Goal: Task Accomplishment & Management: Manage account settings

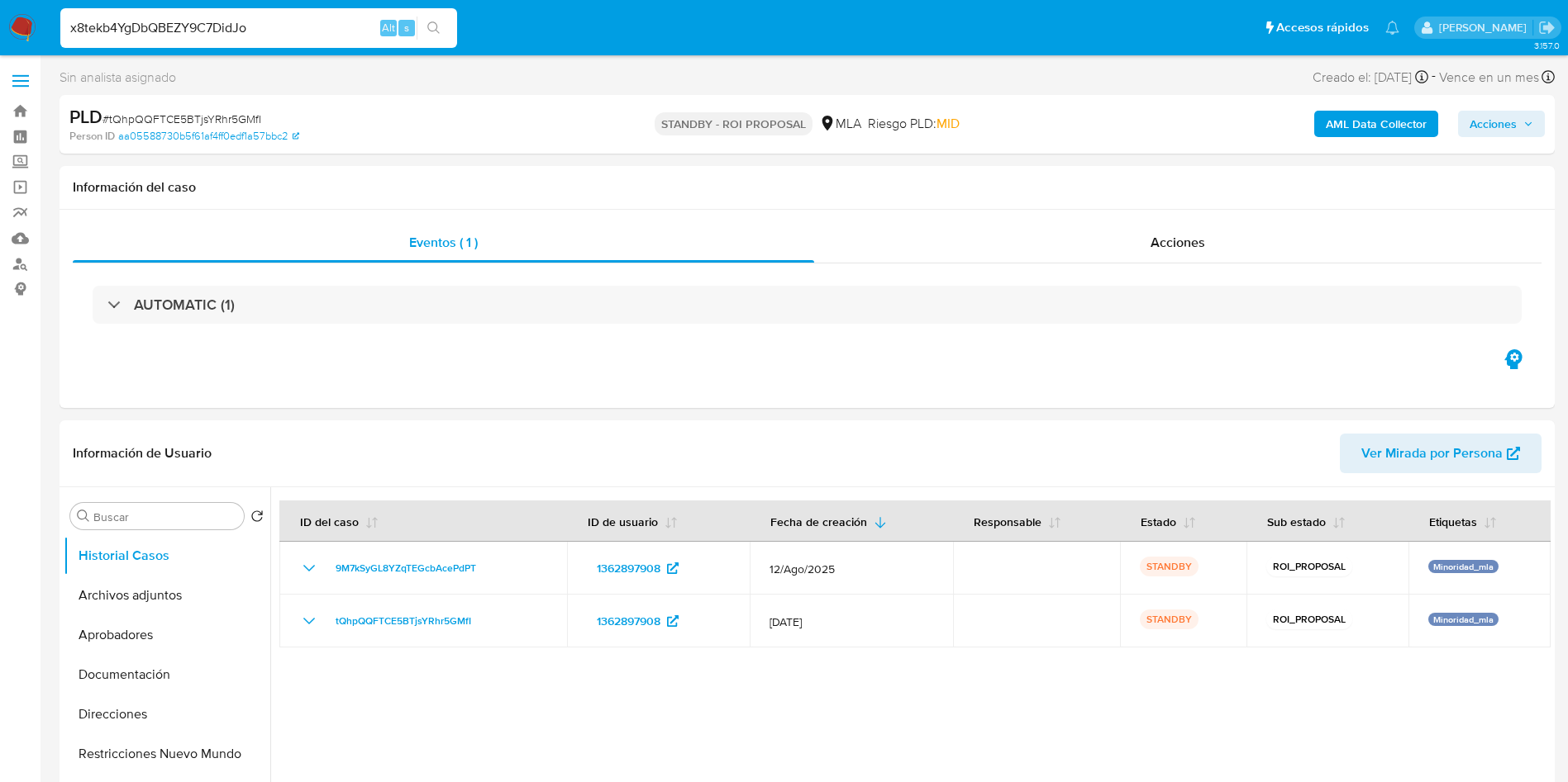
select select "10"
type input "x8tekb4YgDbQBEZY9C7DidJo"
click at [443, 40] on div "x8tekb4YgDbQBEZY9C7DidJo Alt s" at bounding box center [258, 28] width 397 height 40
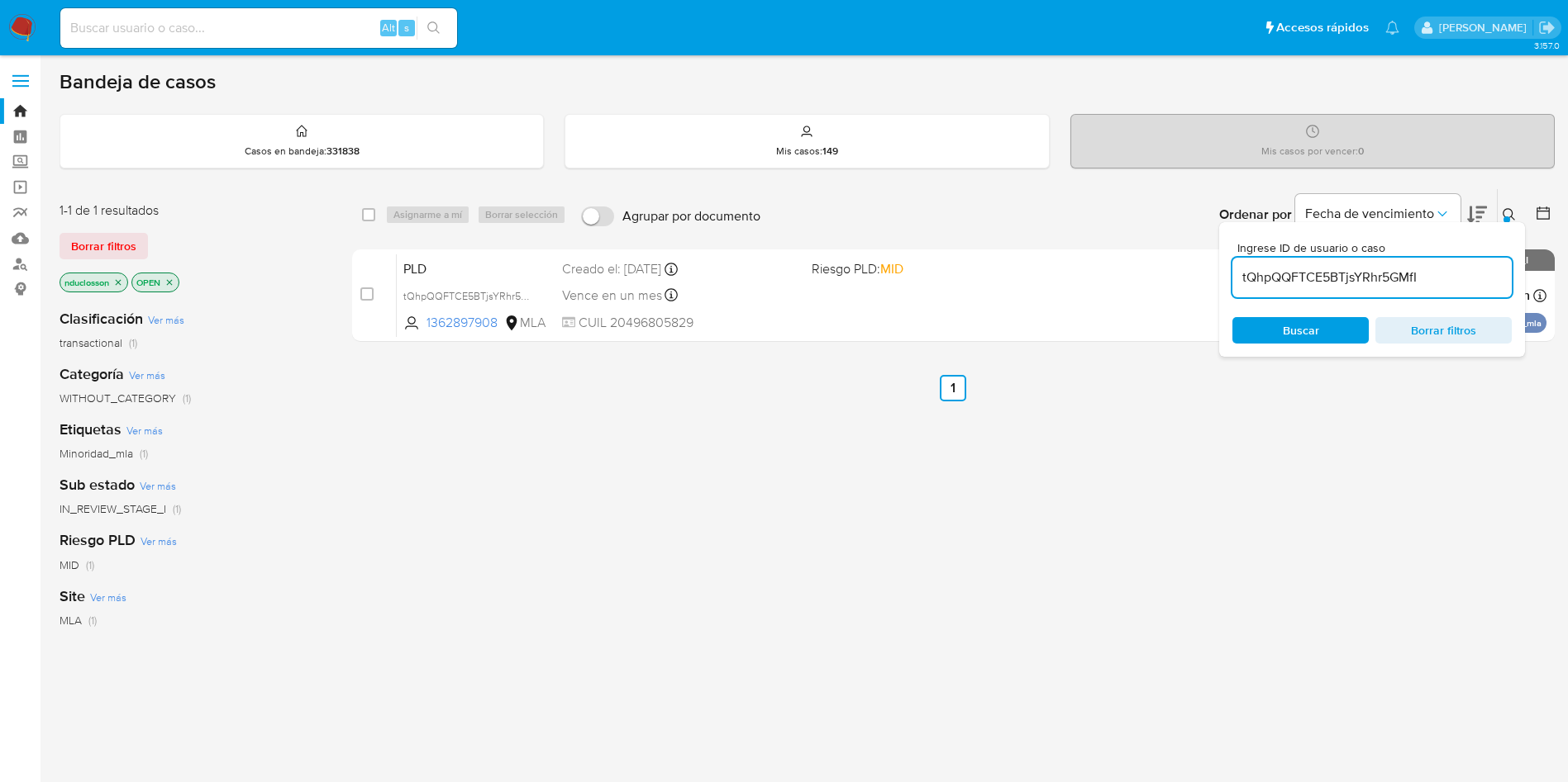
click at [1297, 282] on input "tQhpQQFTCE5BTjsYRhr5GMfI" at bounding box center [1371, 278] width 279 height 22
paste input "x8tekb4YgDbQBEZY9C7DidJo"
click at [1300, 335] on span "Buscar" at bounding box center [1301, 330] width 36 height 26
click at [1311, 279] on input "x8tekb4YgDbQBEZY9C7DidJo" at bounding box center [1371, 278] width 279 height 22
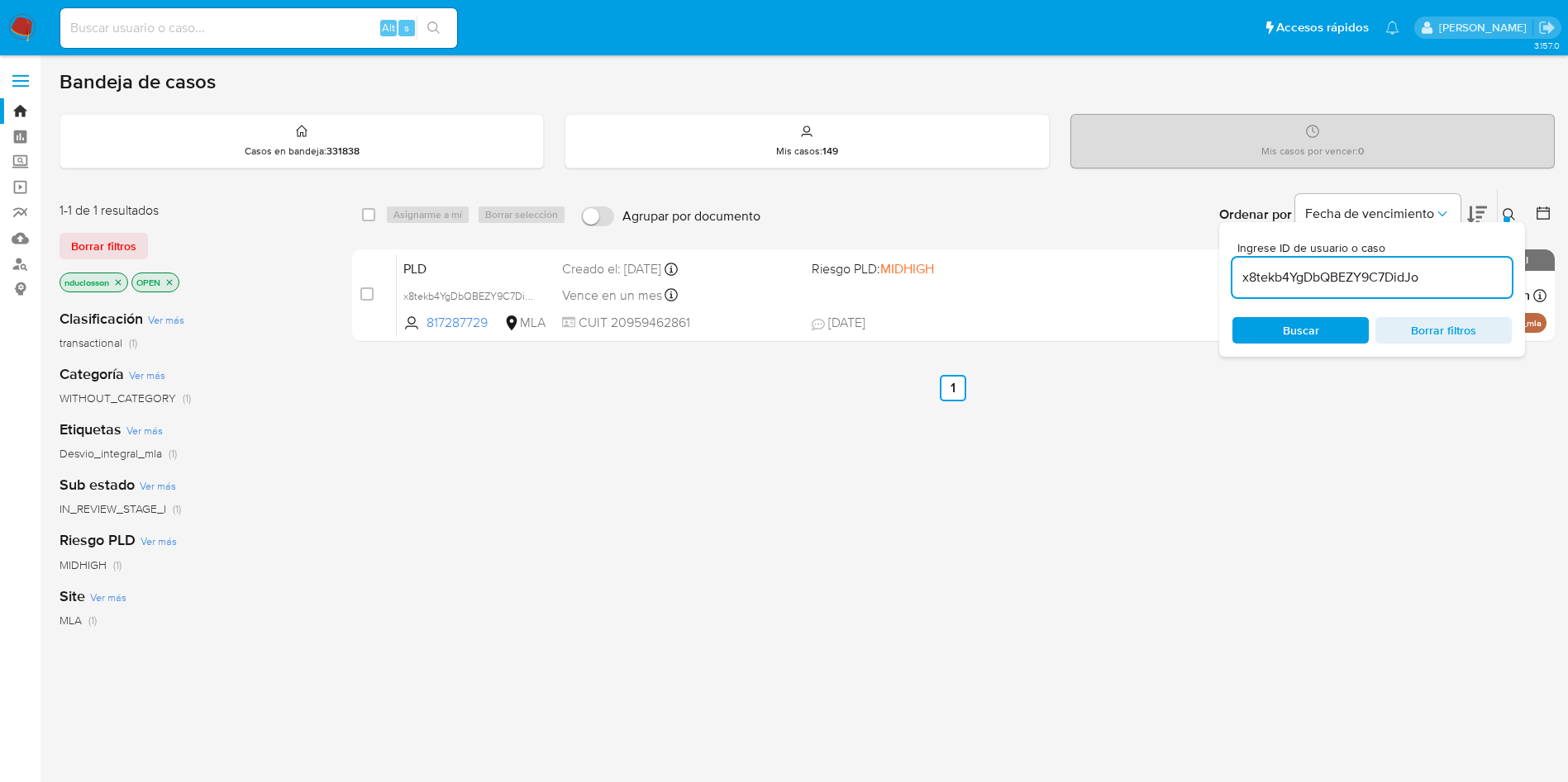
click at [1311, 279] on input "x8tekb4YgDbQBEZY9C7DidJo" at bounding box center [1371, 278] width 279 height 22
paste input "fbhB3VH50O3LiUyHzfOJv6iQ"
type input "fbhB3VH50O3LiUyHzfOJv6iQ"
click at [1296, 354] on div "Ingrese ID de usuario o caso fbhB3VH50O3LiUyHzfOJv6iQ Buscar Borrar filtros" at bounding box center [1371, 289] width 306 height 135
click at [356, 218] on div "select-all-cases-checkbox Asignarme a mí Borrar selección Agrupar por documento…" at bounding box center [953, 215] width 1202 height 51
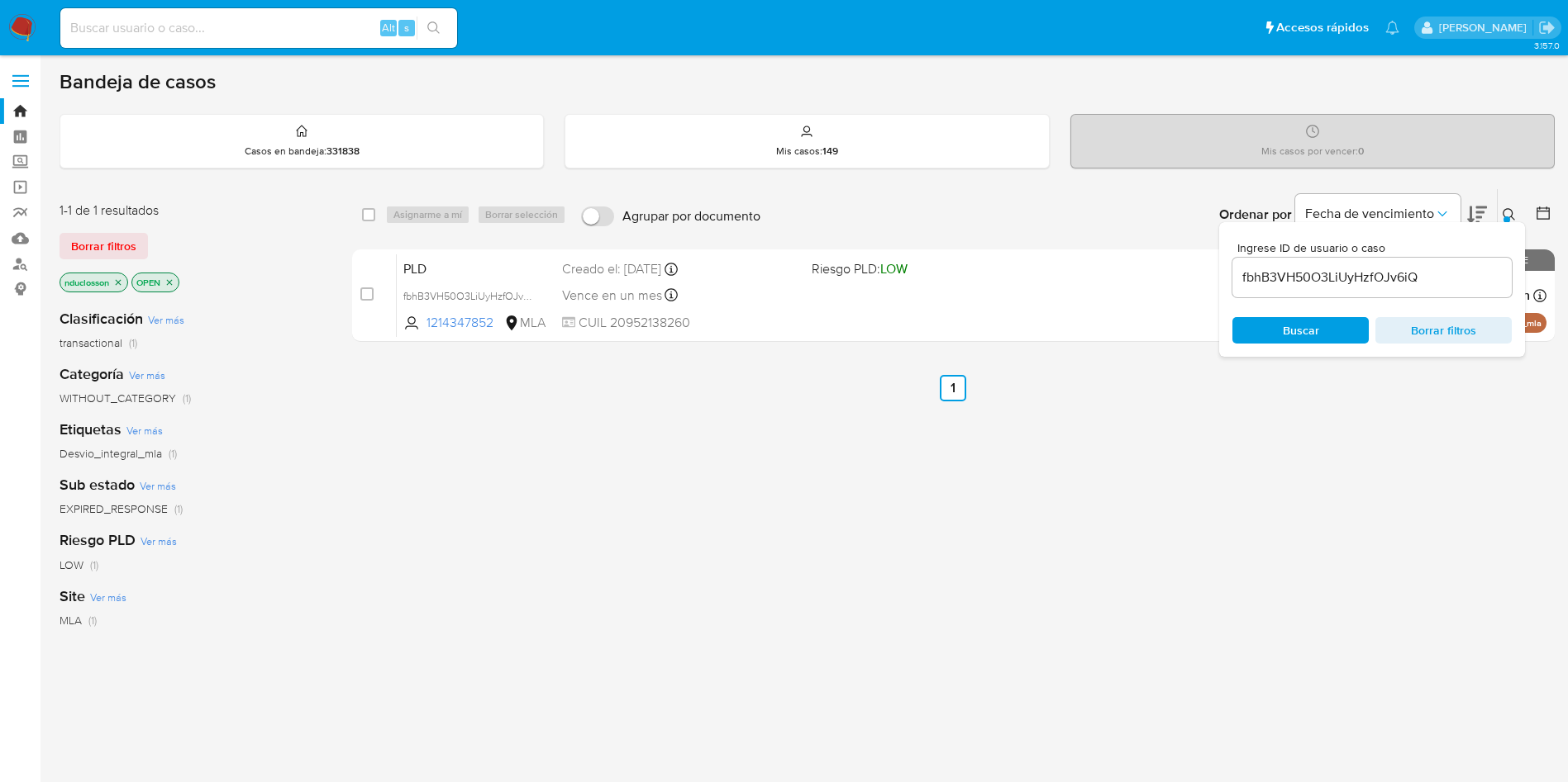
click at [356, 214] on div "select-all-cases-checkbox Asignarme a mí Borrar selección Agrupar por documento…" at bounding box center [953, 215] width 1202 height 51
click at [369, 215] on input "checkbox" at bounding box center [369, 215] width 14 height 14
checkbox input "true"
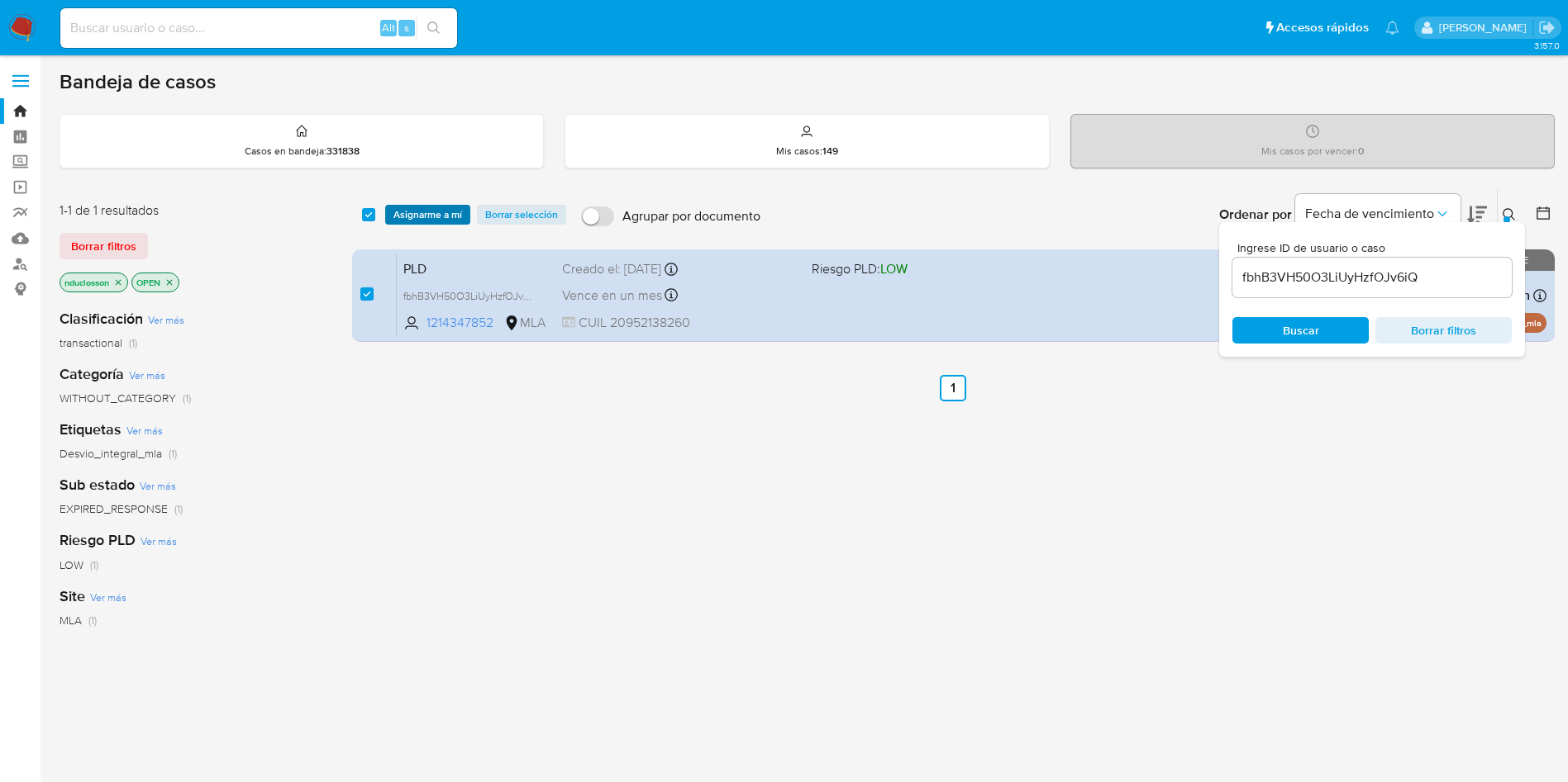
click at [391, 220] on button "Asignarme a mí" at bounding box center [427, 215] width 85 height 20
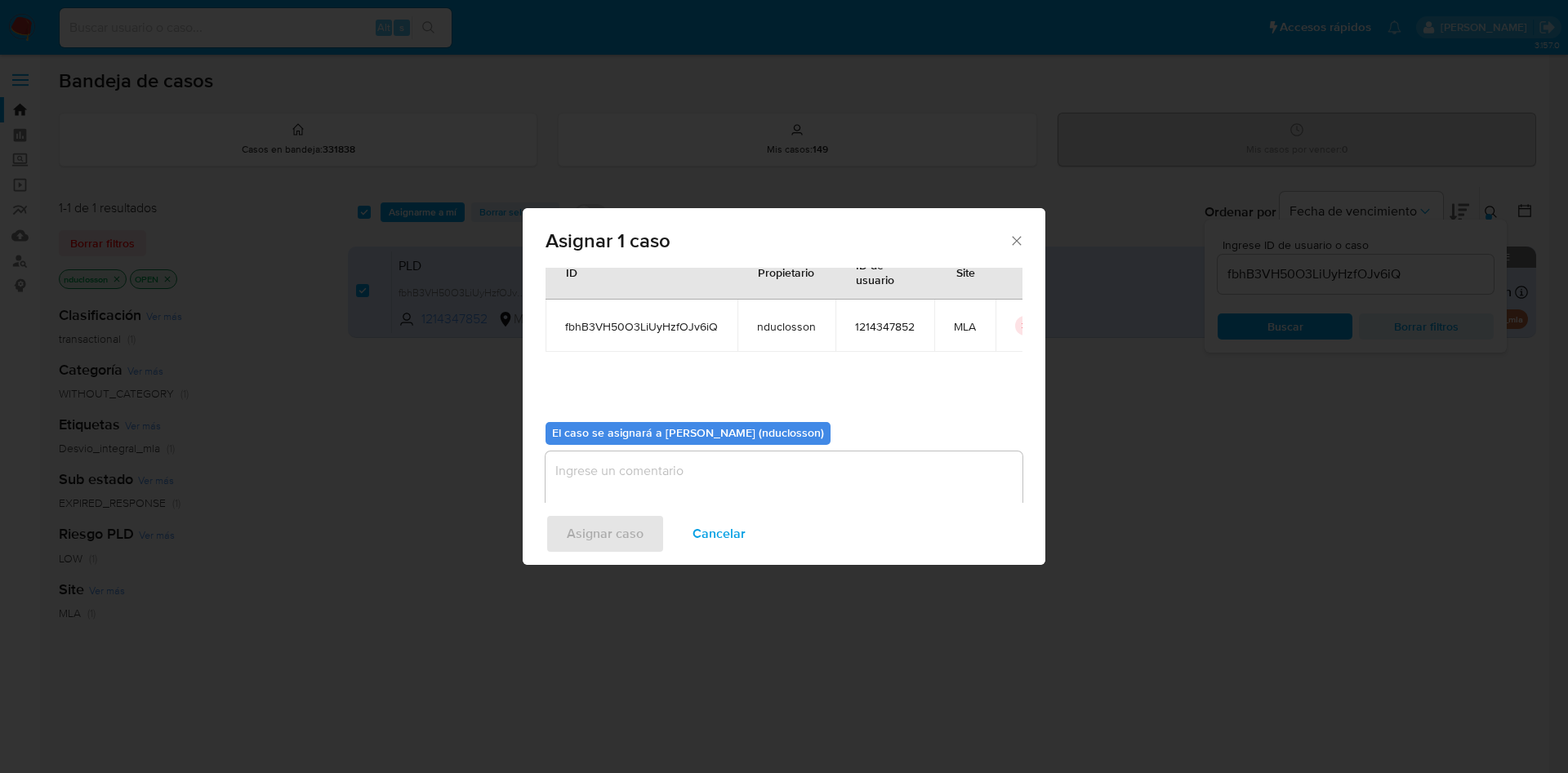
scroll to position [85, 0]
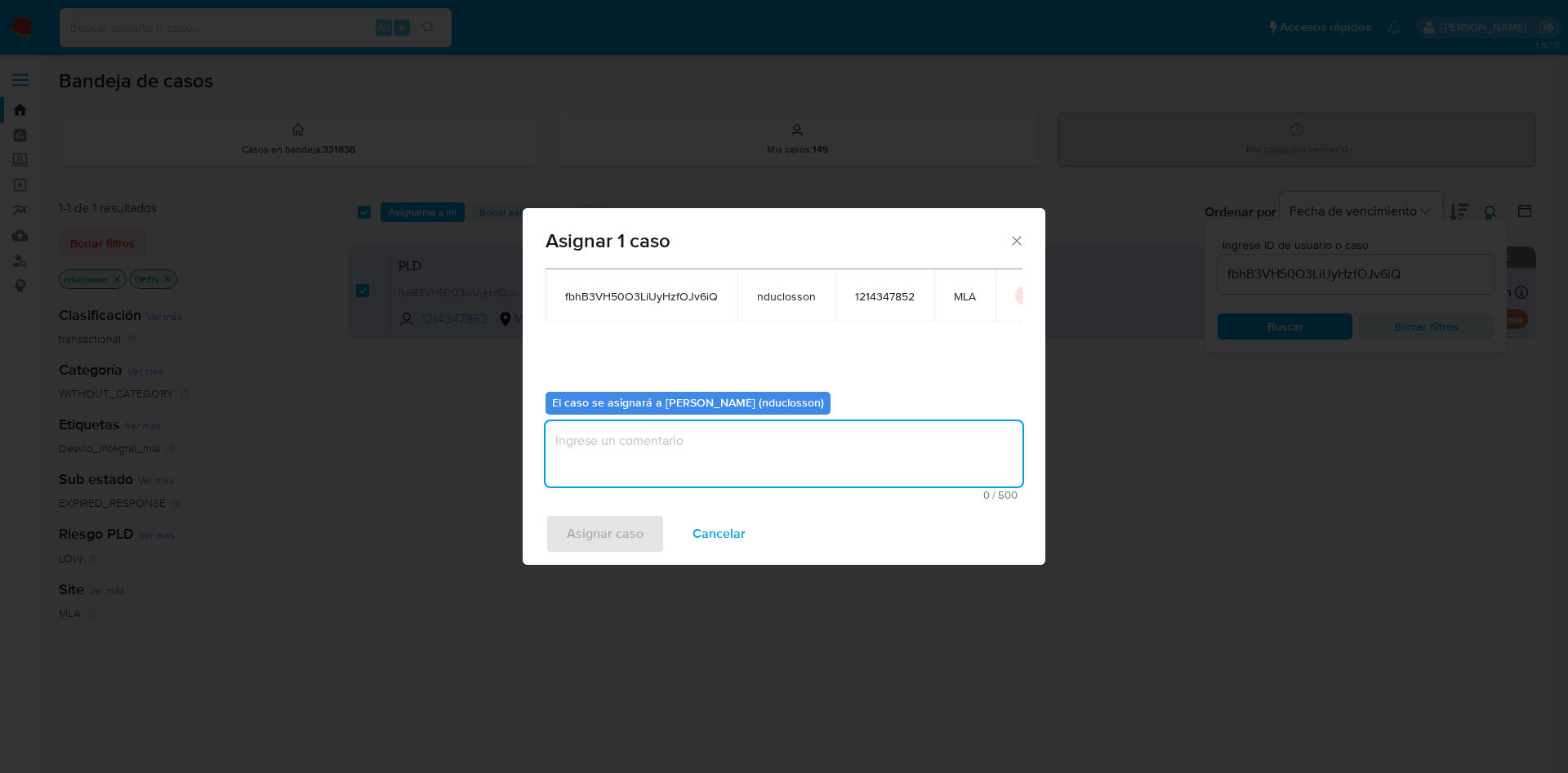
click at [668, 449] on textarea "assign-modal" at bounding box center [784, 453] width 477 height 65
click at [618, 519] on span "Asignar caso" at bounding box center [605, 534] width 77 height 36
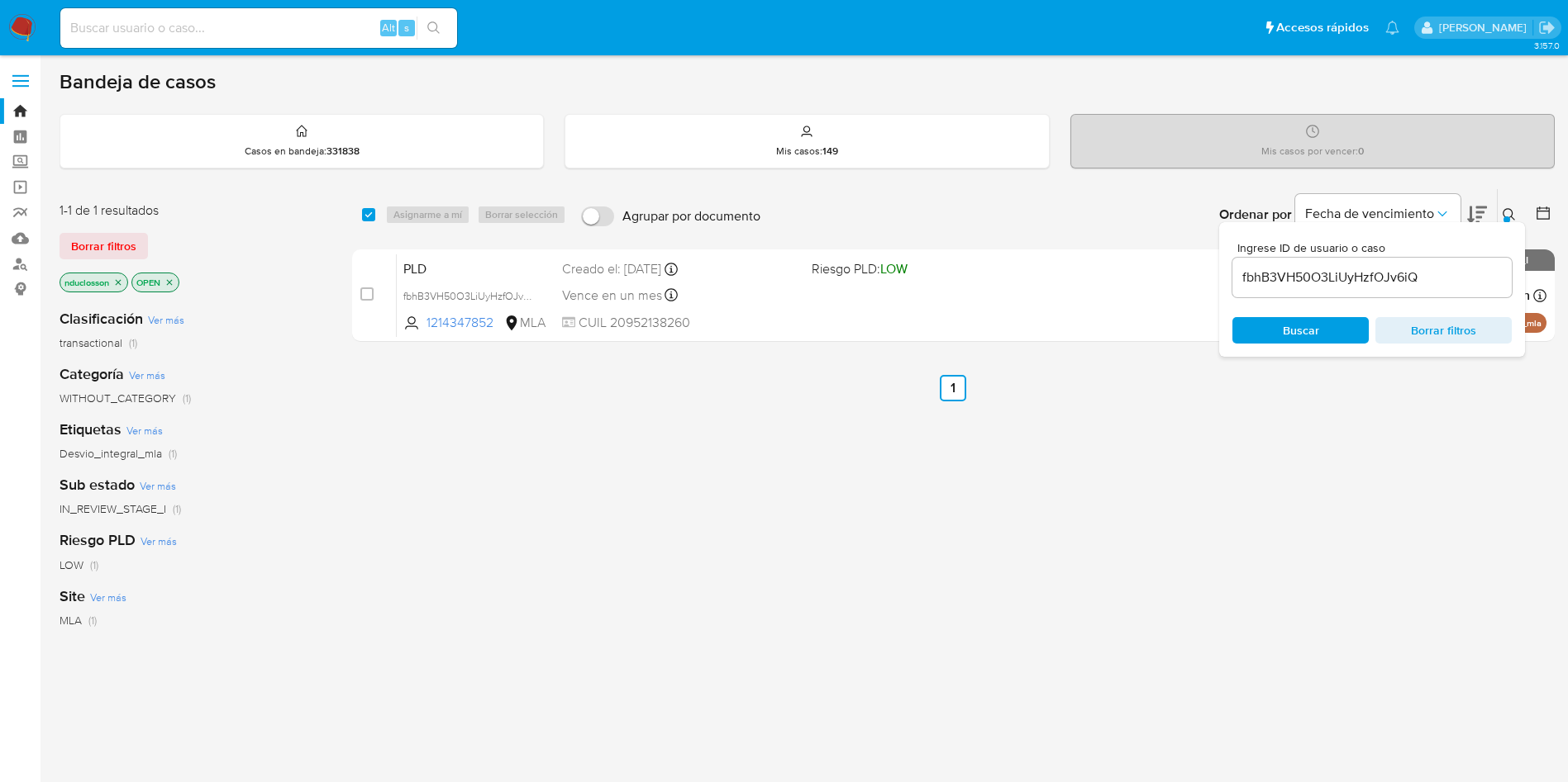
click at [1264, 280] on input "fbhB3VH50O3LiUyHzfOJv6iQ" at bounding box center [1371, 278] width 279 height 22
paste input "2E75bFo5fjs0S0W1I7uLv7Dq"
type input "2E75bFo5fjs0S0W1I7uLv7Dq"
click at [1274, 317] on button "Buscar" at bounding box center [1300, 330] width 136 height 26
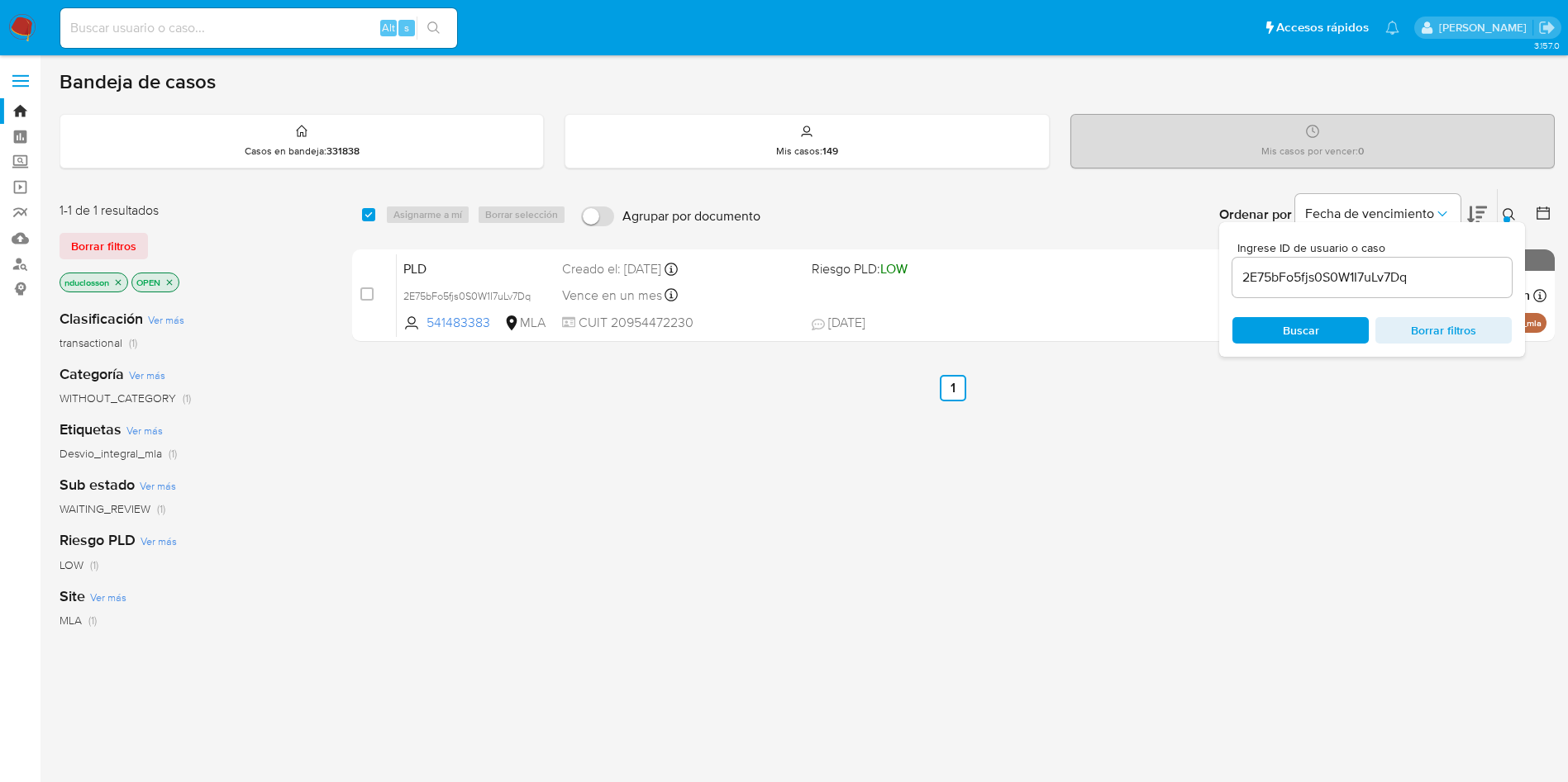
click at [376, 218] on div "select-all-cases-checkbox" at bounding box center [372, 215] width 20 height 20
click at [371, 214] on input "checkbox" at bounding box center [369, 215] width 14 height 14
checkbox input "true"
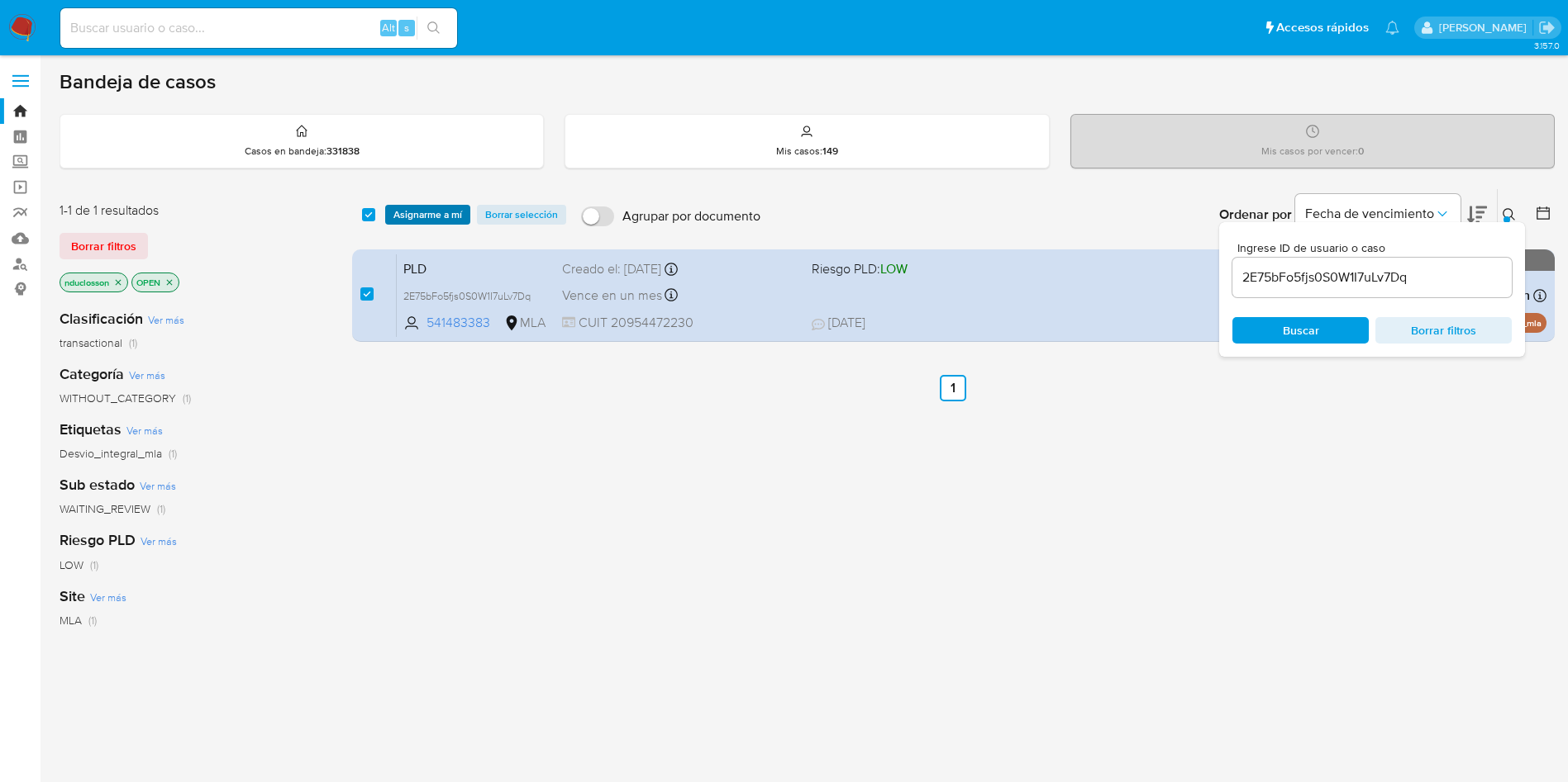
click at [390, 216] on button "Asignarme a mí" at bounding box center [427, 215] width 85 height 20
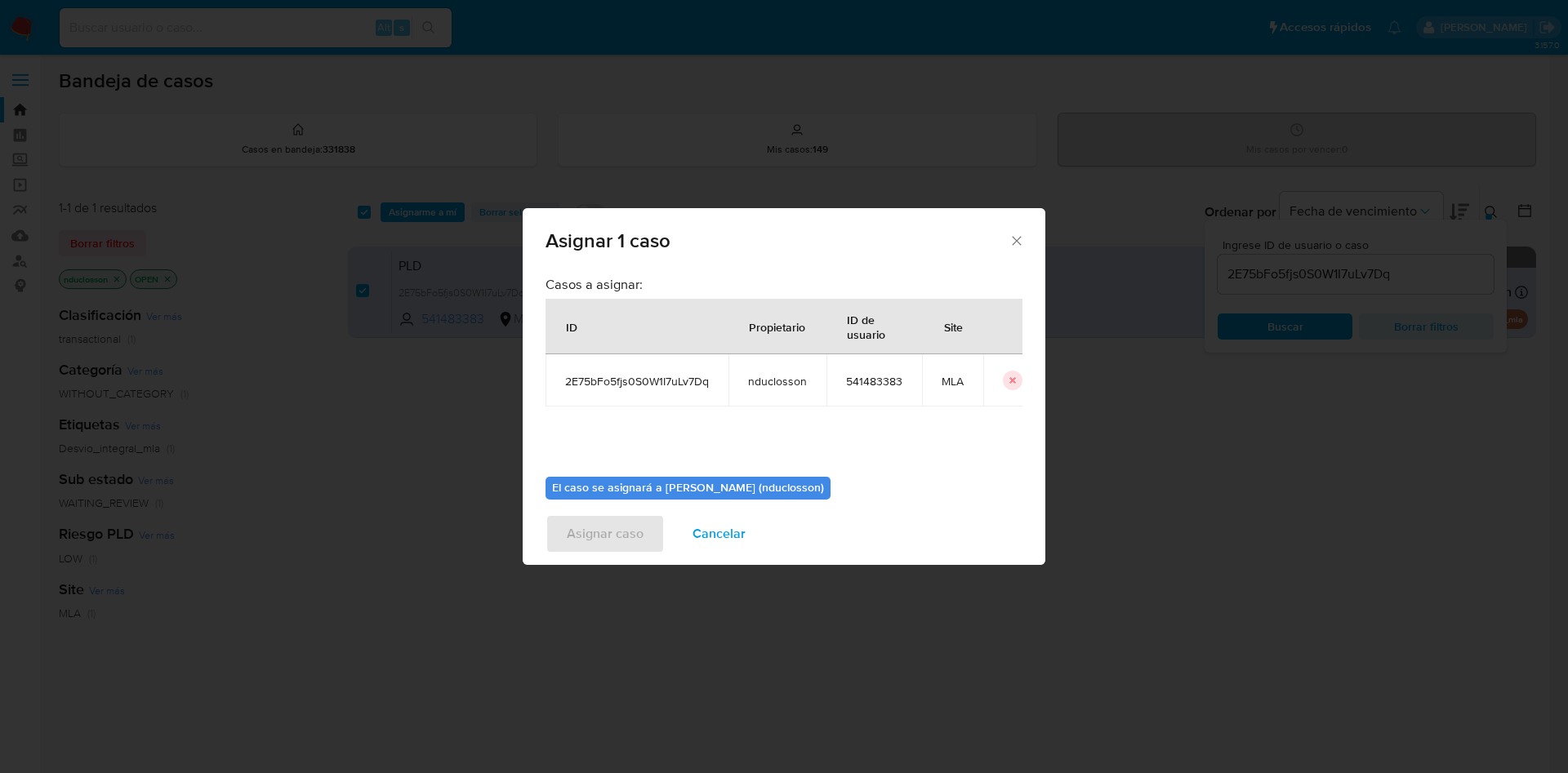
scroll to position [85, 0]
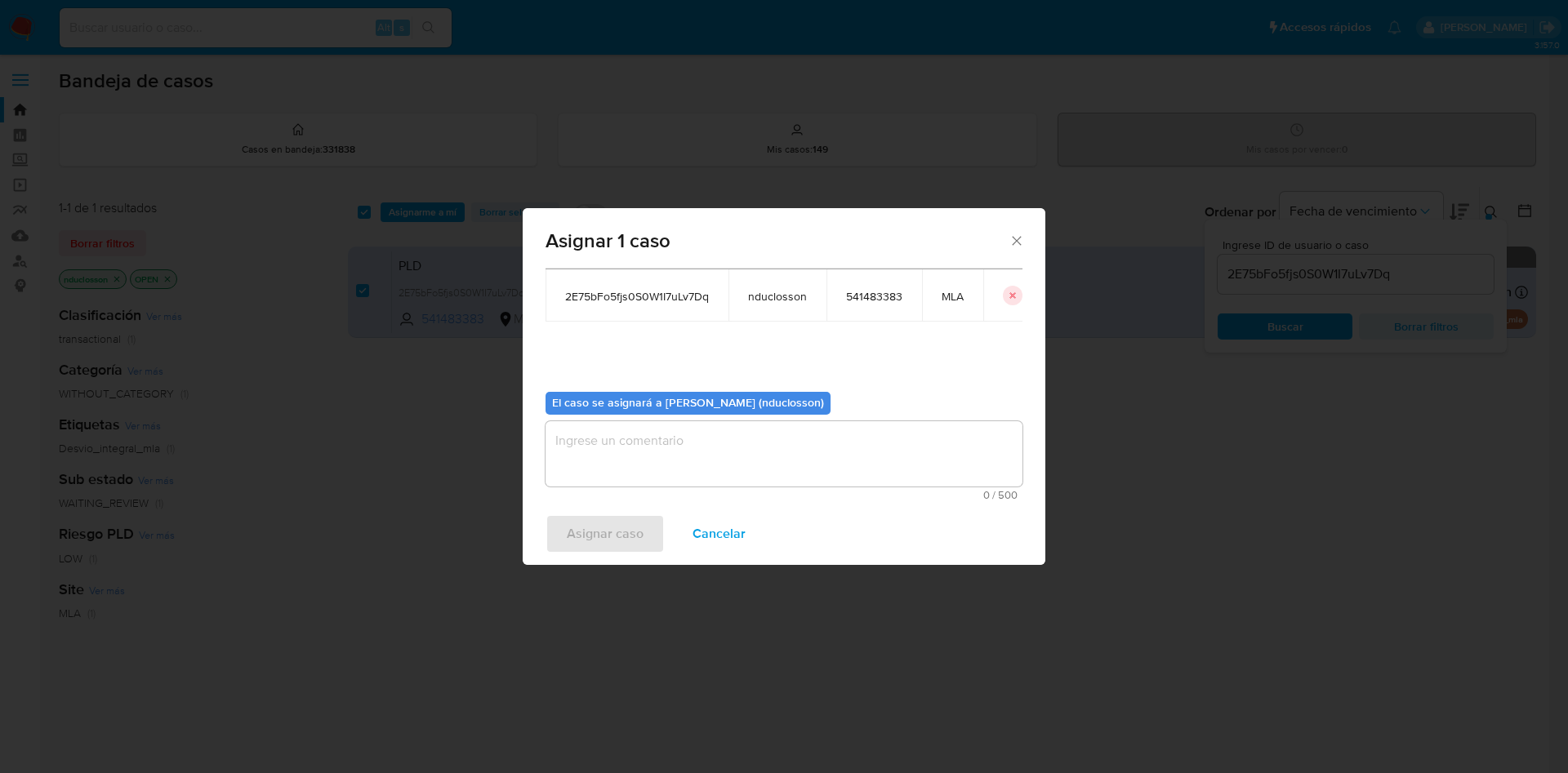
click at [744, 464] on textarea "assign-modal" at bounding box center [784, 453] width 477 height 65
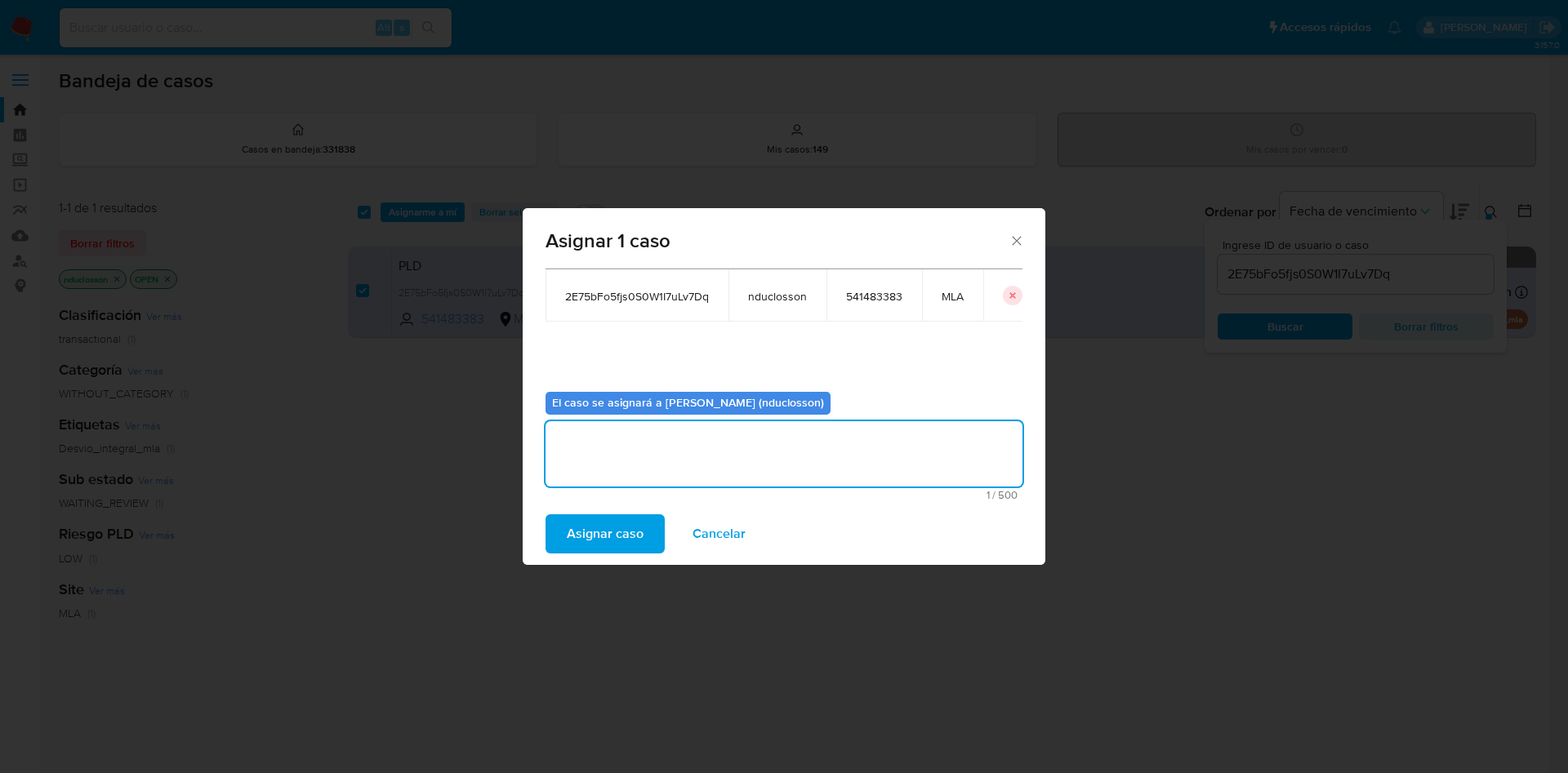
click at [585, 557] on div "Asignar caso Cancelar" at bounding box center [784, 535] width 523 height 62
click at [579, 542] on span "Asignar caso" at bounding box center [605, 534] width 77 height 36
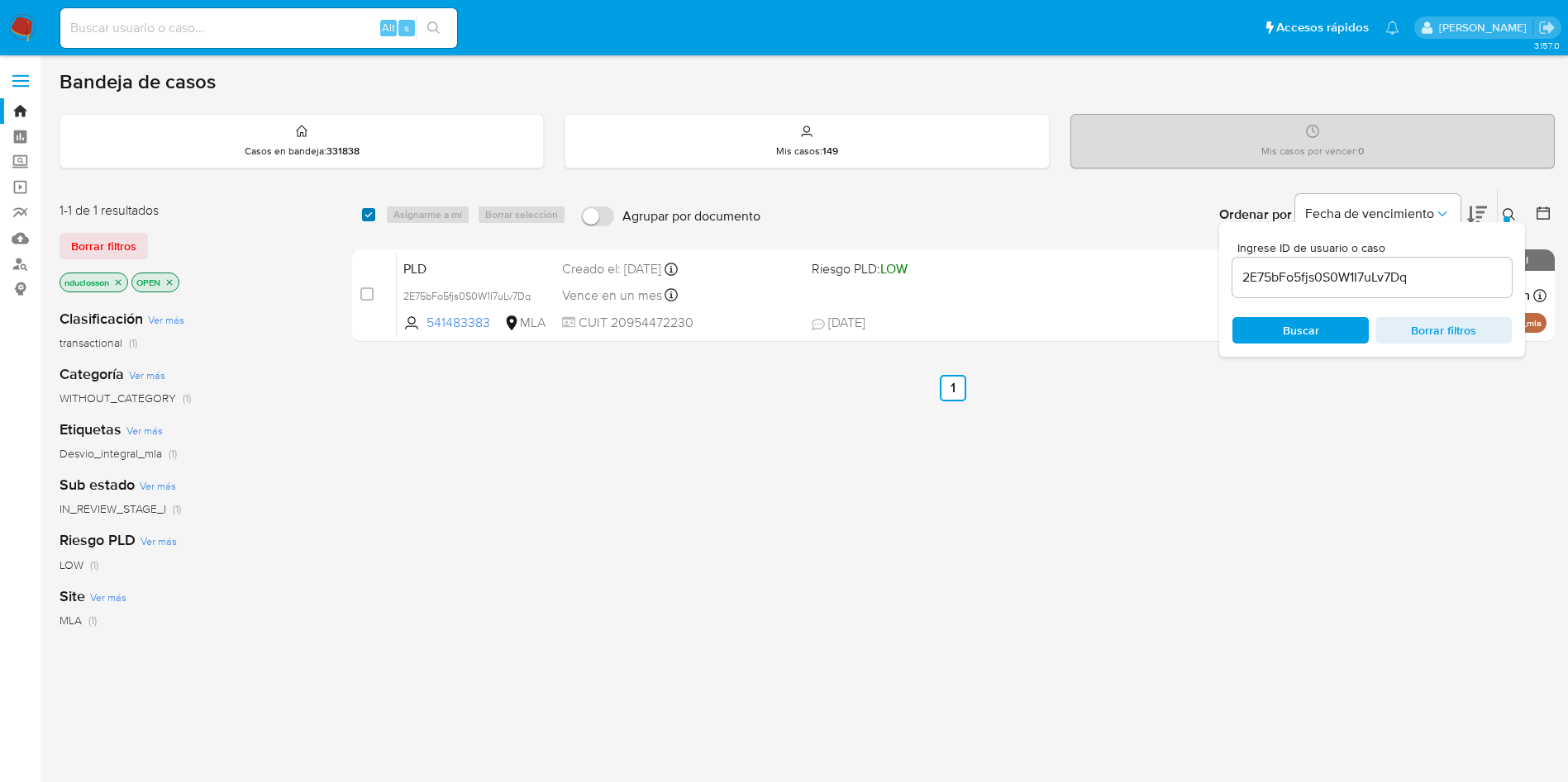
click at [370, 212] on input "checkbox" at bounding box center [369, 215] width 14 height 14
checkbox input "true"
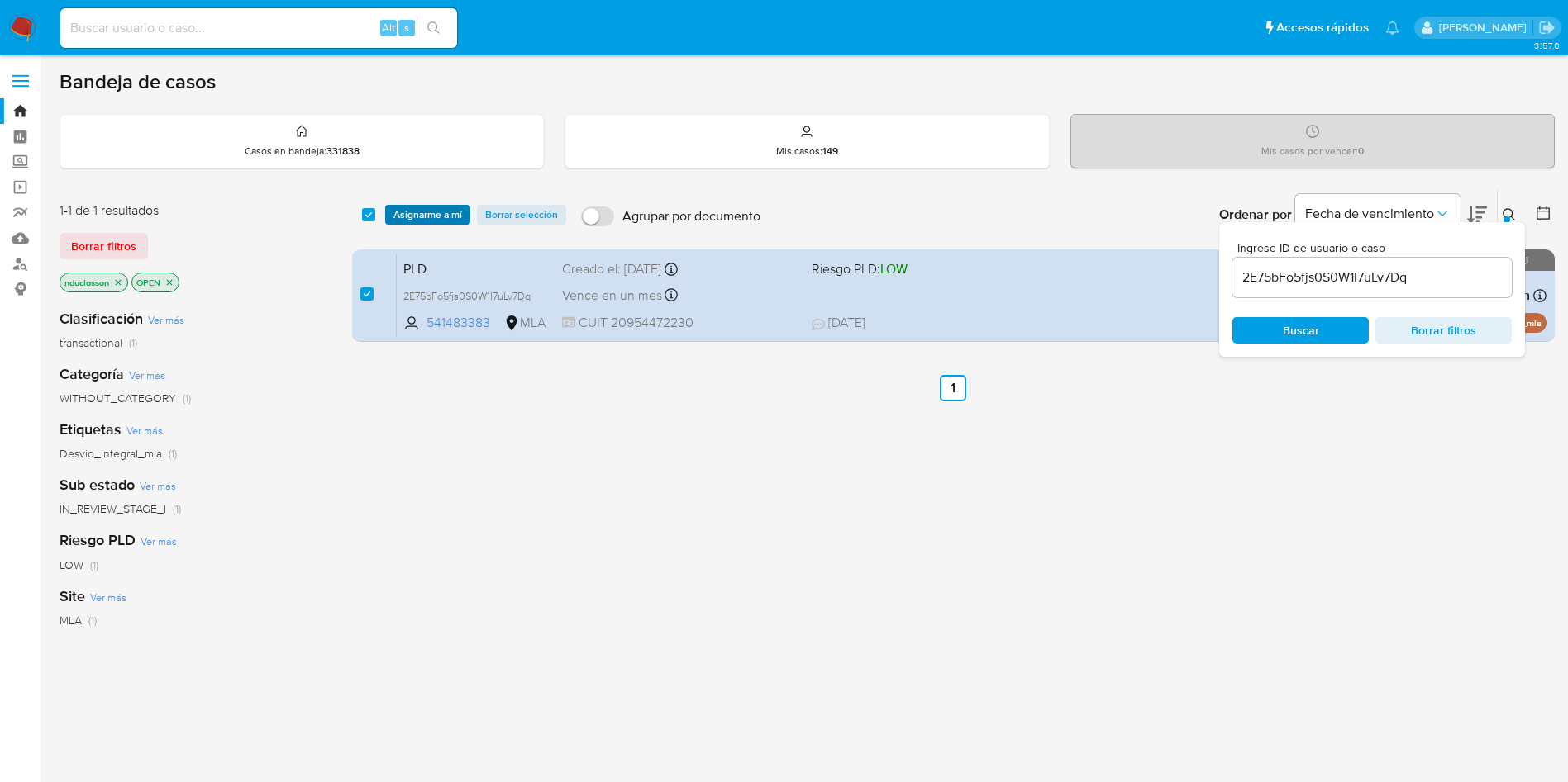
click at [409, 218] on span "Asignarme a mí" at bounding box center [427, 215] width 69 height 16
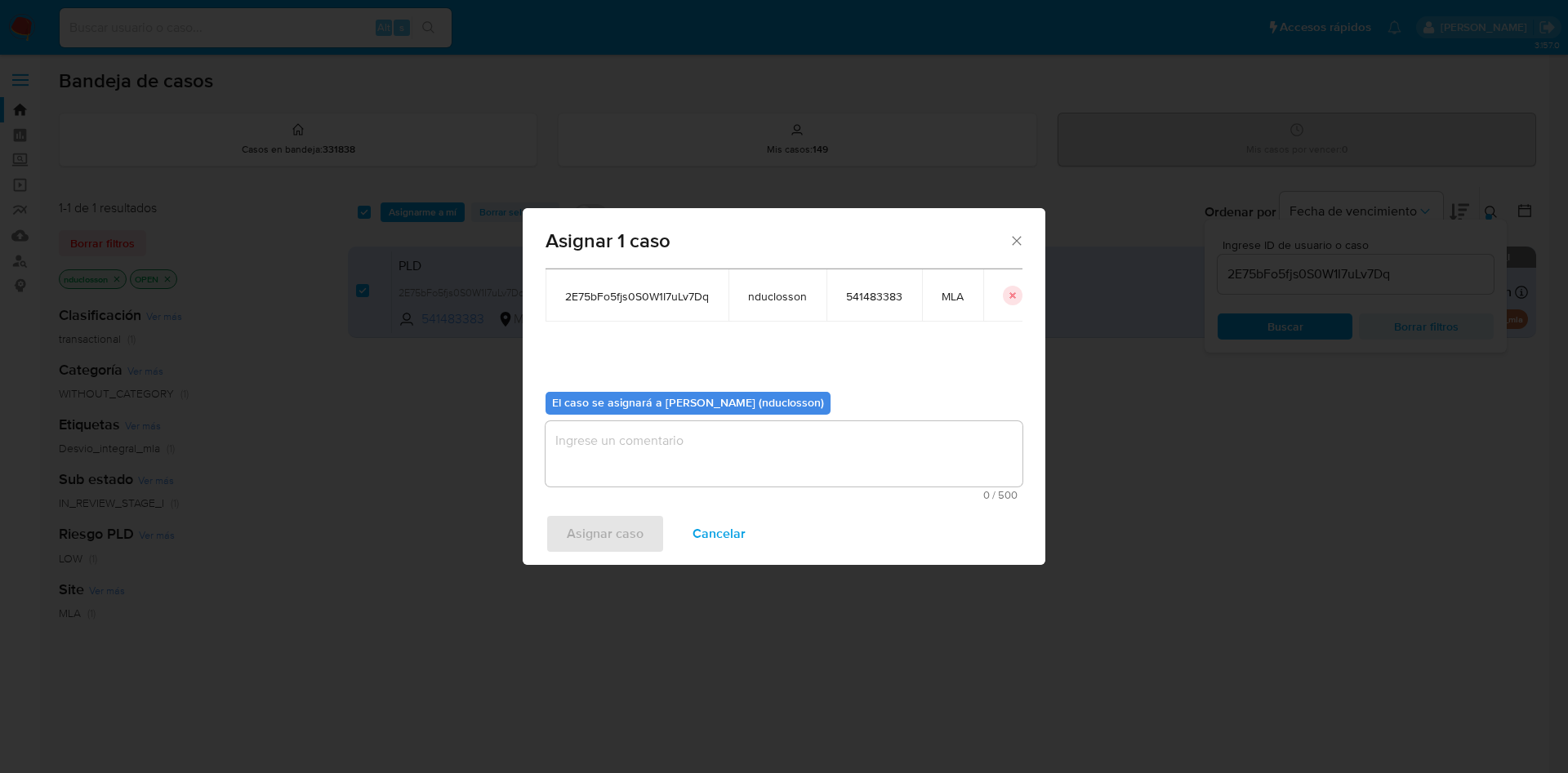
click at [687, 464] on textarea "assign-modal" at bounding box center [784, 453] width 477 height 65
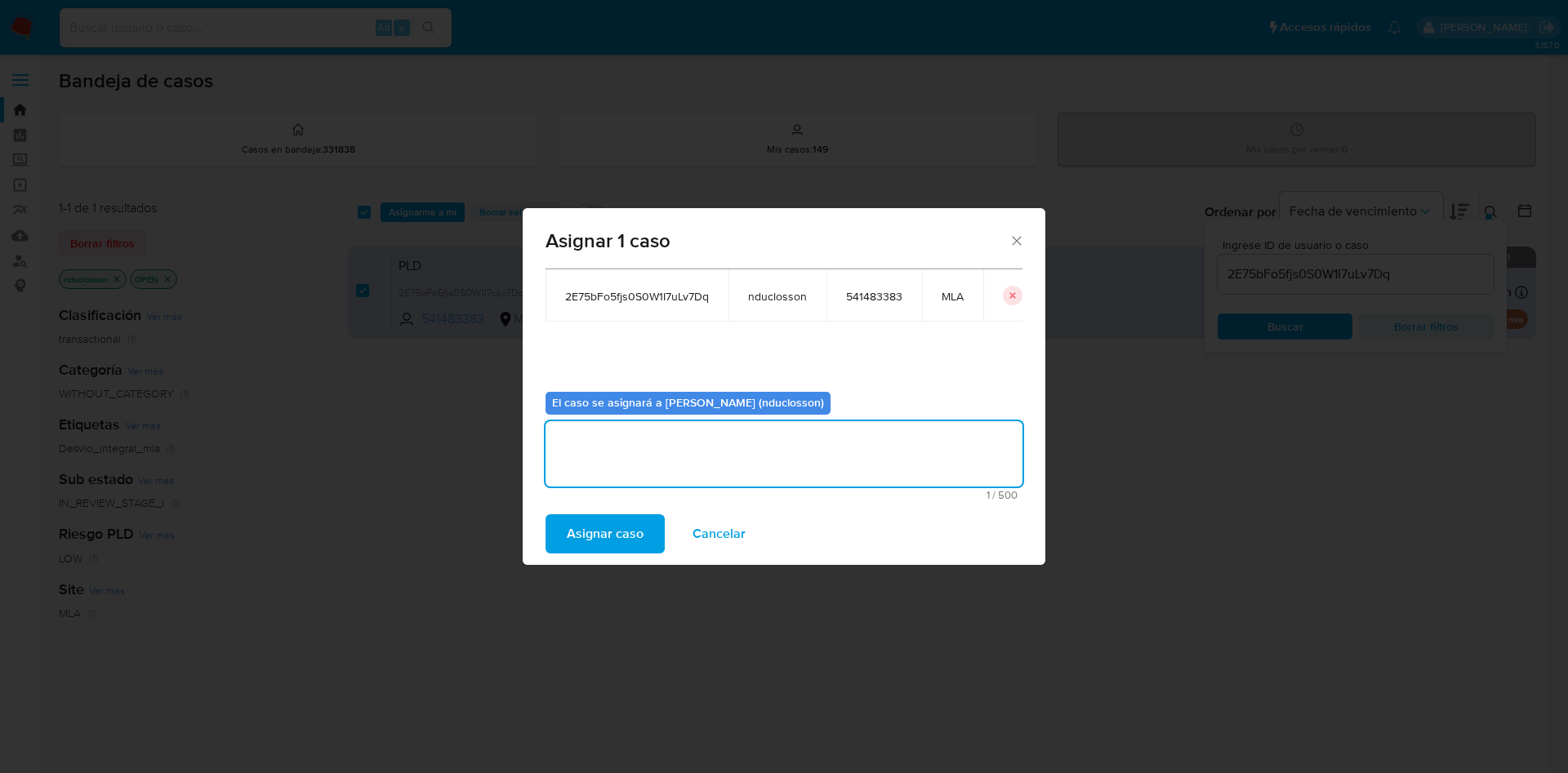
click at [603, 533] on span "Asignar caso" at bounding box center [605, 534] width 77 height 36
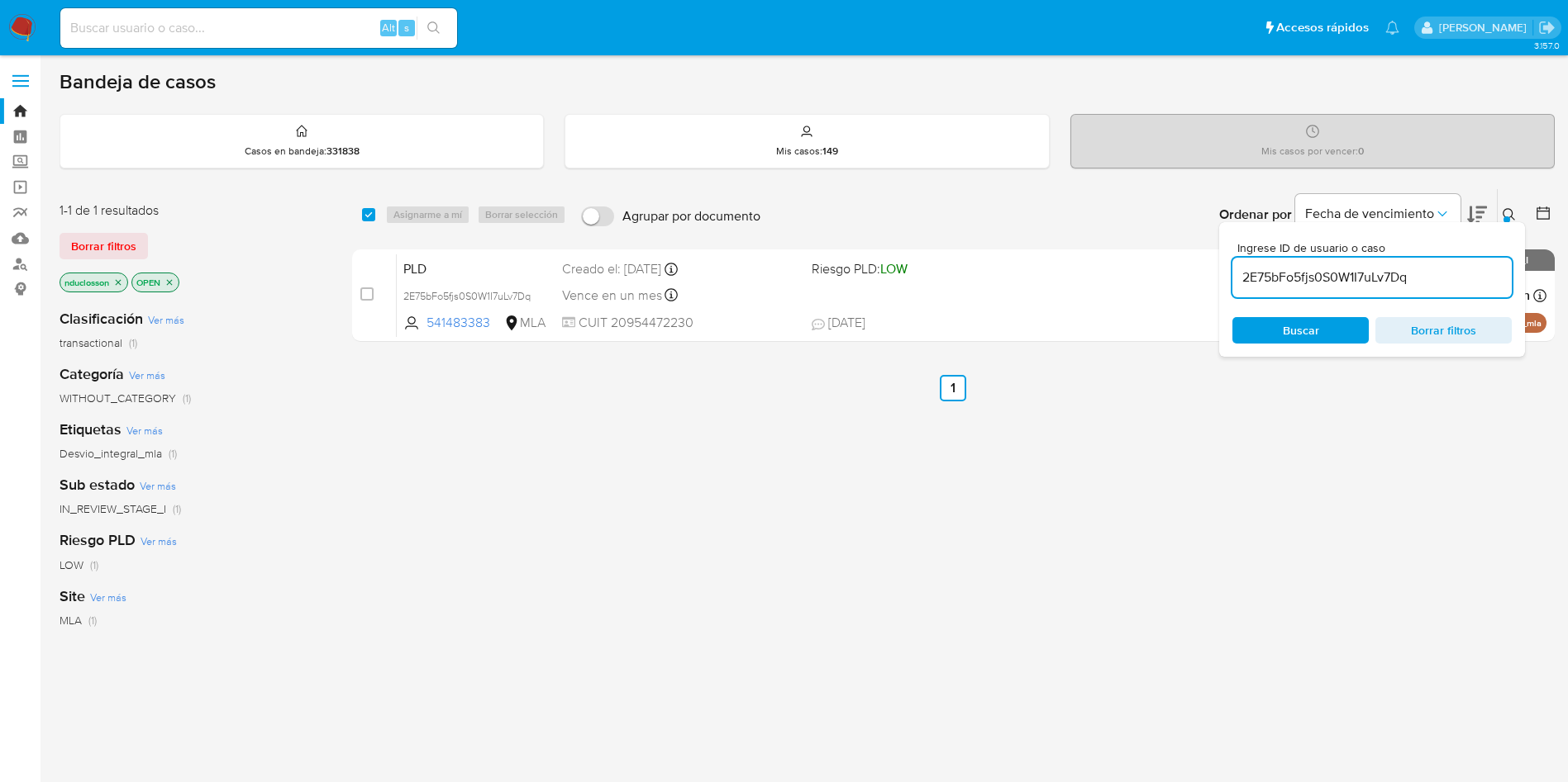
click at [1282, 282] on input "2E75bFo5fjs0S0W1I7uLv7Dq" at bounding box center [1371, 278] width 279 height 22
paste input "vcdlHq3llbua1FwRlpwWjTql"
type input "vcdlHq3llbua1FwRlpwWjTql"
click at [1282, 353] on div "Ingrese ID de usuario o caso vcdlHq3llbua1FwRlpwWjTql Buscar Borrar filtros" at bounding box center [1371, 289] width 306 height 135
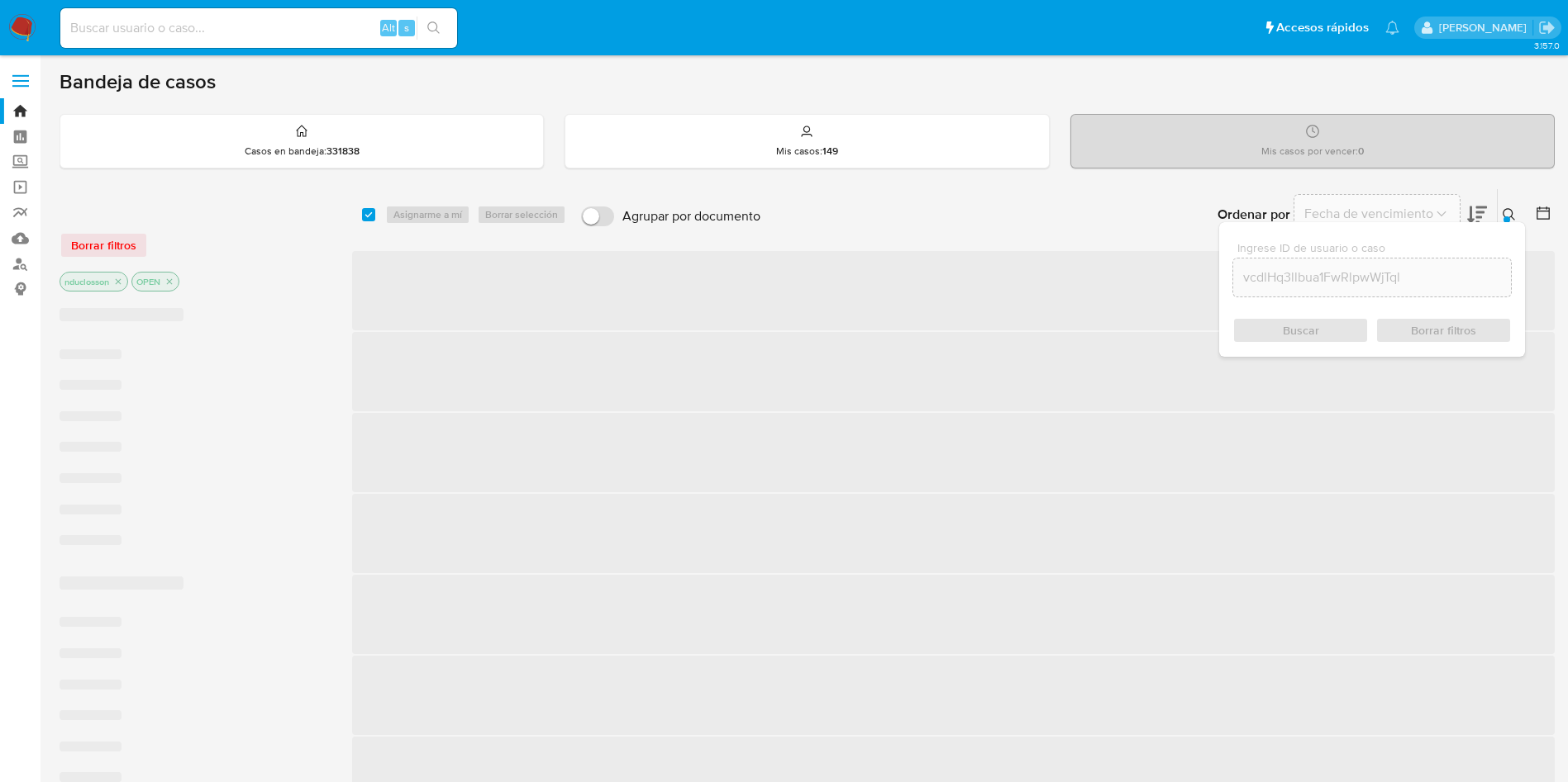
click at [1277, 339] on div "Buscar Borrar filtros" at bounding box center [1371, 330] width 279 height 26
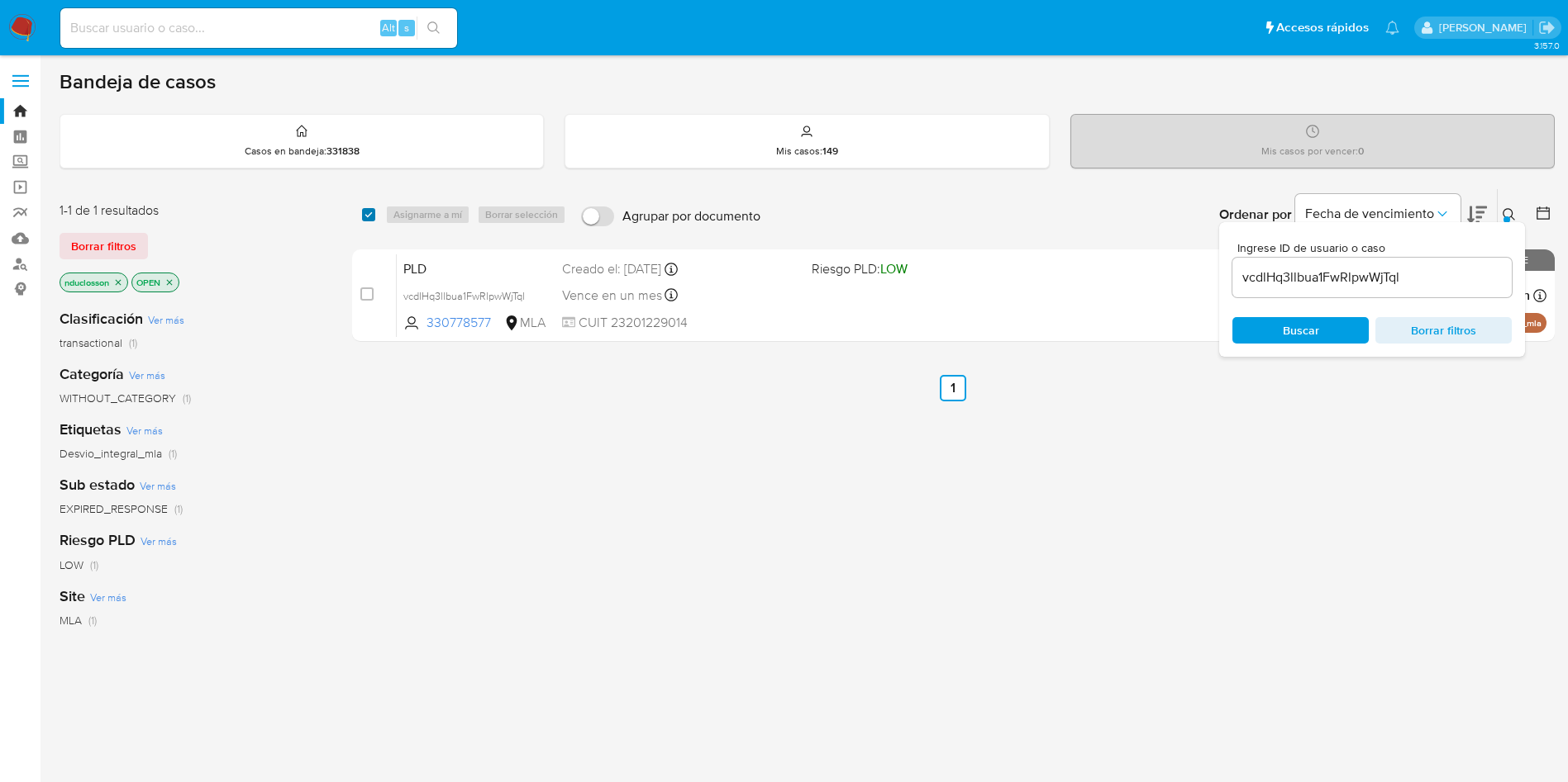
click at [374, 210] on input "checkbox" at bounding box center [369, 215] width 14 height 14
checkbox input "true"
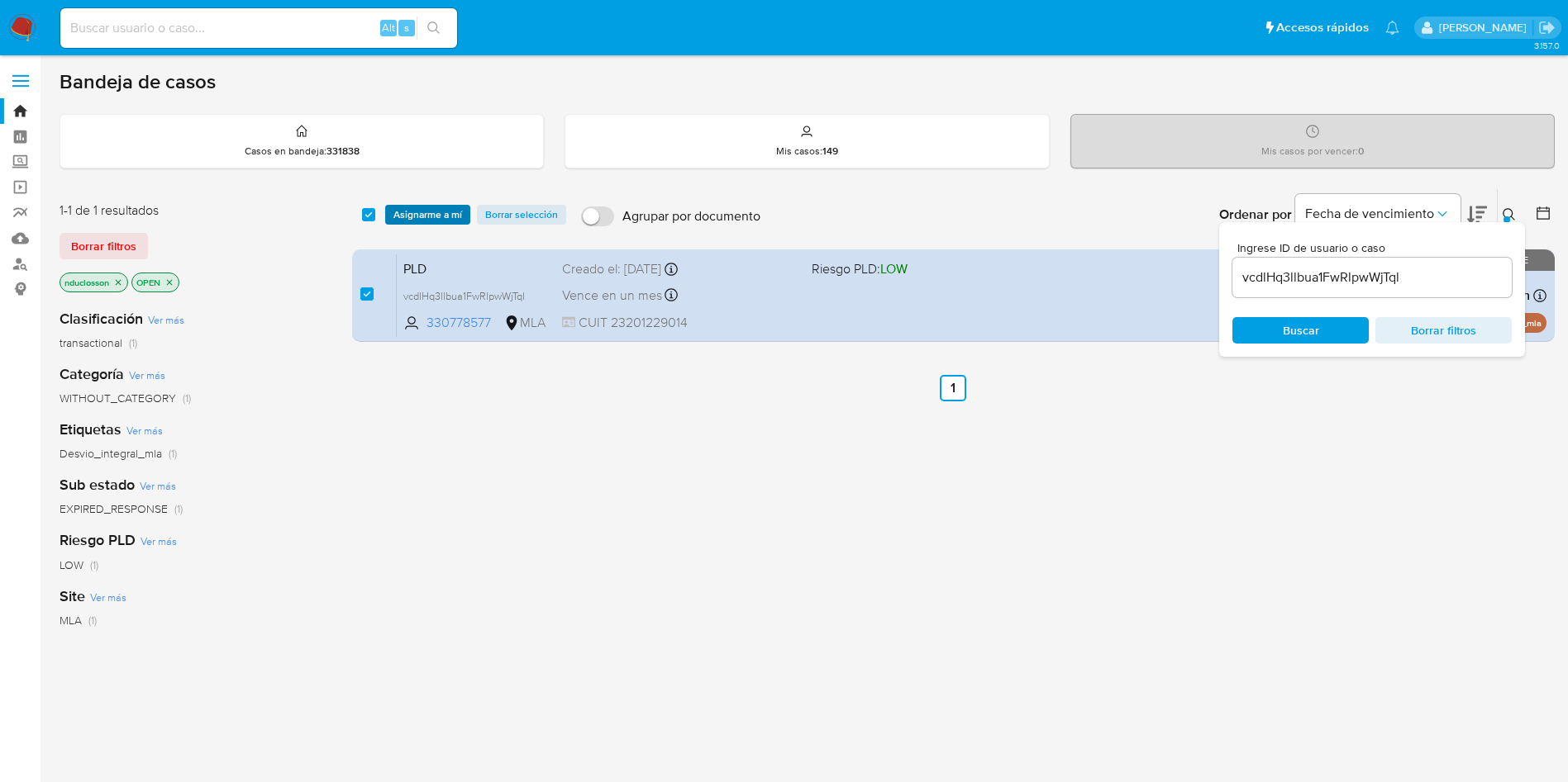
click at [401, 220] on span "Asignarme a mí" at bounding box center [427, 215] width 69 height 16
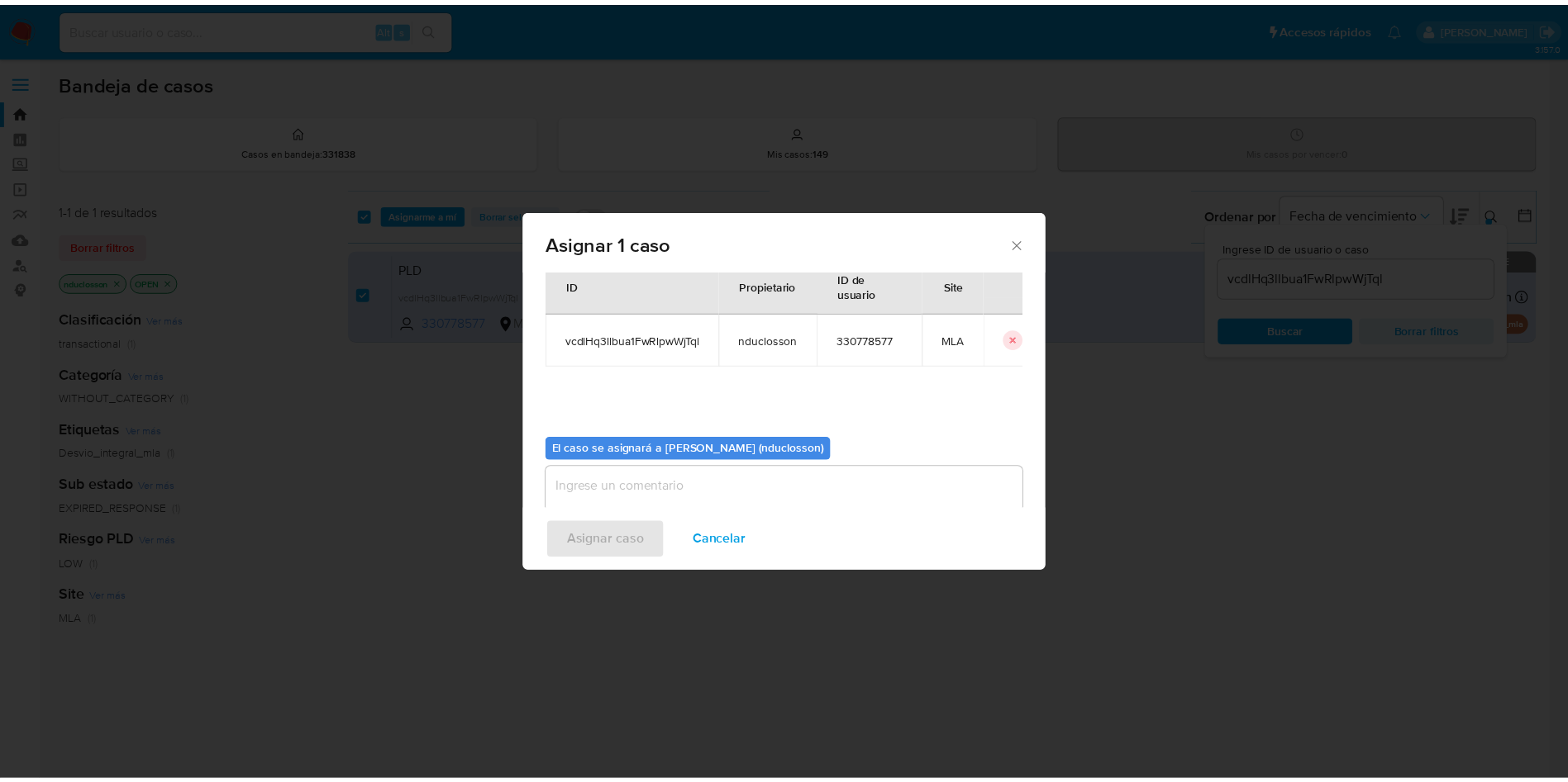
scroll to position [86, 0]
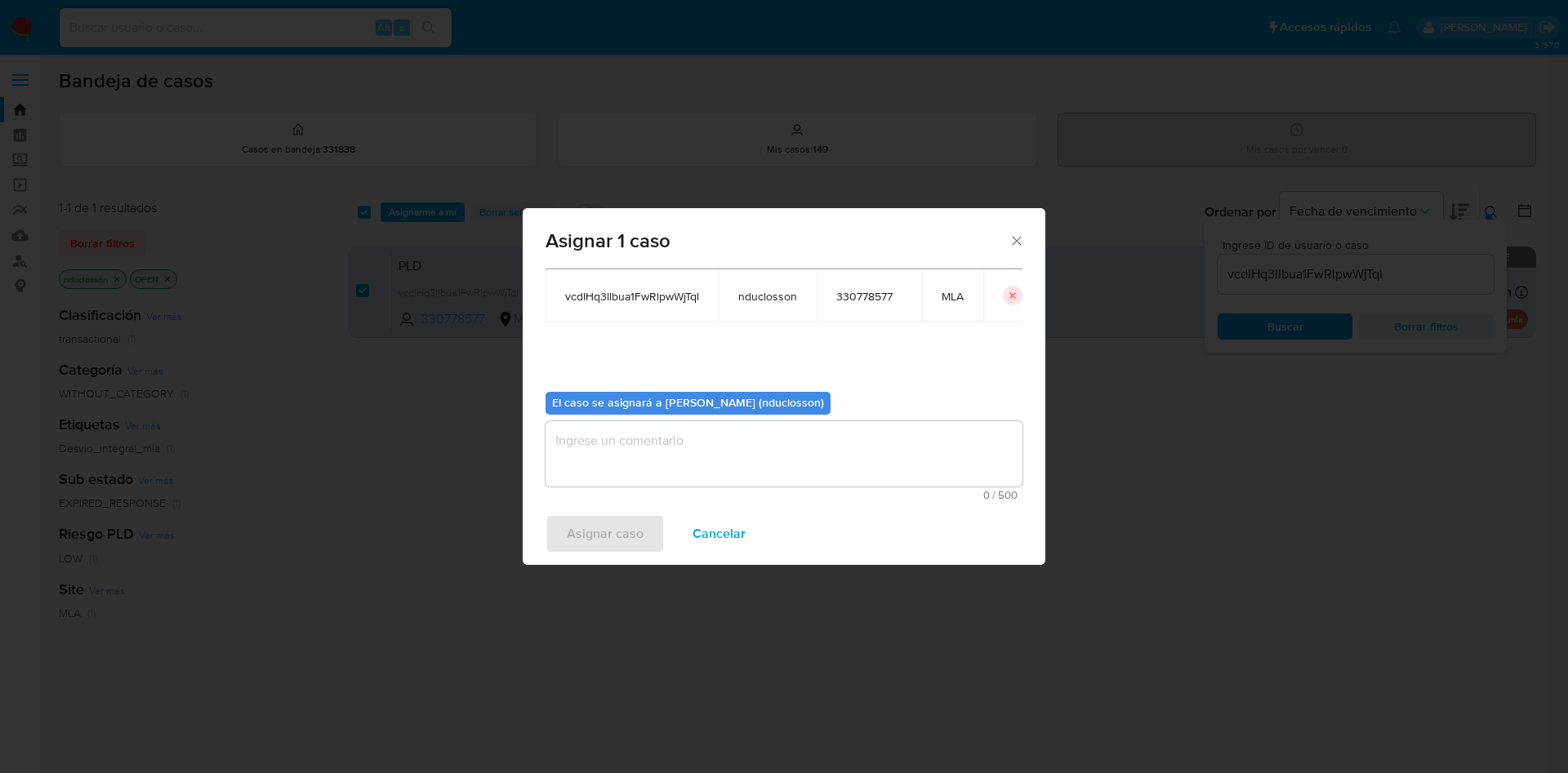
click at [660, 444] on textarea "assign-modal" at bounding box center [784, 453] width 477 height 65
click at [604, 528] on span "Asignar caso" at bounding box center [605, 534] width 77 height 36
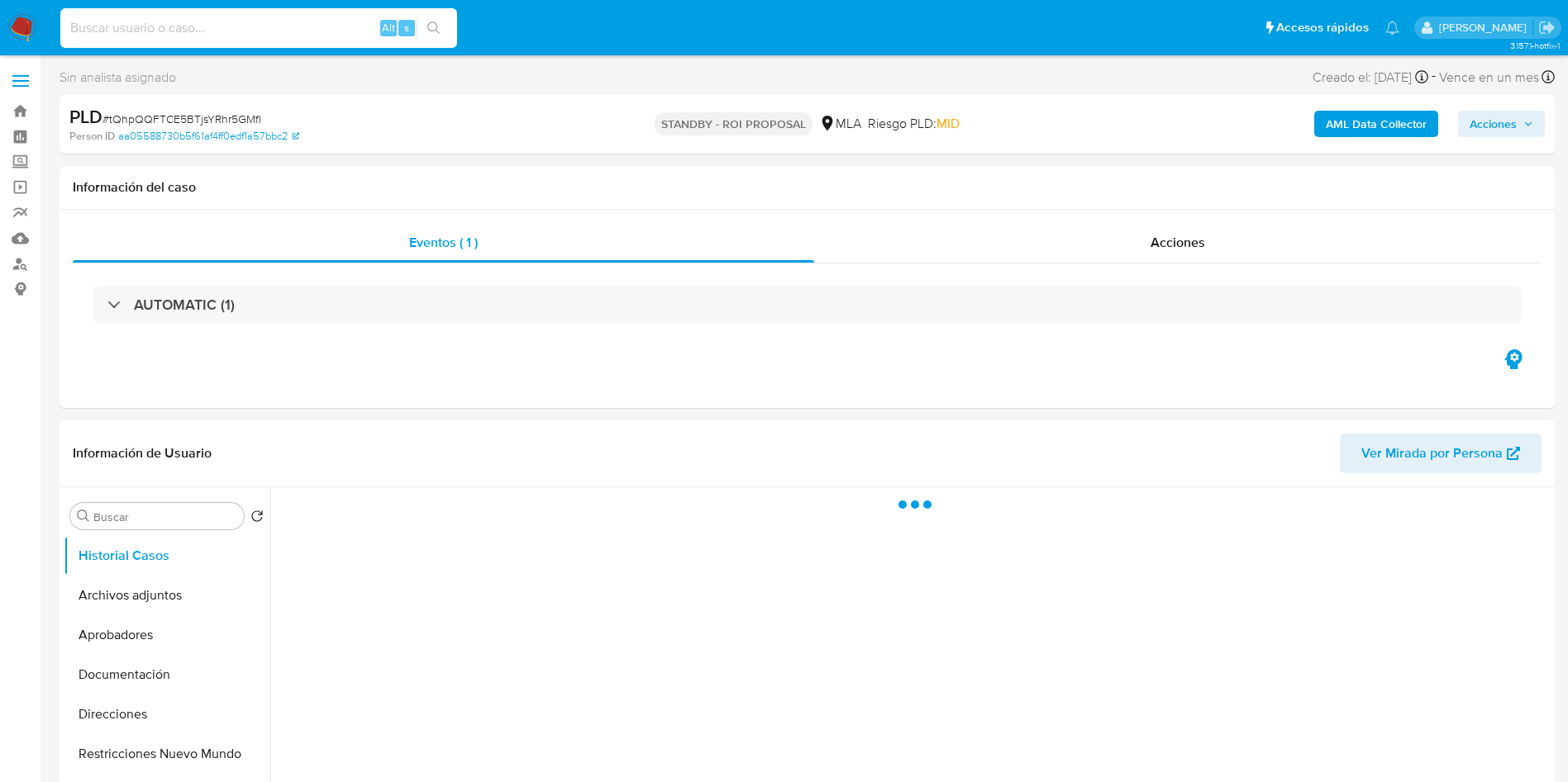
click at [271, 36] on input at bounding box center [258, 28] width 397 height 22
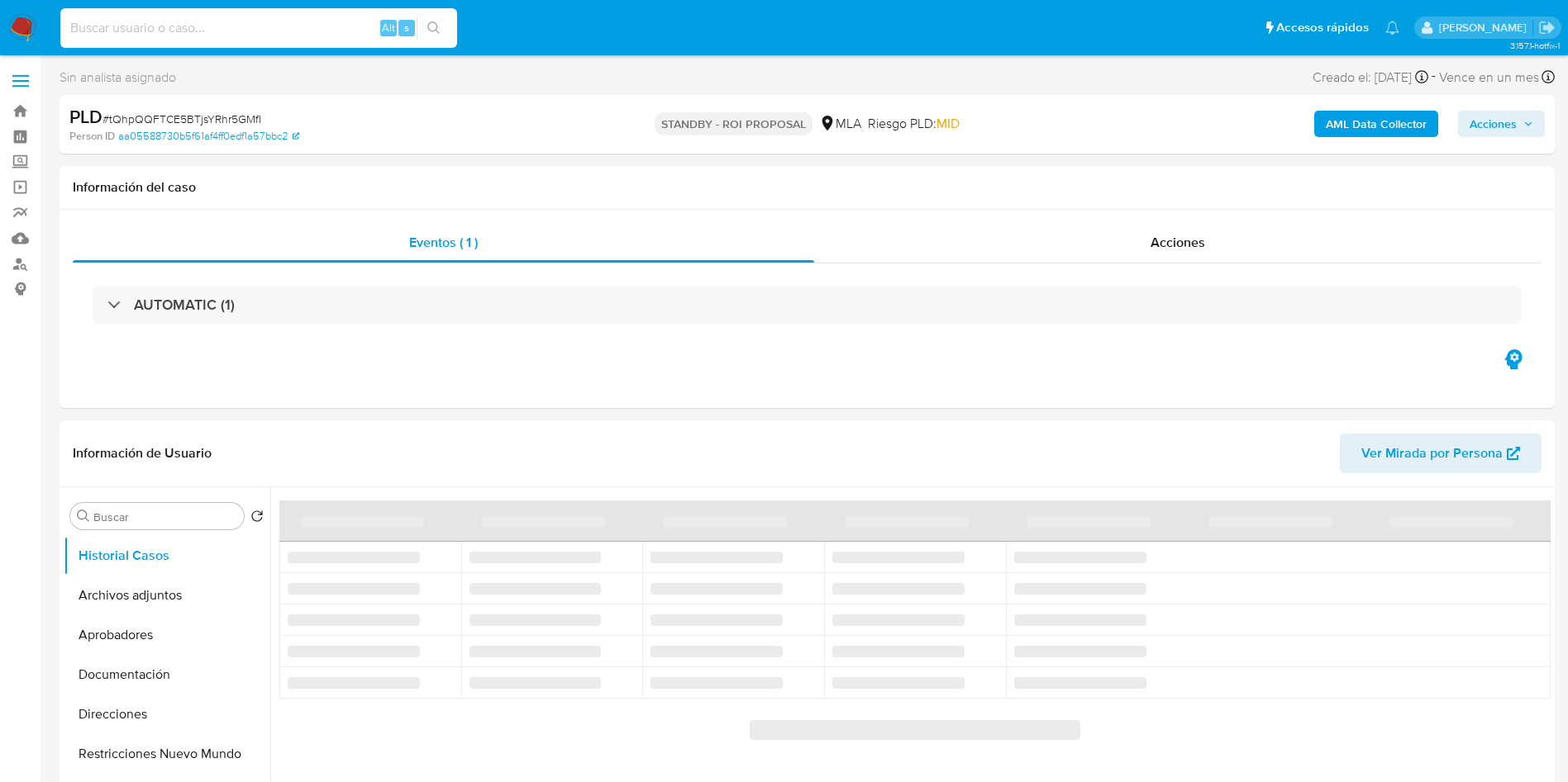
paste input "x8tekb4YgDbQBEZY9C7DidJo"
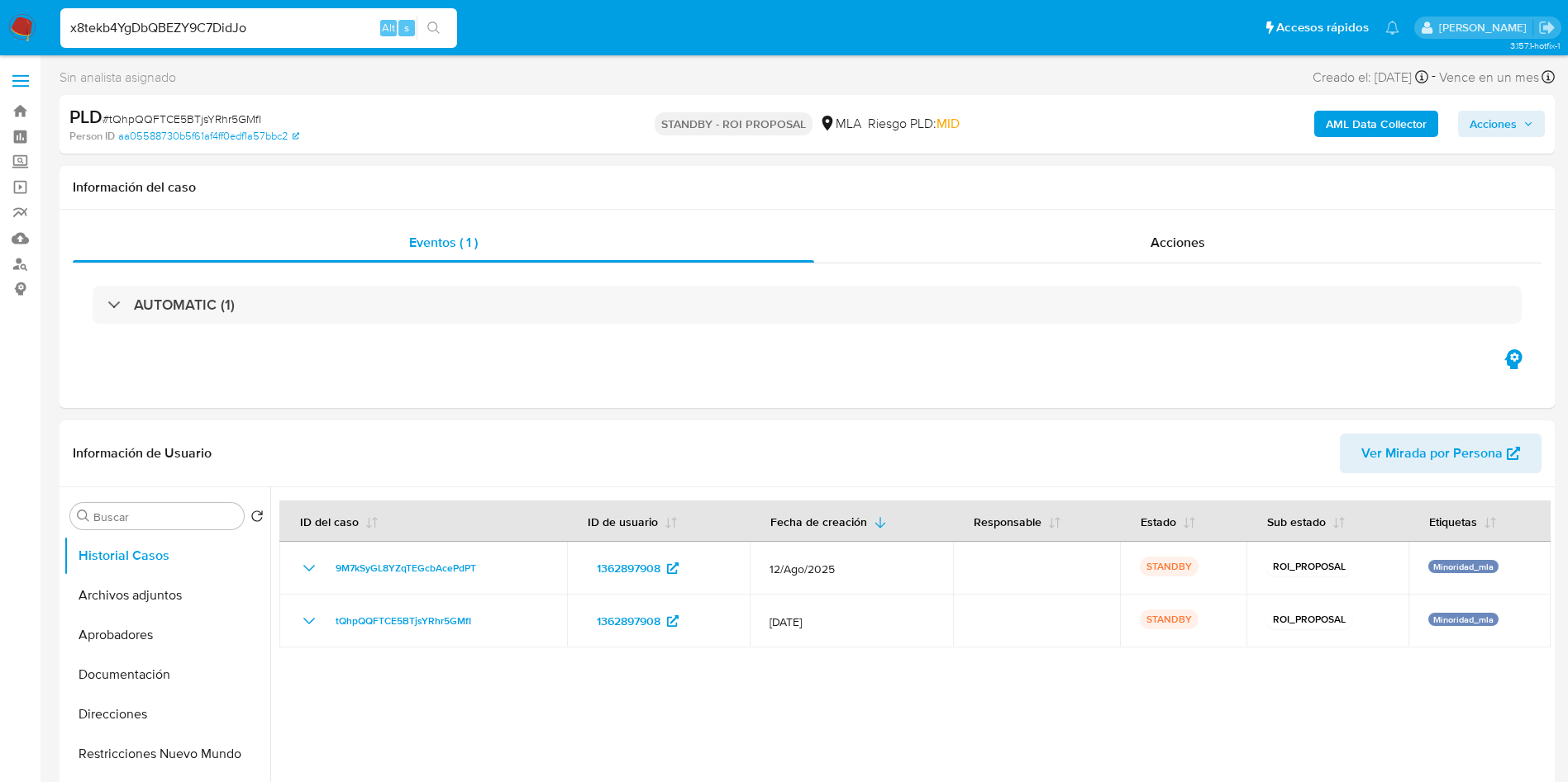
type input "x8tekb4YgDbQBEZY9C7DidJo"
select select "10"
click at [433, 13] on div "x8tekb4YgDbQBEZY9C7DidJo Alt s" at bounding box center [258, 28] width 397 height 40
click at [442, 28] on button "search-icon" at bounding box center [434, 28] width 34 height 23
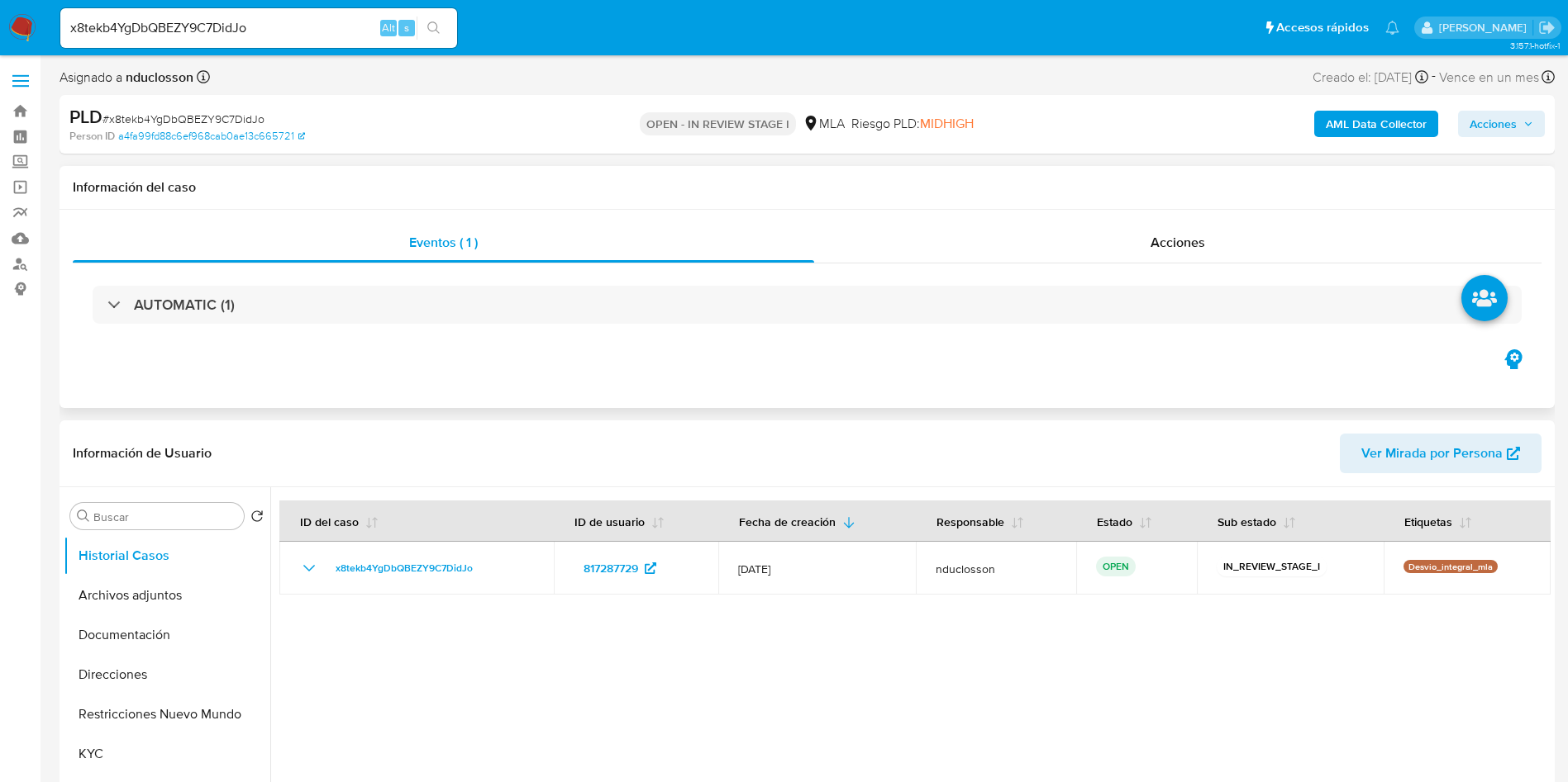
select select "10"
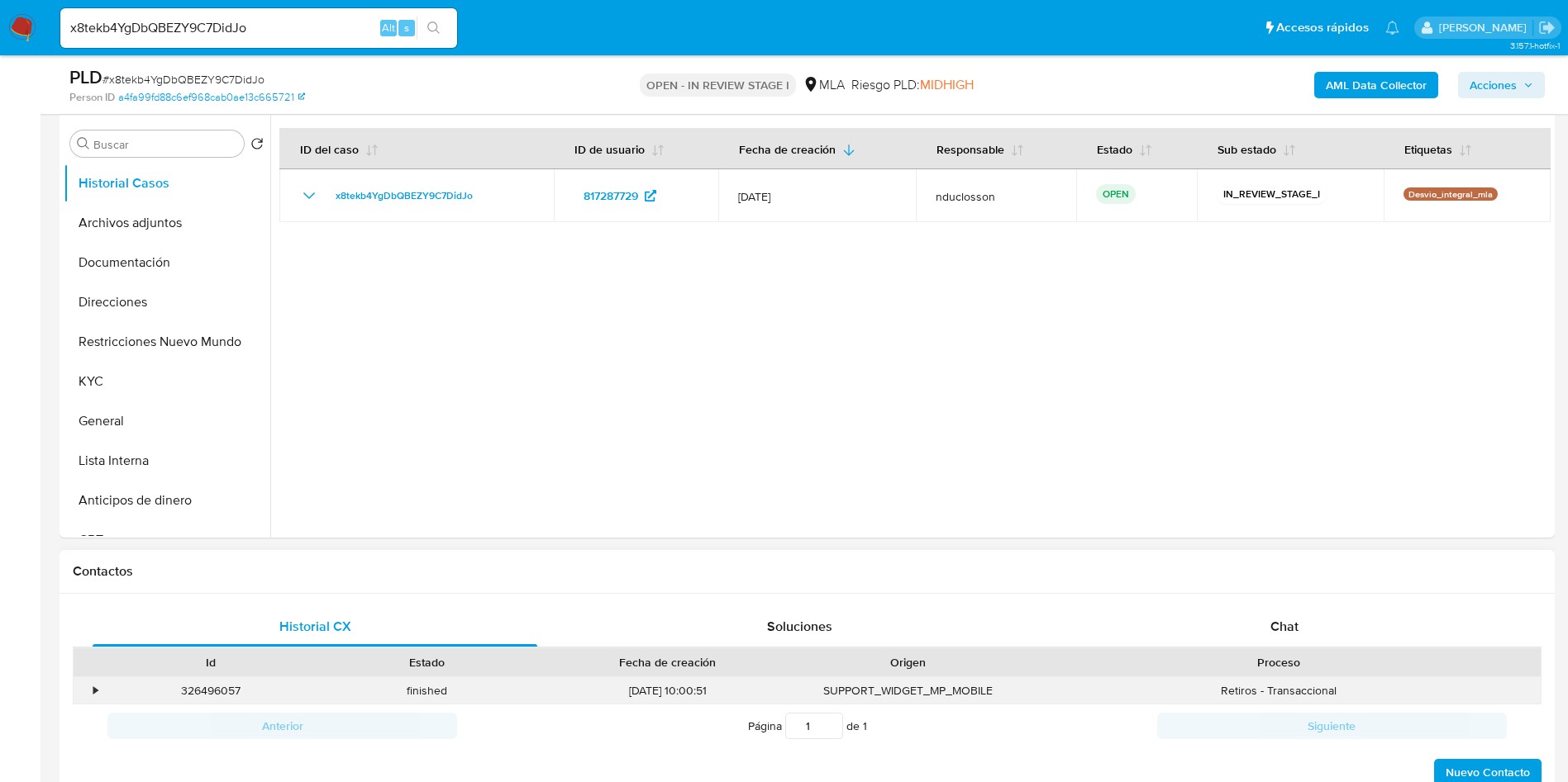
scroll to position [496, 0]
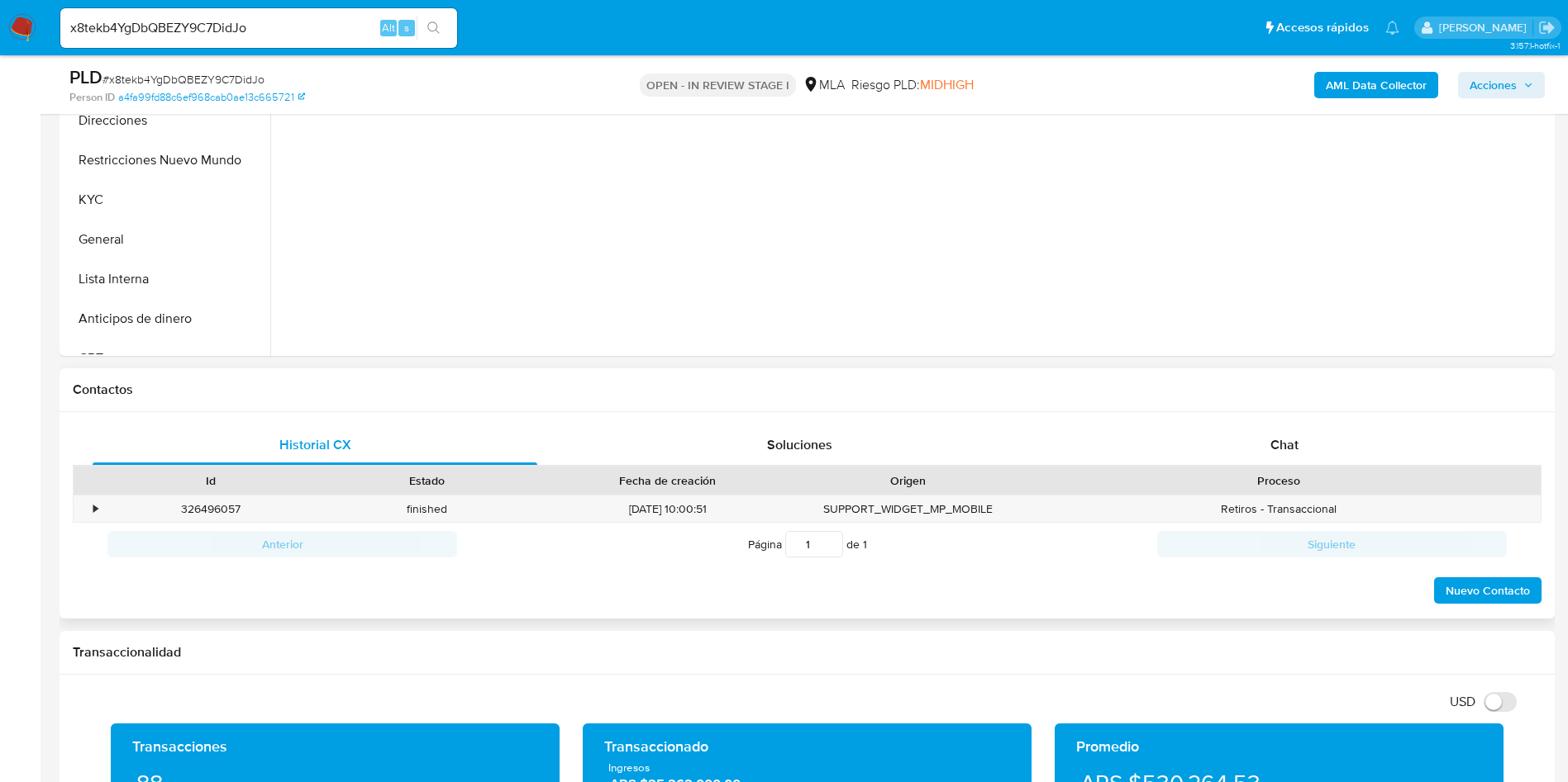
click at [1242, 479] on div "Proceso" at bounding box center [1278, 480] width 500 height 16
click at [1248, 437] on div "Chat" at bounding box center [1284, 445] width 444 height 40
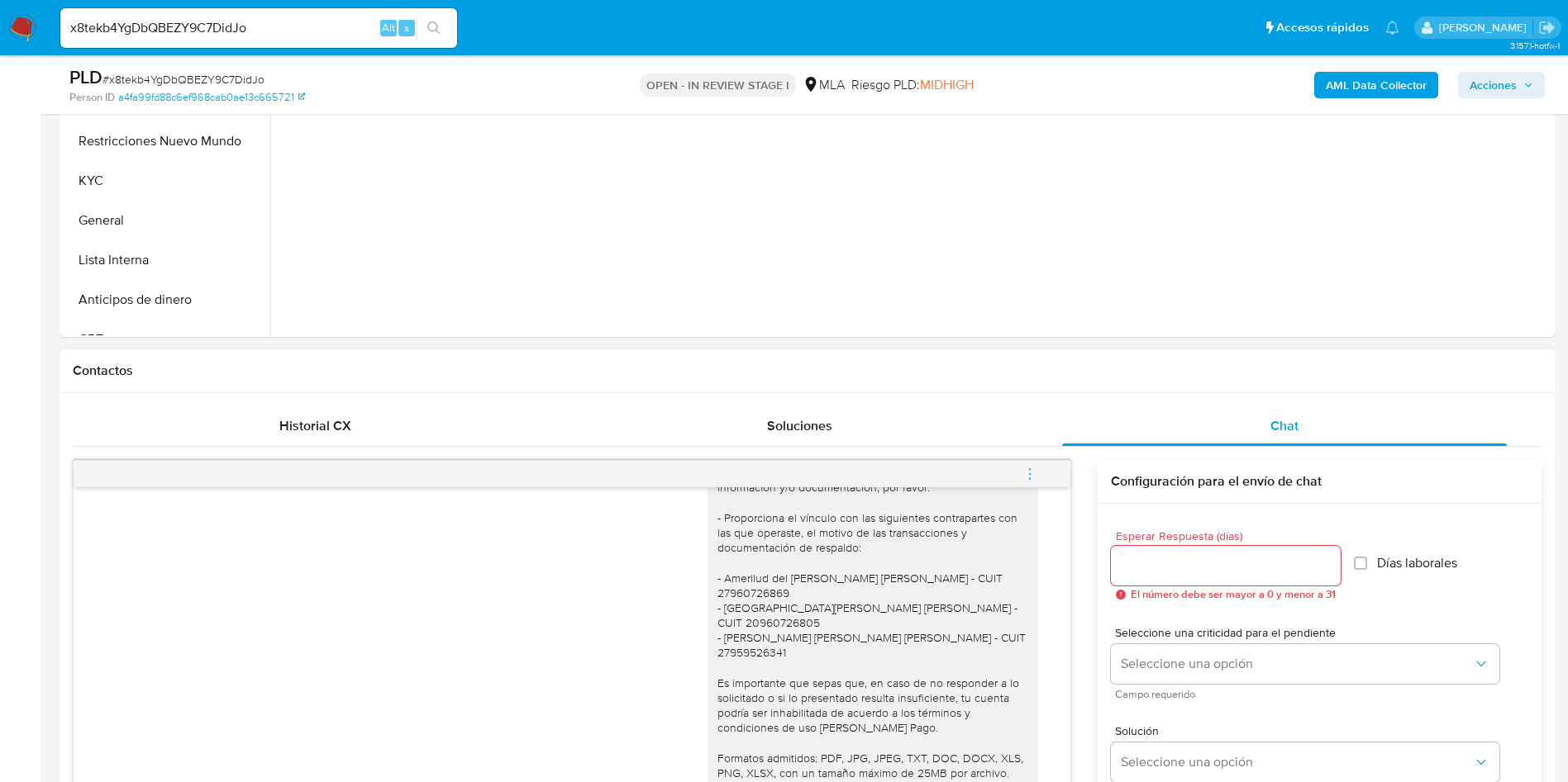
scroll to position [372, 0]
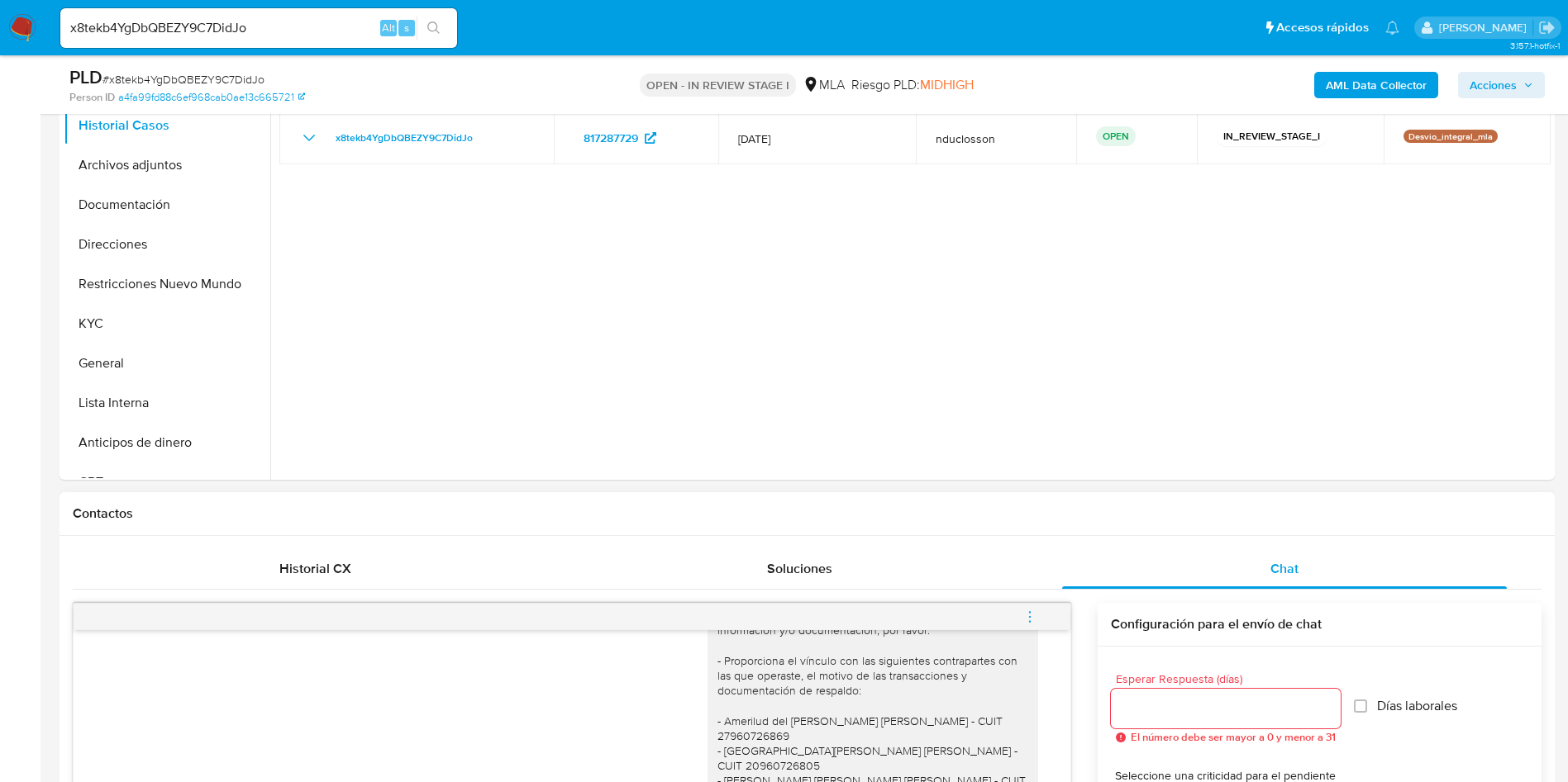
click at [1021, 622] on button "menu-action" at bounding box center [1030, 617] width 54 height 40
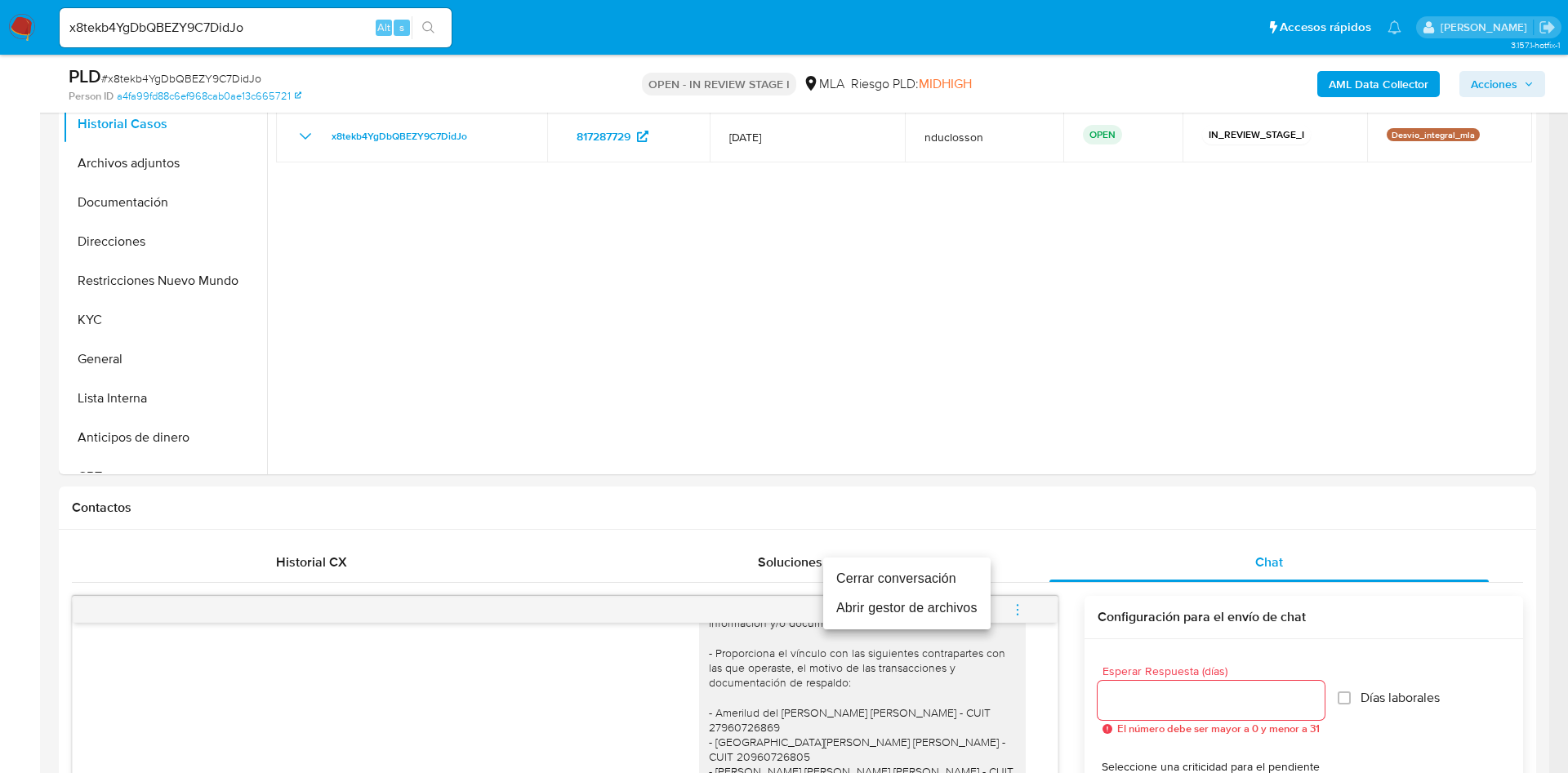
click at [907, 577] on li "Cerrar conversación" at bounding box center [907, 578] width 168 height 29
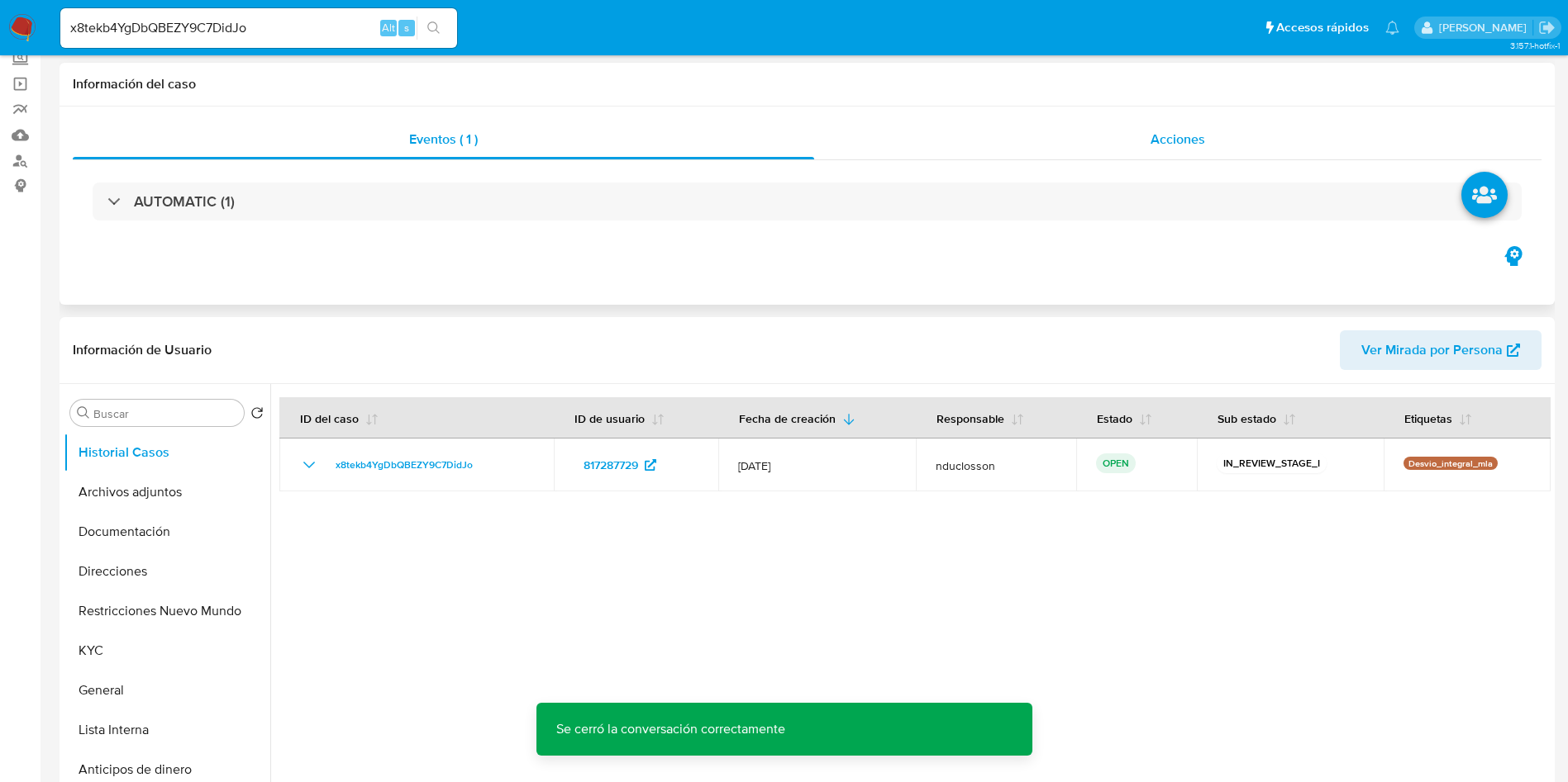
scroll to position [0, 0]
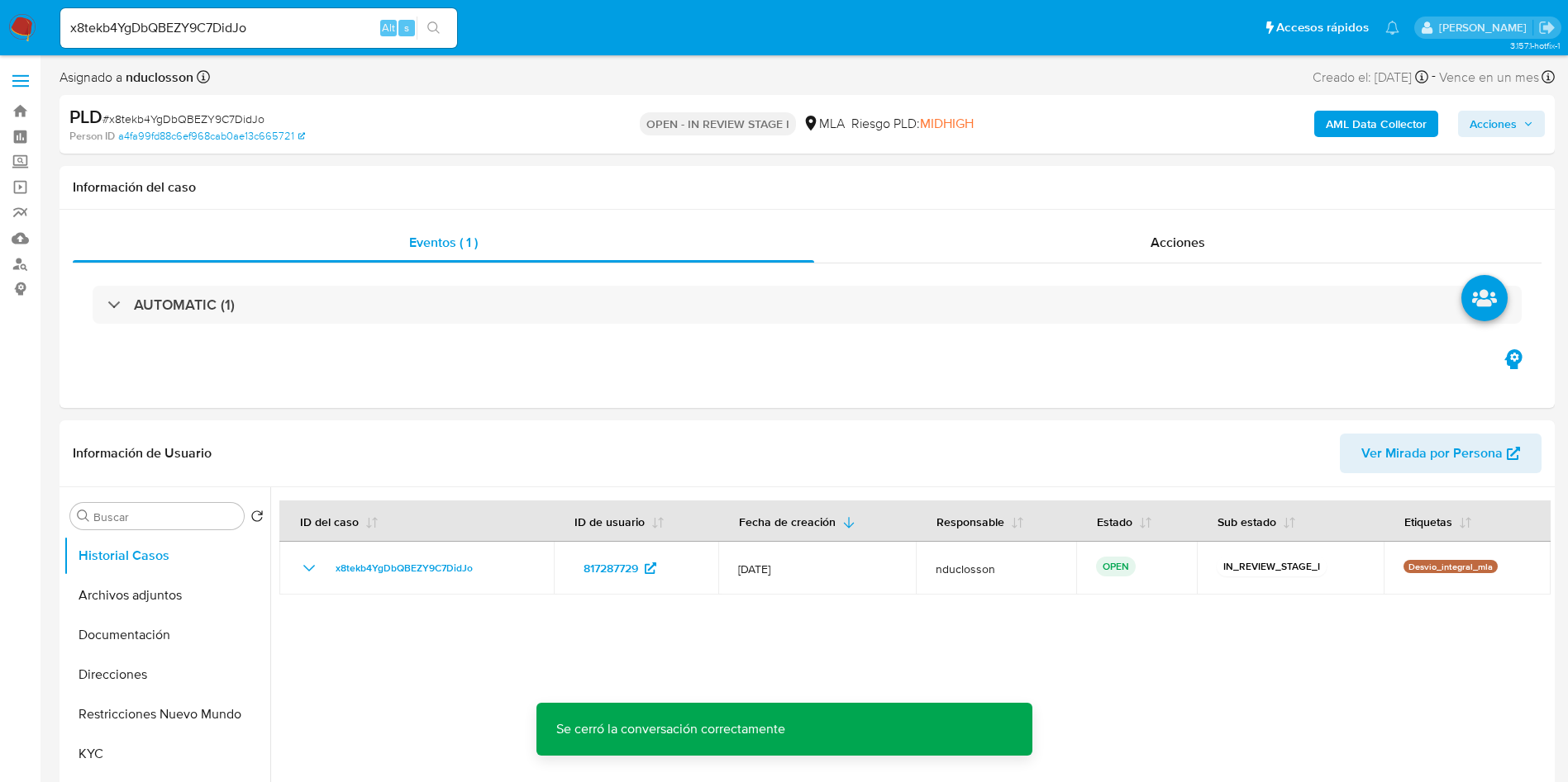
click at [1367, 112] on b "AML Data Collector" at bounding box center [1377, 124] width 101 height 26
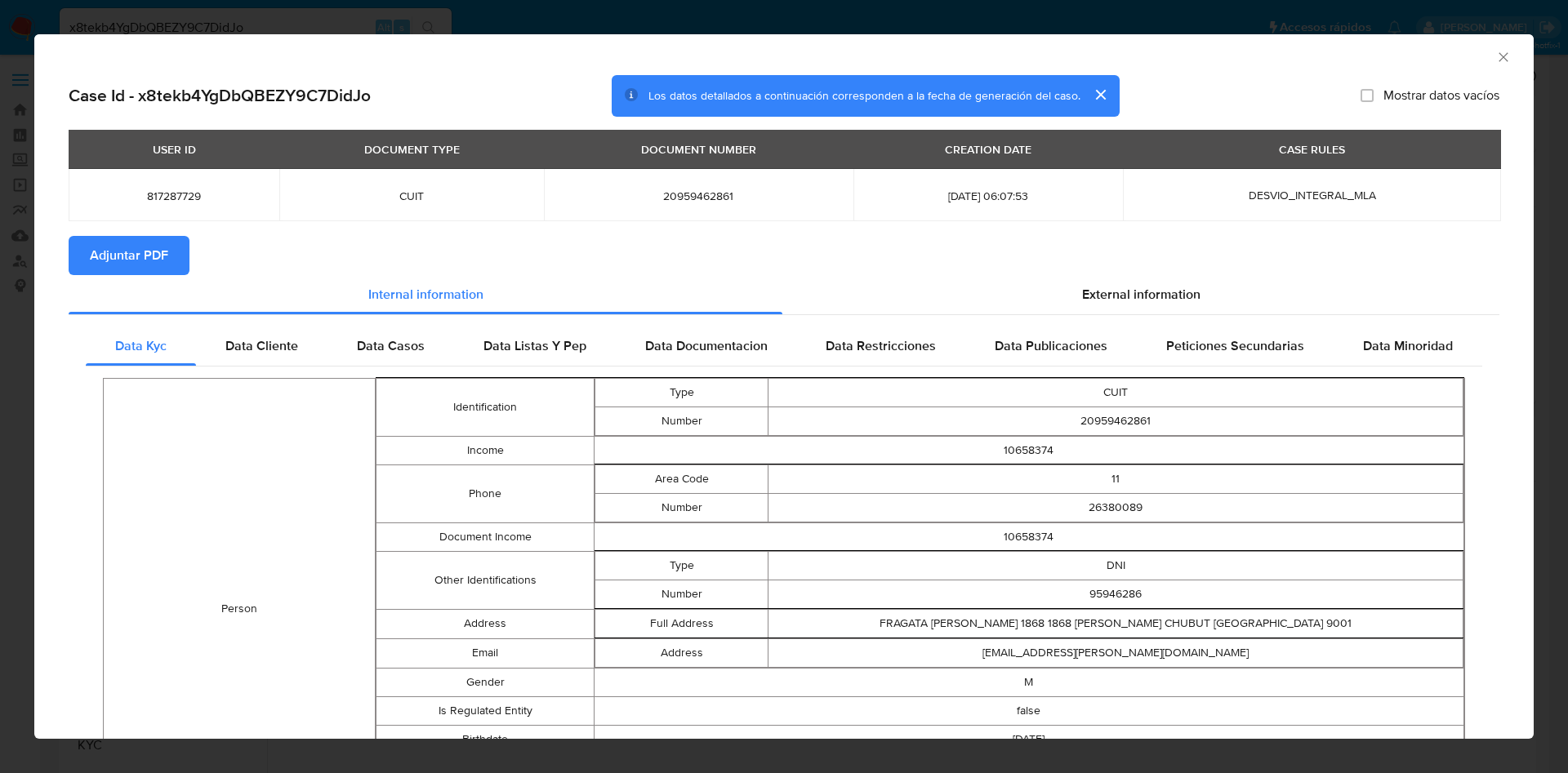
click at [153, 253] on span "Adjuntar PDF" at bounding box center [129, 255] width 79 height 36
click at [1026, 291] on div "External information" at bounding box center [1140, 297] width 717 height 39
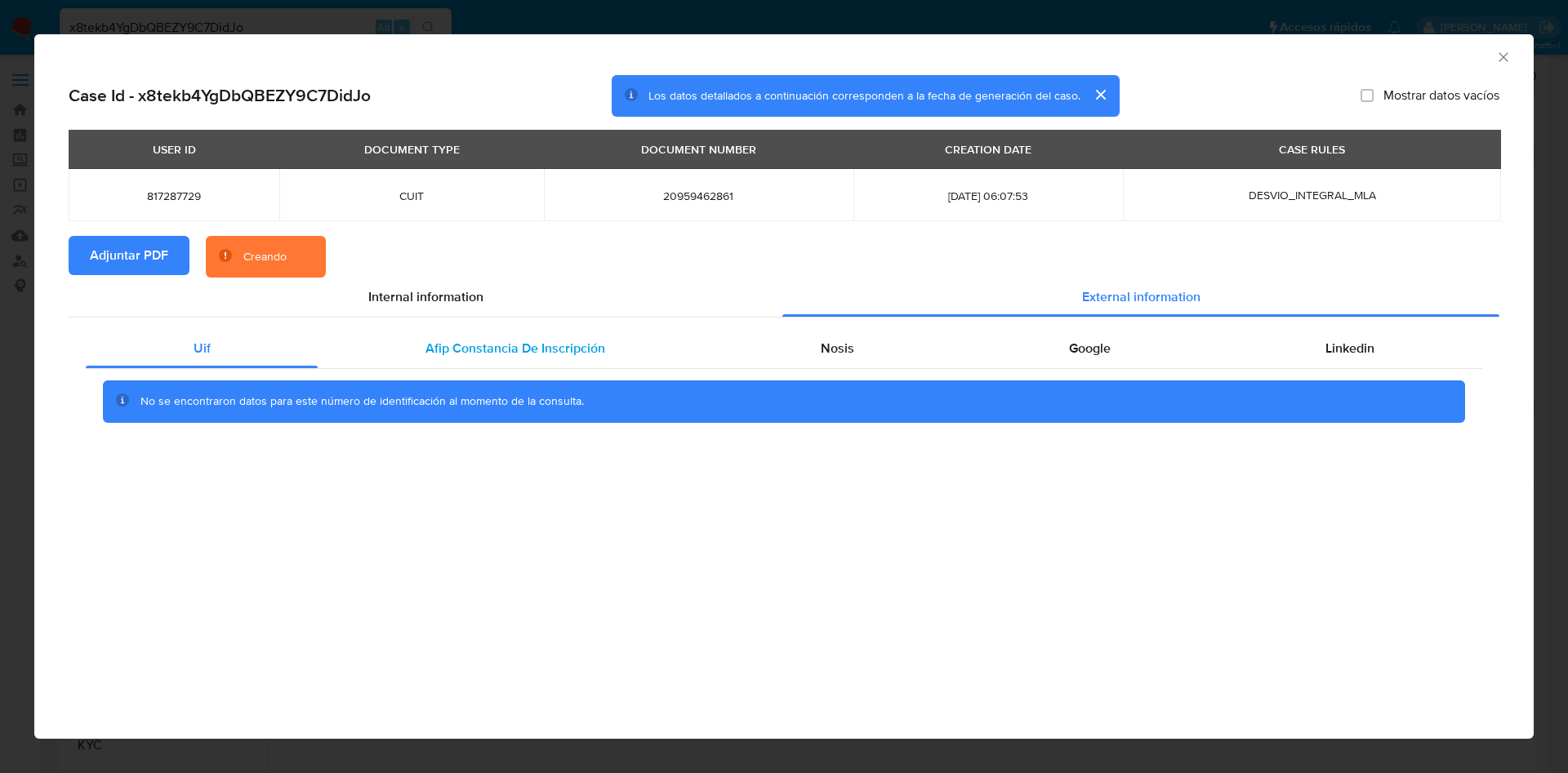
click at [456, 363] on div "Afip Constancia De Inscripción" at bounding box center [515, 349] width 394 height 39
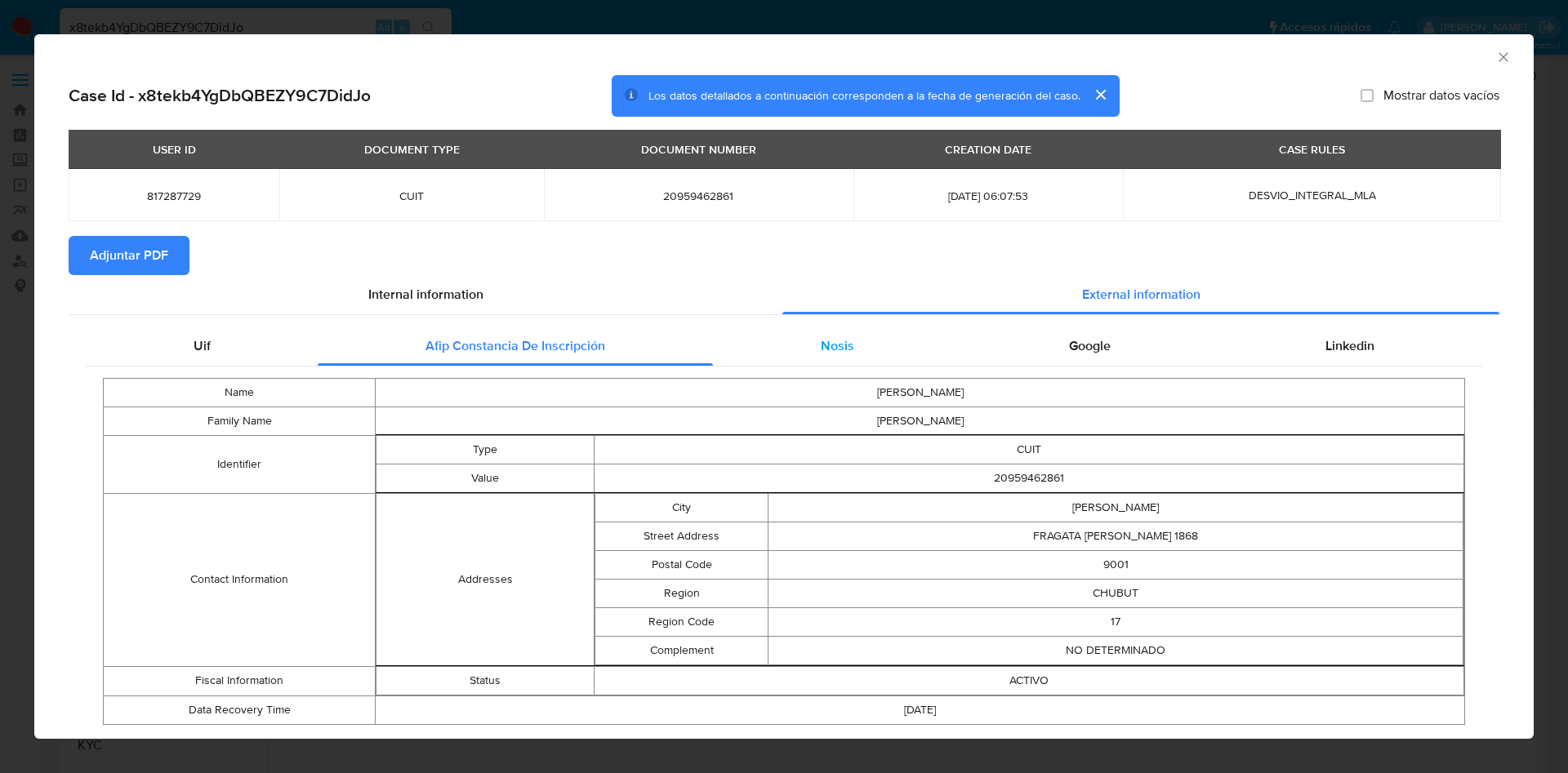
click at [884, 333] on div "Nosis" at bounding box center [837, 346] width 248 height 39
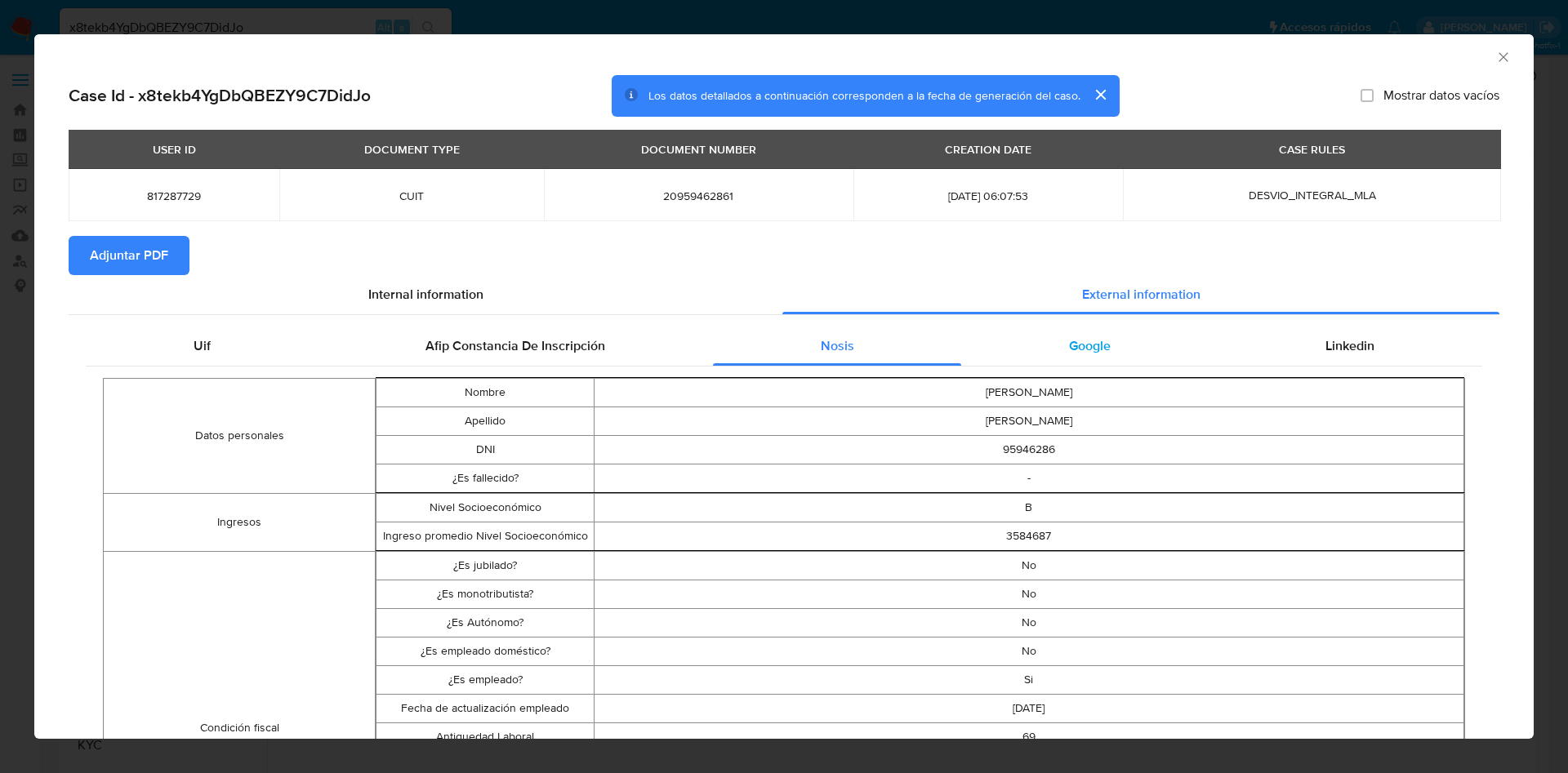
click at [1124, 355] on div "Google" at bounding box center [1089, 346] width 256 height 39
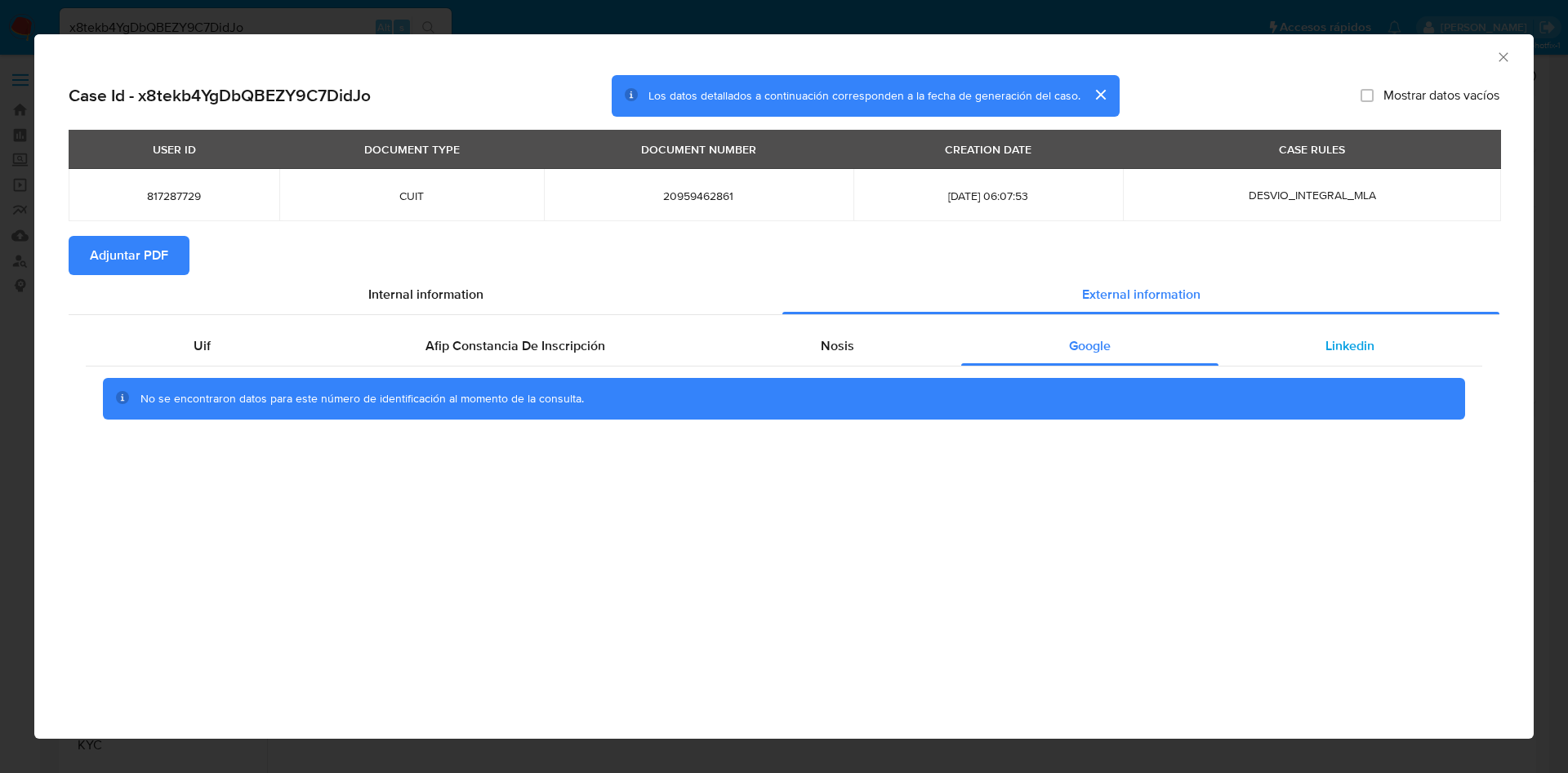
click at [1274, 353] on div "Linkedin" at bounding box center [1350, 346] width 264 height 39
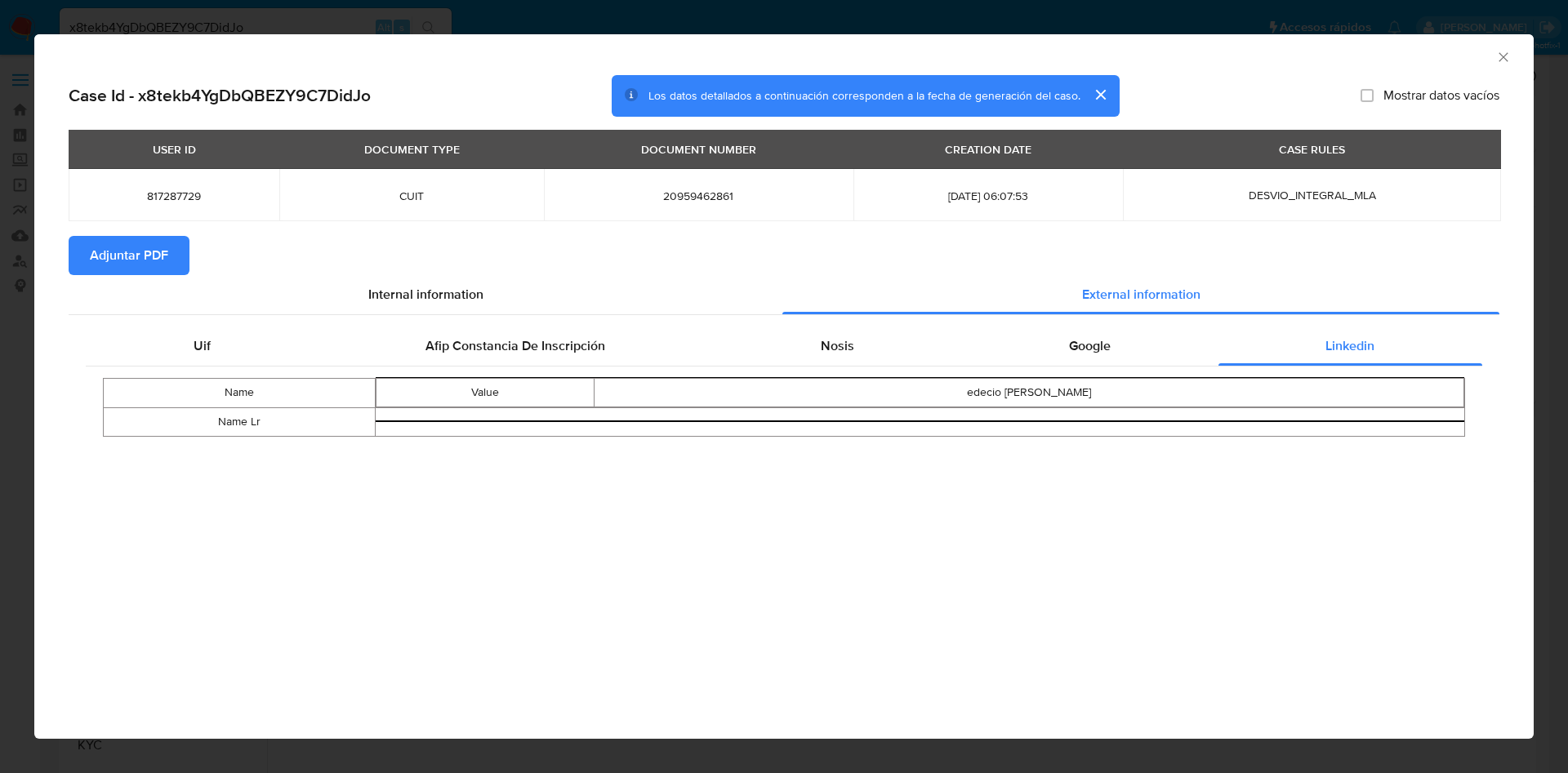
click at [1502, 59] on icon "Cerrar ventana" at bounding box center [1503, 57] width 16 height 16
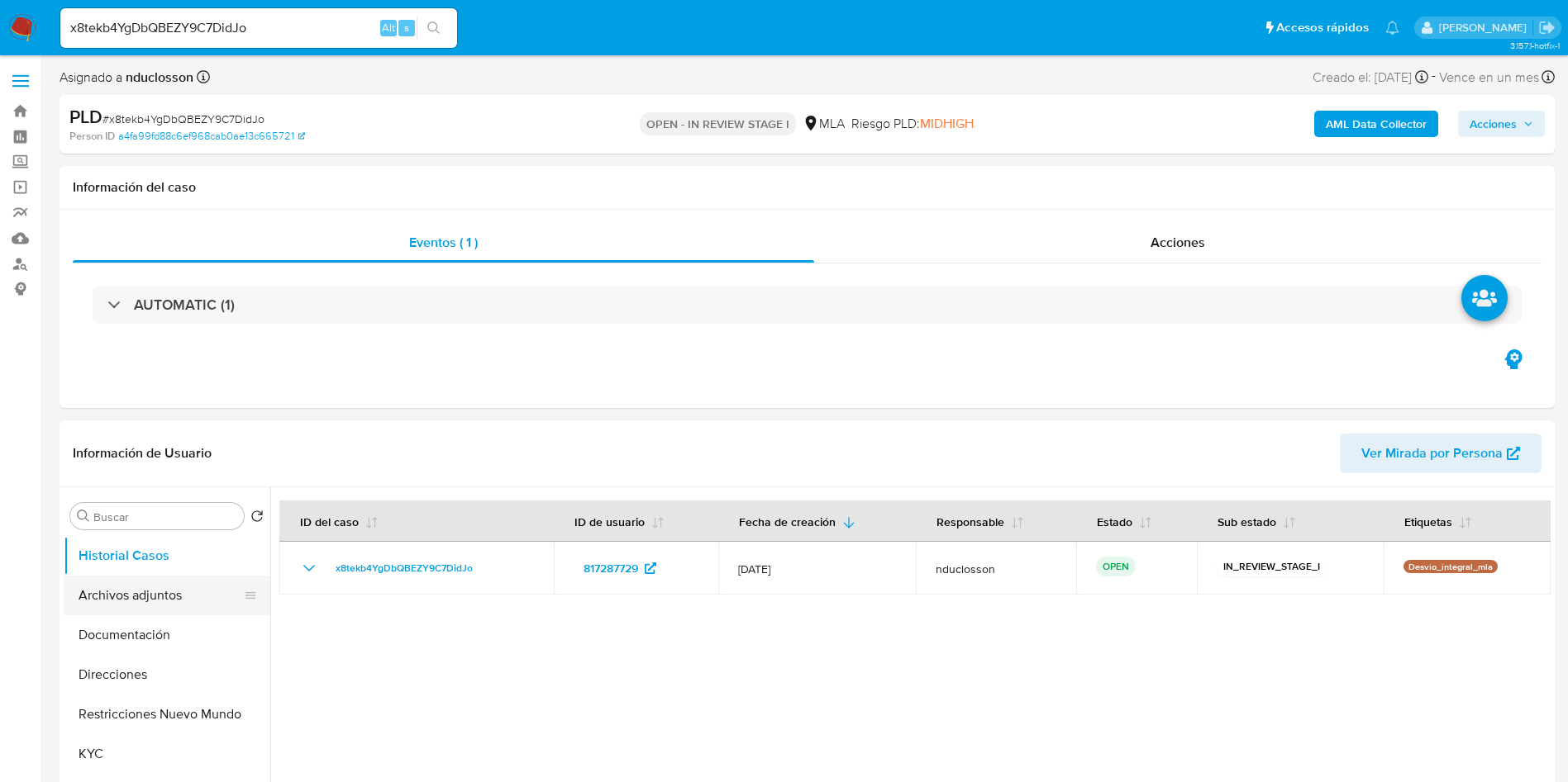
click at [198, 601] on button "Archivos adjuntos" at bounding box center [160, 596] width 193 height 40
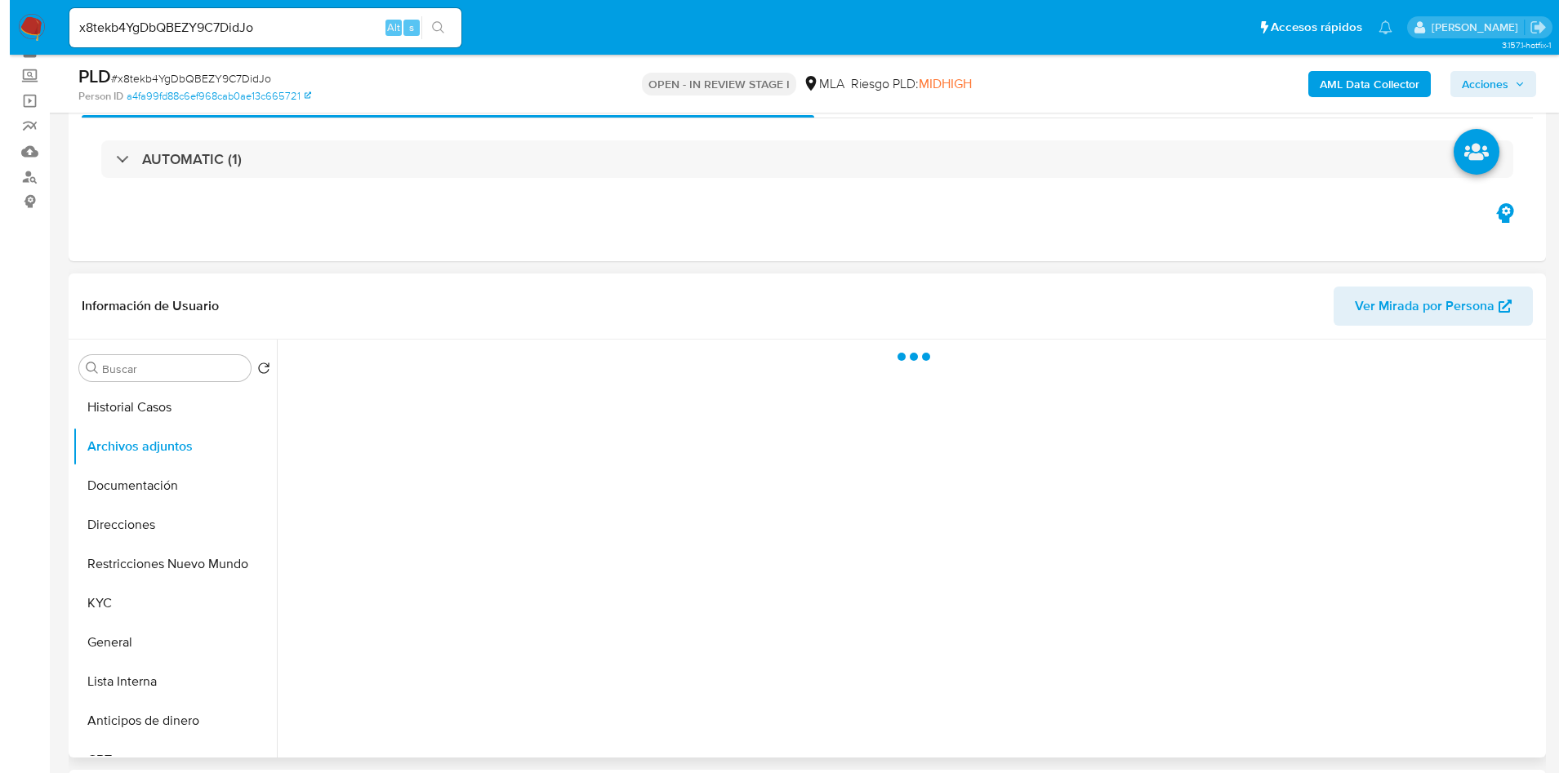
scroll to position [122, 0]
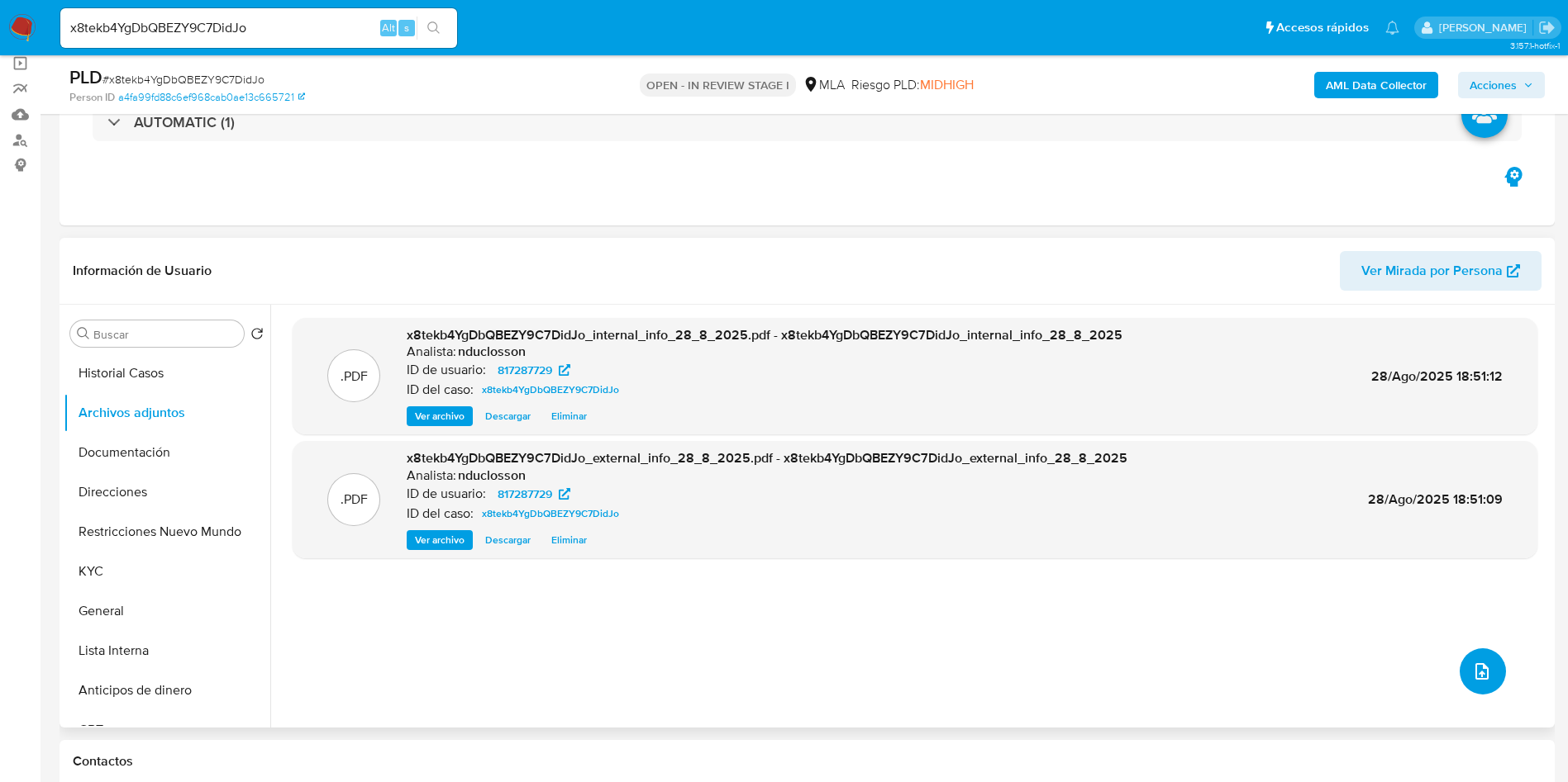
click at [1474, 670] on icon "upload-file" at bounding box center [1481, 672] width 20 height 20
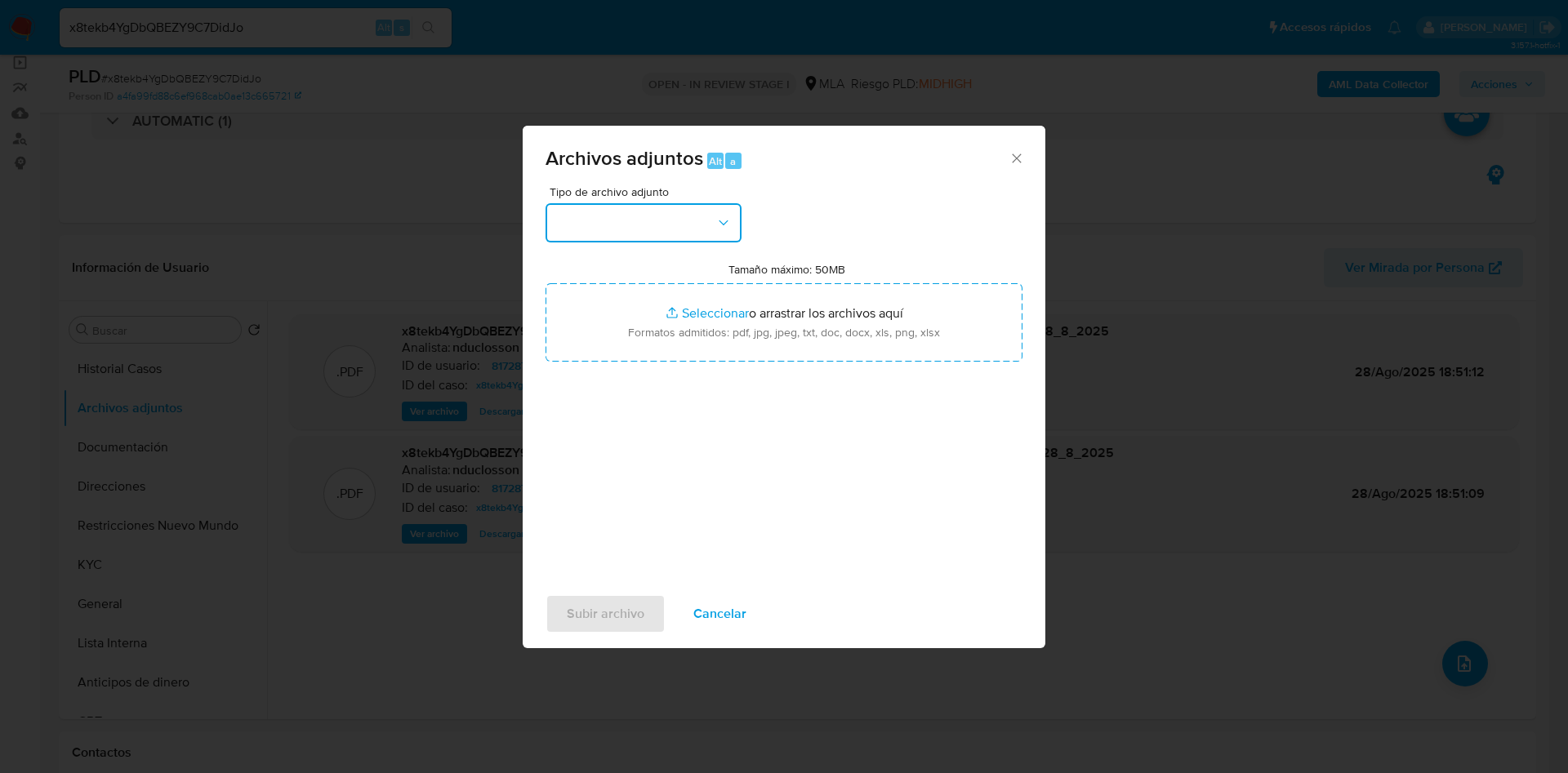
click at [654, 230] on button "button" at bounding box center [643, 223] width 196 height 39
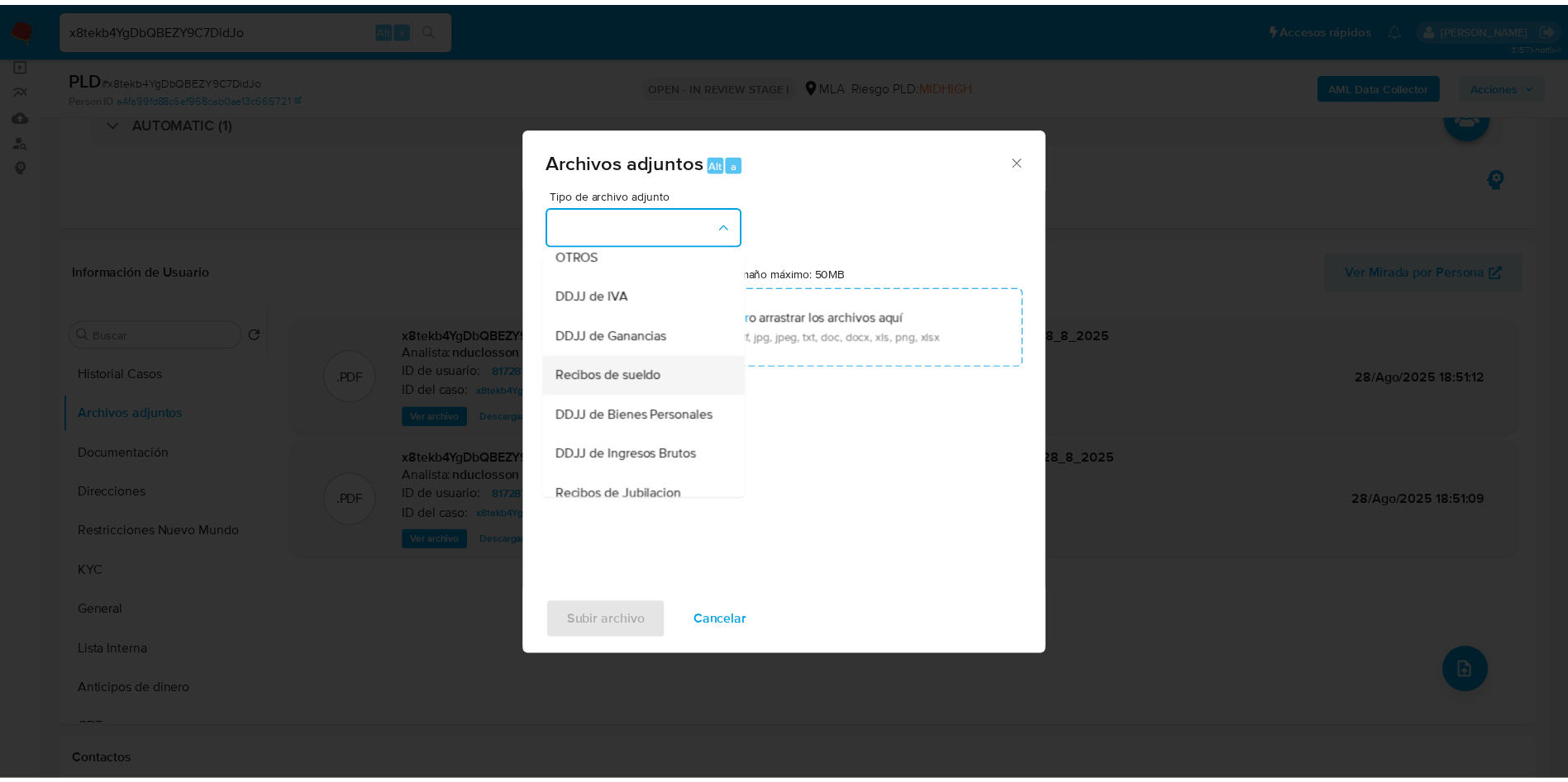
scroll to position [334, 0]
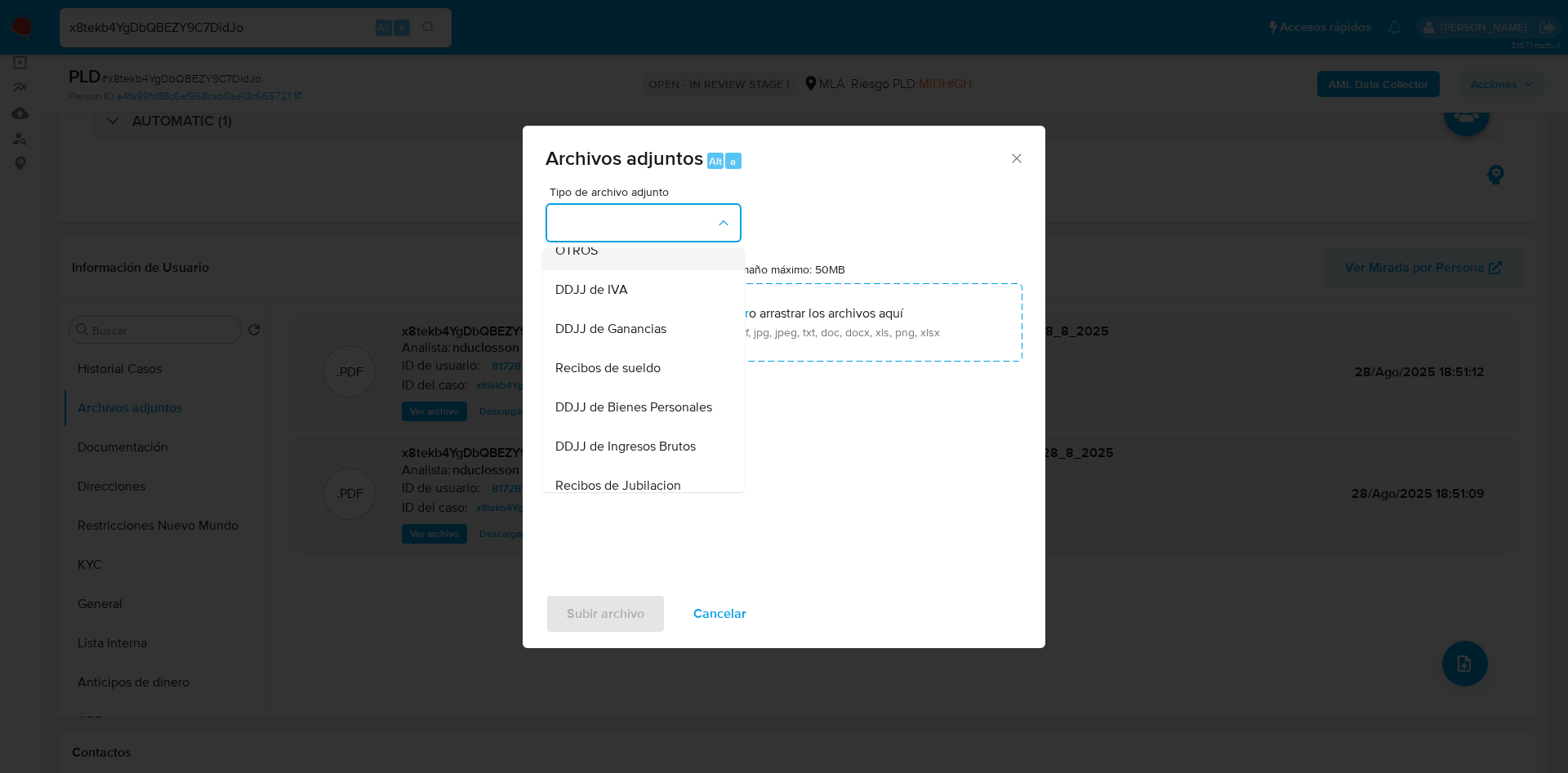
click at [568, 259] on span "OTROS" at bounding box center [577, 251] width 43 height 16
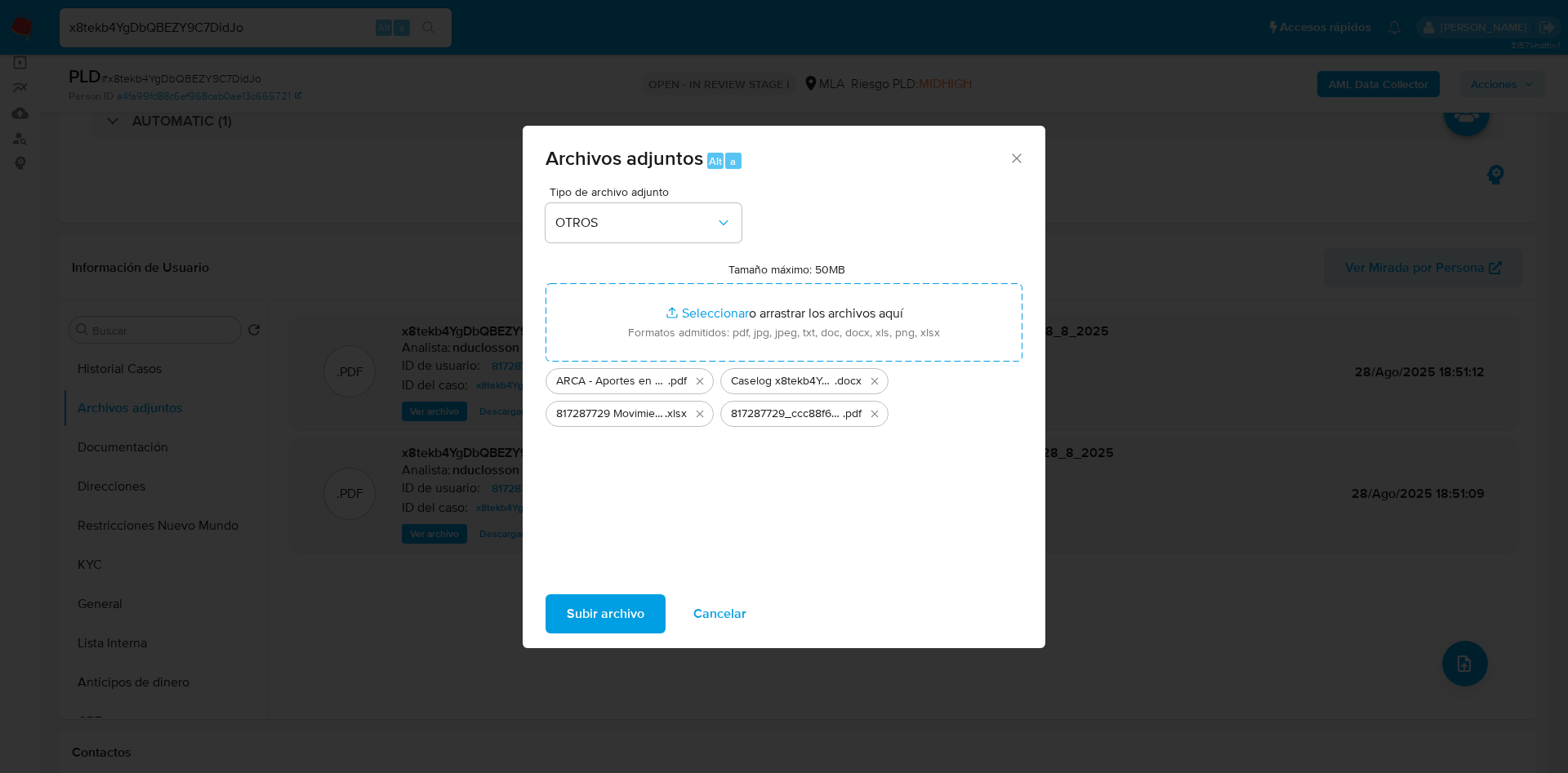
click at [595, 600] on span "Subir archivo" at bounding box center [605, 614] width 78 height 36
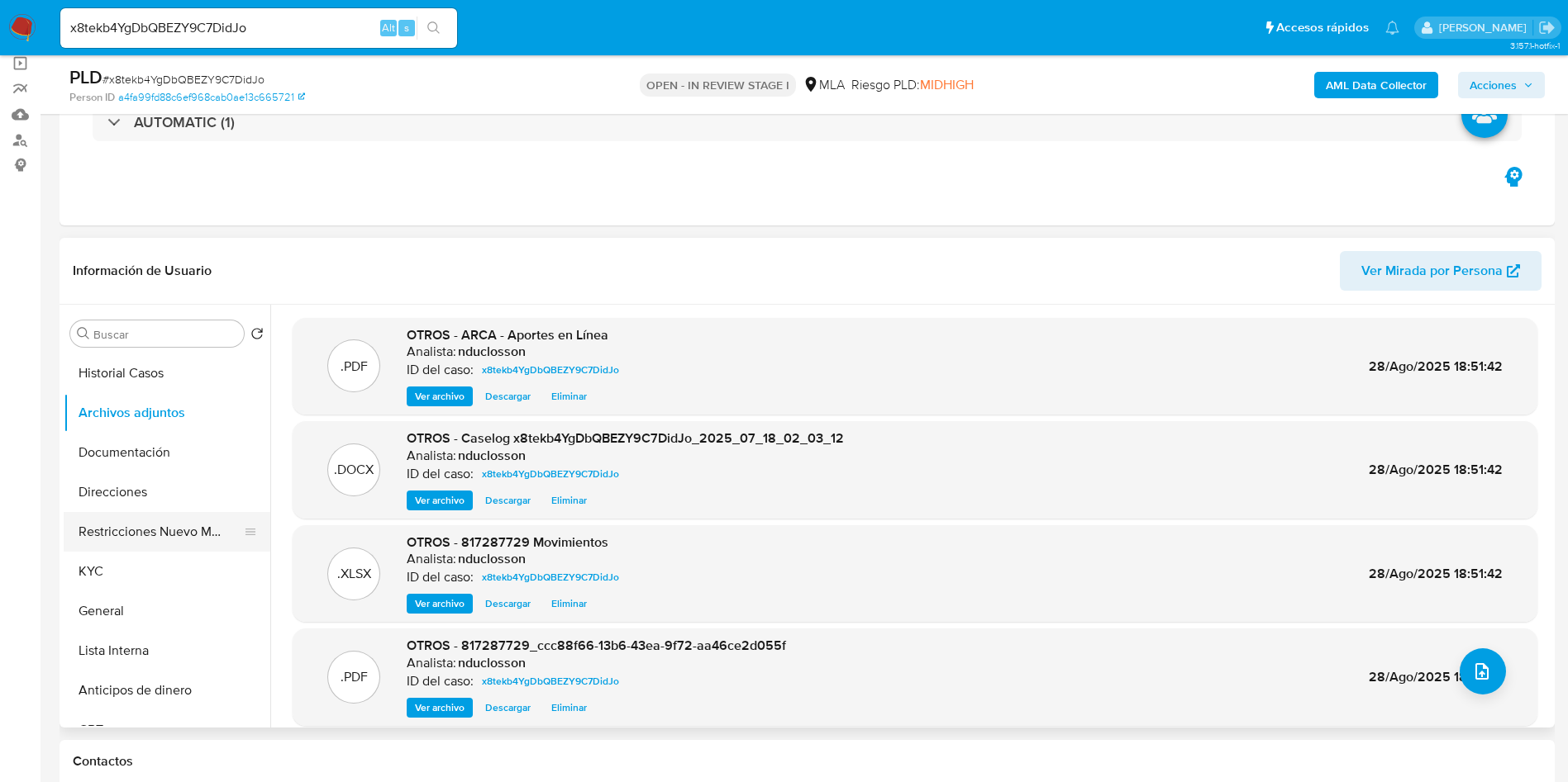
click at [147, 535] on button "Restricciones Nuevo Mundo" at bounding box center [160, 532] width 193 height 40
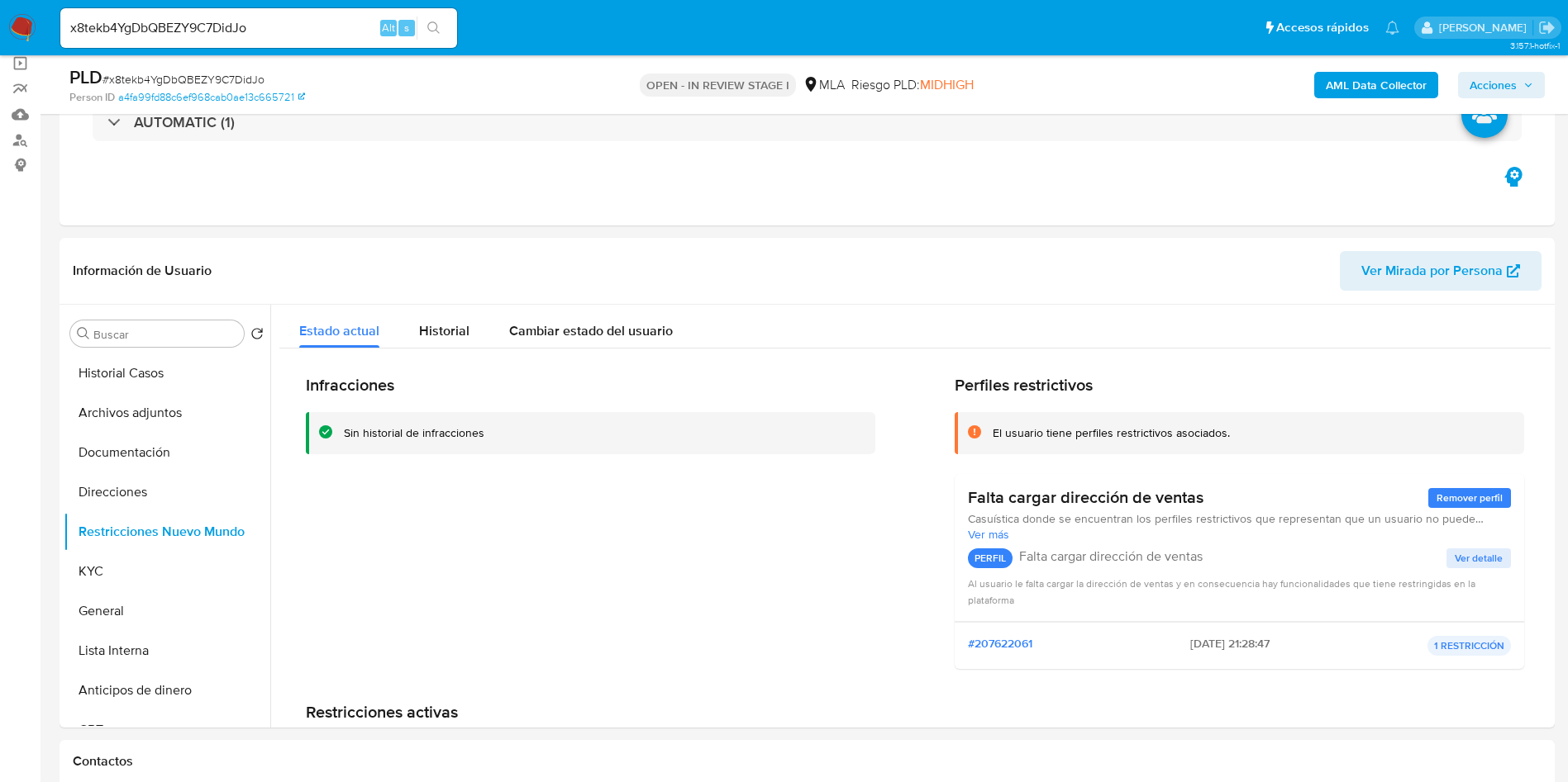
click at [1514, 81] on span "Acciones" at bounding box center [1493, 85] width 47 height 26
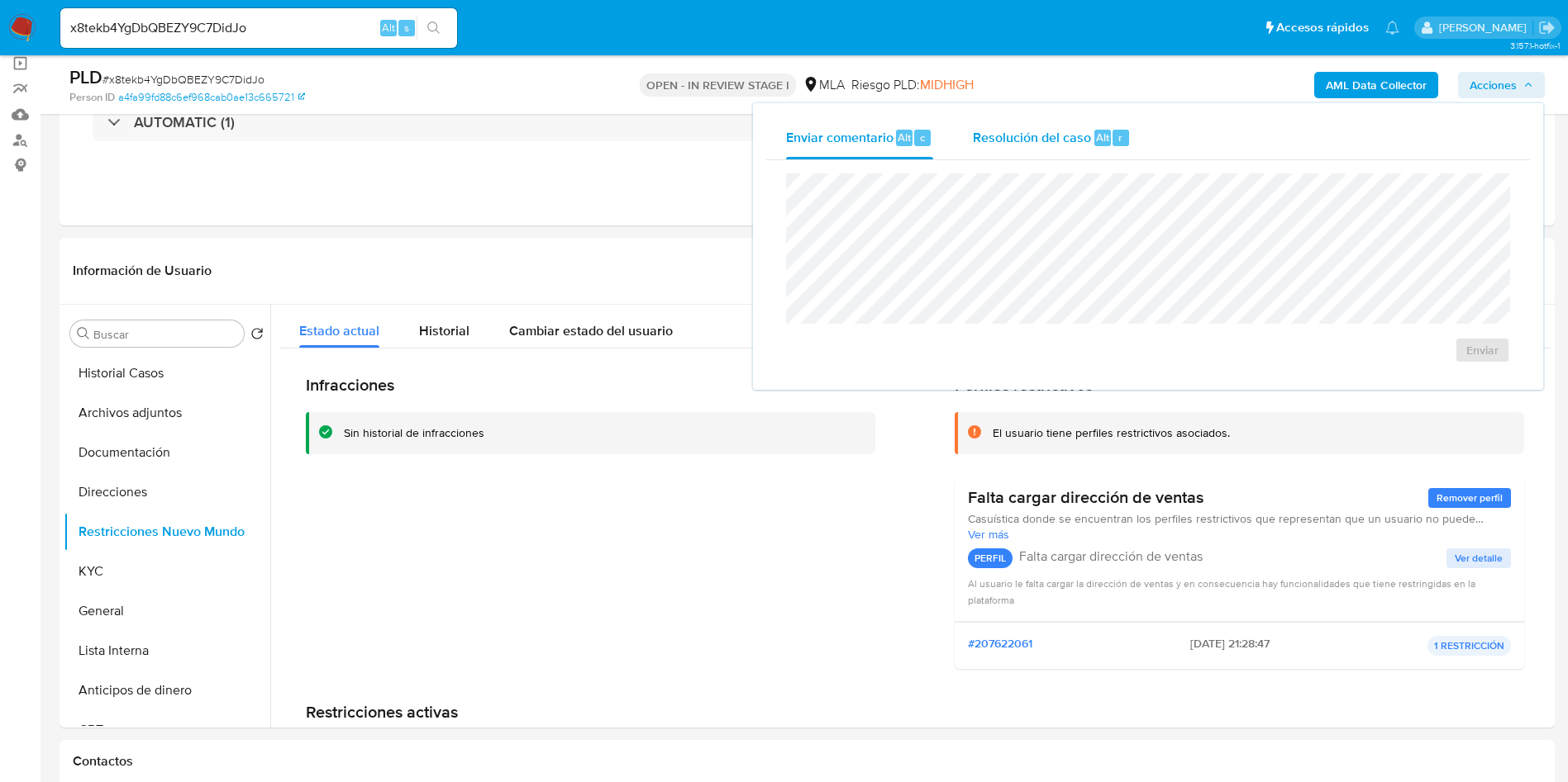
click at [1035, 120] on div "Resolución del caso Alt r" at bounding box center [1051, 138] width 158 height 43
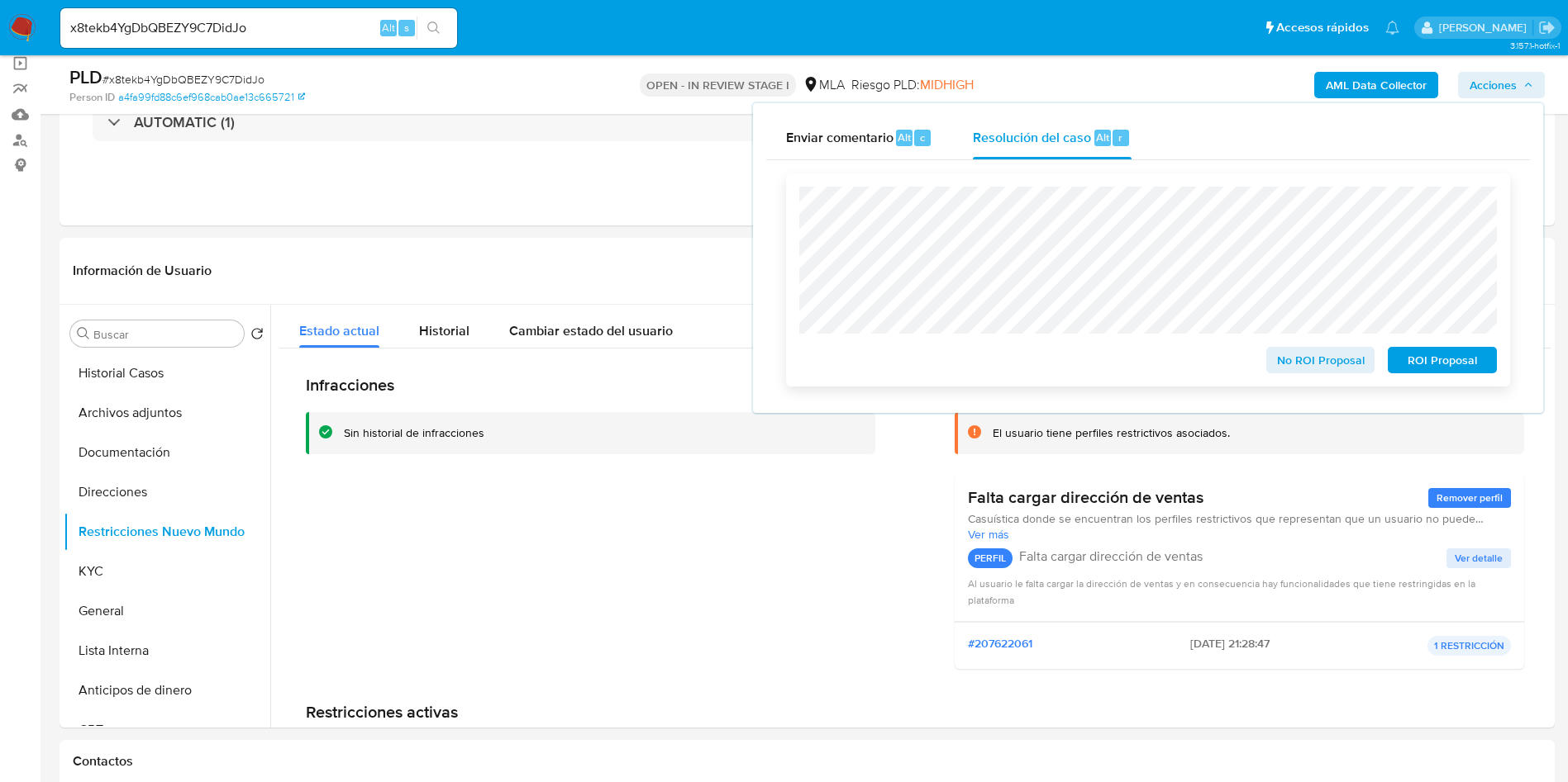
click at [1280, 364] on span "No ROI Proposal" at bounding box center [1320, 360] width 86 height 23
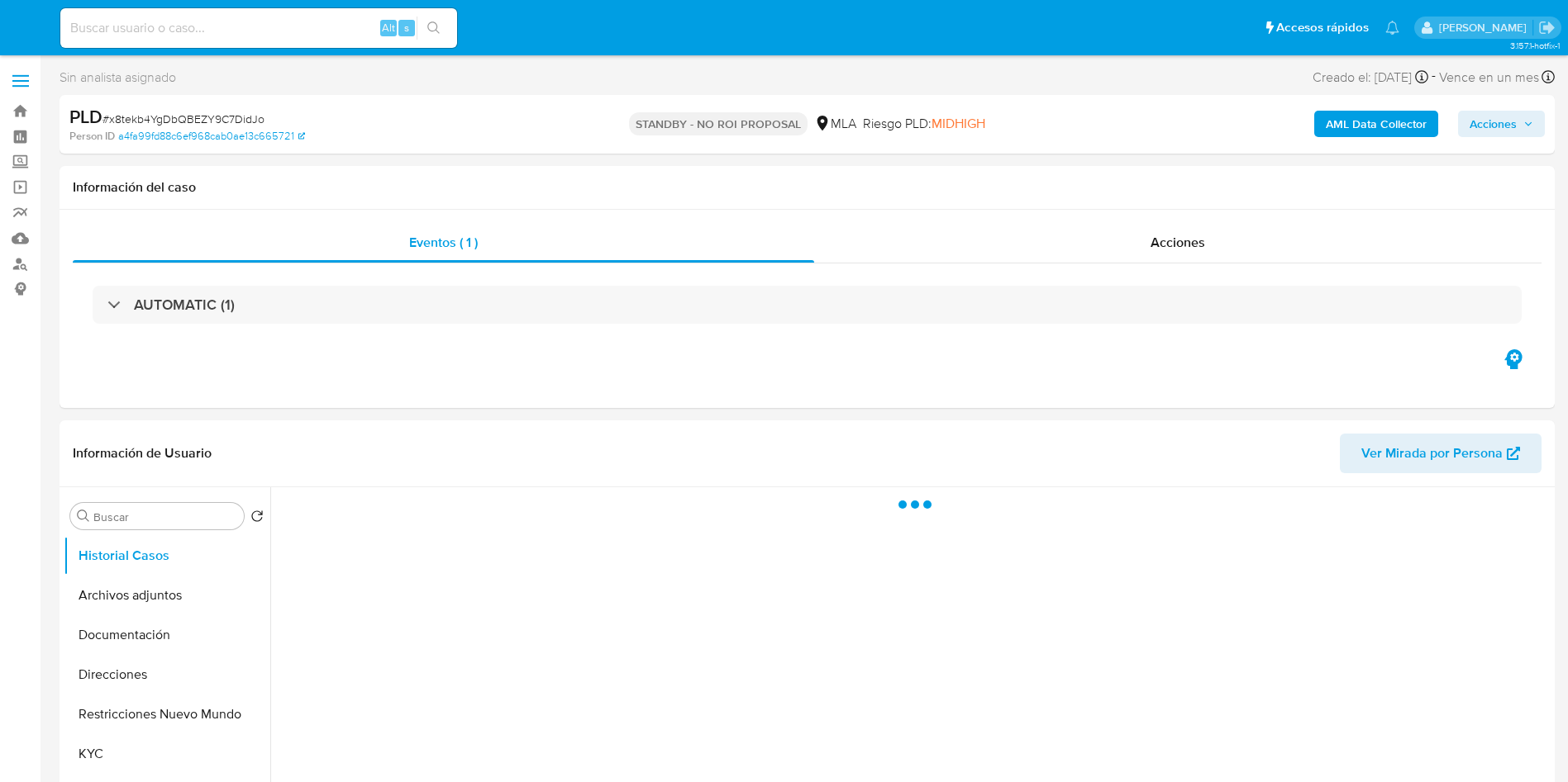
select select "10"
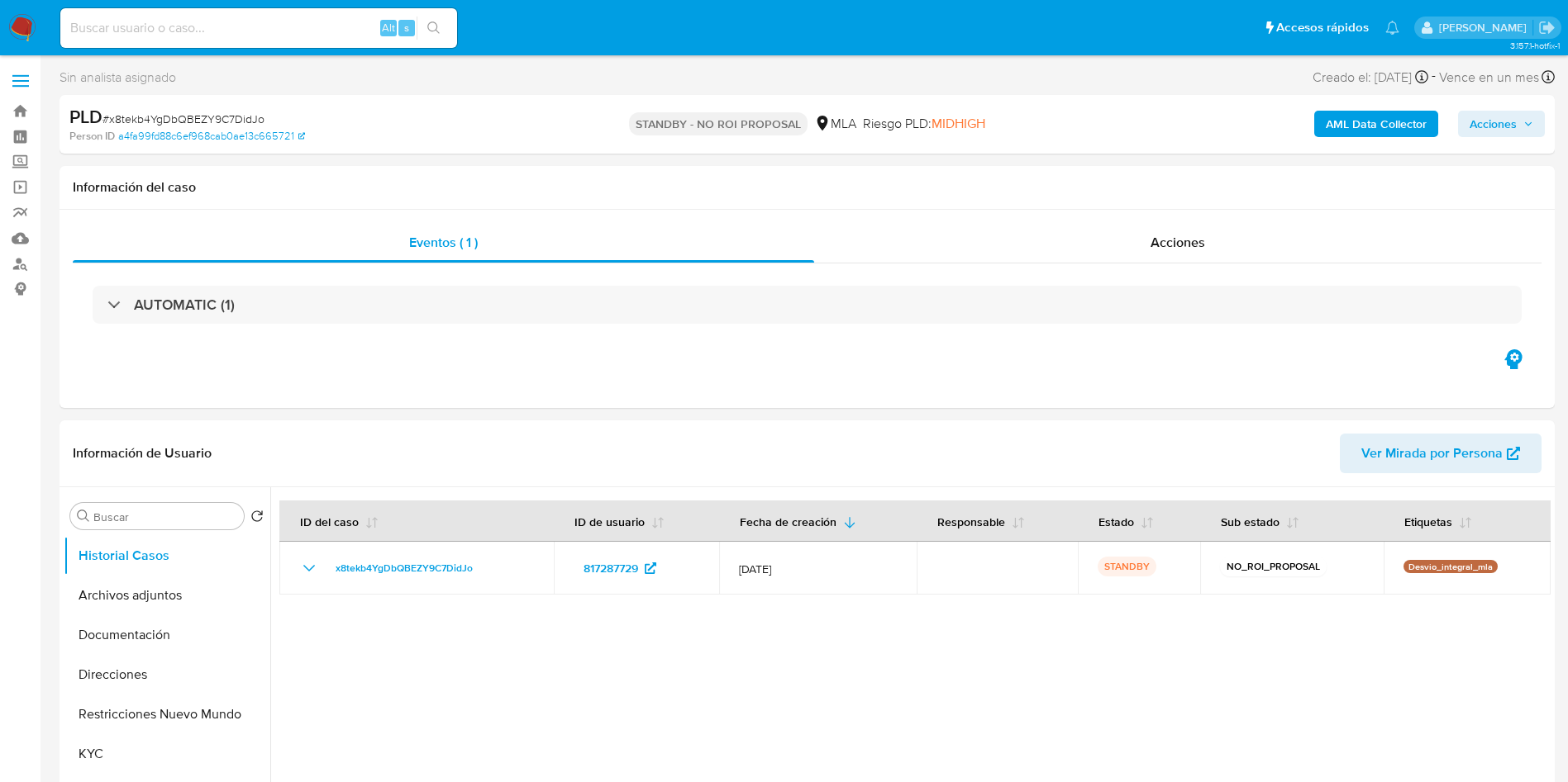
click at [168, 30] on input at bounding box center [258, 28] width 397 height 22
paste input "fbhB3VH50O3LiUyHzfOJv6iQ"
type input "fbhB3VH50O3LiUyHzfOJv6iQ"
click at [435, 31] on icon "search-icon" at bounding box center [434, 28] width 14 height 14
select select "10"
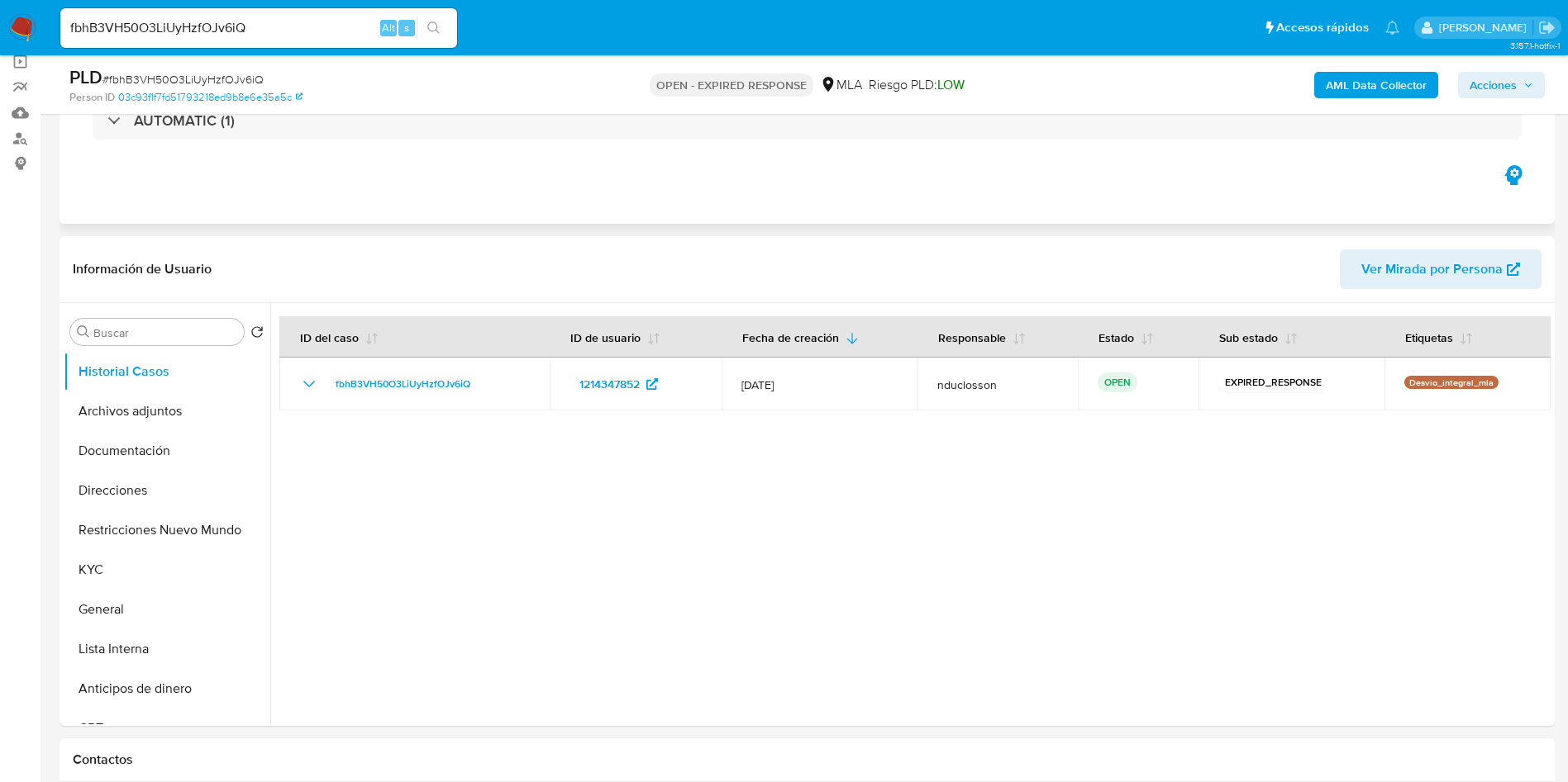
scroll to position [247, 0]
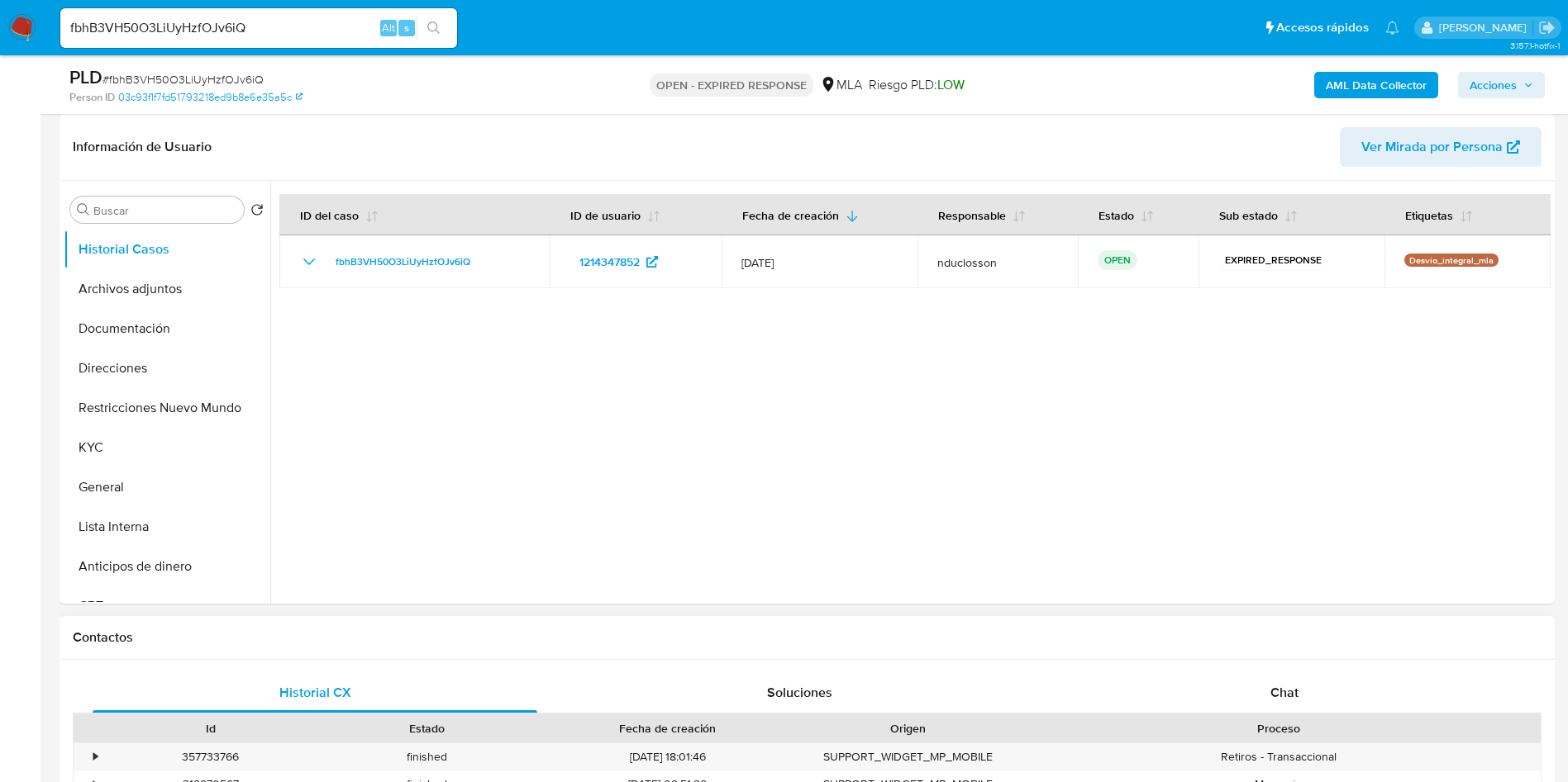
click at [1258, 714] on div "Proceso" at bounding box center [1278, 728] width 524 height 28
click at [1261, 697] on div "Chat" at bounding box center [1284, 694] width 444 height 40
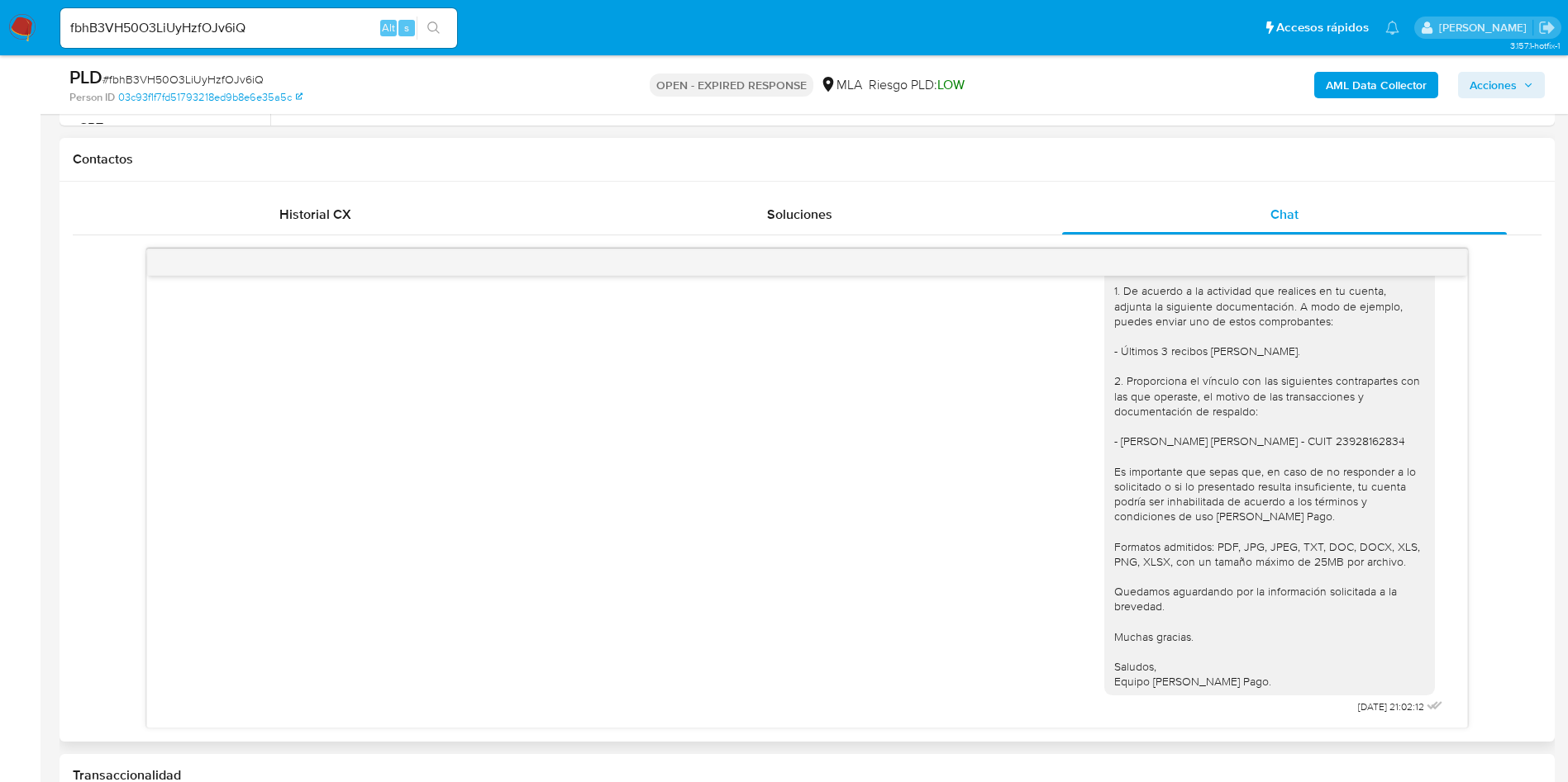
scroll to position [868, 0]
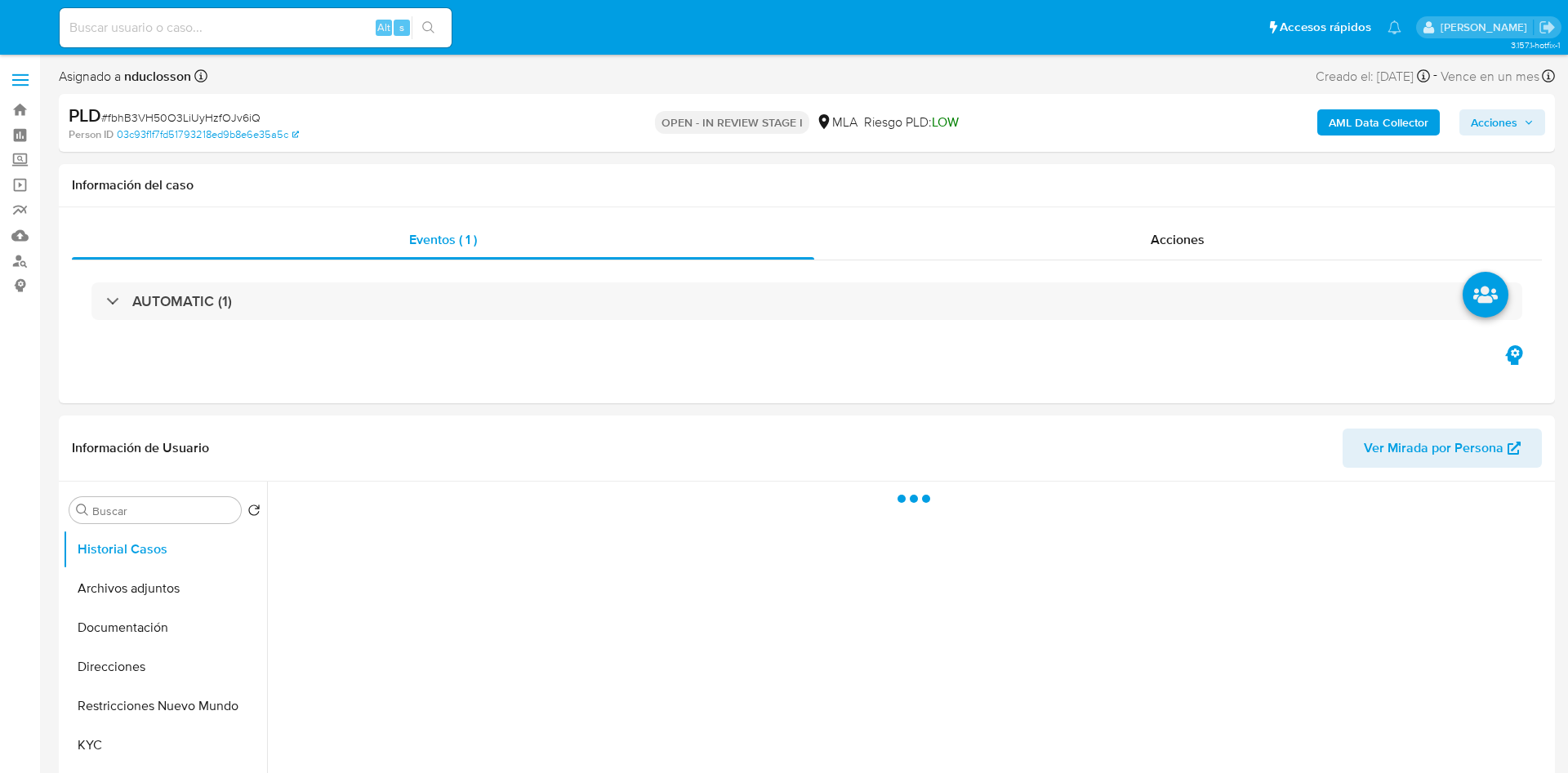
select select "10"
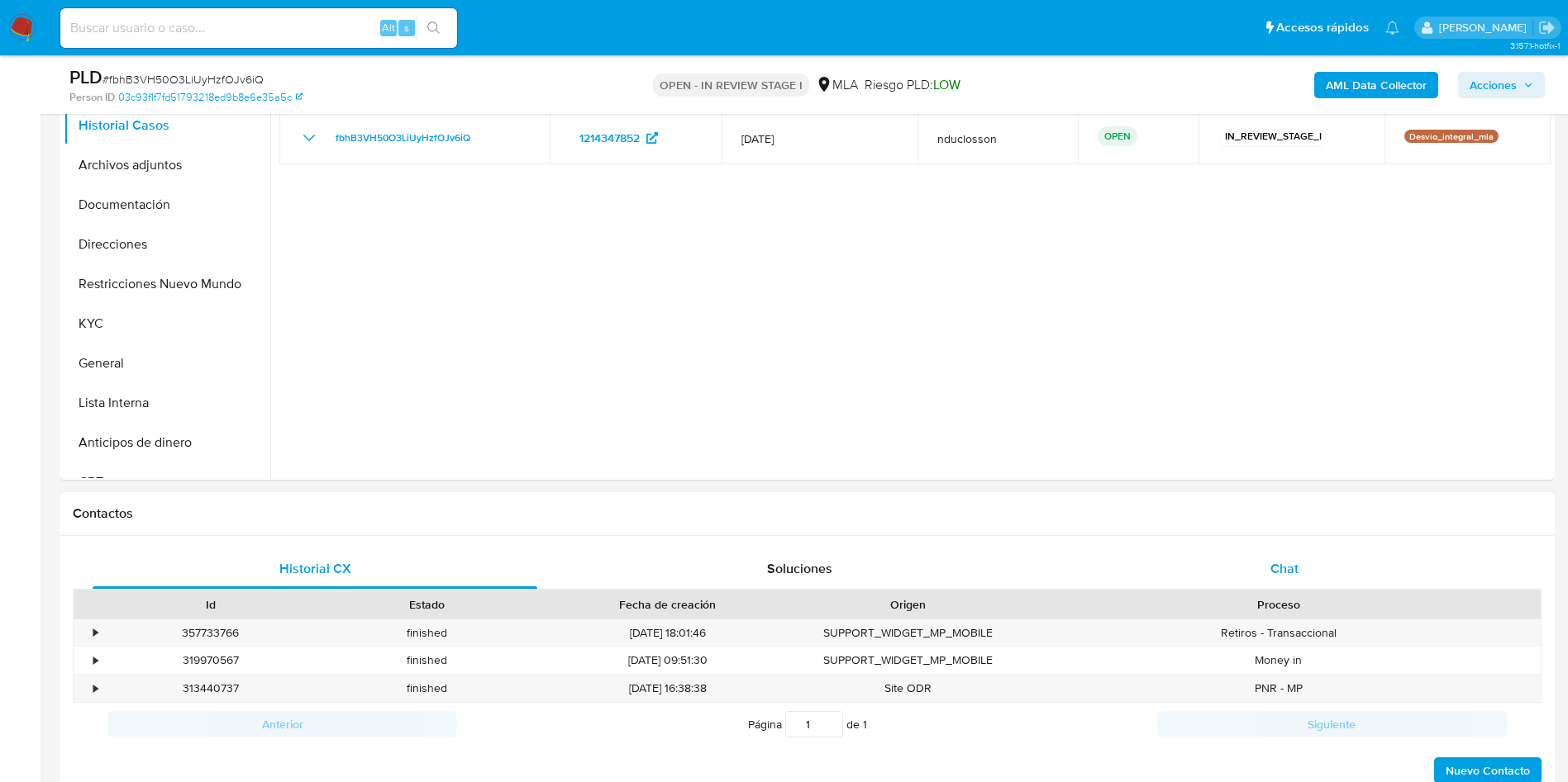
click at [1263, 550] on div "Chat" at bounding box center [1284, 569] width 444 height 40
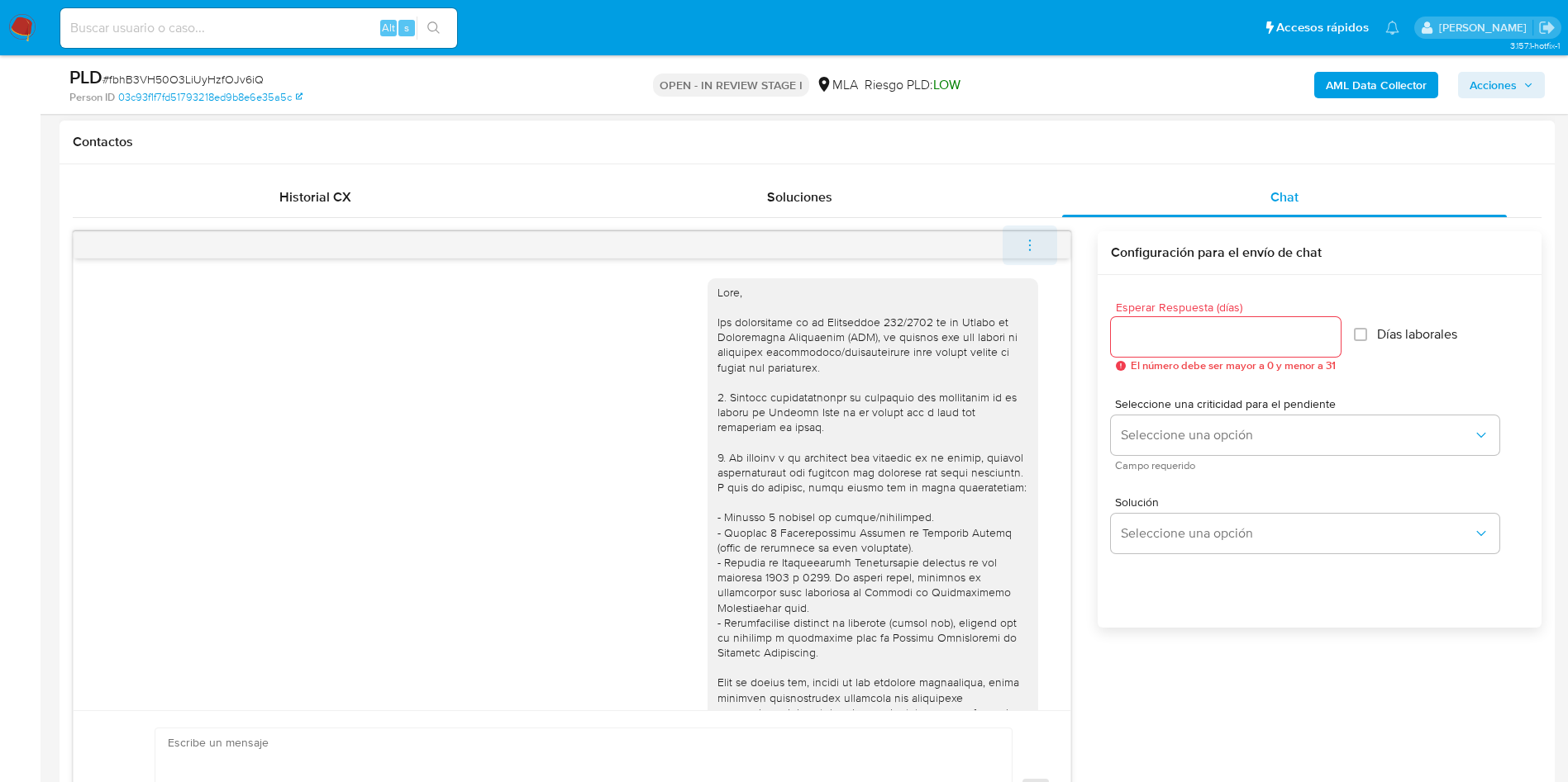
scroll to position [1392, 0]
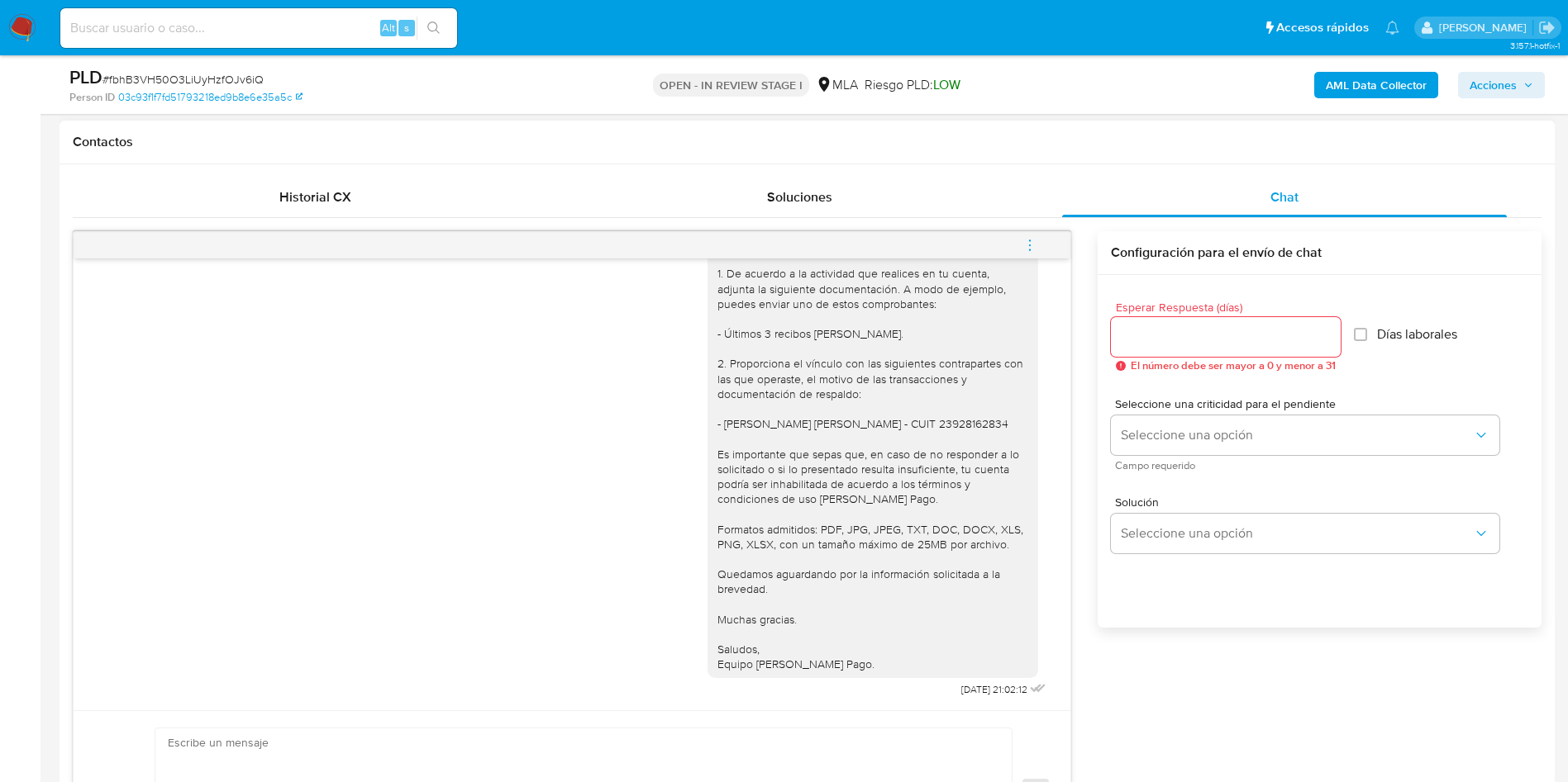
click at [1054, 250] on button "menu-action" at bounding box center [1030, 246] width 54 height 40
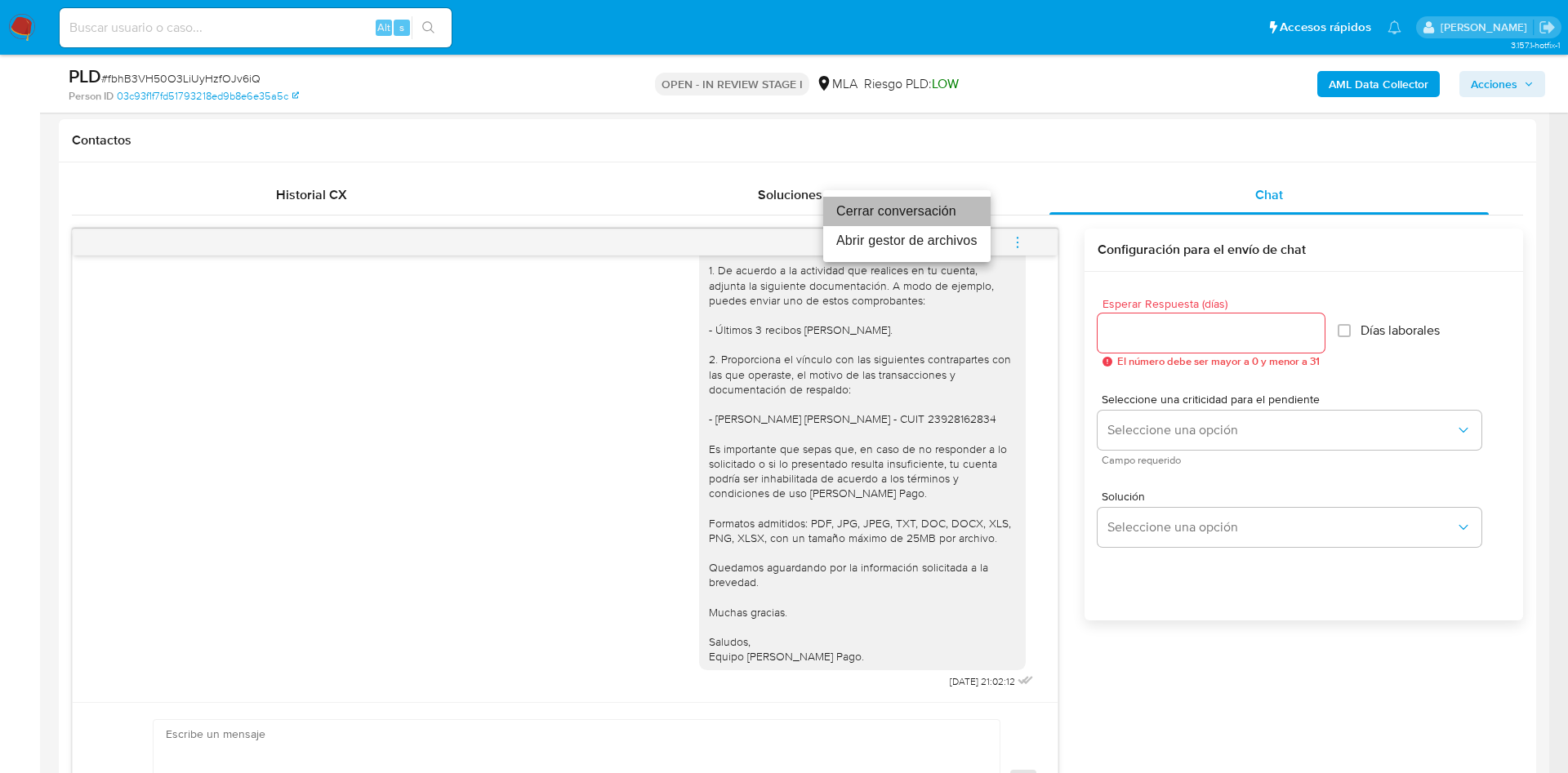
click at [886, 206] on li "Cerrar conversación" at bounding box center [907, 211] width 168 height 29
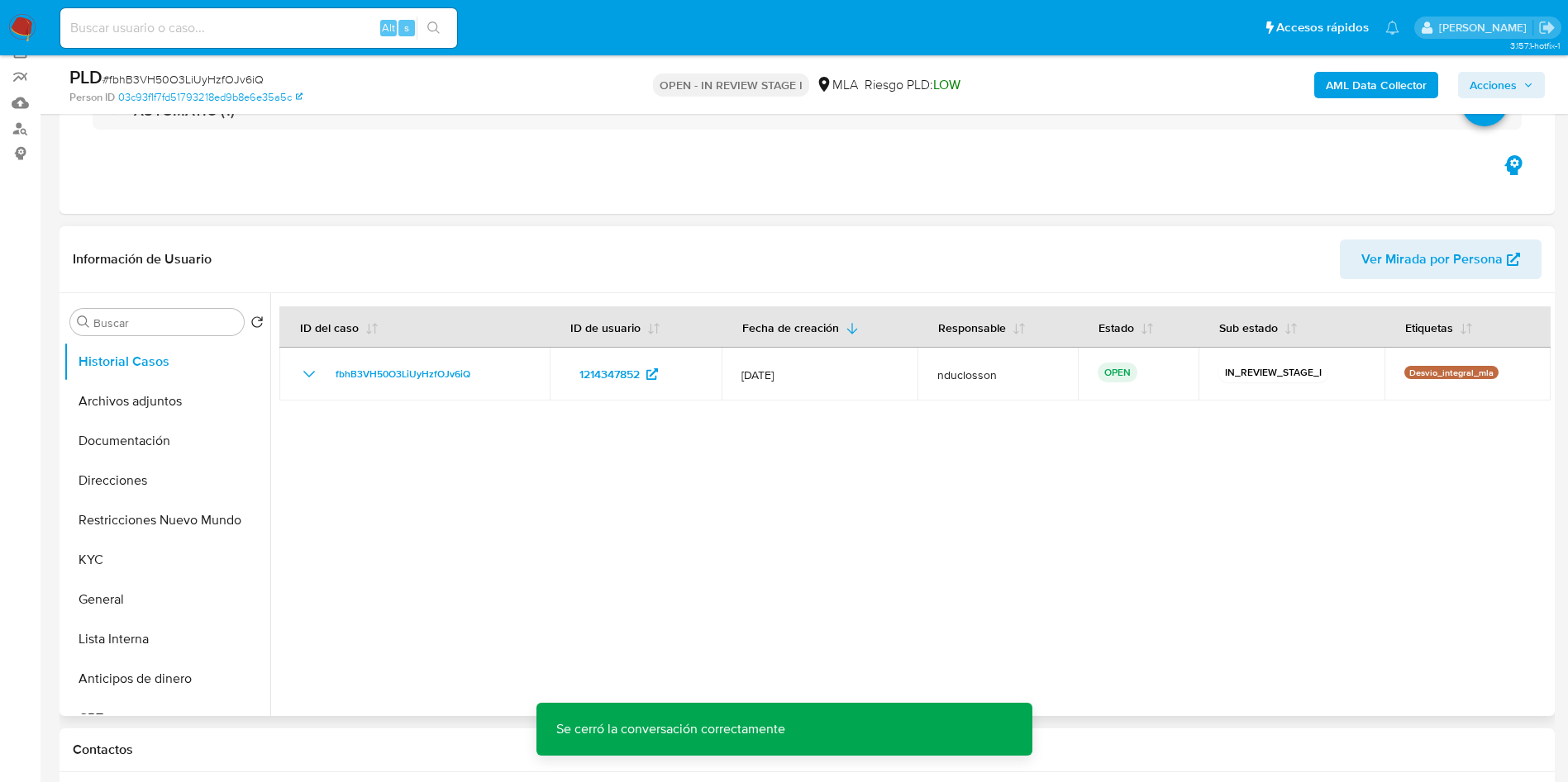
scroll to position [0, 0]
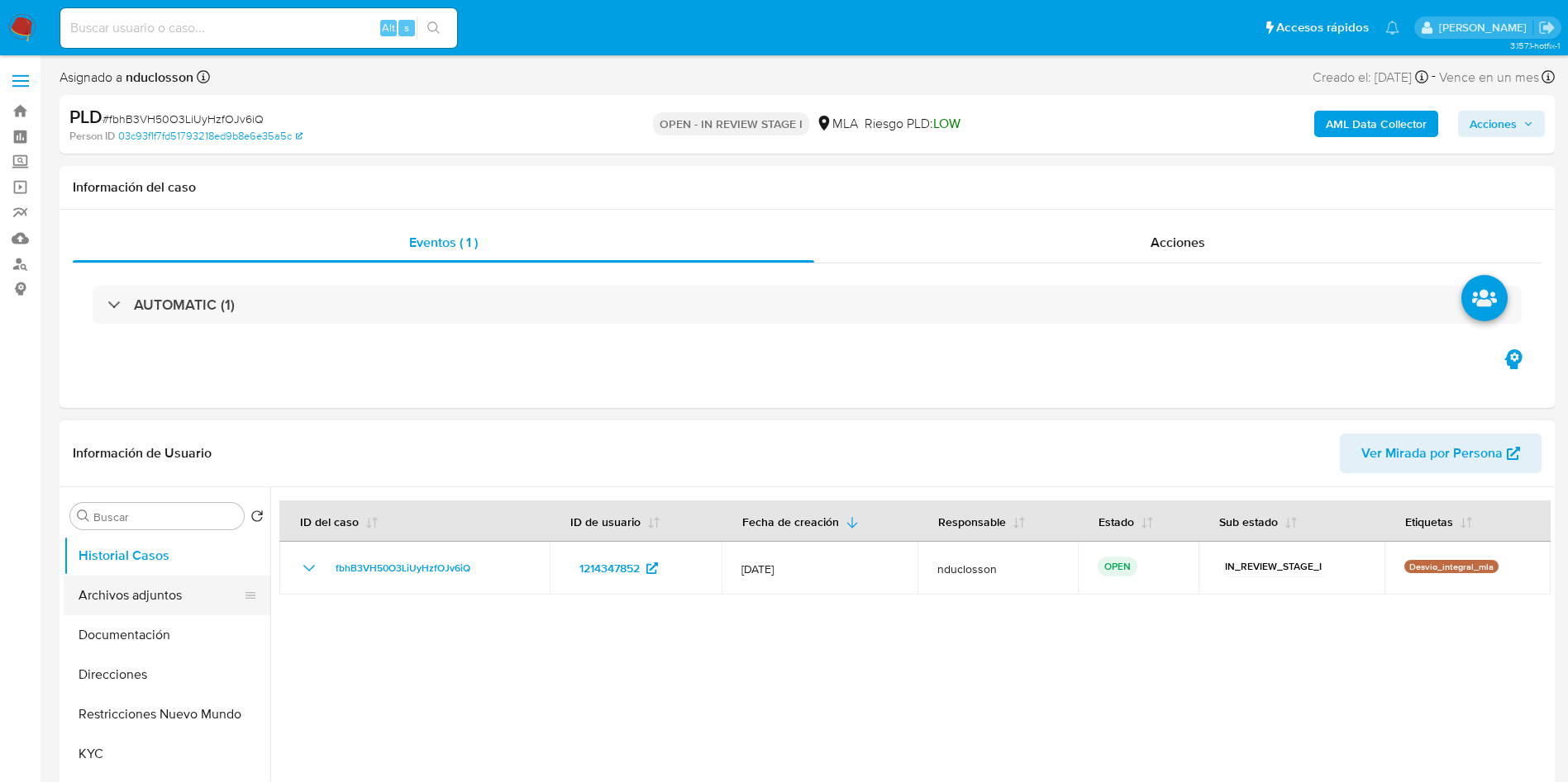
click at [130, 598] on button "Archivos adjuntos" at bounding box center [160, 596] width 193 height 40
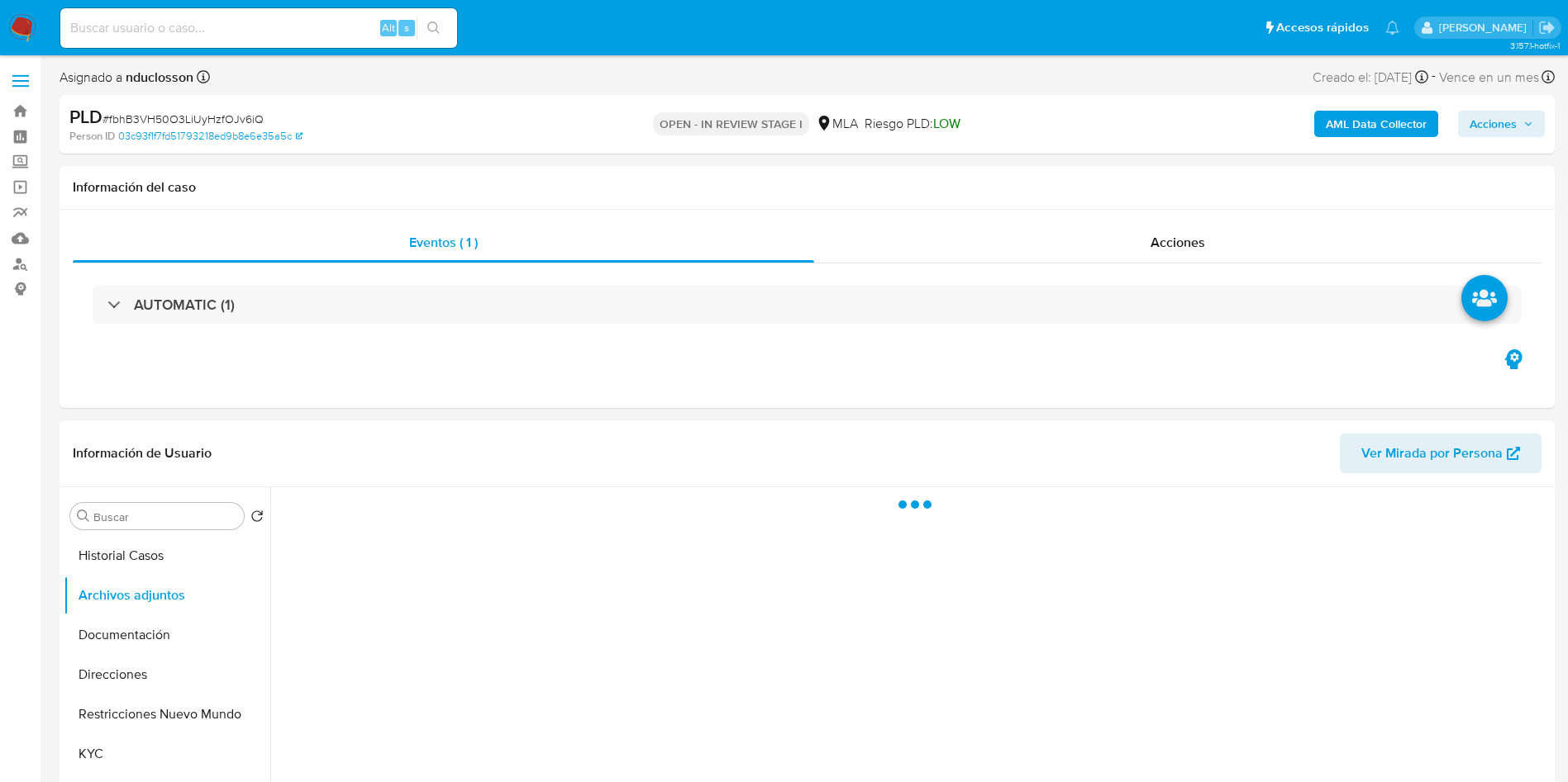
click at [1392, 131] on b "AML Data Collector" at bounding box center [1377, 124] width 101 height 26
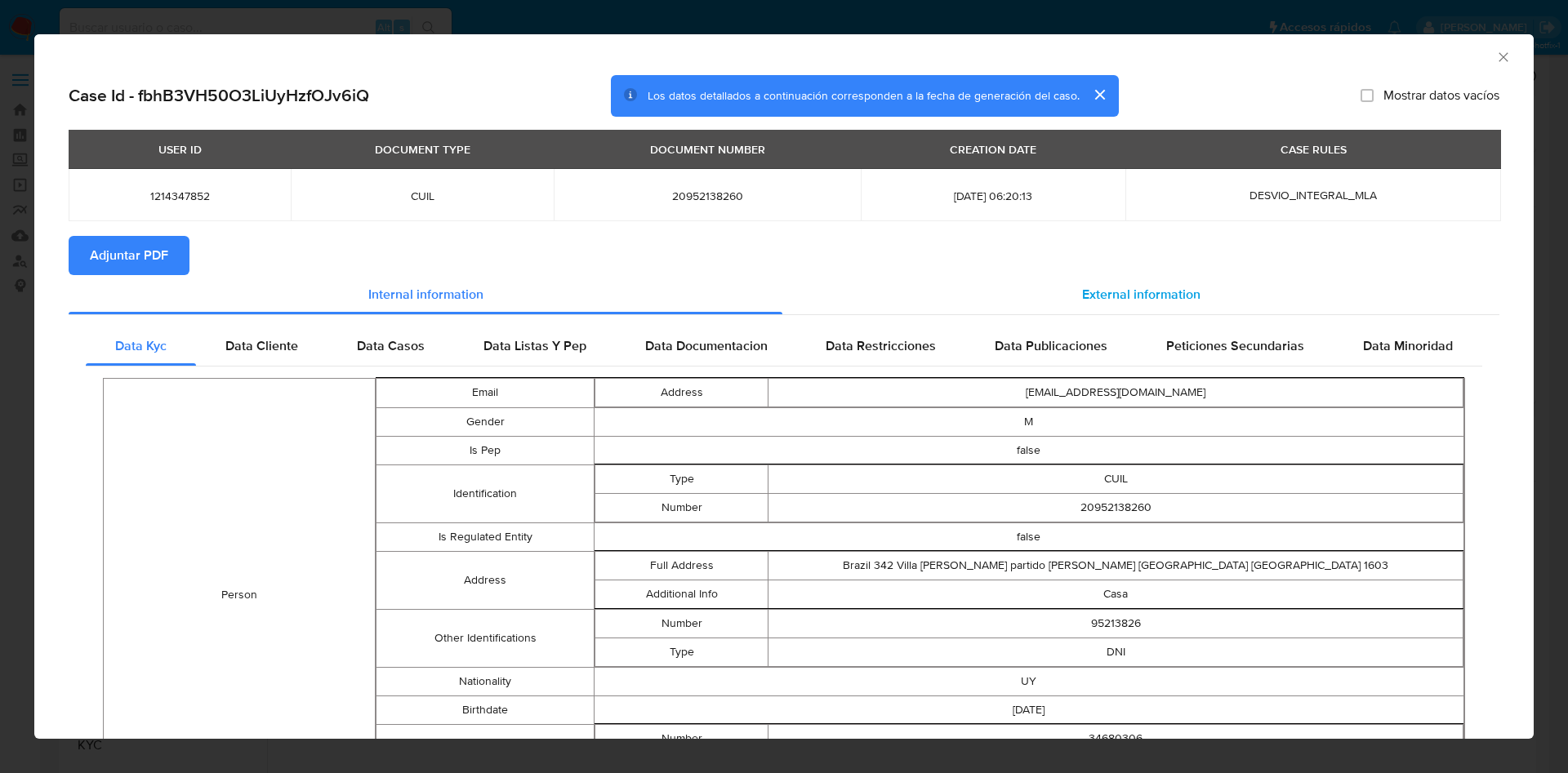
drag, startPoint x: 1149, startPoint y: 278, endPoint x: 1038, endPoint y: 312, distance: 116.1
click at [1149, 277] on div "External information" at bounding box center [1140, 295] width 717 height 39
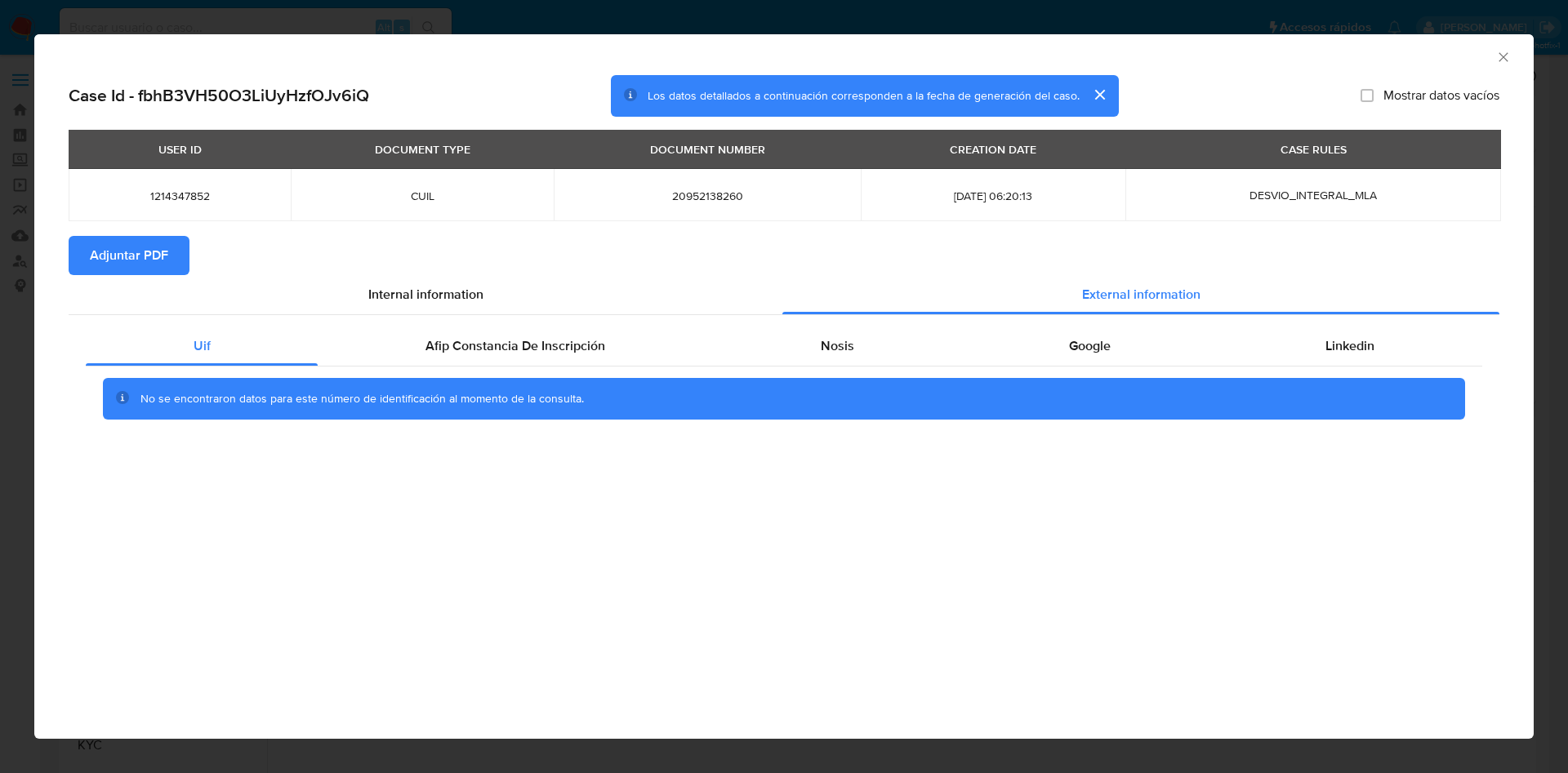
click at [581, 322] on div "Uif Afip Constancia De Inscripción Nosis Google Linkedin No se encontraron dato…" at bounding box center [784, 379] width 1431 height 129
click at [591, 337] on span "Afip Constancia De Inscripción" at bounding box center [515, 345] width 179 height 19
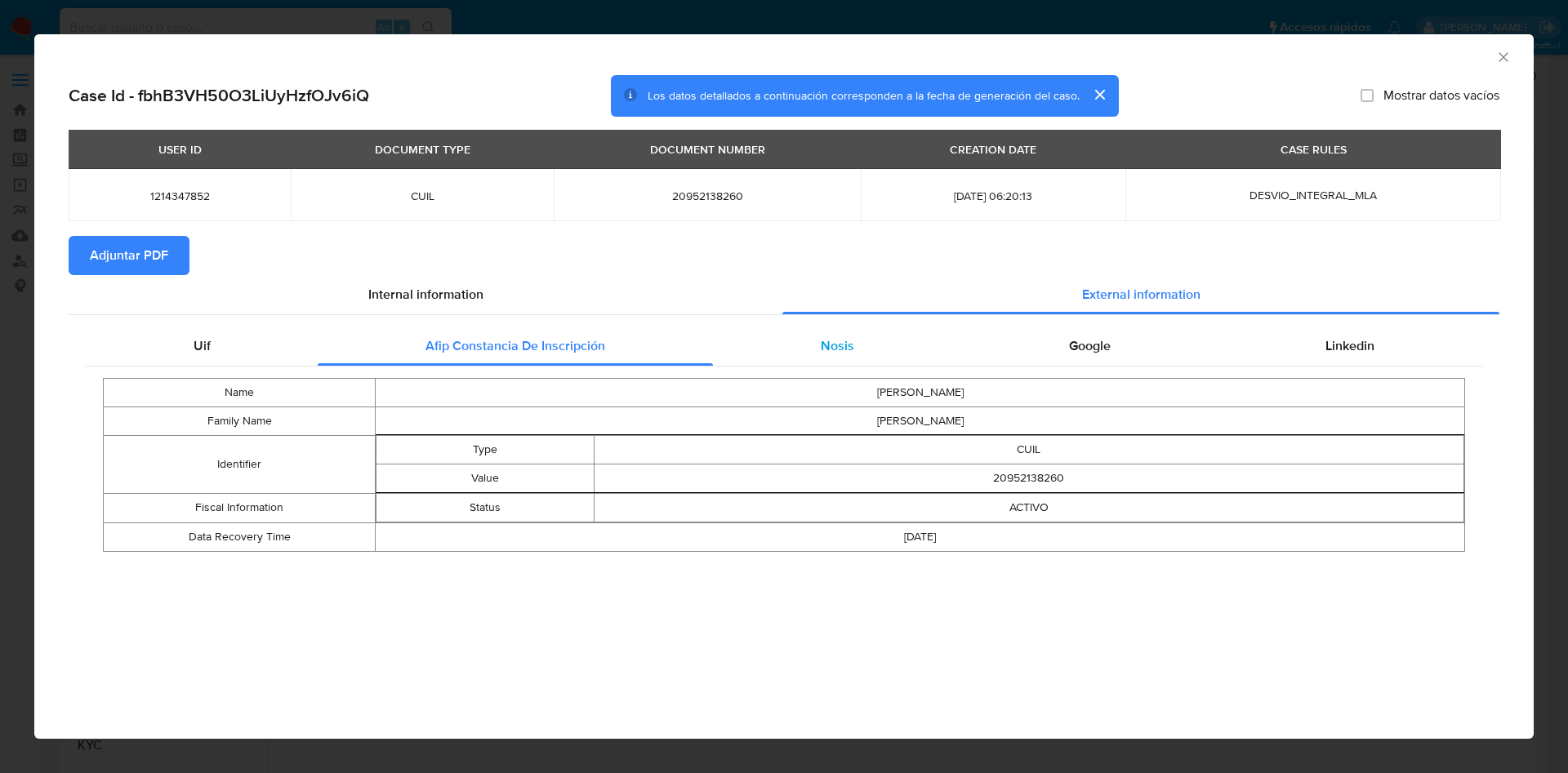
click at [758, 342] on div "Nosis" at bounding box center [837, 346] width 248 height 39
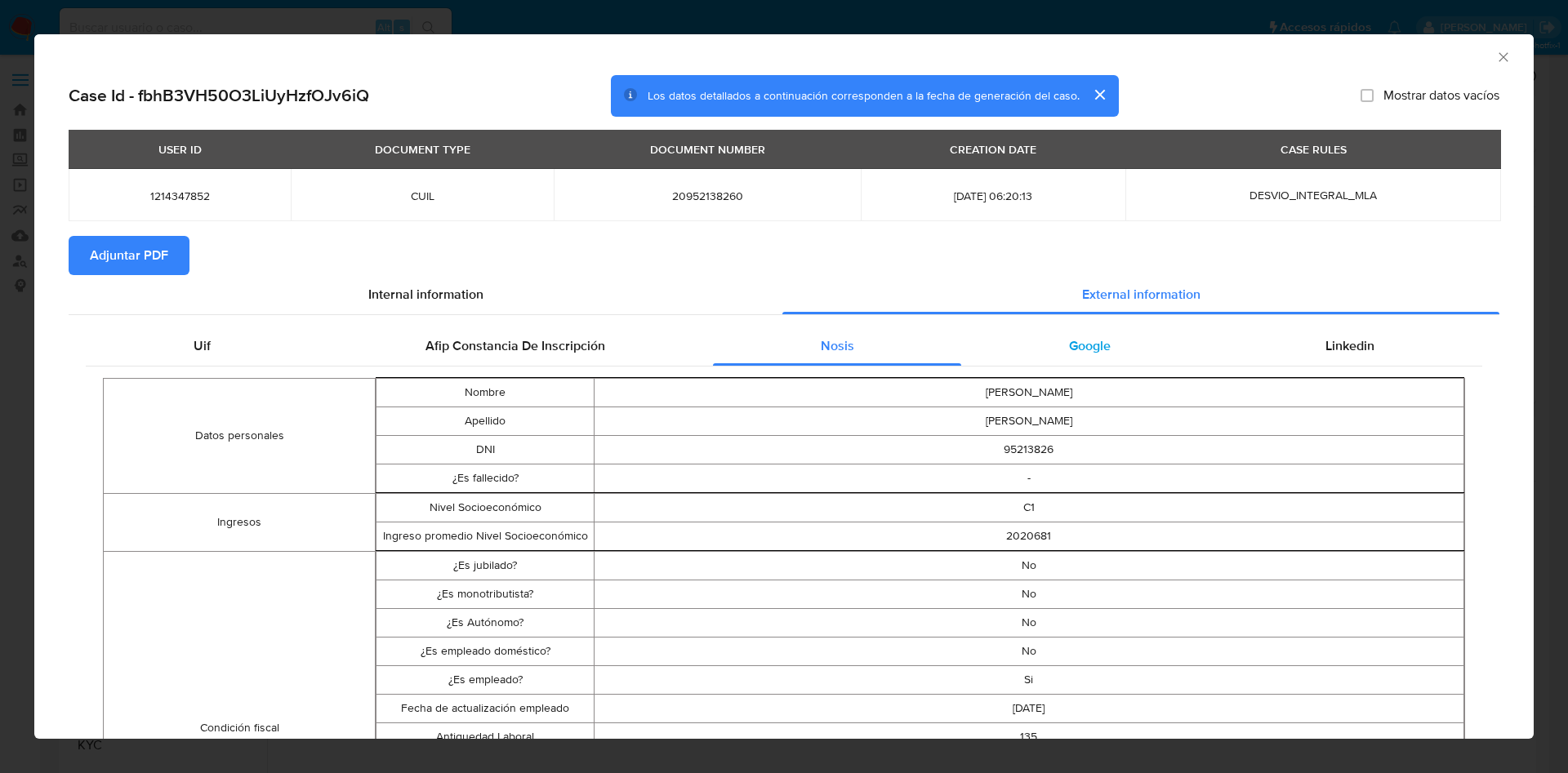
click at [1119, 360] on div "Google" at bounding box center [1089, 346] width 256 height 39
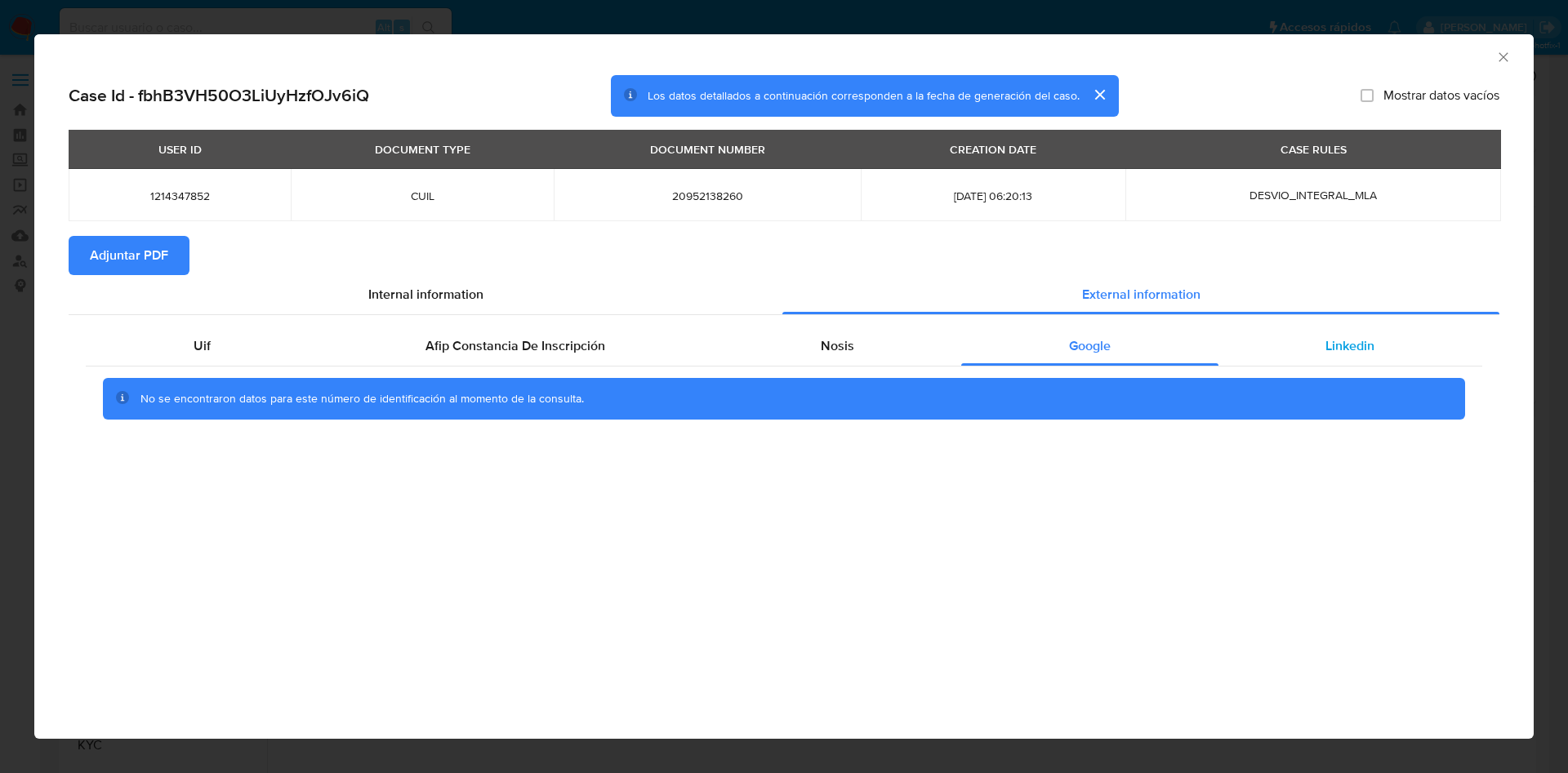
click at [1297, 360] on div "Linkedin" at bounding box center [1350, 346] width 264 height 39
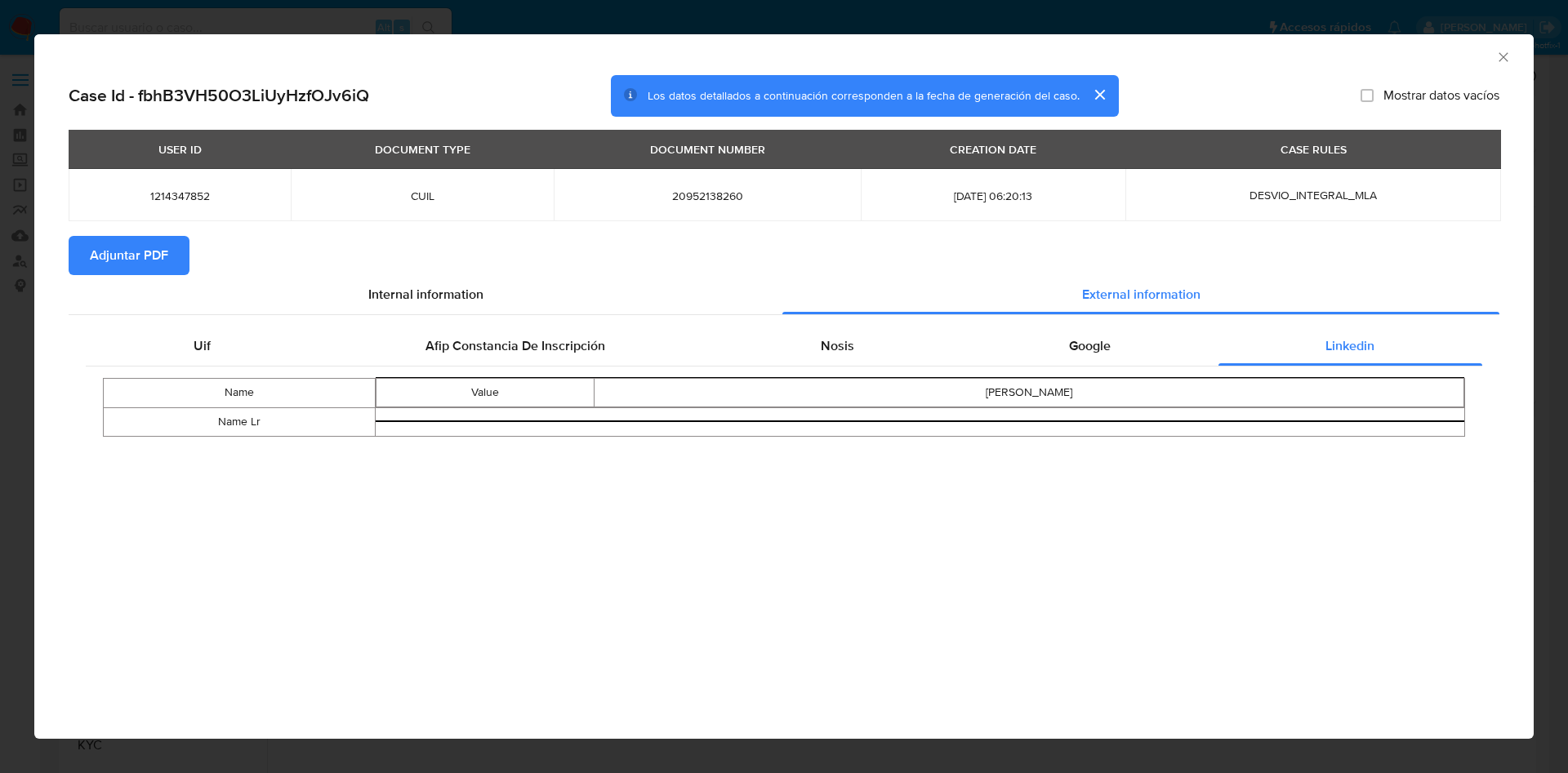
click at [129, 250] on span "Adjuntar PDF" at bounding box center [129, 255] width 79 height 36
click at [1509, 56] on icon "Cerrar ventana" at bounding box center [1503, 57] width 16 height 16
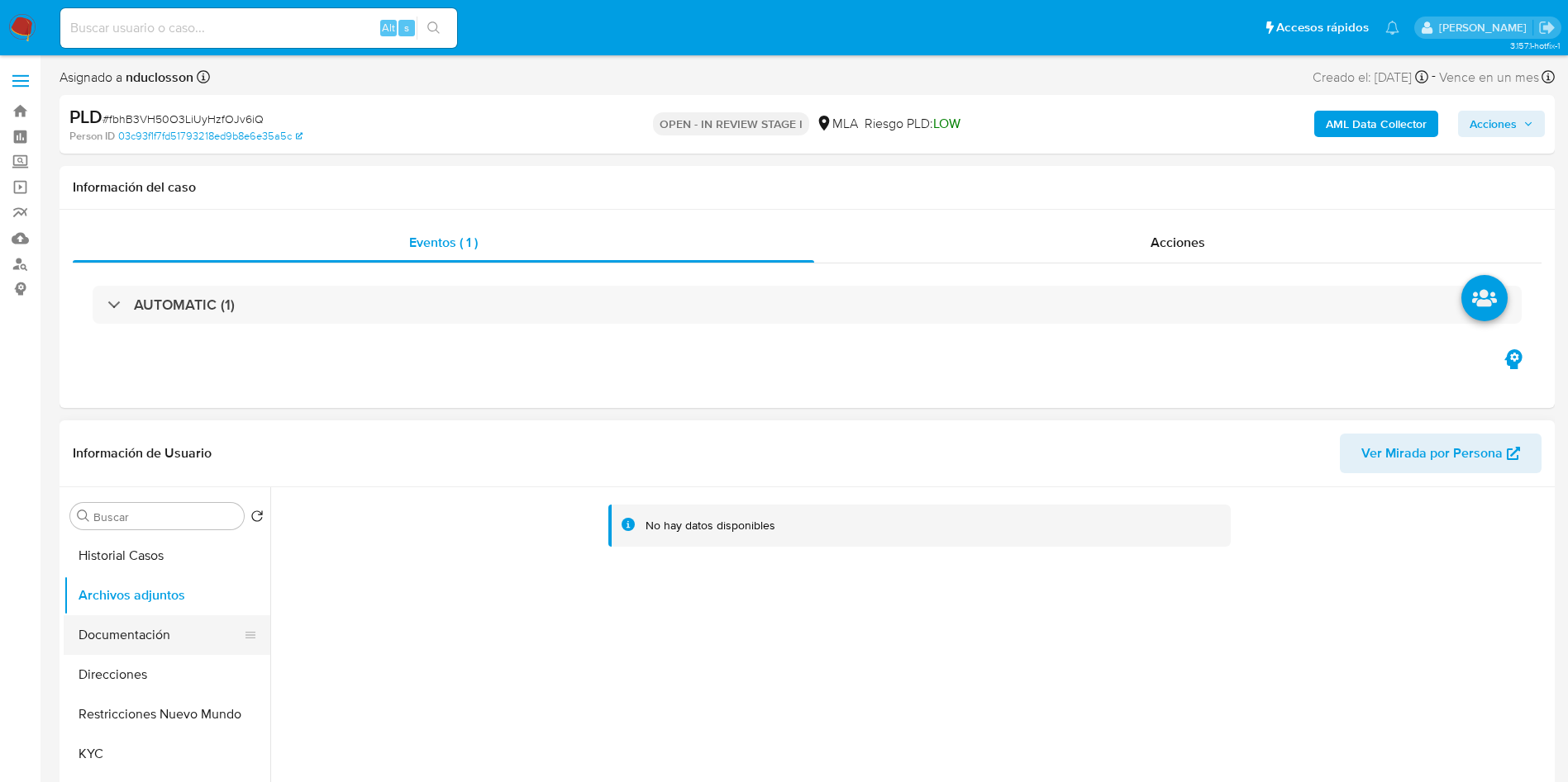
click at [135, 636] on button "Documentación" at bounding box center [160, 636] width 193 height 40
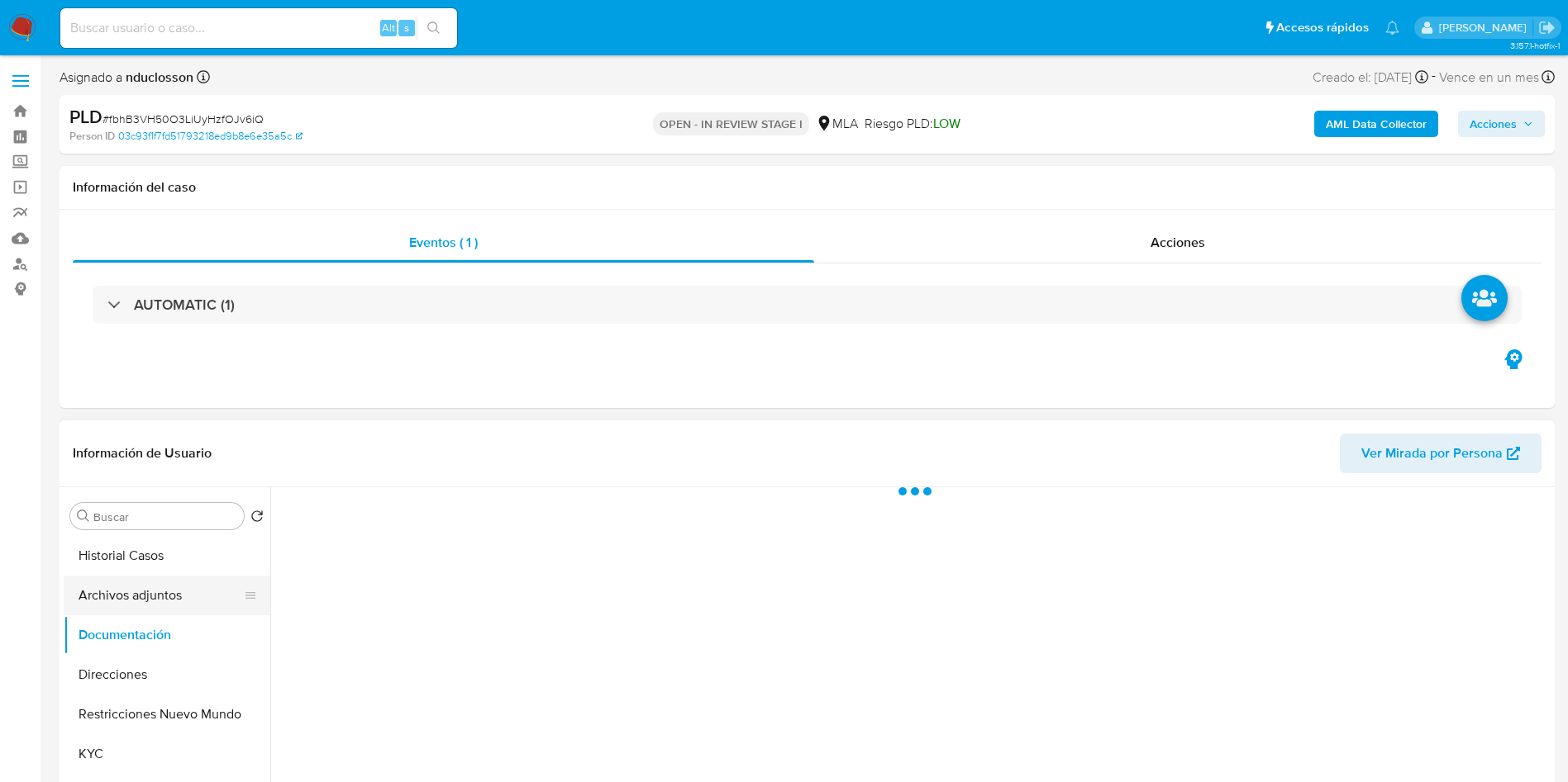
click at [139, 598] on button "Archivos adjuntos" at bounding box center [160, 596] width 193 height 40
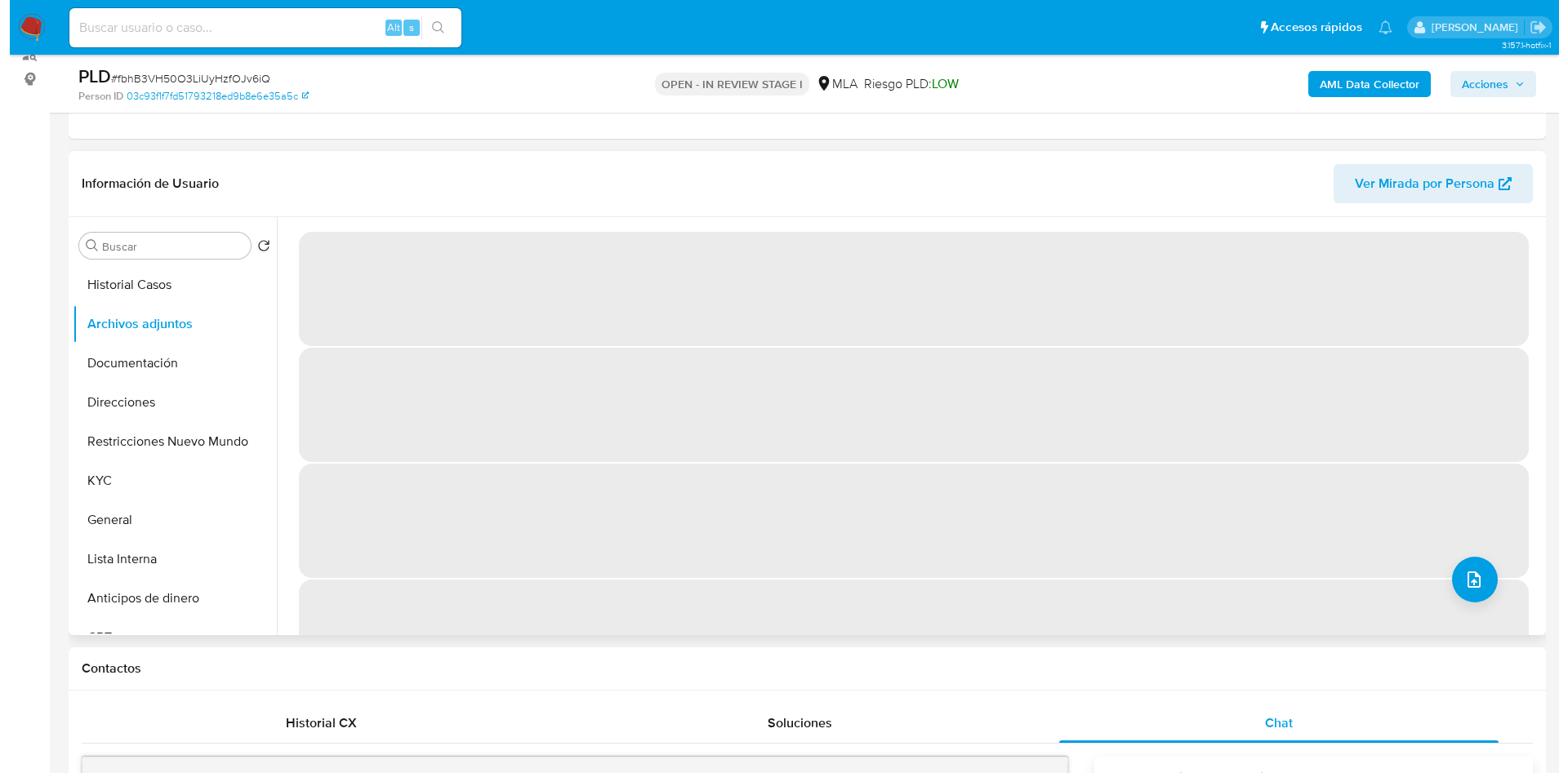
scroll to position [245, 0]
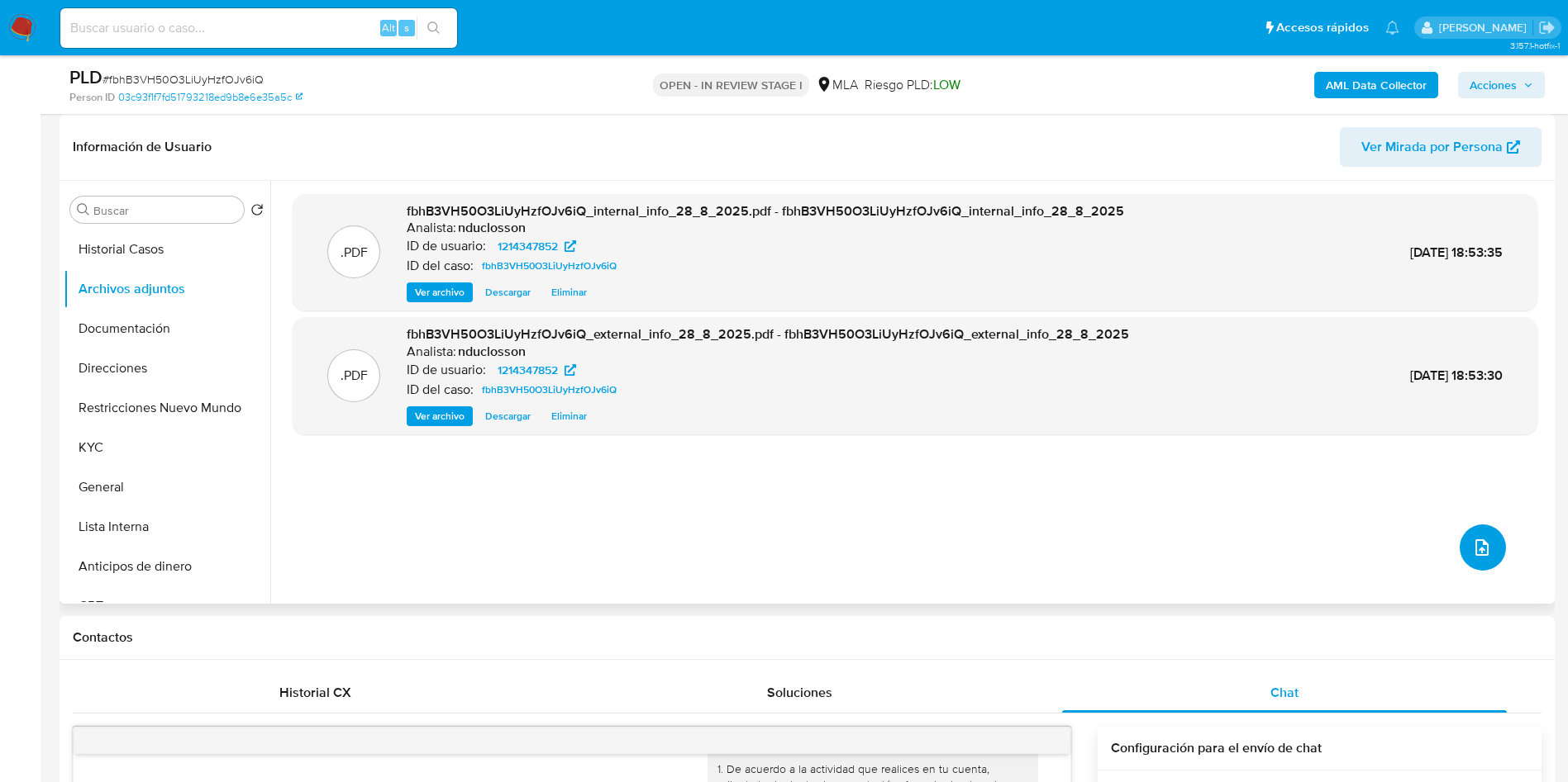
click at [1471, 546] on icon "upload-file" at bounding box center [1481, 548] width 20 height 20
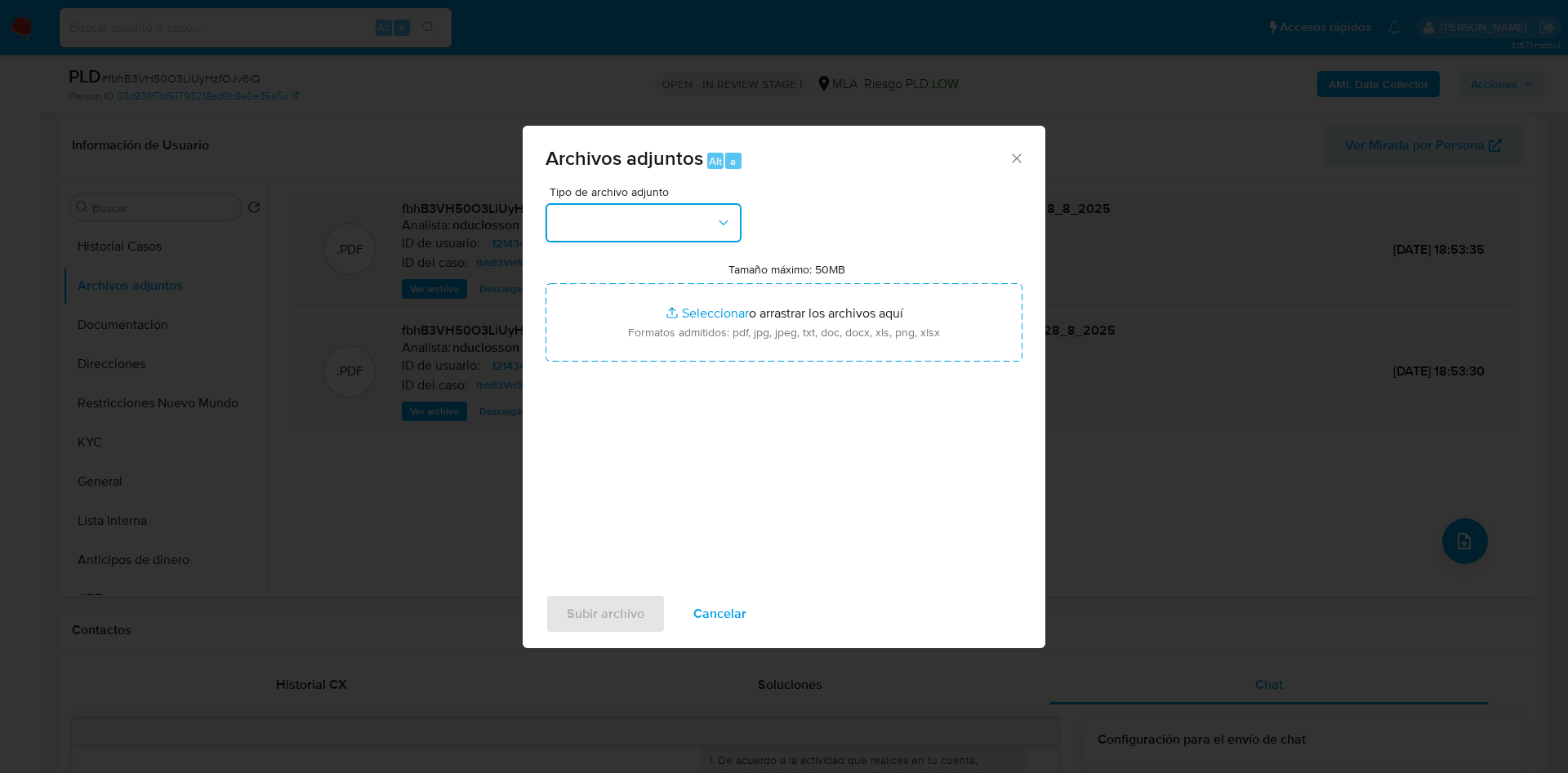
click at [603, 216] on button "button" at bounding box center [643, 223] width 196 height 39
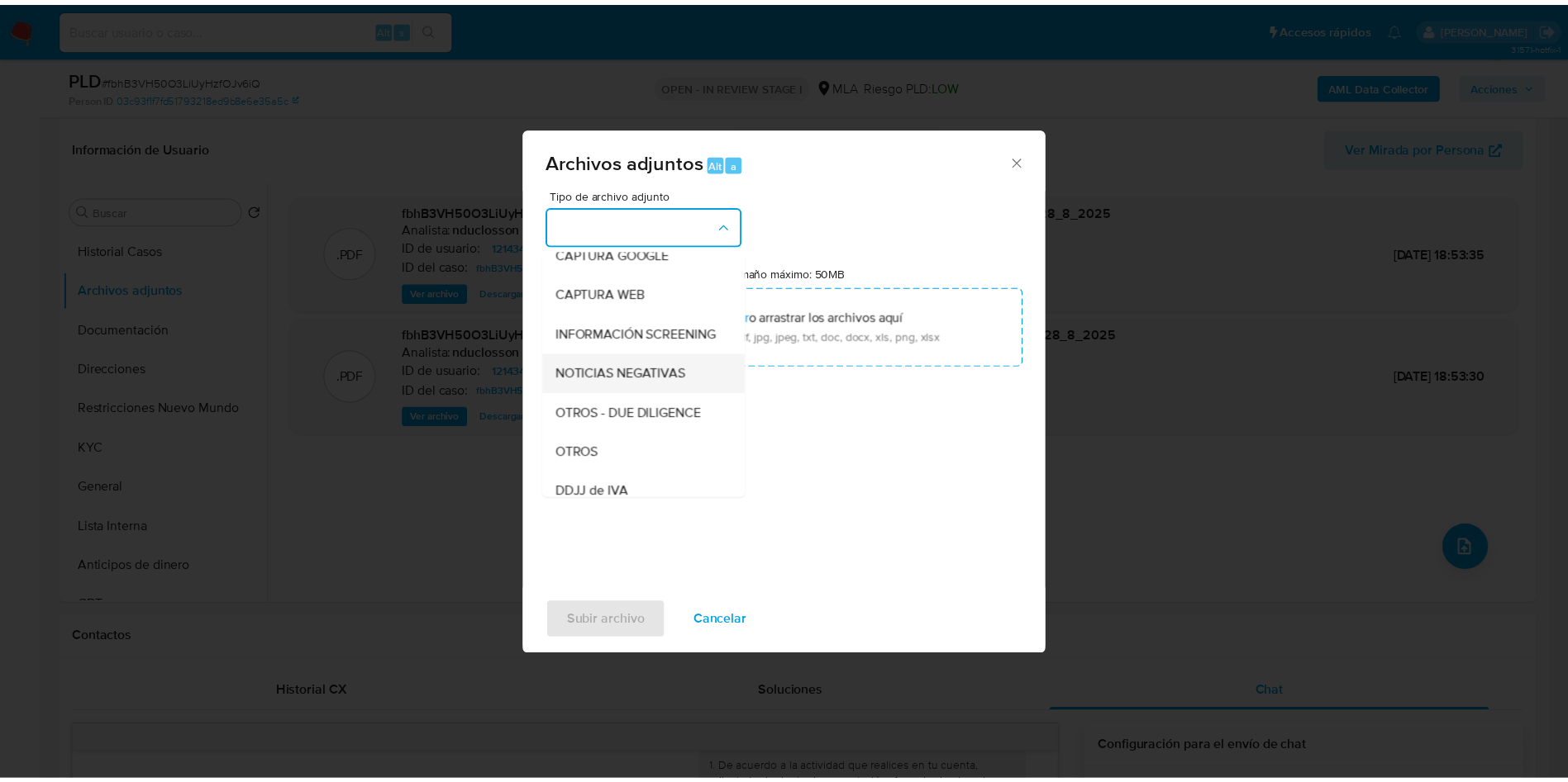
scroll to position [209, 0]
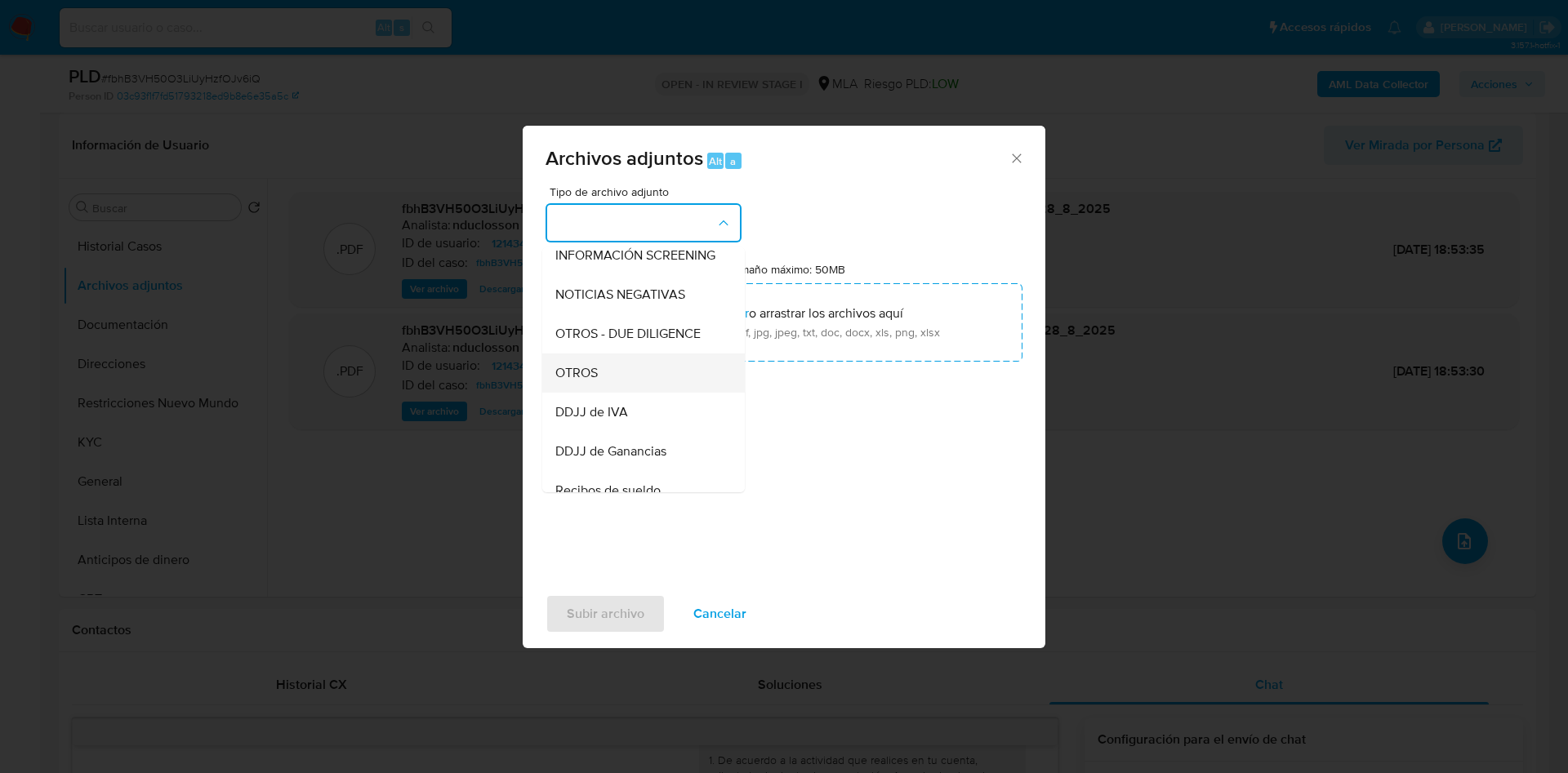
click at [623, 380] on div "OTROS" at bounding box center [638, 373] width 167 height 39
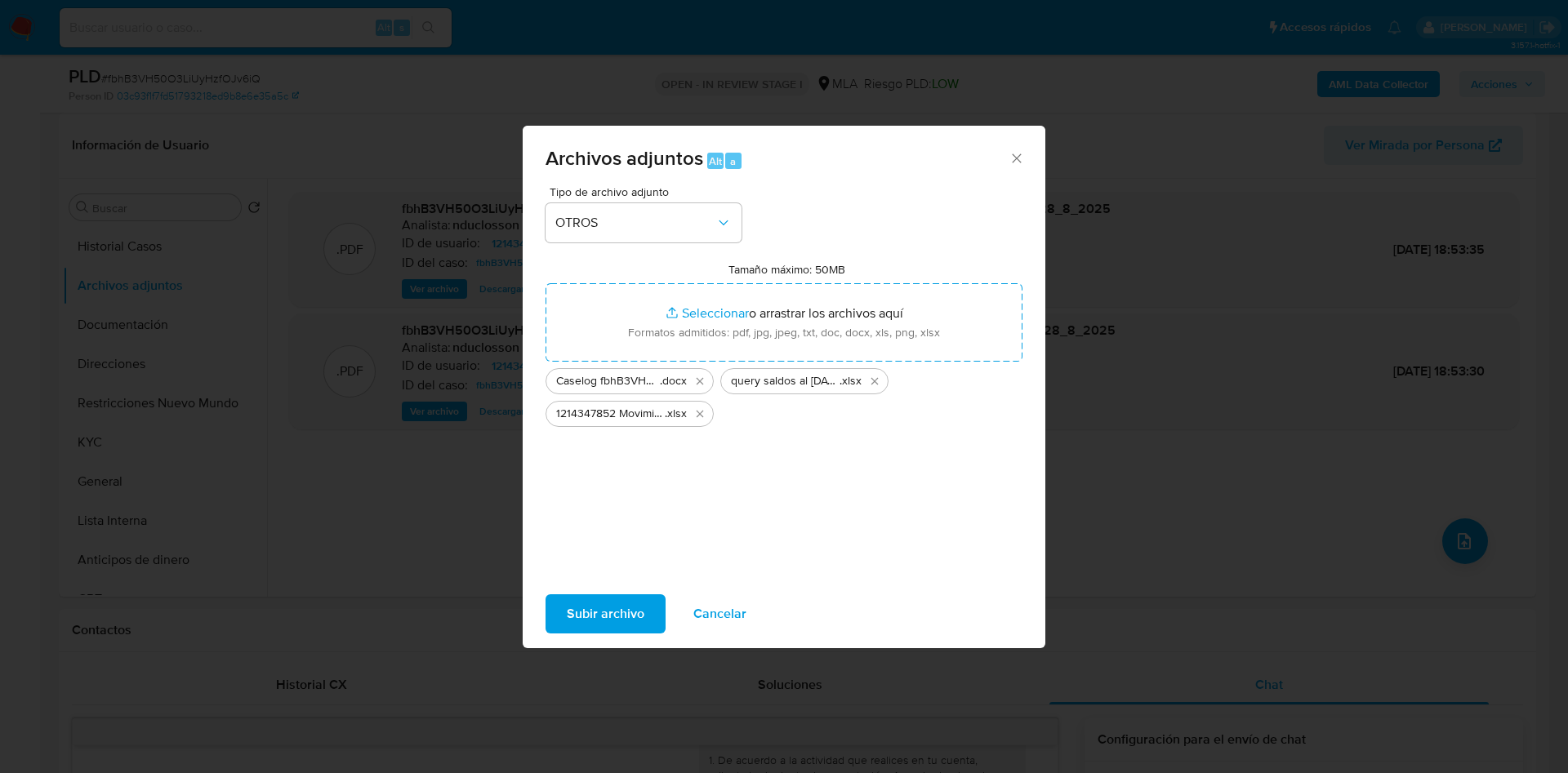
click at [643, 603] on span "Subir archivo" at bounding box center [605, 614] width 78 height 36
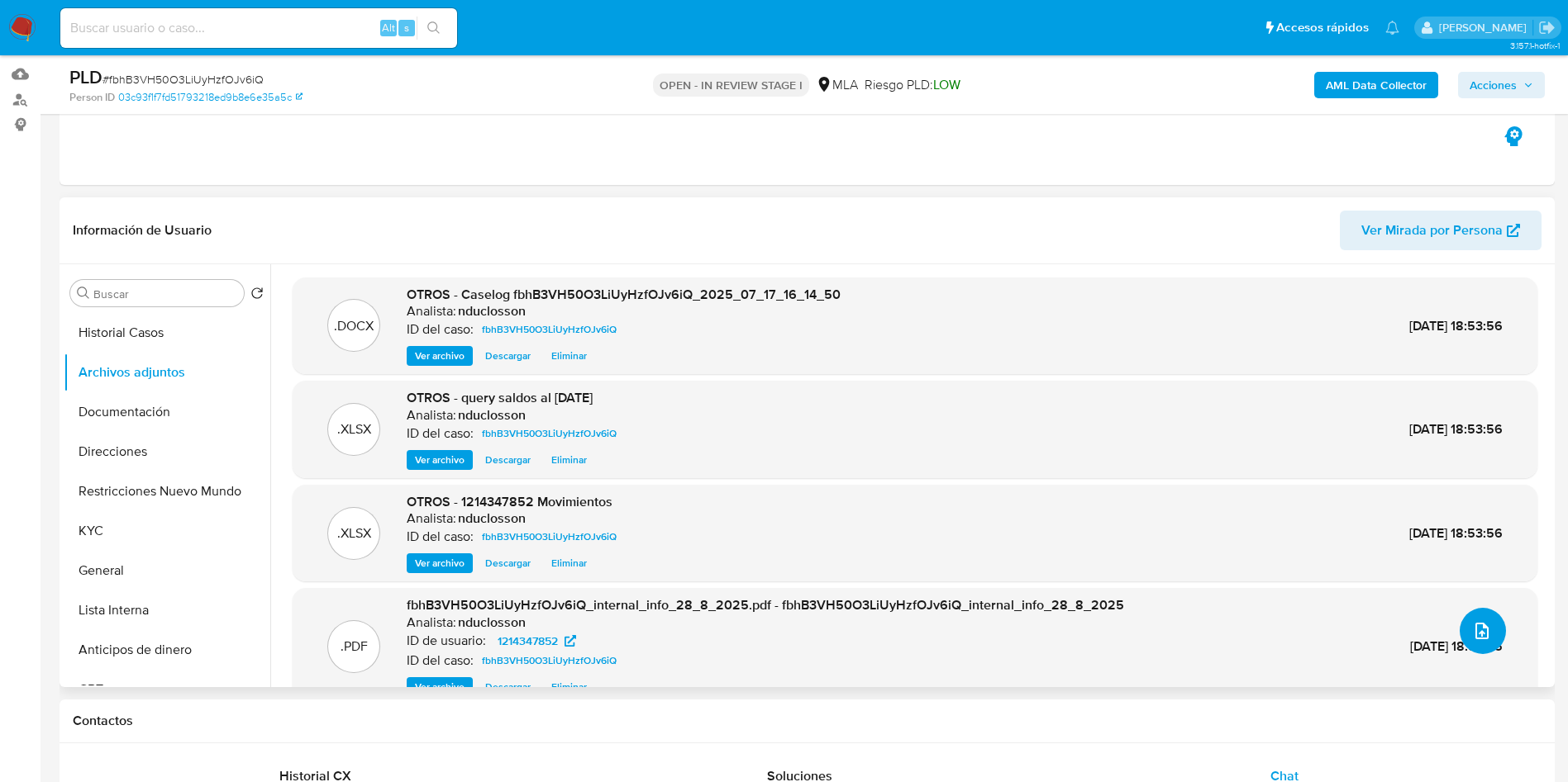
scroll to position [124, 0]
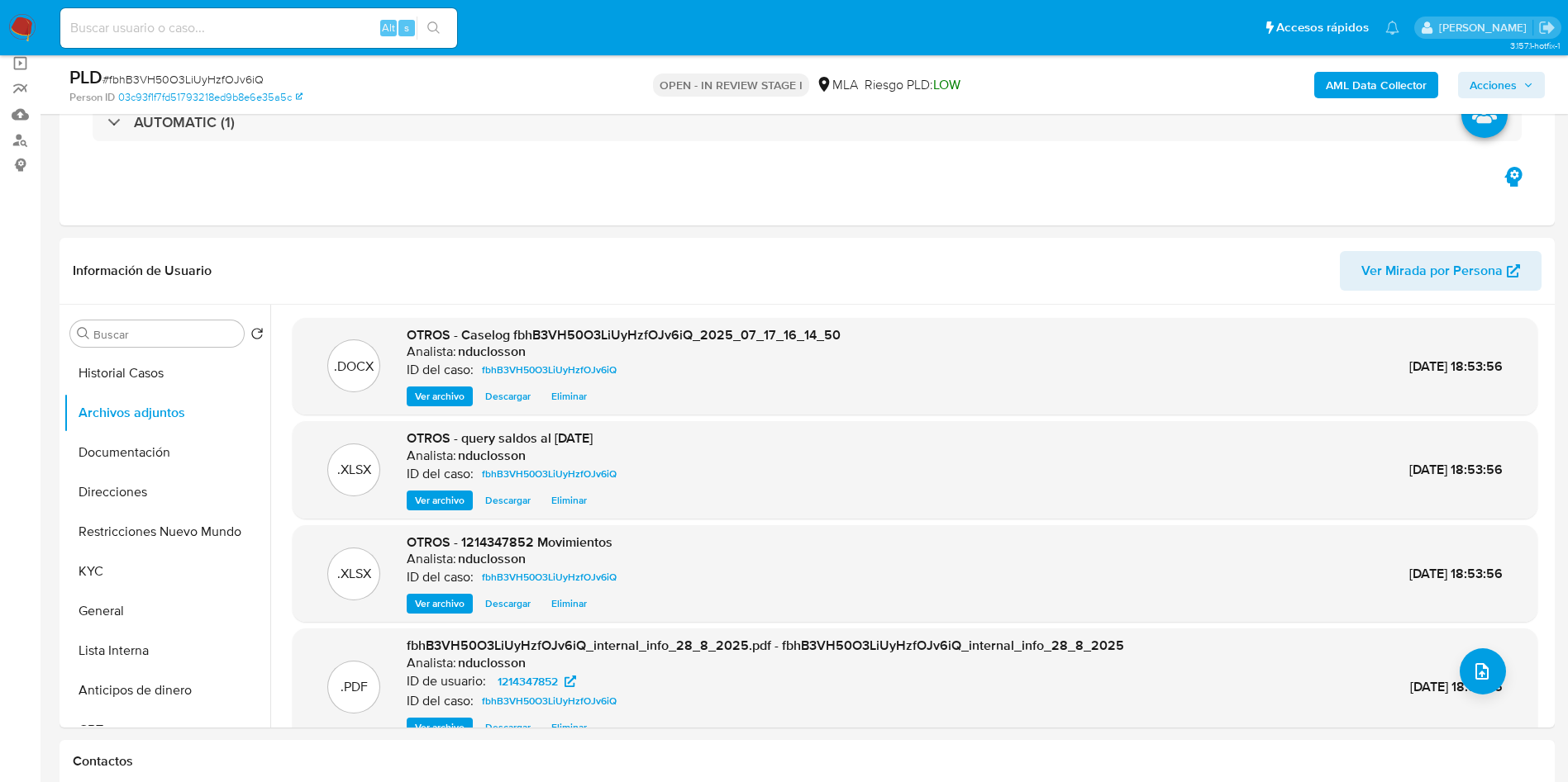
click at [1520, 92] on span "Acciones" at bounding box center [1501, 85] width 63 height 23
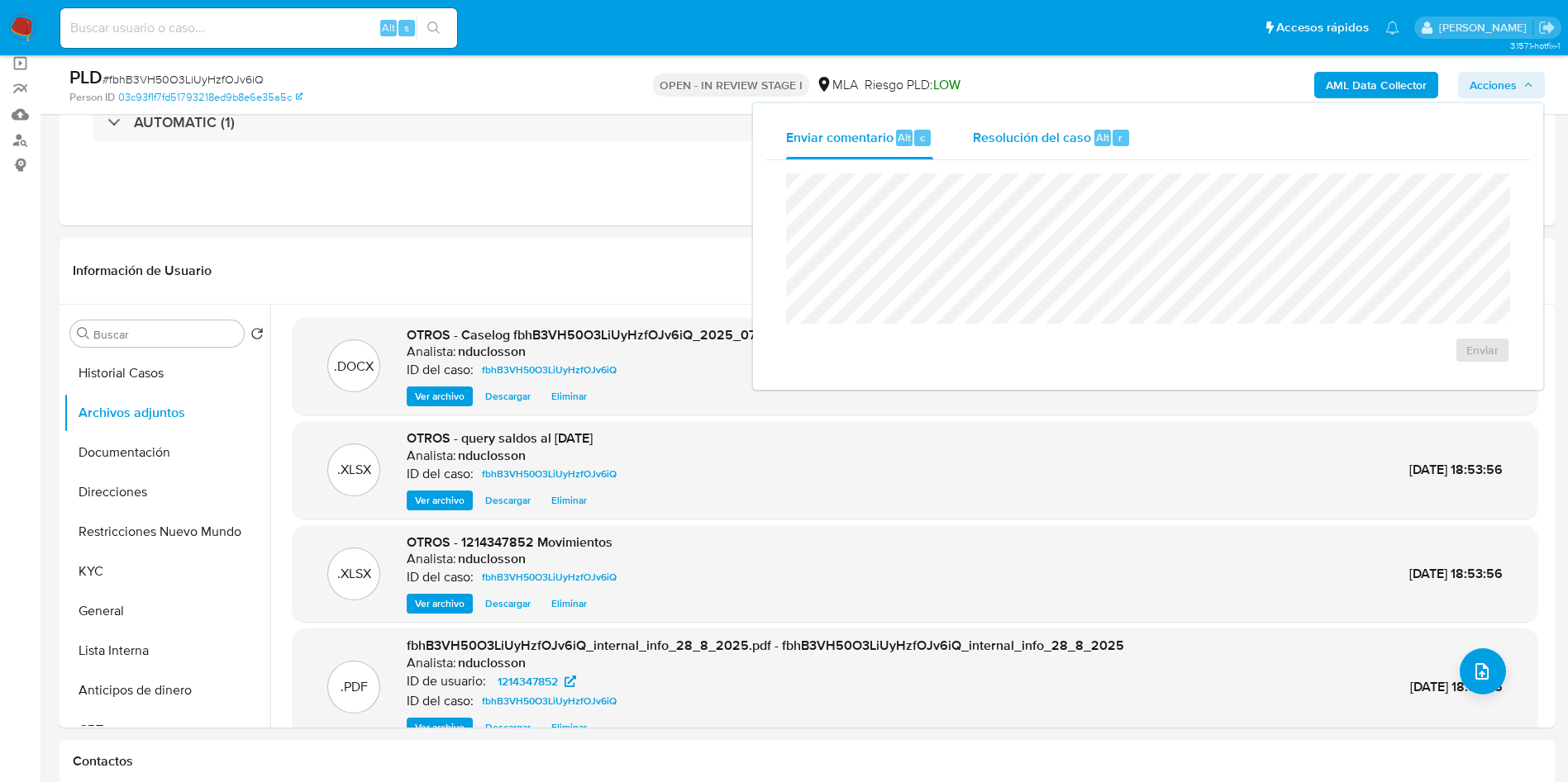
click at [985, 135] on span "Resolución del caso" at bounding box center [1031, 136] width 118 height 19
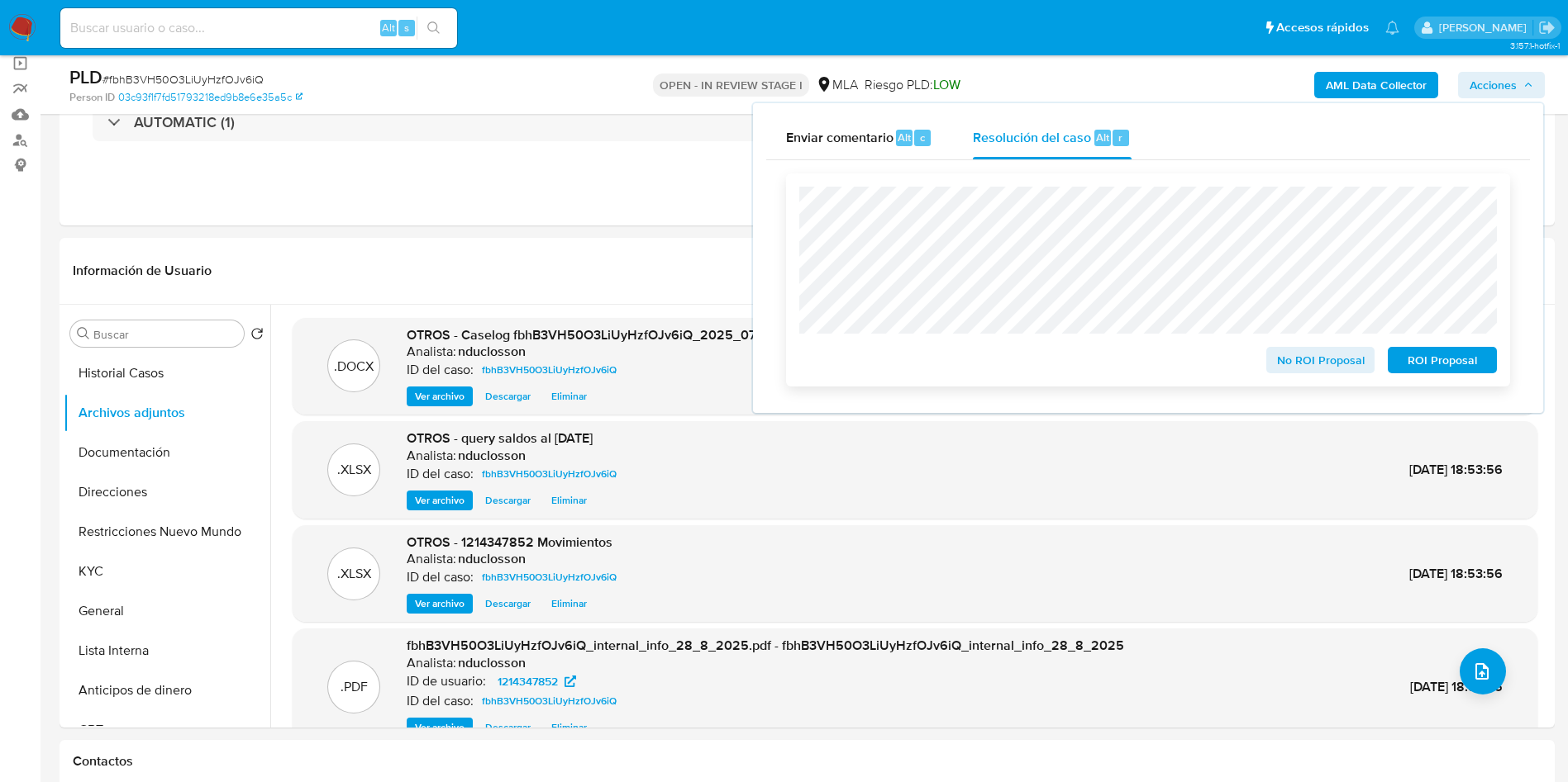
click at [1305, 355] on span "No ROI Proposal" at bounding box center [1320, 360] width 86 height 23
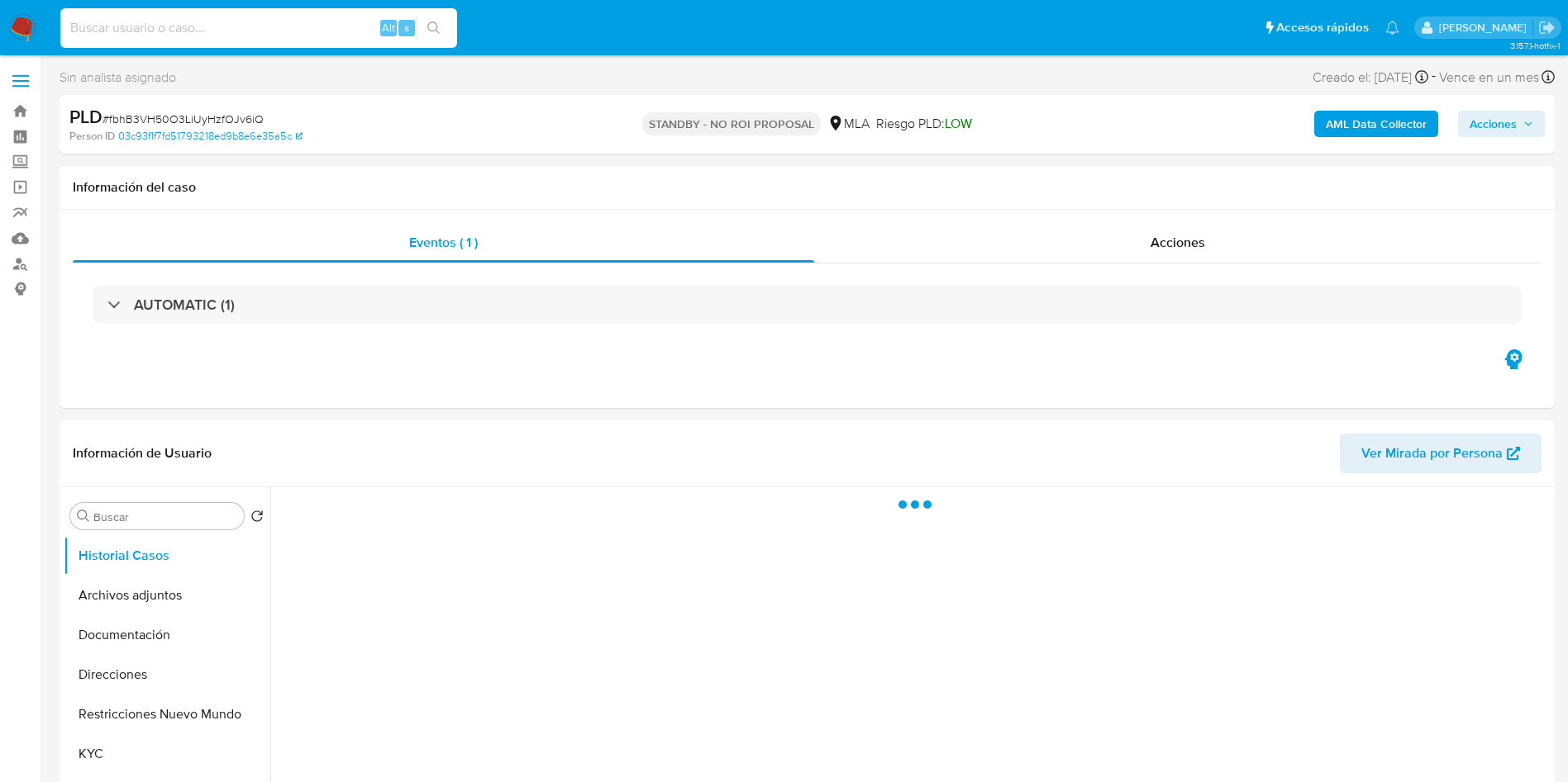
click at [246, 22] on input at bounding box center [258, 28] width 397 height 22
paste input "2E75bFo5fjs0S0W1I7uLv7Dq"
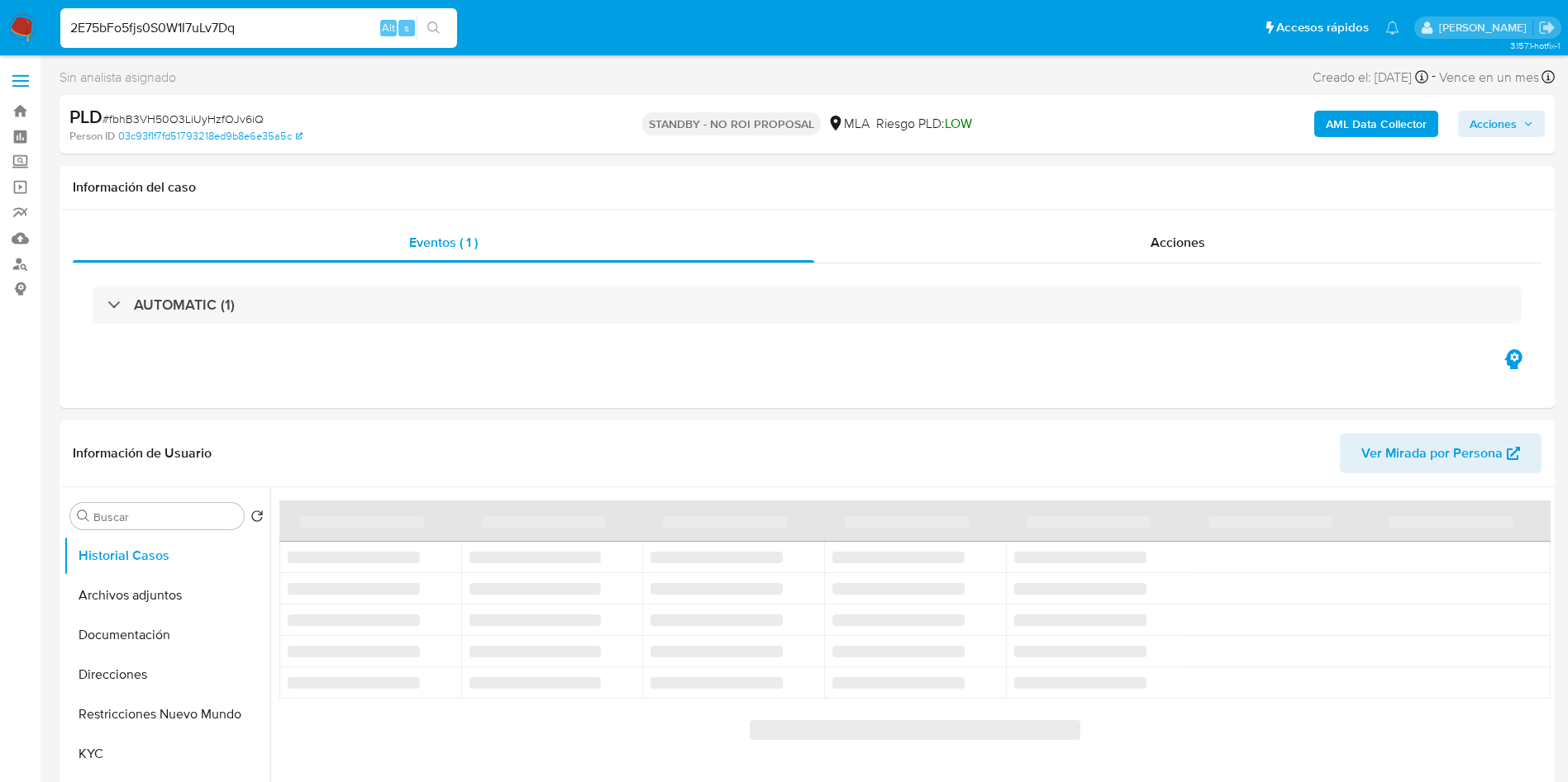
type input "2E75bFo5fjs0S0W1I7uLv7Dq"
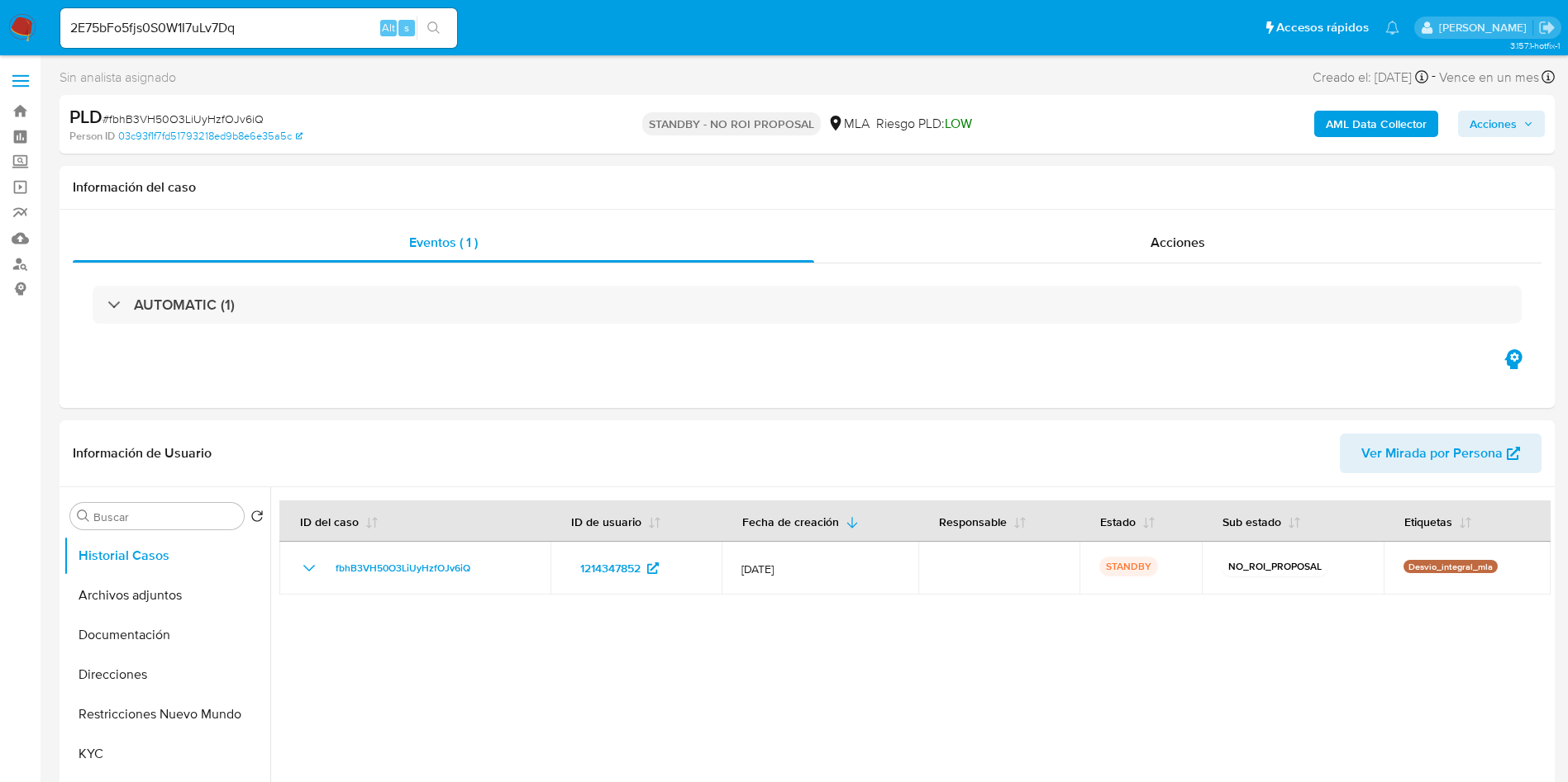
click at [434, 30] on icon "search-icon" at bounding box center [434, 28] width 13 height 13
select select "10"
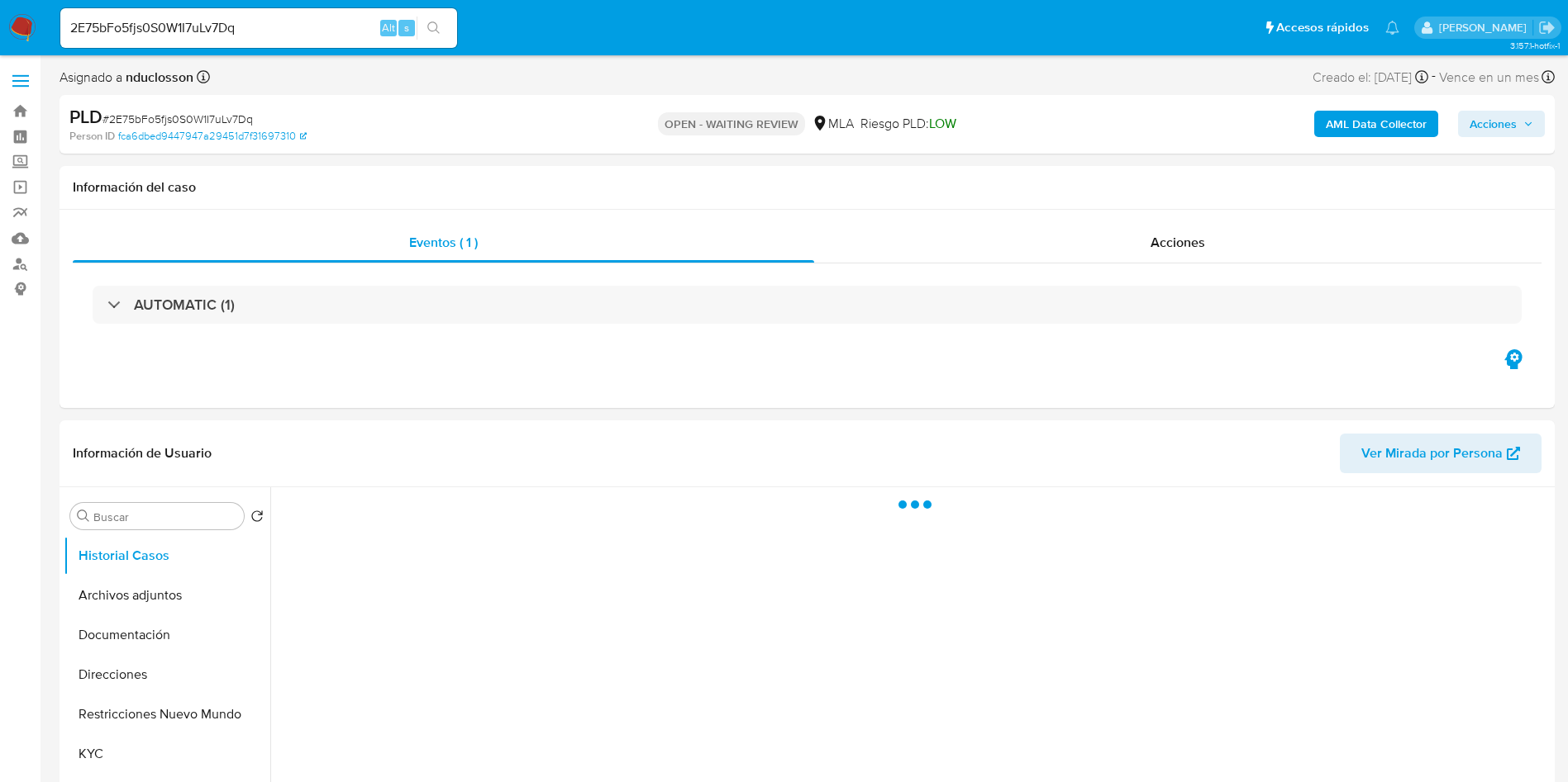
select select "10"
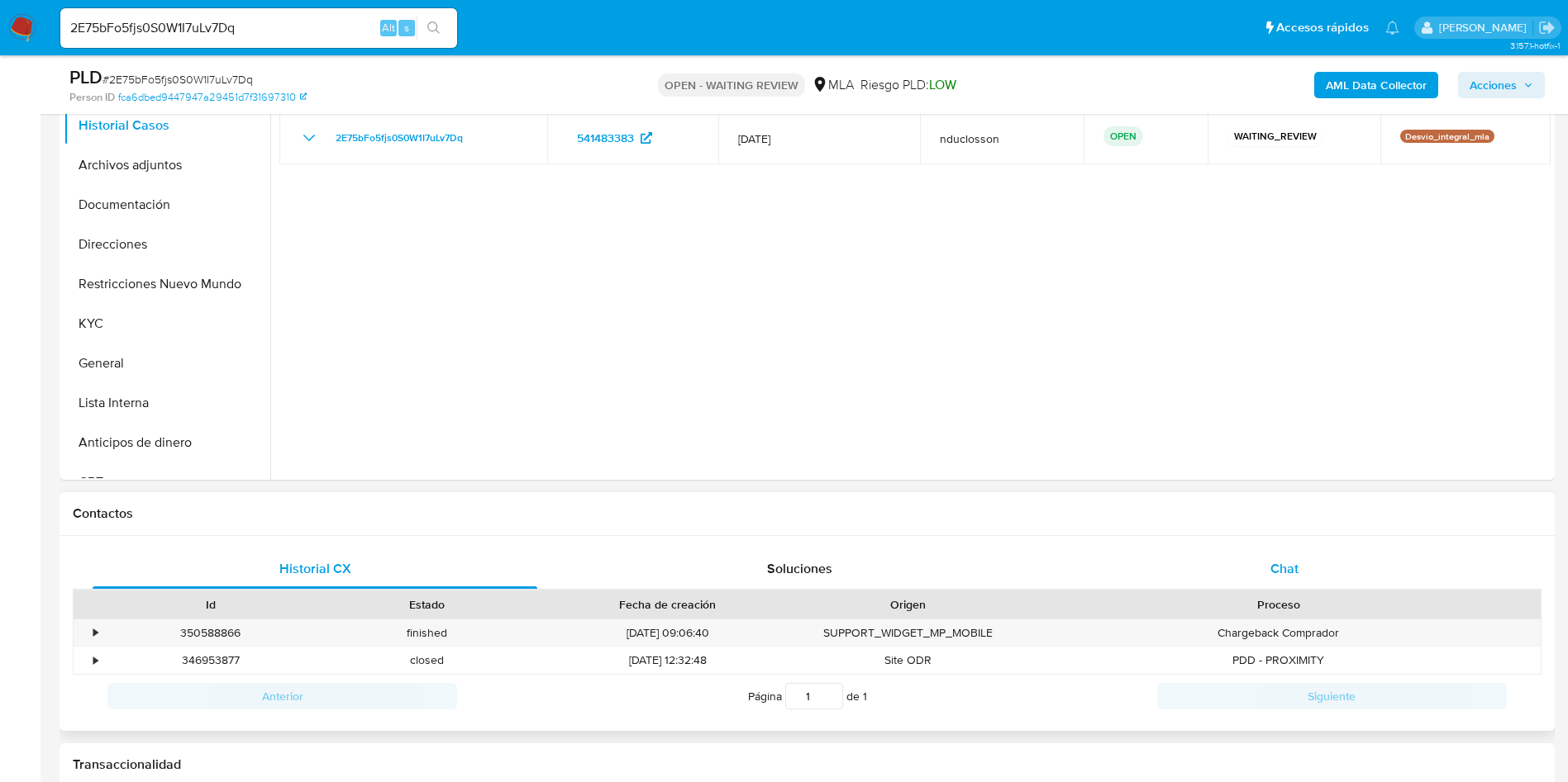
click at [1333, 568] on div "Chat" at bounding box center [1284, 569] width 444 height 40
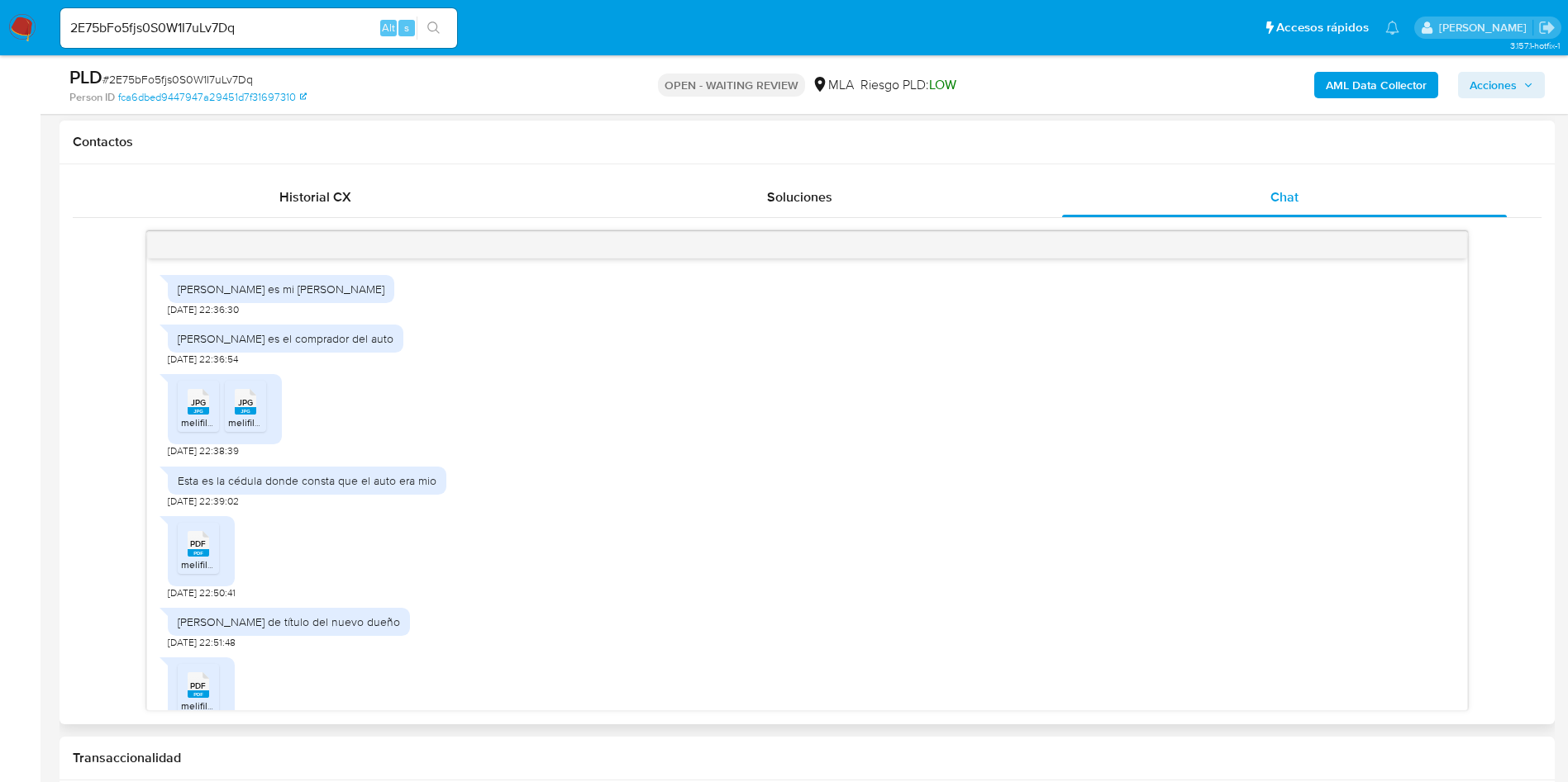
scroll to position [318, 0]
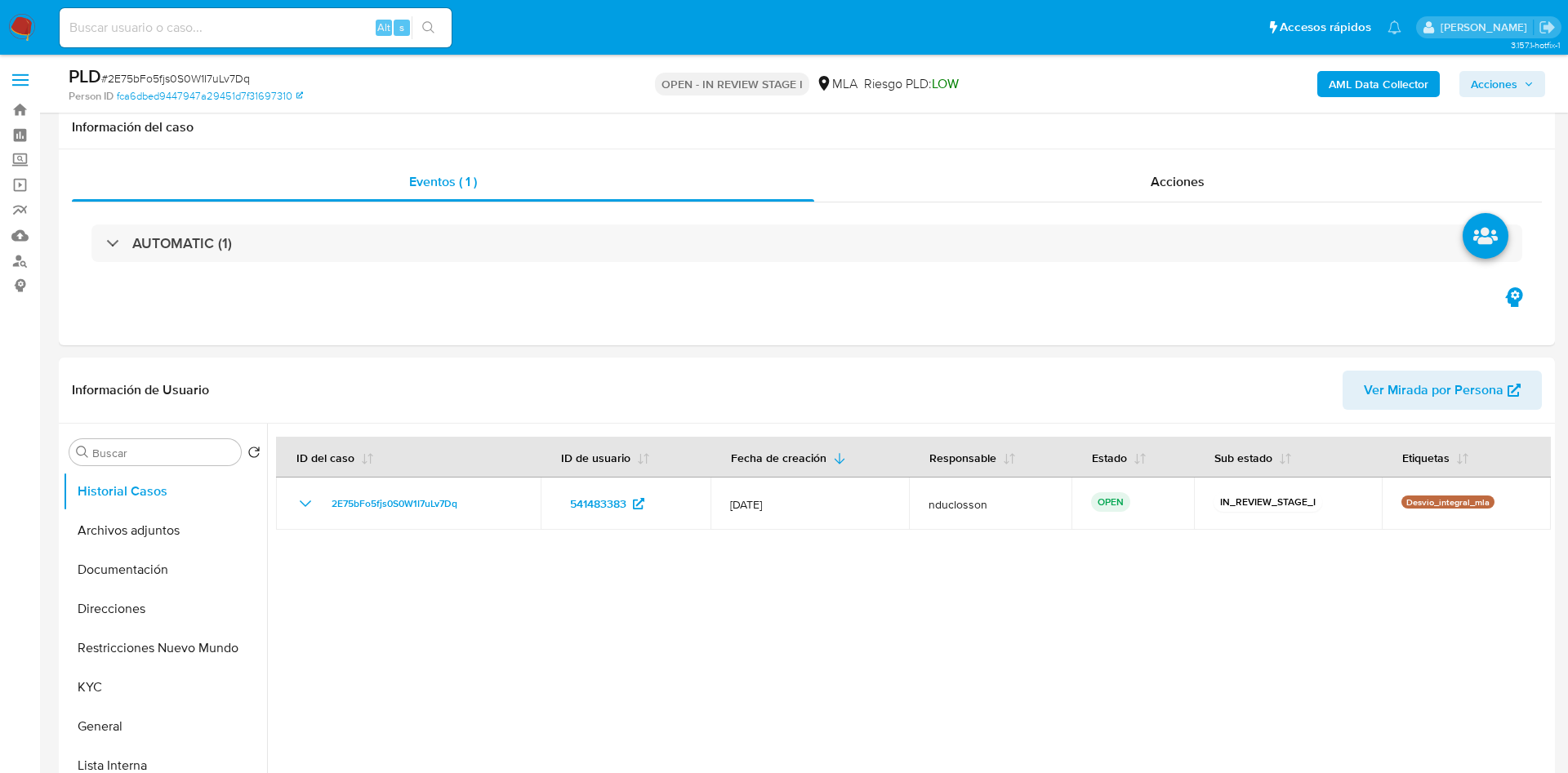
select select "10"
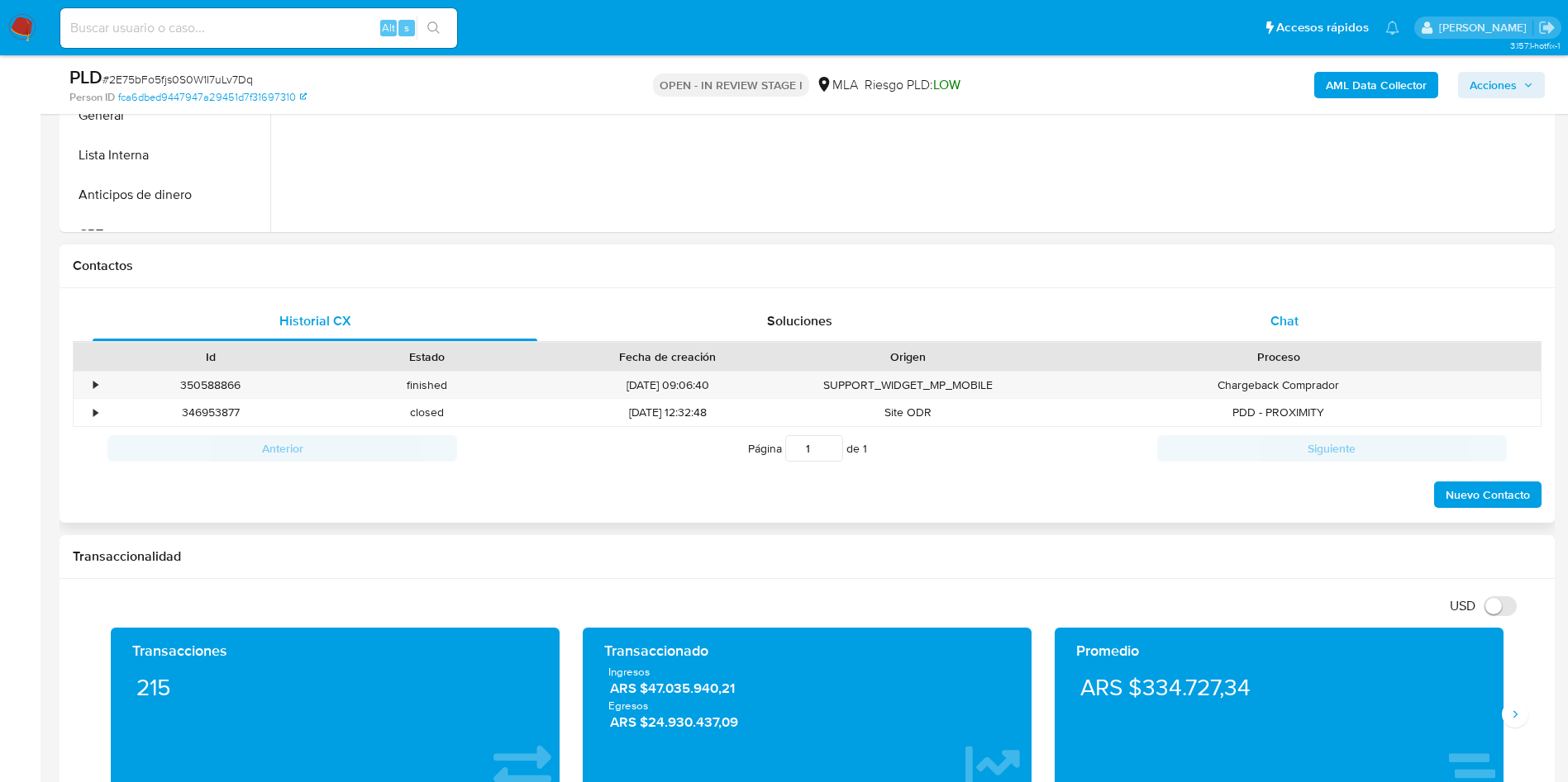
click at [1228, 320] on div "Chat" at bounding box center [1284, 321] width 444 height 40
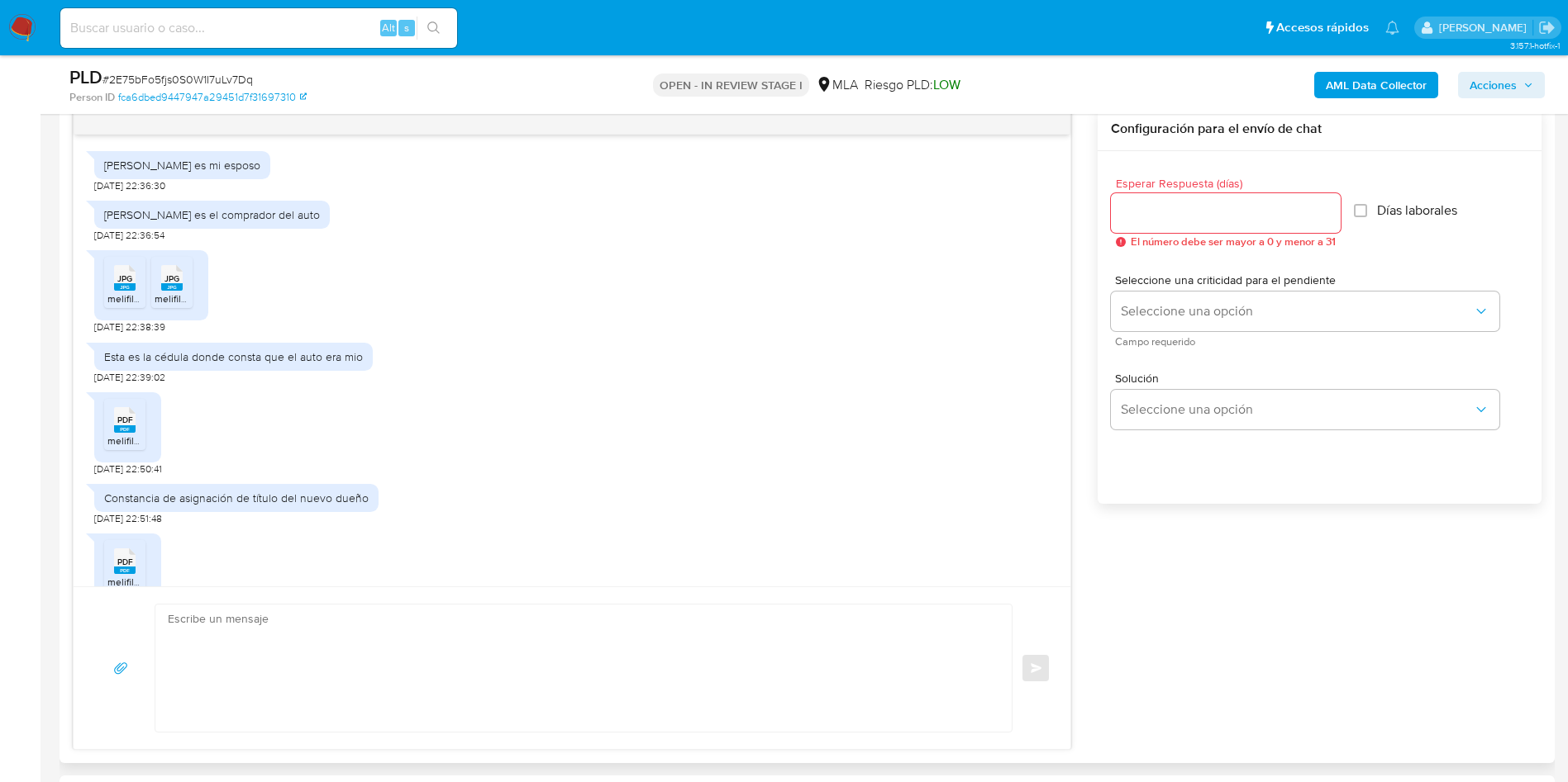
scroll to position [318, 0]
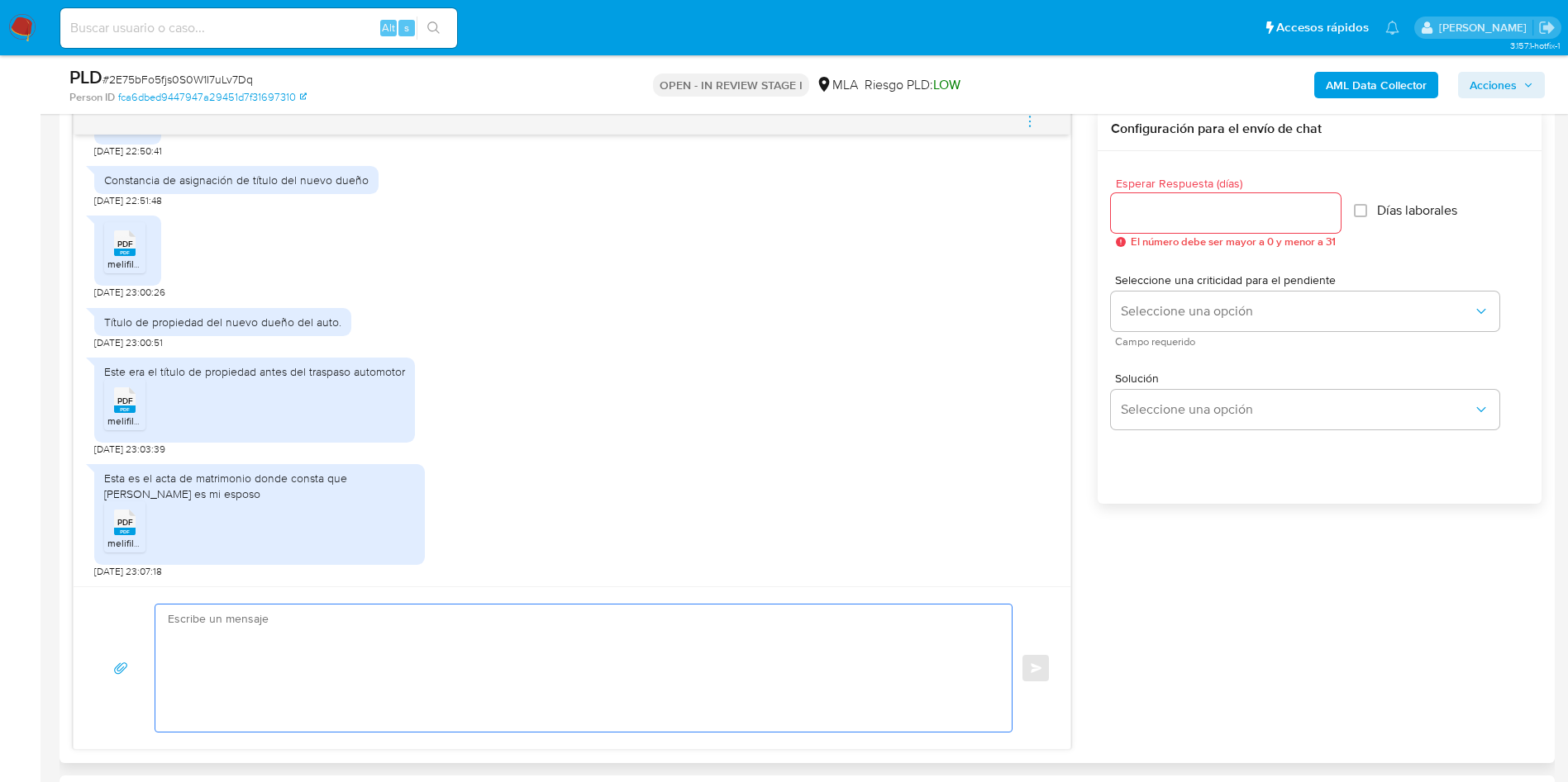
click at [426, 701] on textarea at bounding box center [579, 668] width 823 height 127
paste textarea "Hola, ¡Muchas gracias por tu respuesta! Confirmamos la recepción de la document…"
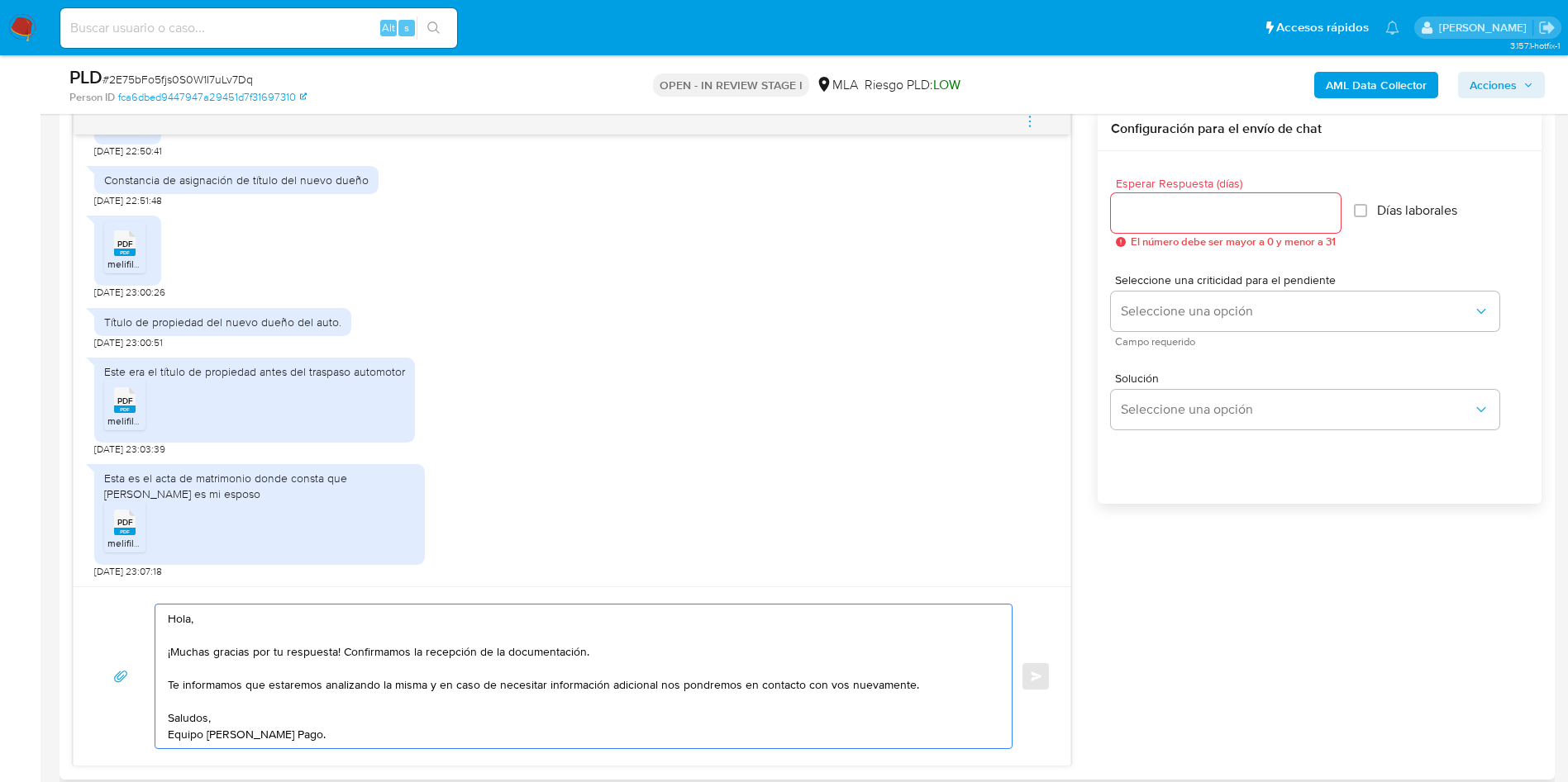
type textarea "Hola, ¡Muchas gracias por tu respuesta! Confirmamos la recepción de la document…"
click at [1167, 217] on input "Esperar Respuesta (días)" at bounding box center [1226, 213] width 229 height 22
type input "0"
click at [1032, 682] on button "Enviar" at bounding box center [1035, 676] width 30 height 30
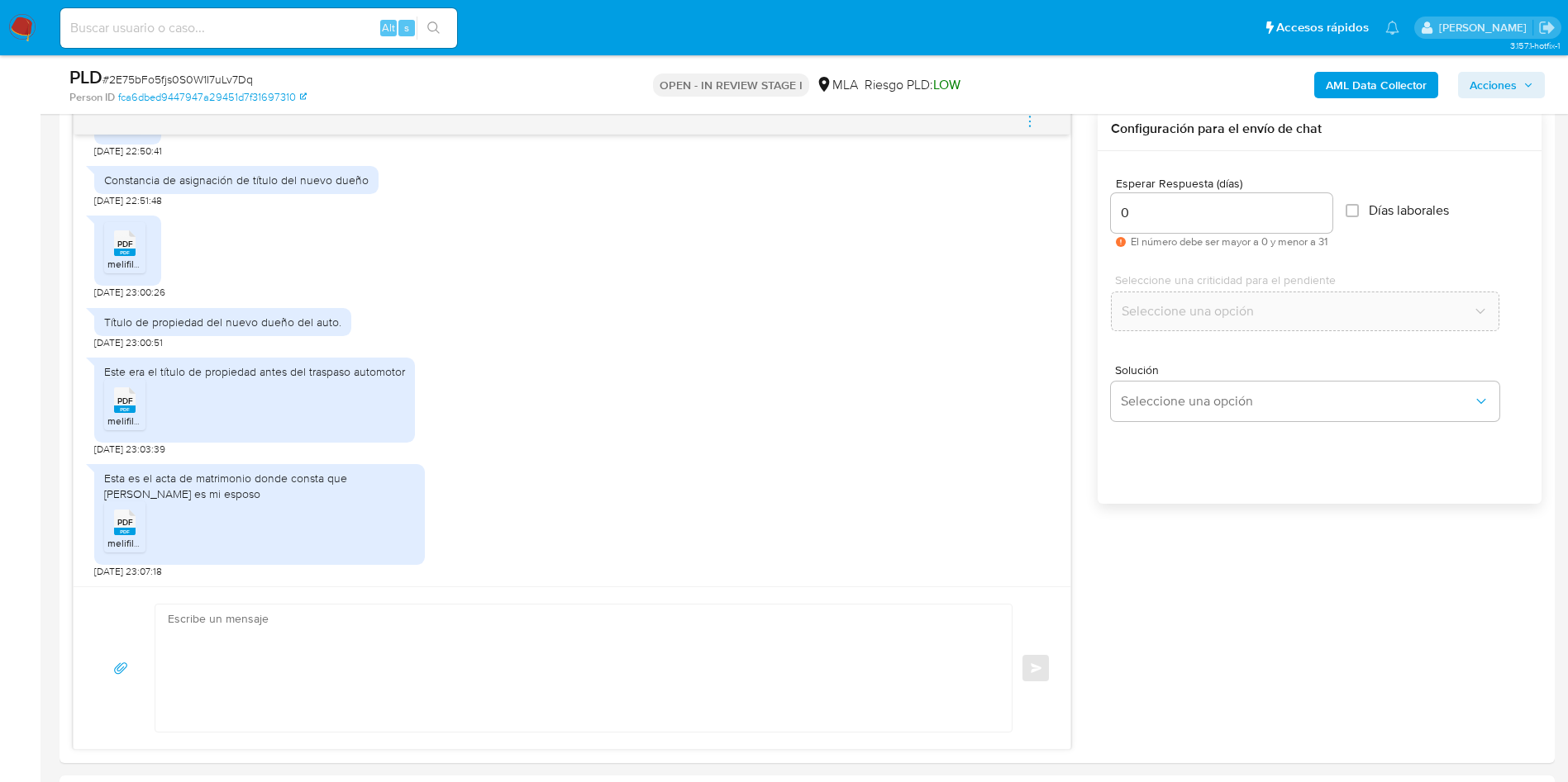
scroll to position [532, 0]
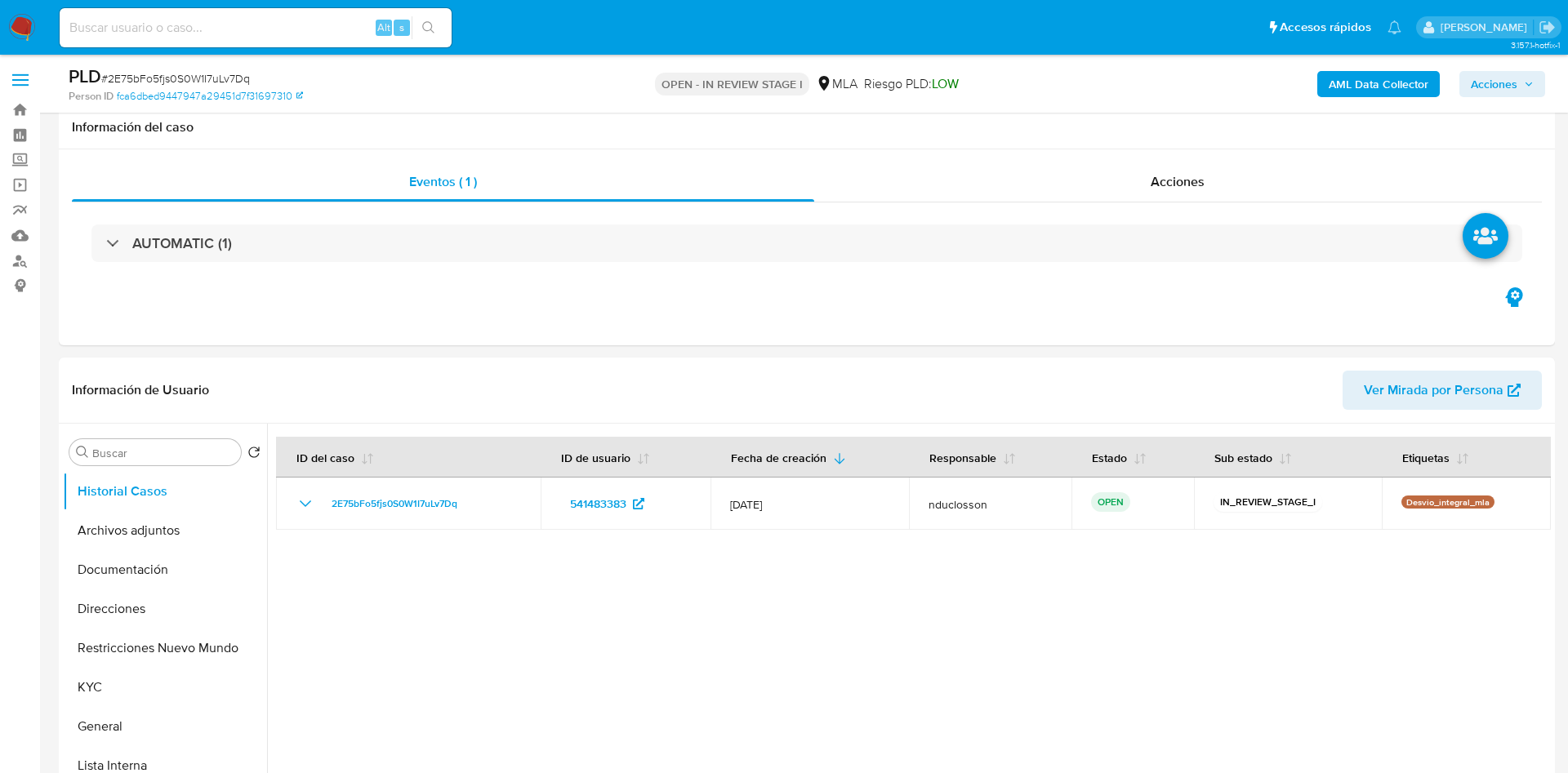
select select "10"
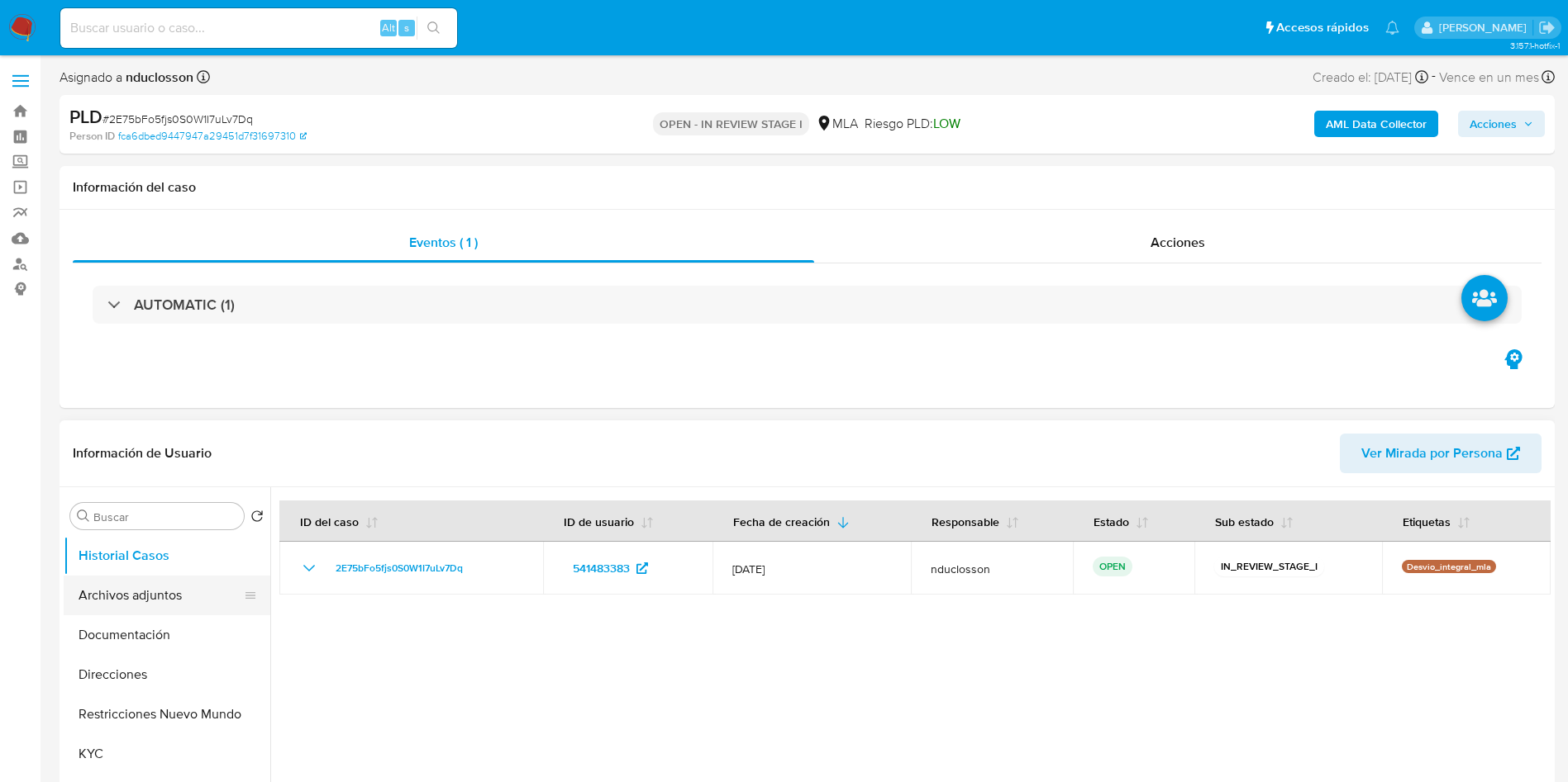
click at [141, 601] on button "Archivos adjuntos" at bounding box center [160, 596] width 193 height 40
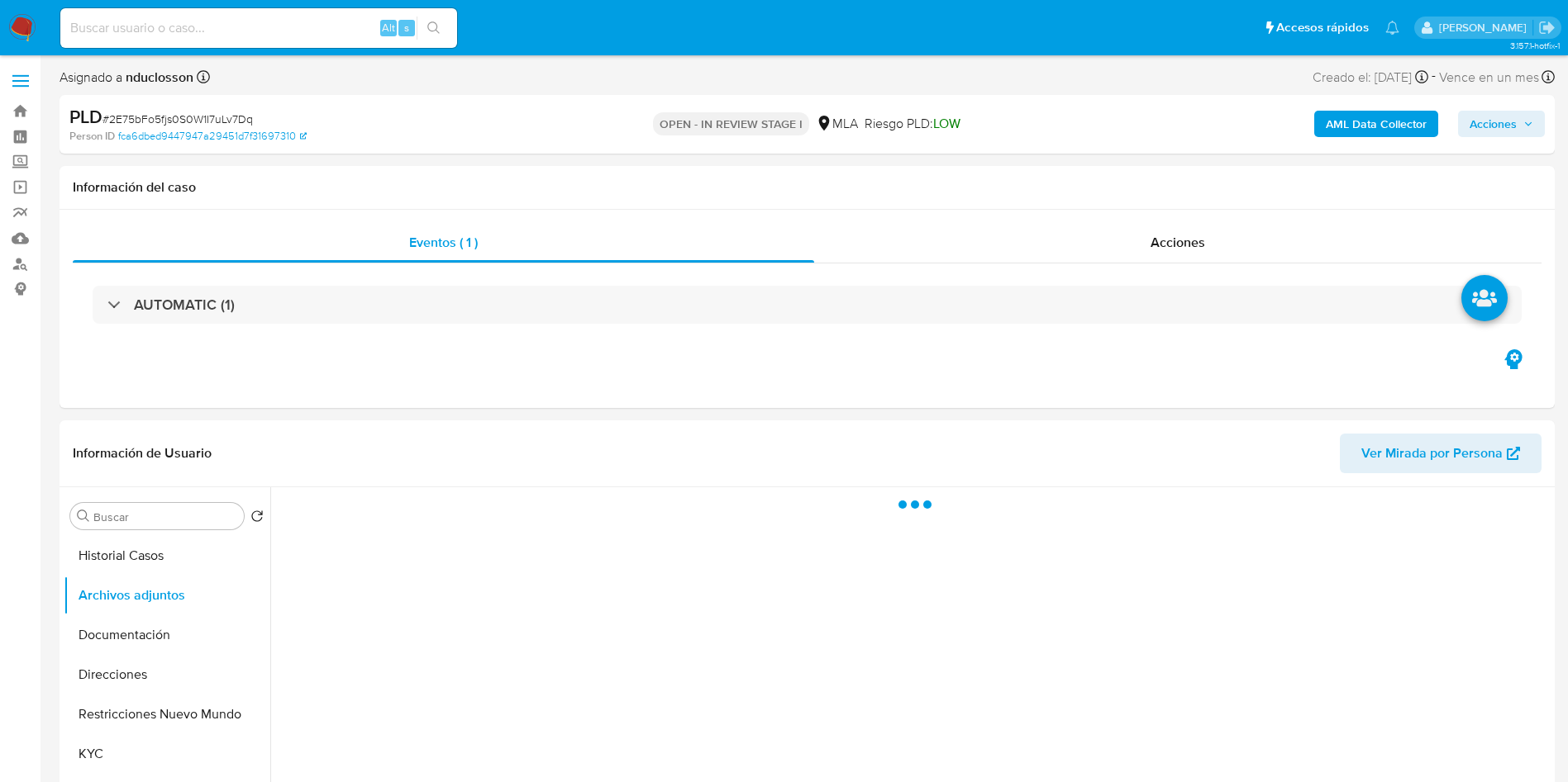
click at [1400, 126] on b "AML Data Collector" at bounding box center [1377, 124] width 101 height 26
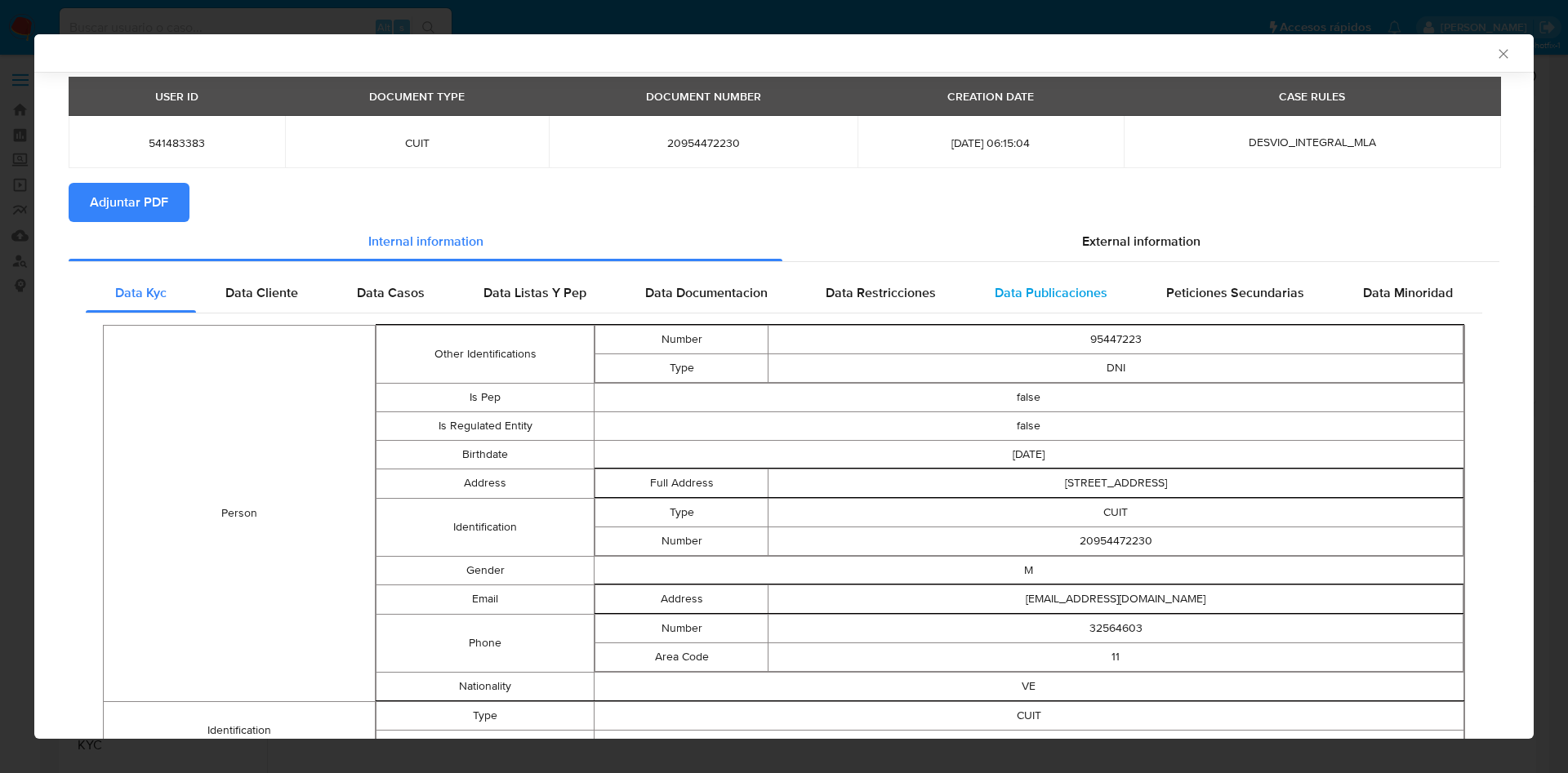
scroll to position [120, 0]
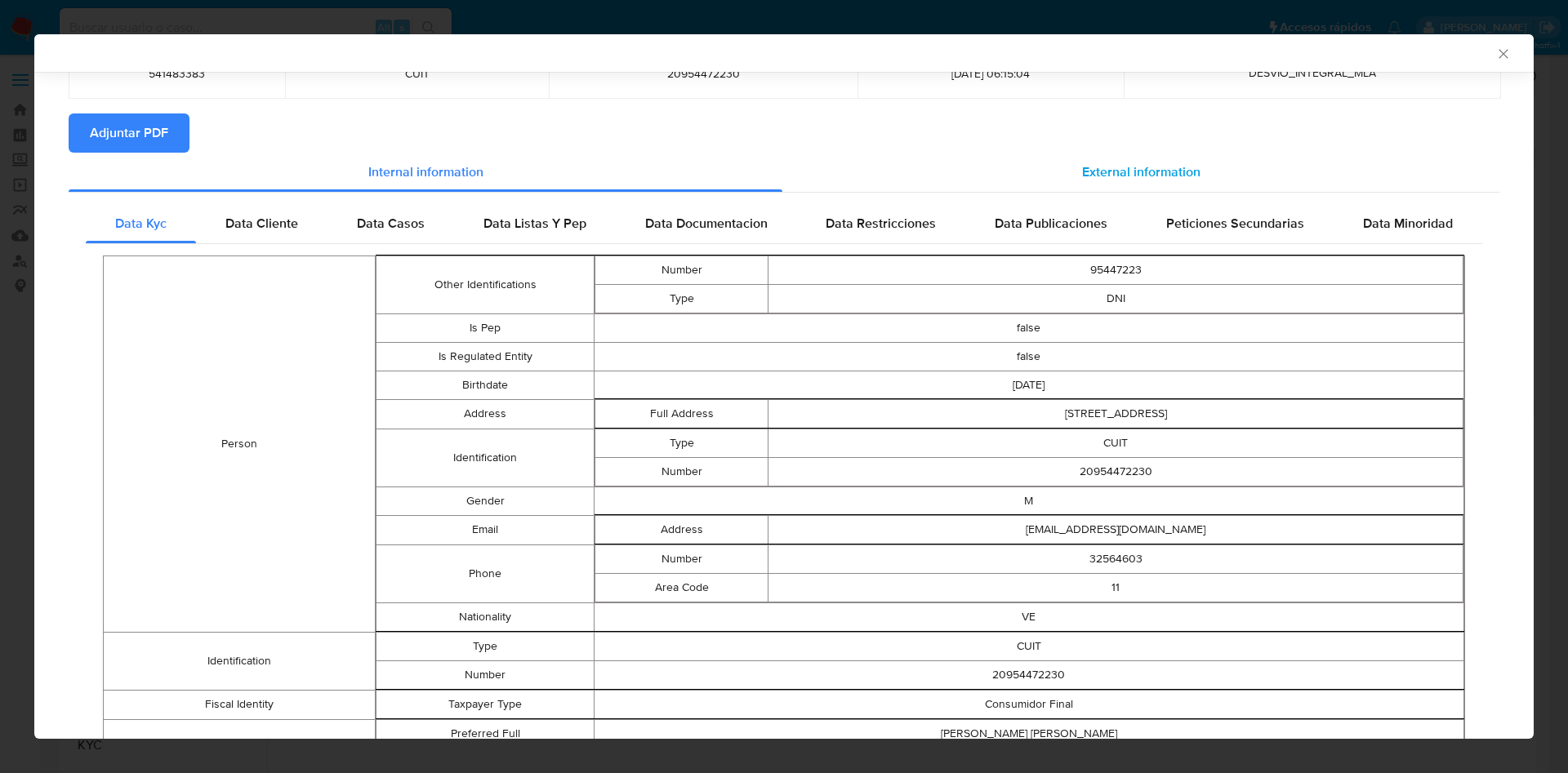
click at [1103, 173] on span "External information" at bounding box center [1141, 171] width 119 height 19
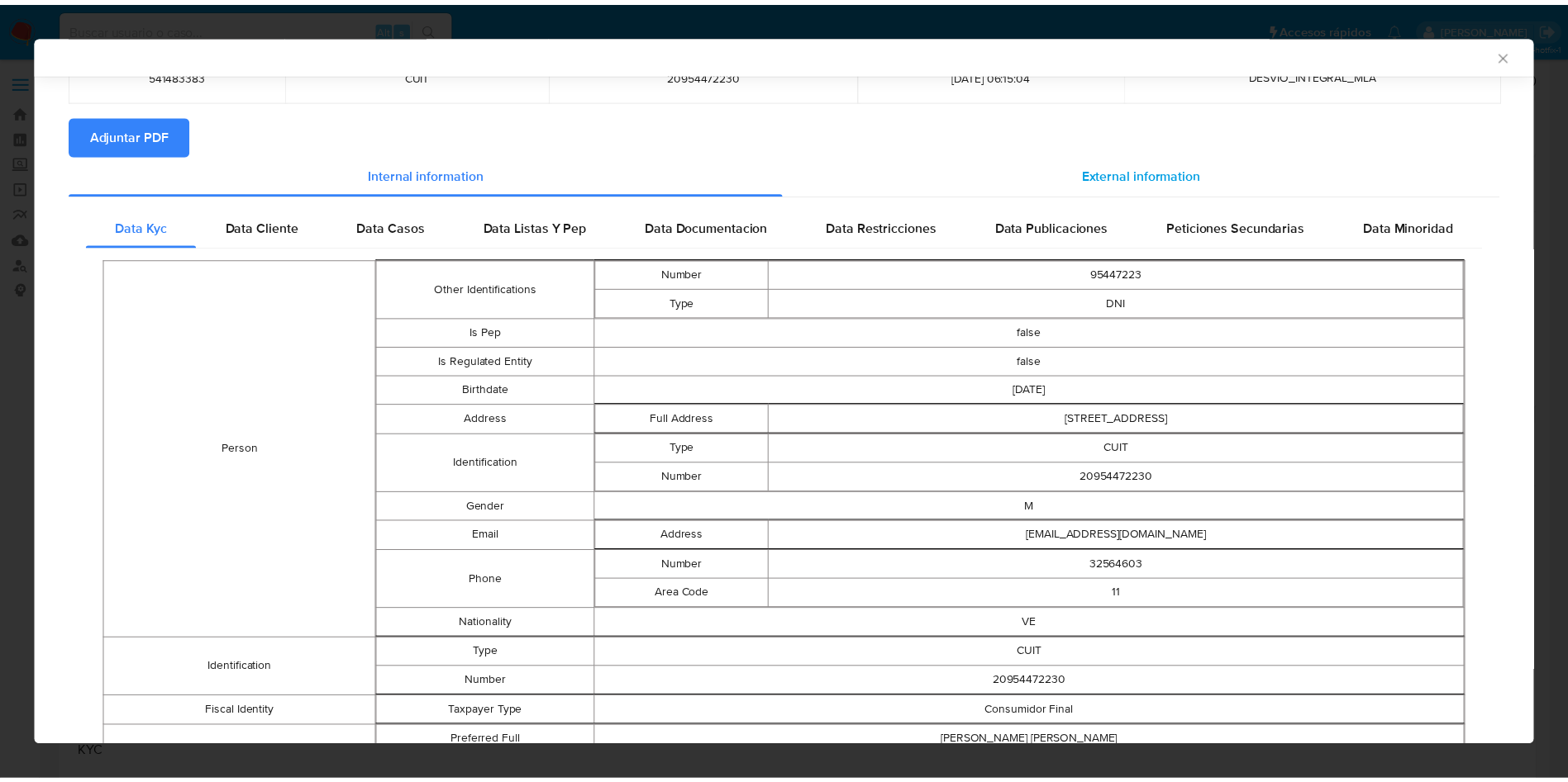
scroll to position [0, 0]
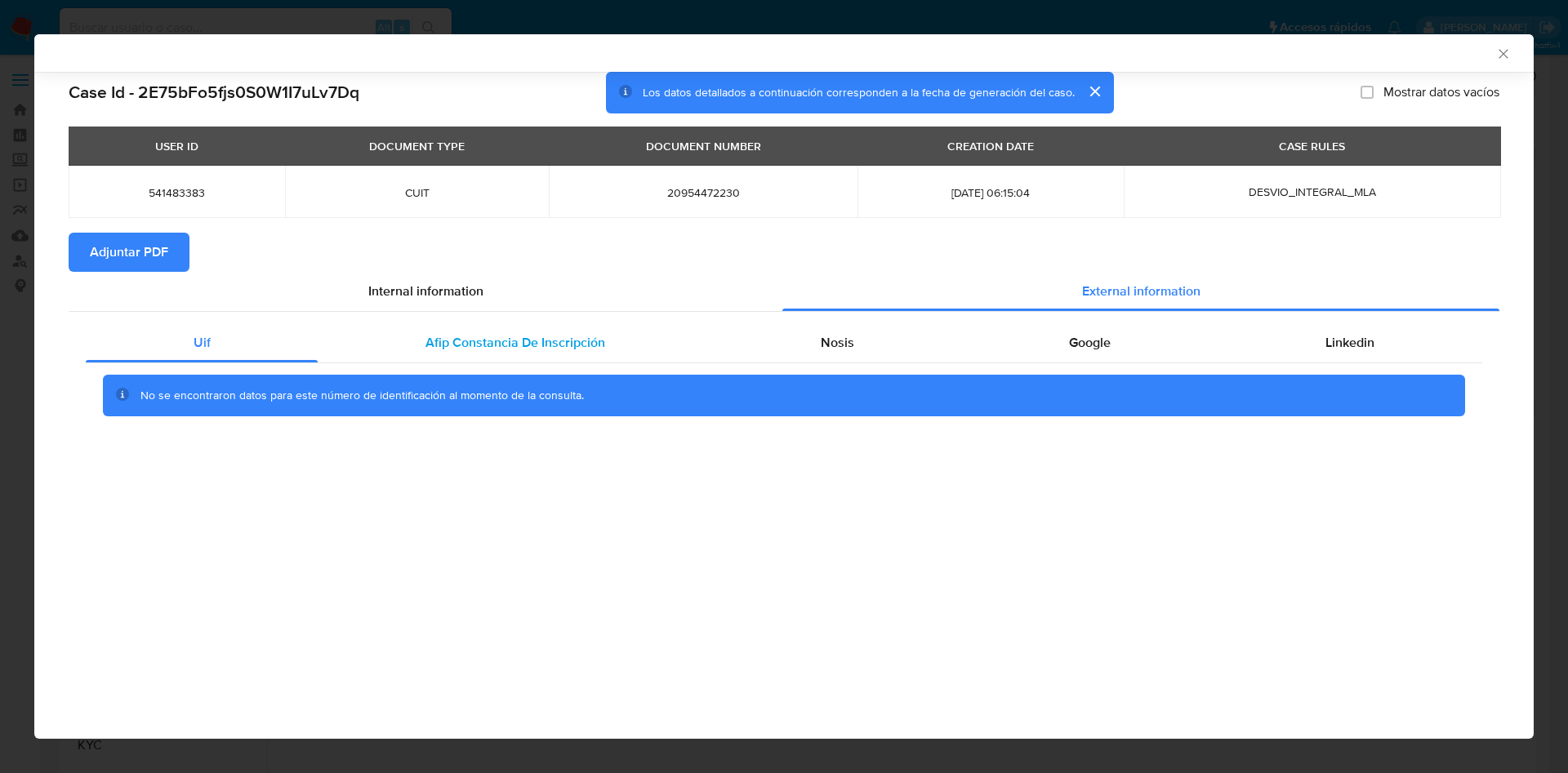
click at [610, 353] on div "Afip Constancia De Inscripción" at bounding box center [515, 343] width 394 height 39
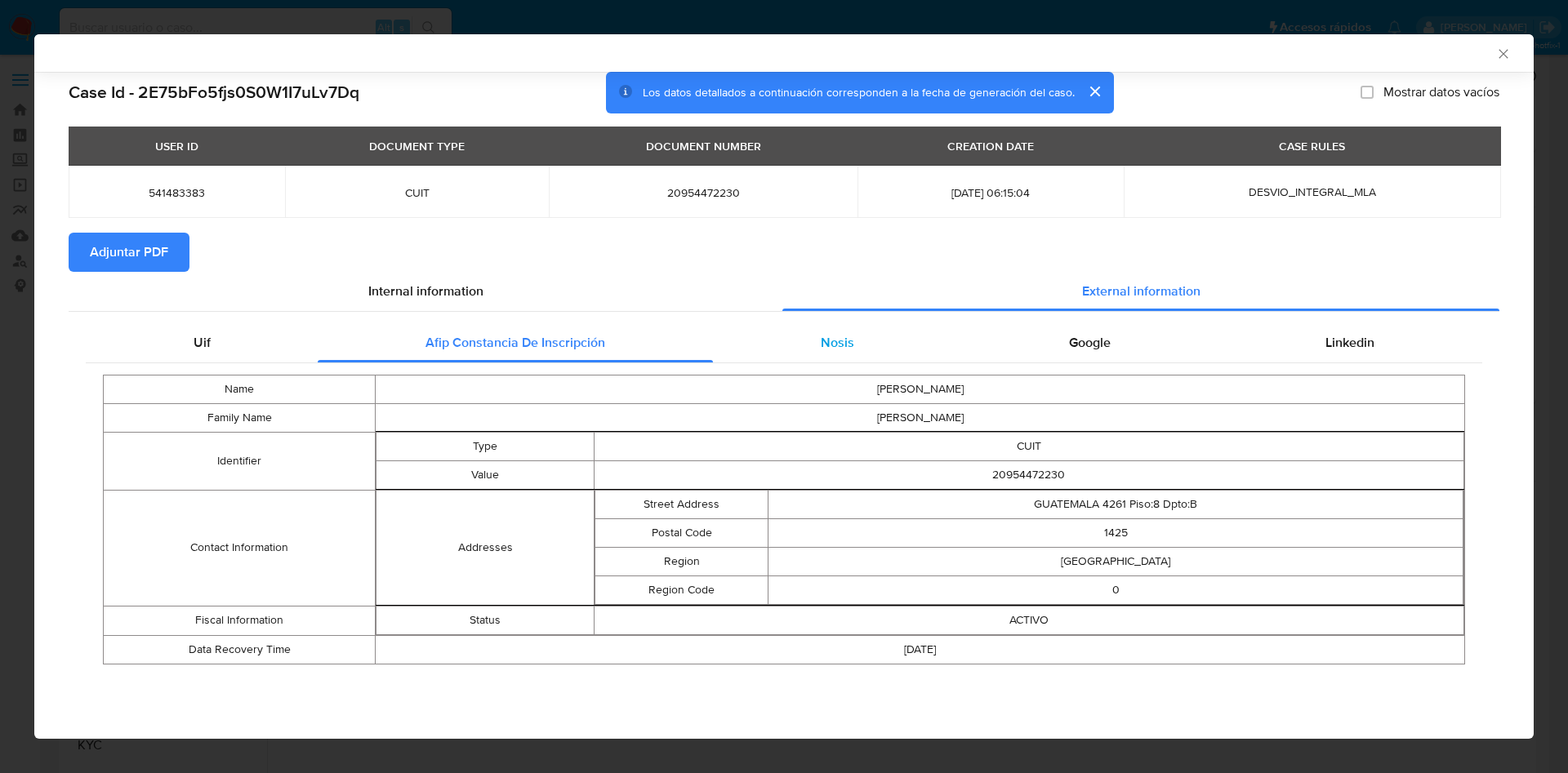
click at [734, 358] on div "Nosis" at bounding box center [837, 343] width 248 height 39
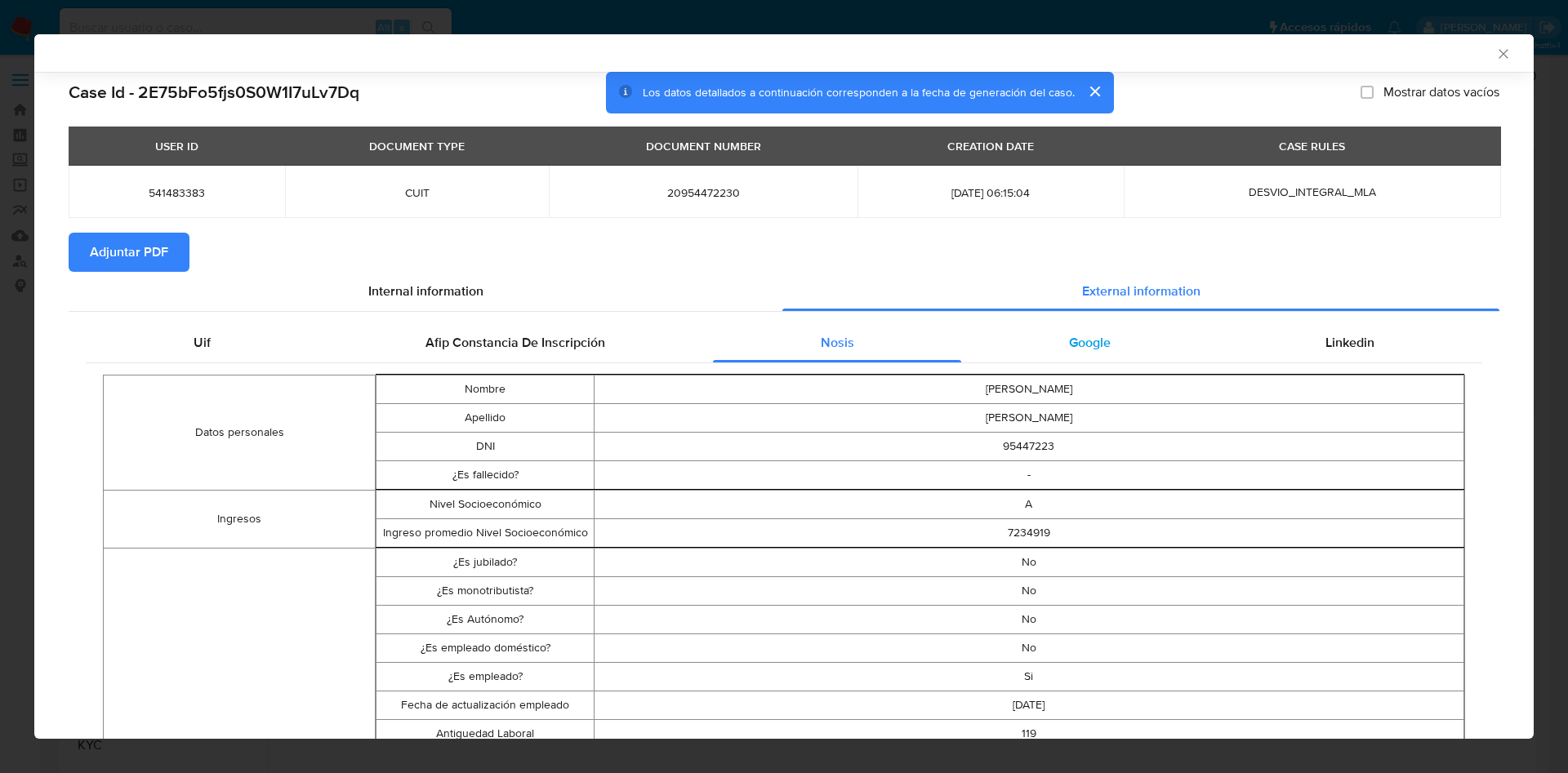
click at [1028, 328] on div "Google" at bounding box center [1089, 343] width 256 height 39
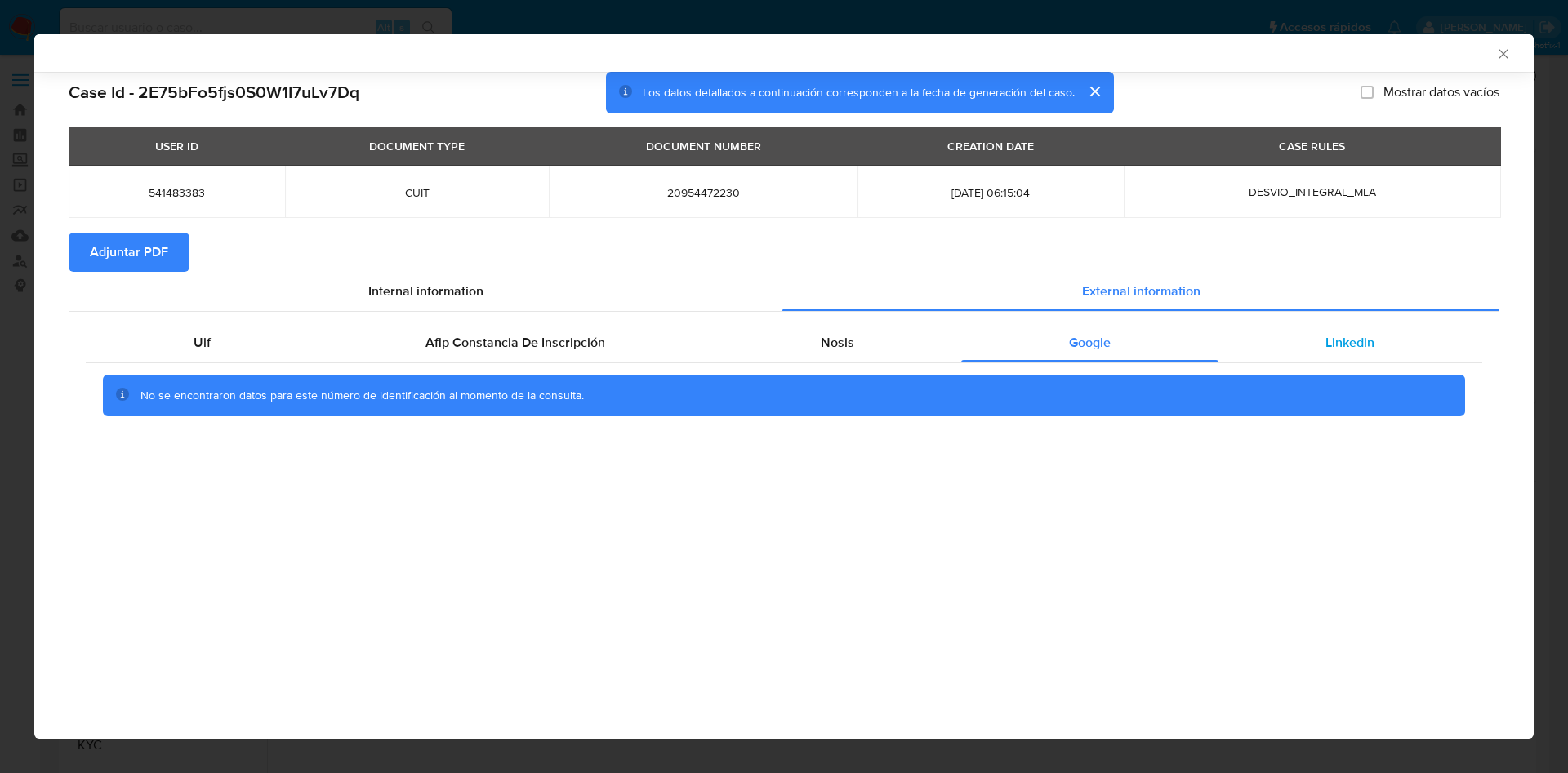
click at [1268, 341] on div "Linkedin" at bounding box center [1350, 343] width 264 height 39
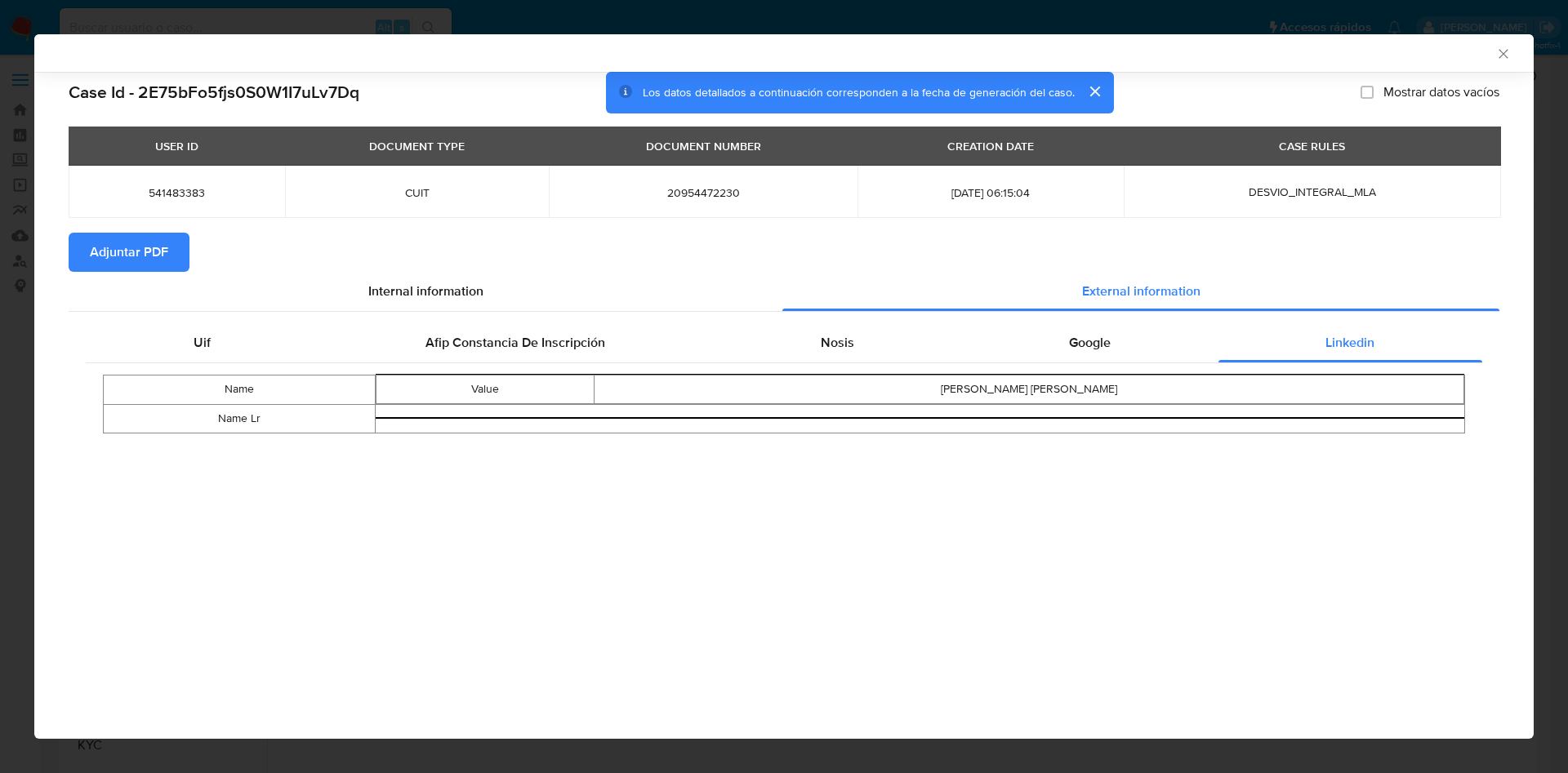
click at [1498, 51] on icon "Cerrar ventana" at bounding box center [1503, 54] width 16 height 16
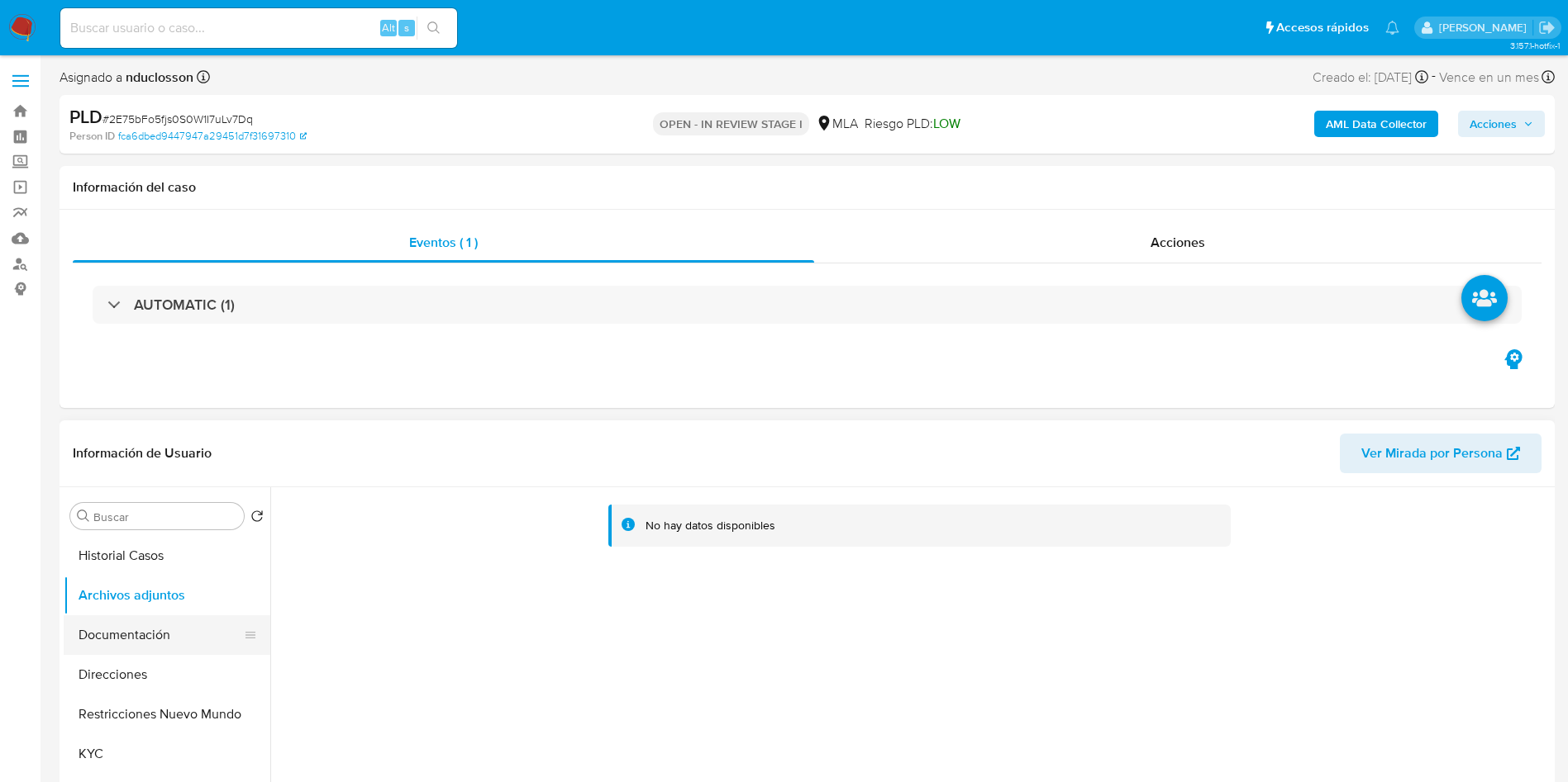
click at [142, 641] on button "Documentación" at bounding box center [160, 636] width 193 height 40
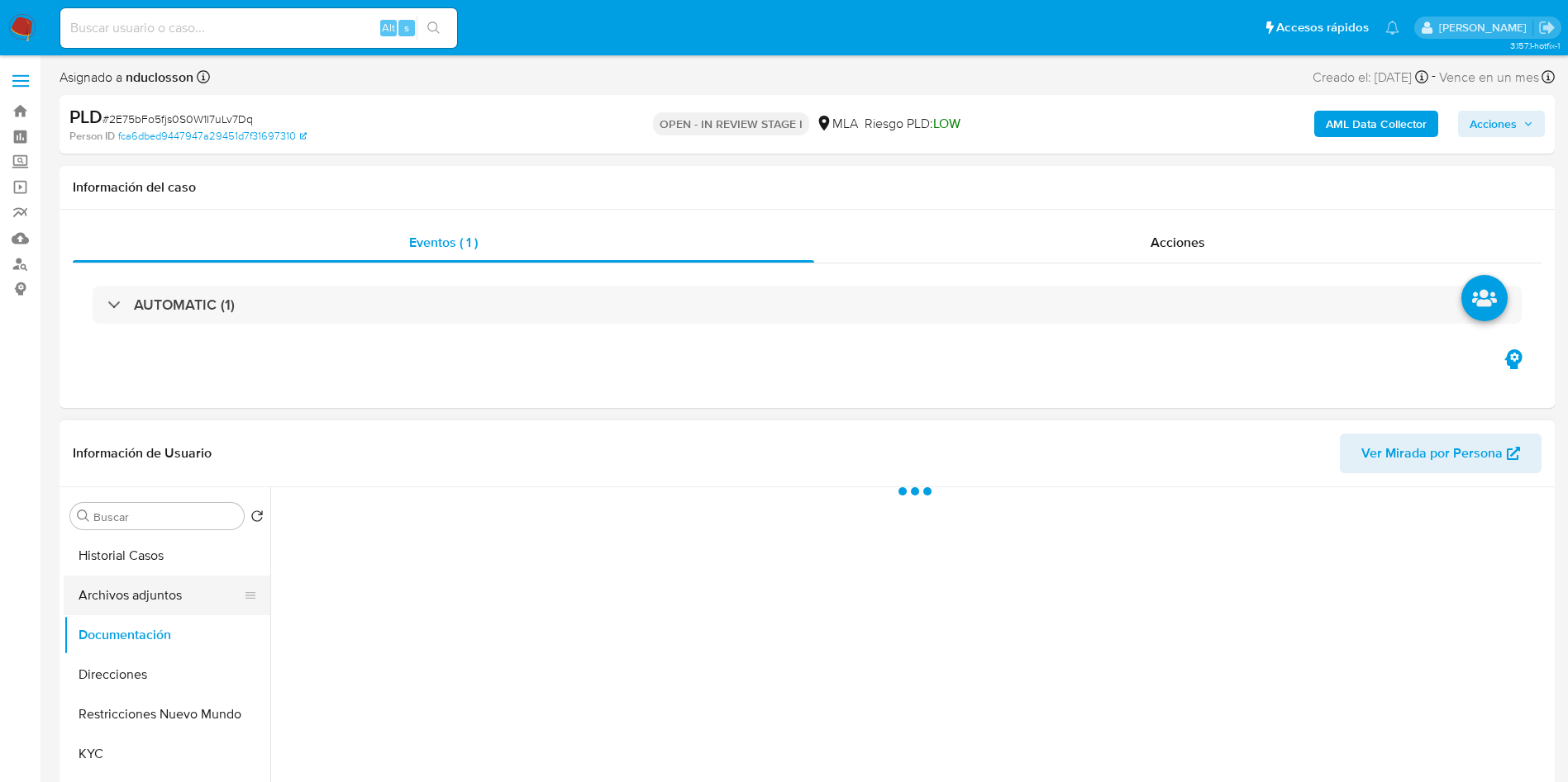
click at [111, 587] on button "Archivos adjuntos" at bounding box center [160, 596] width 193 height 40
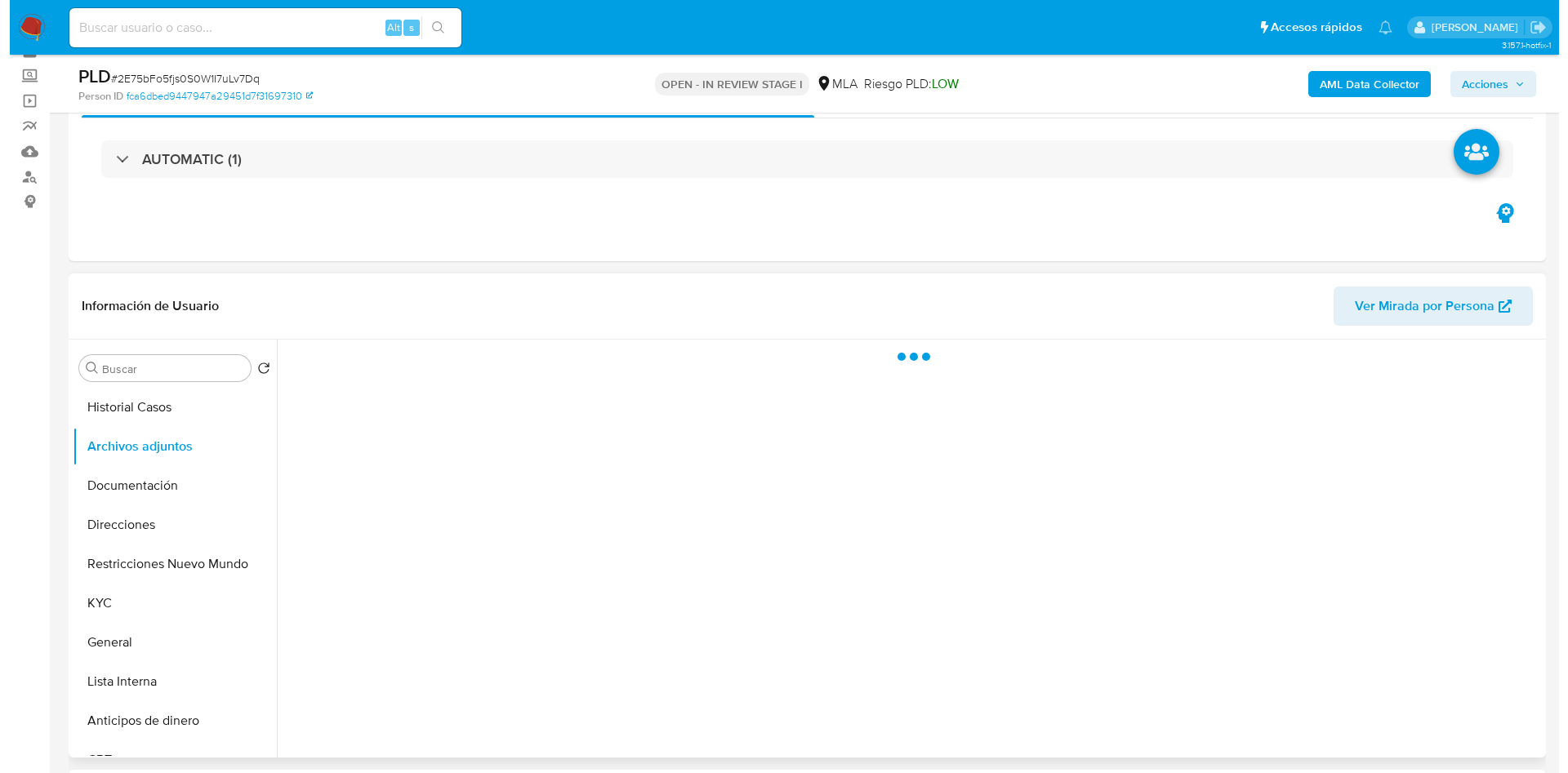
scroll to position [122, 0]
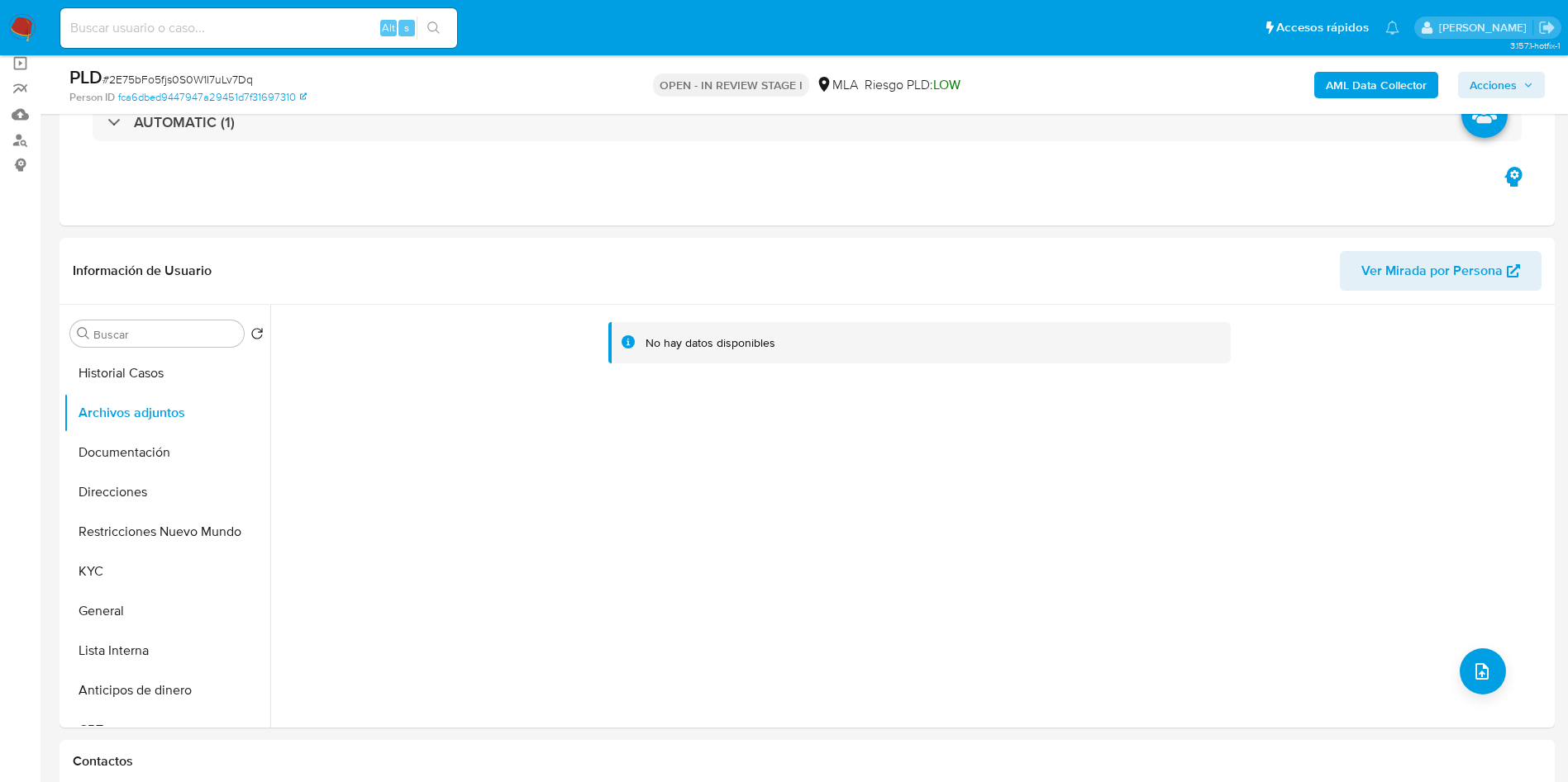
click at [1383, 74] on b "AML Data Collector" at bounding box center [1377, 85] width 101 height 26
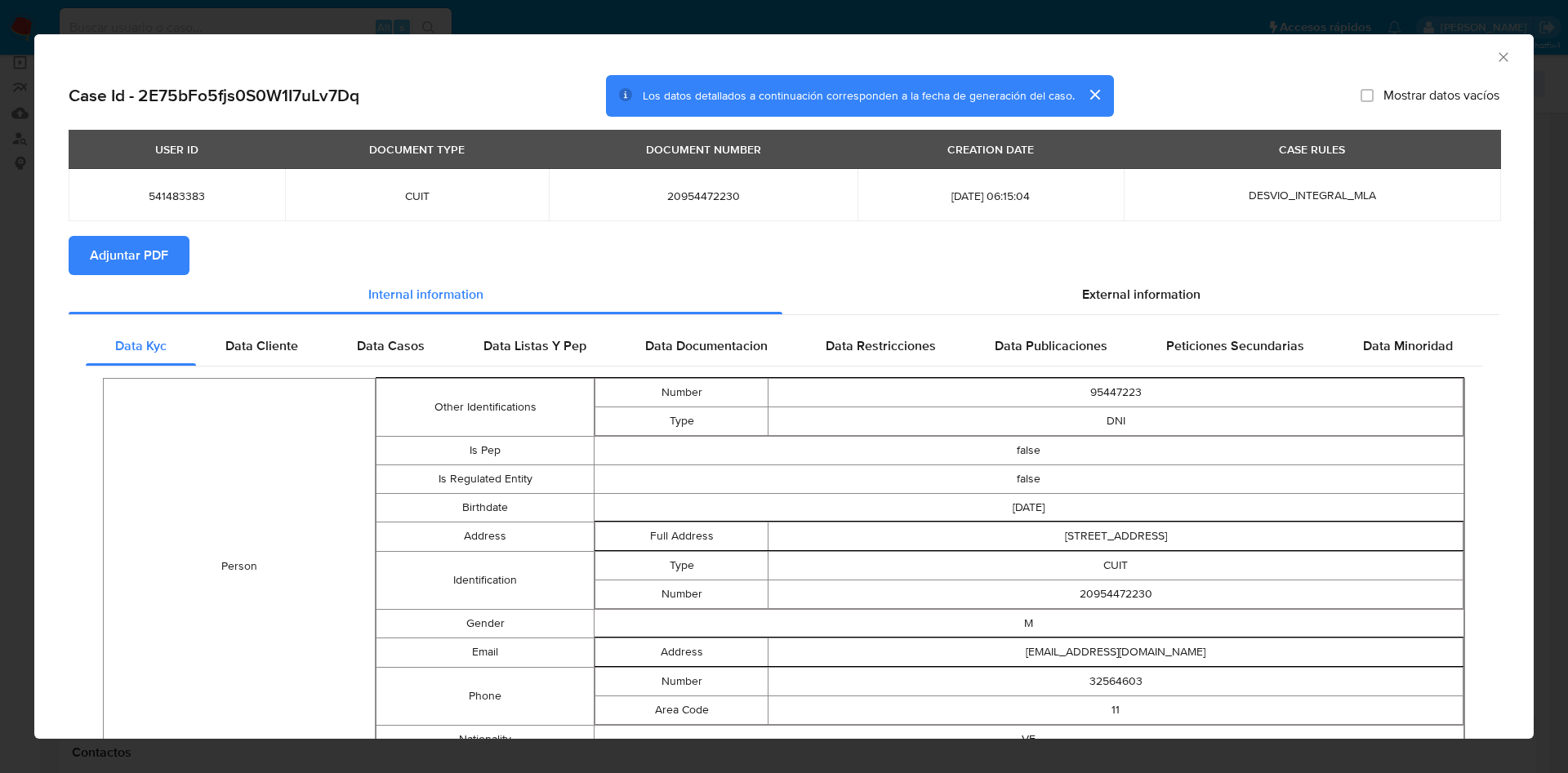
click at [146, 264] on span "Adjuntar PDF" at bounding box center [129, 255] width 79 height 36
click at [1082, 299] on span "External information" at bounding box center [1141, 294] width 119 height 19
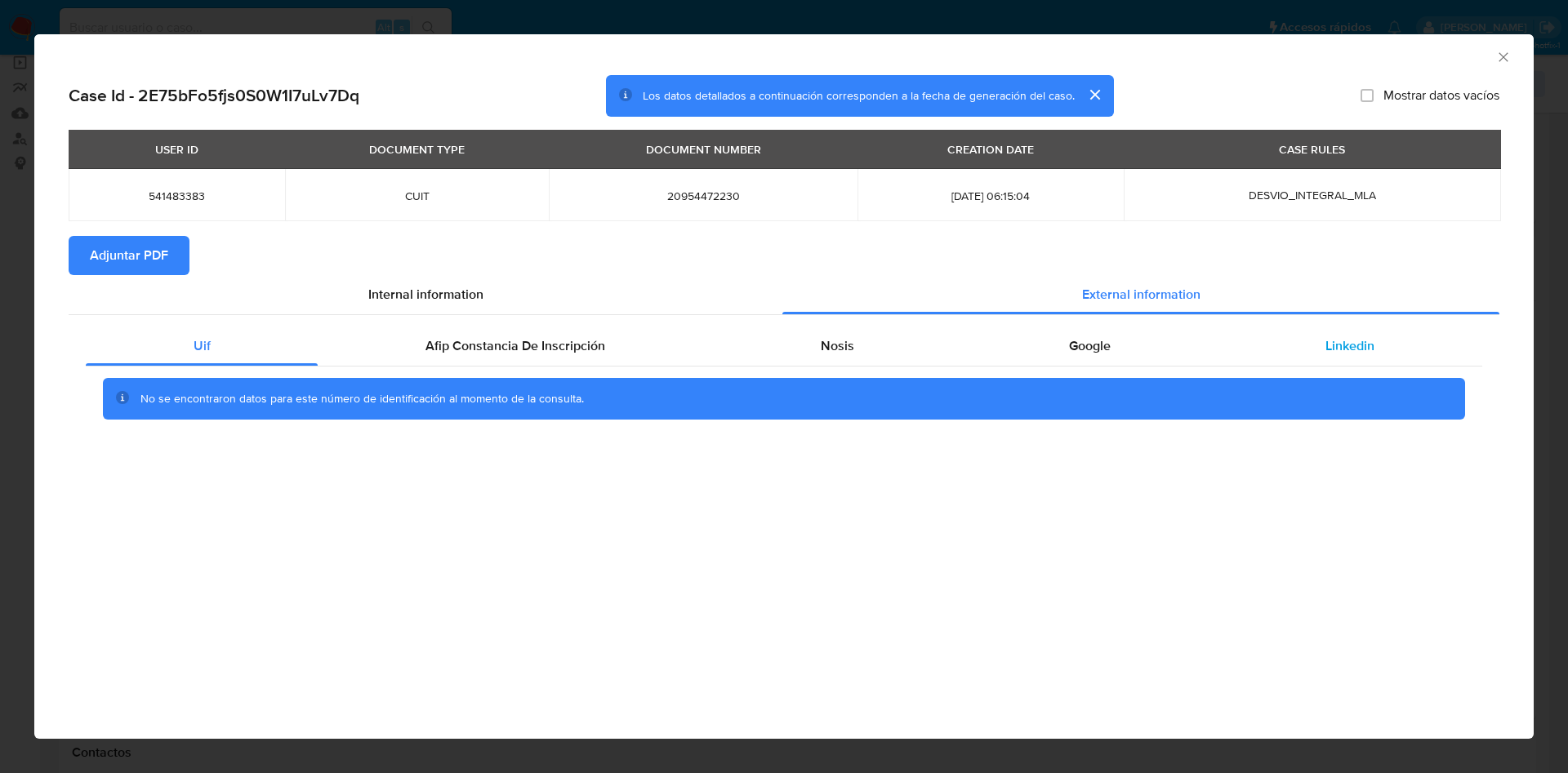
click at [1329, 355] on div "Linkedin" at bounding box center [1350, 346] width 264 height 39
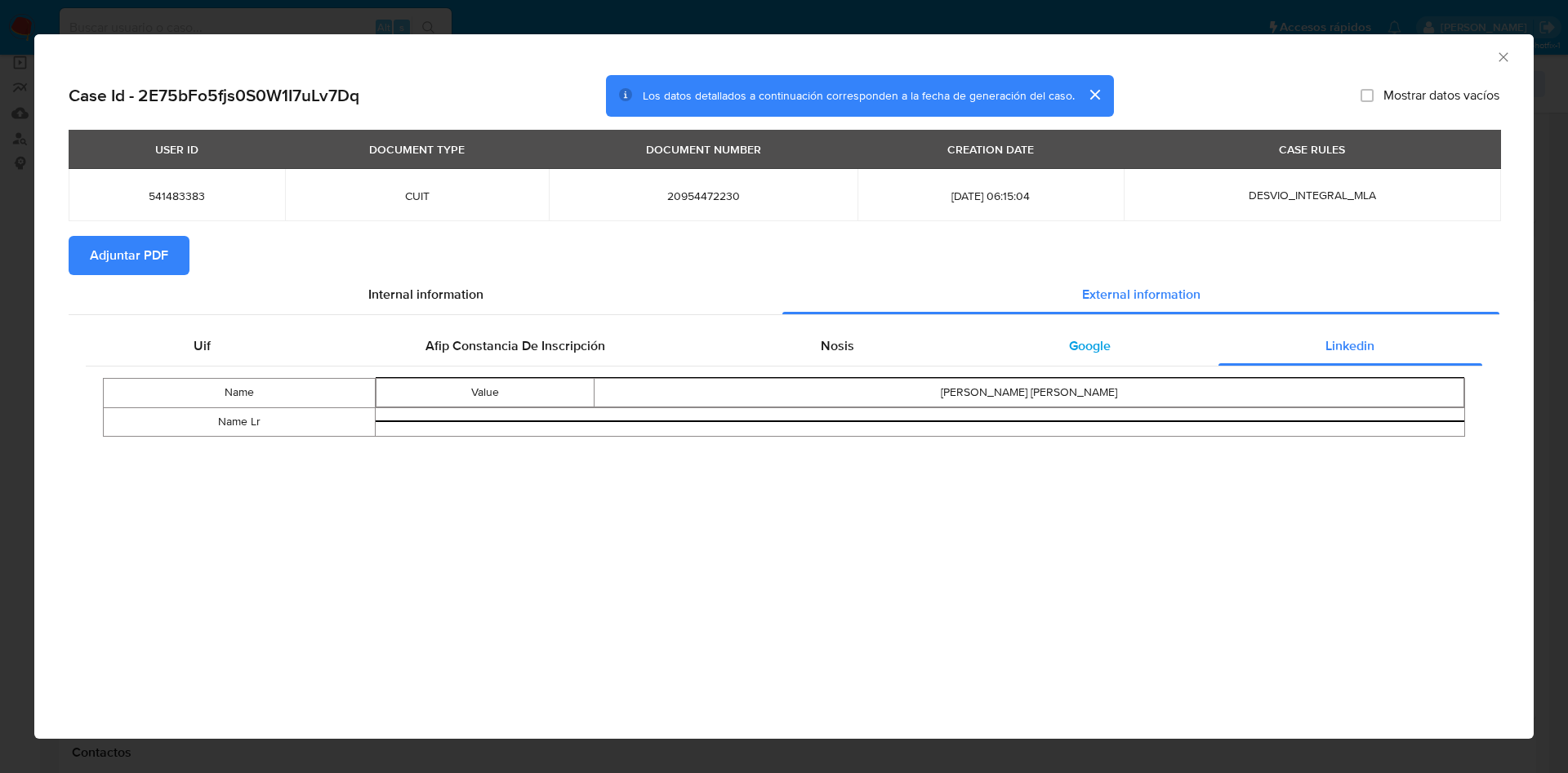
click at [1000, 334] on div "Google" at bounding box center [1089, 346] width 256 height 39
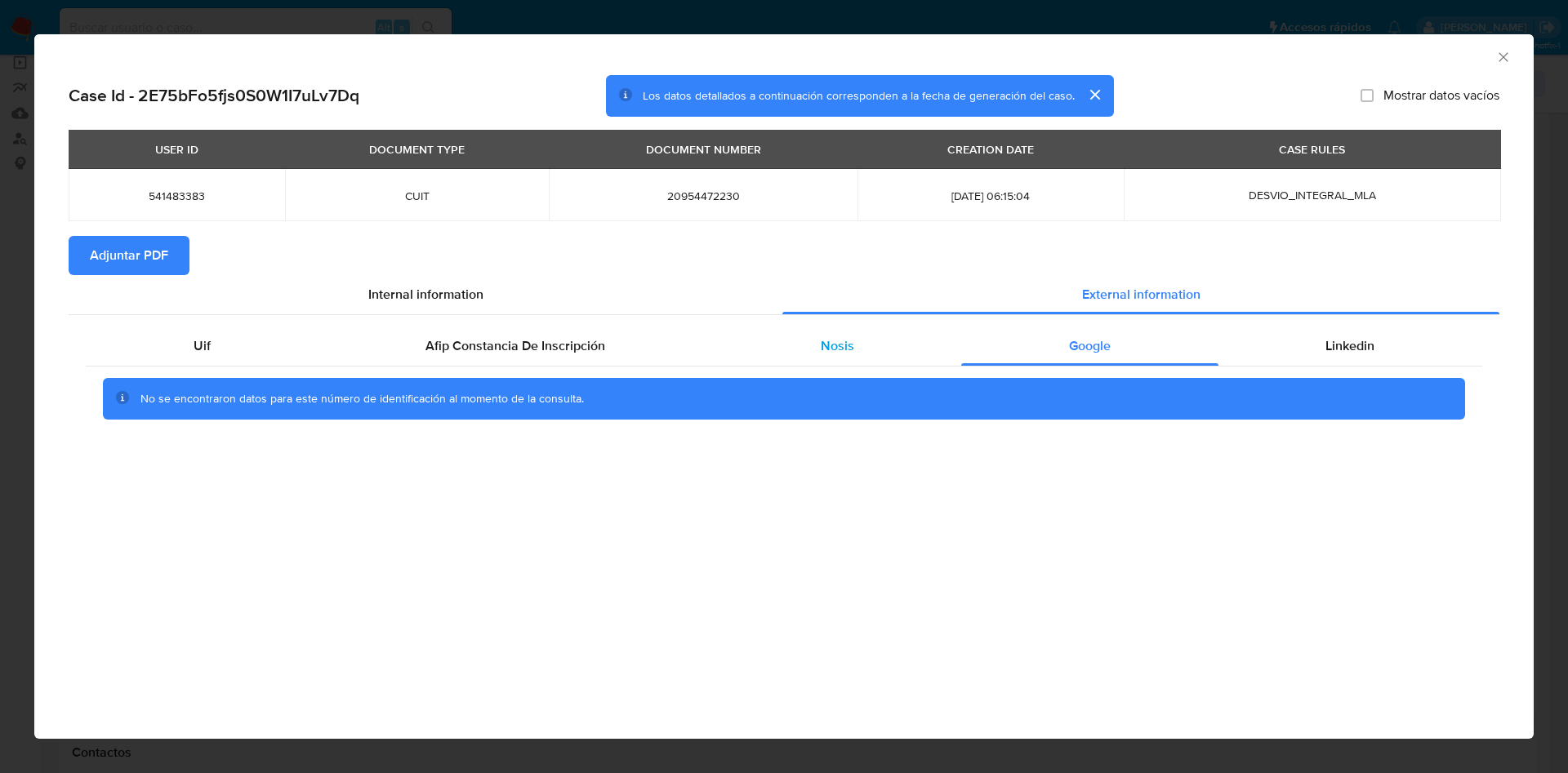
click at [830, 339] on span "Nosis" at bounding box center [837, 345] width 34 height 19
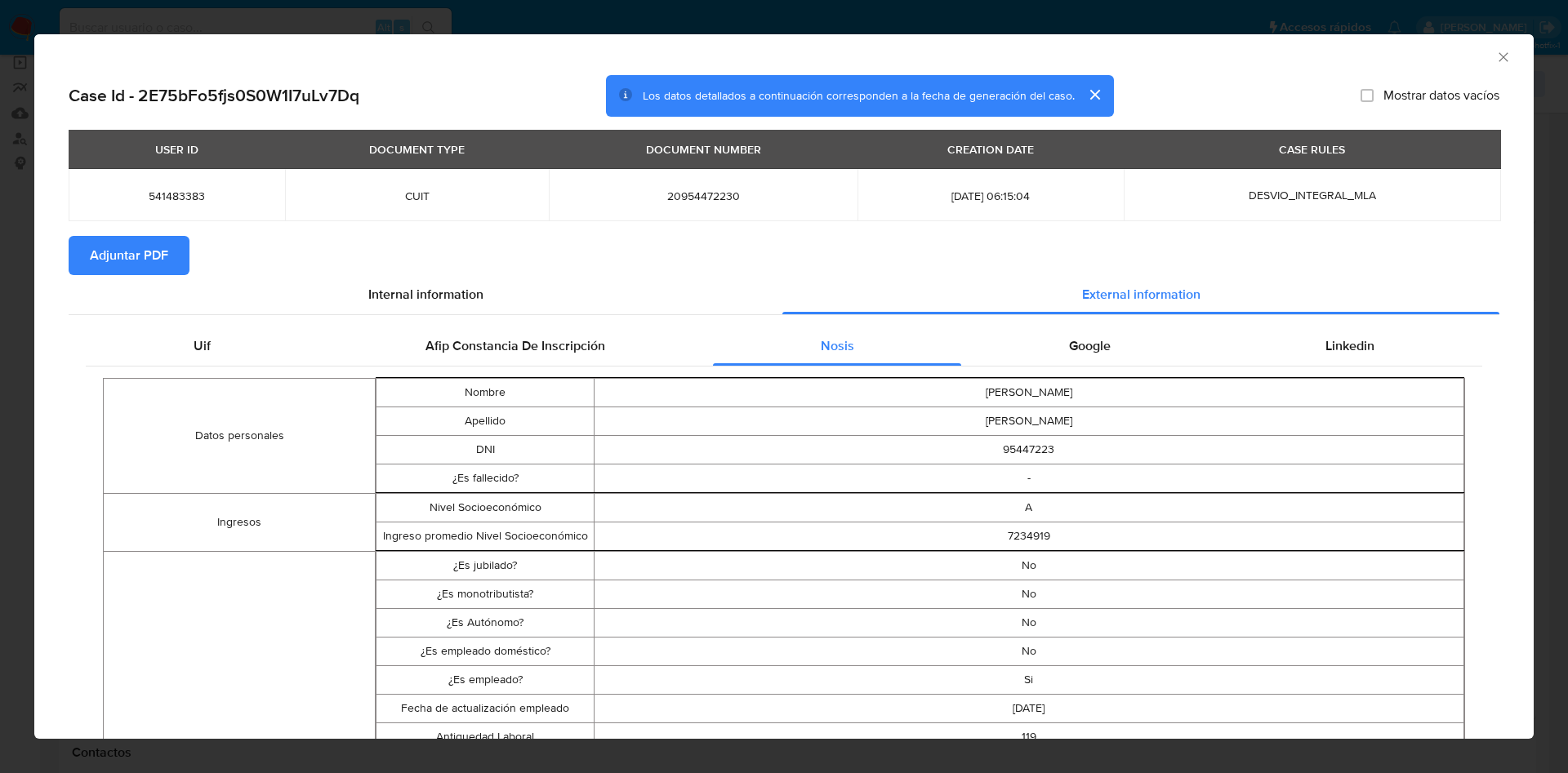
click at [1495, 54] on icon "Cerrar ventana" at bounding box center [1503, 57] width 16 height 16
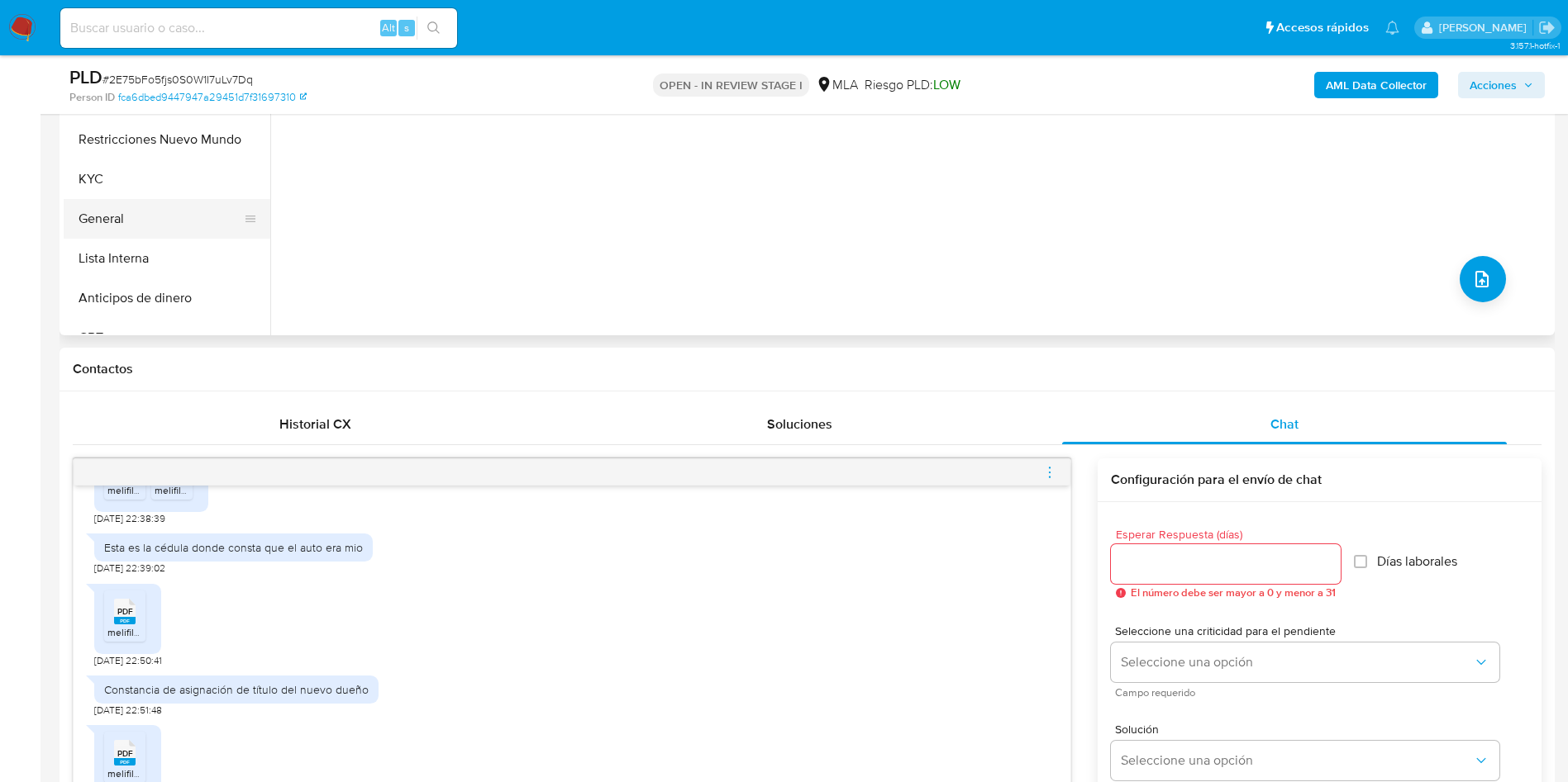
scroll to position [372, 0]
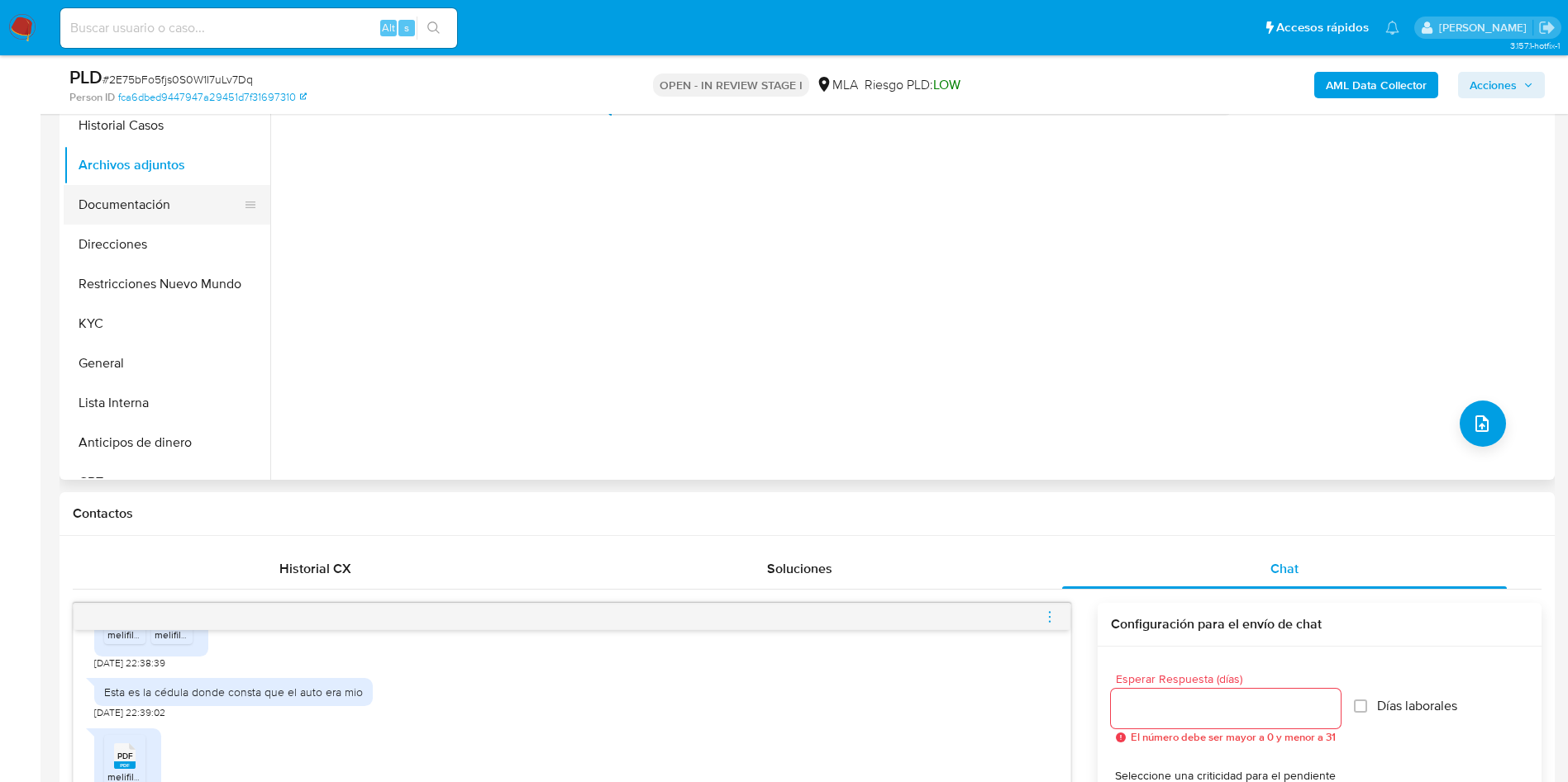
click at [140, 191] on button "Documentación" at bounding box center [160, 205] width 193 height 40
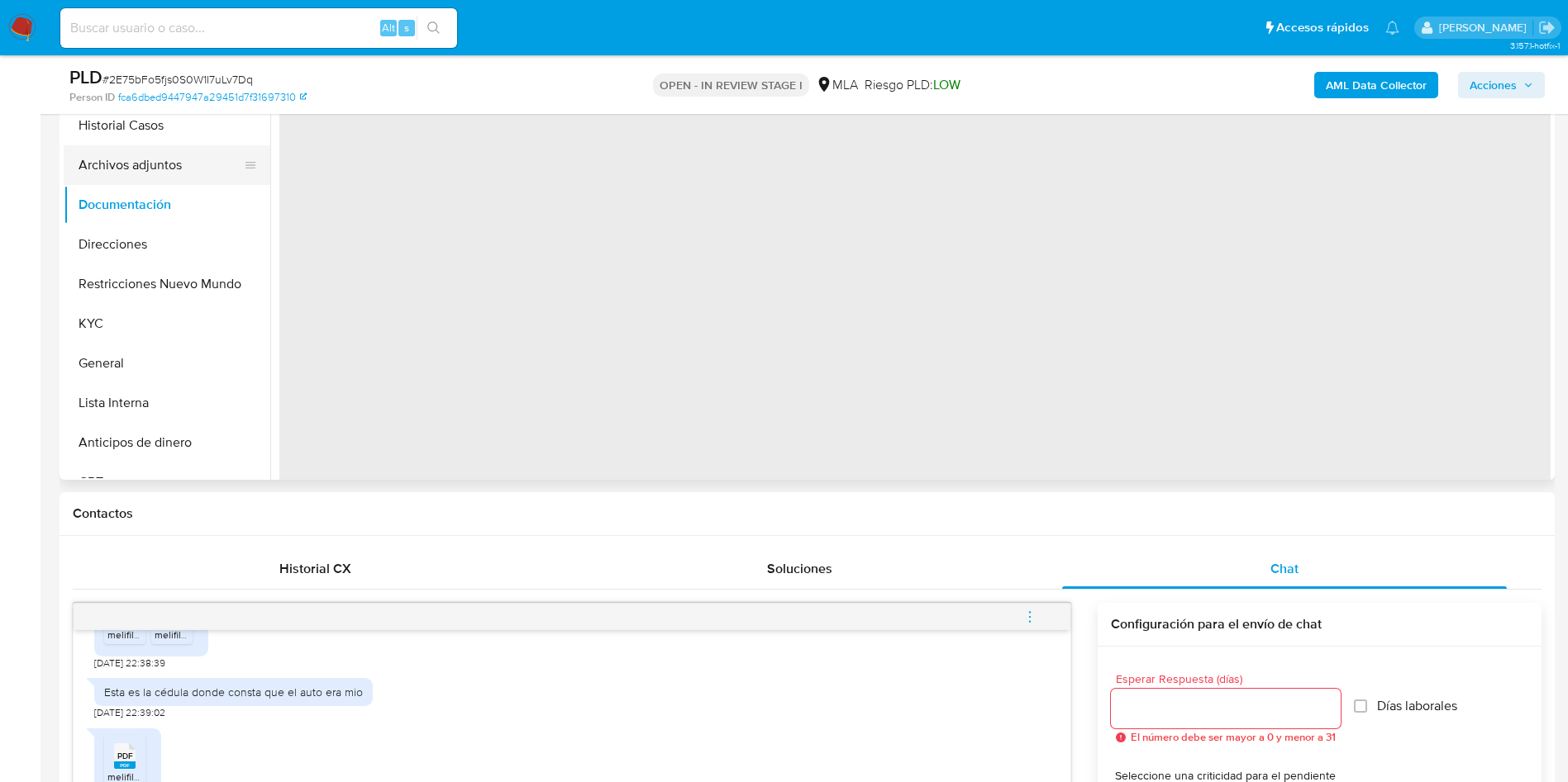
click at [133, 165] on button "Archivos adjuntos" at bounding box center [160, 165] width 193 height 40
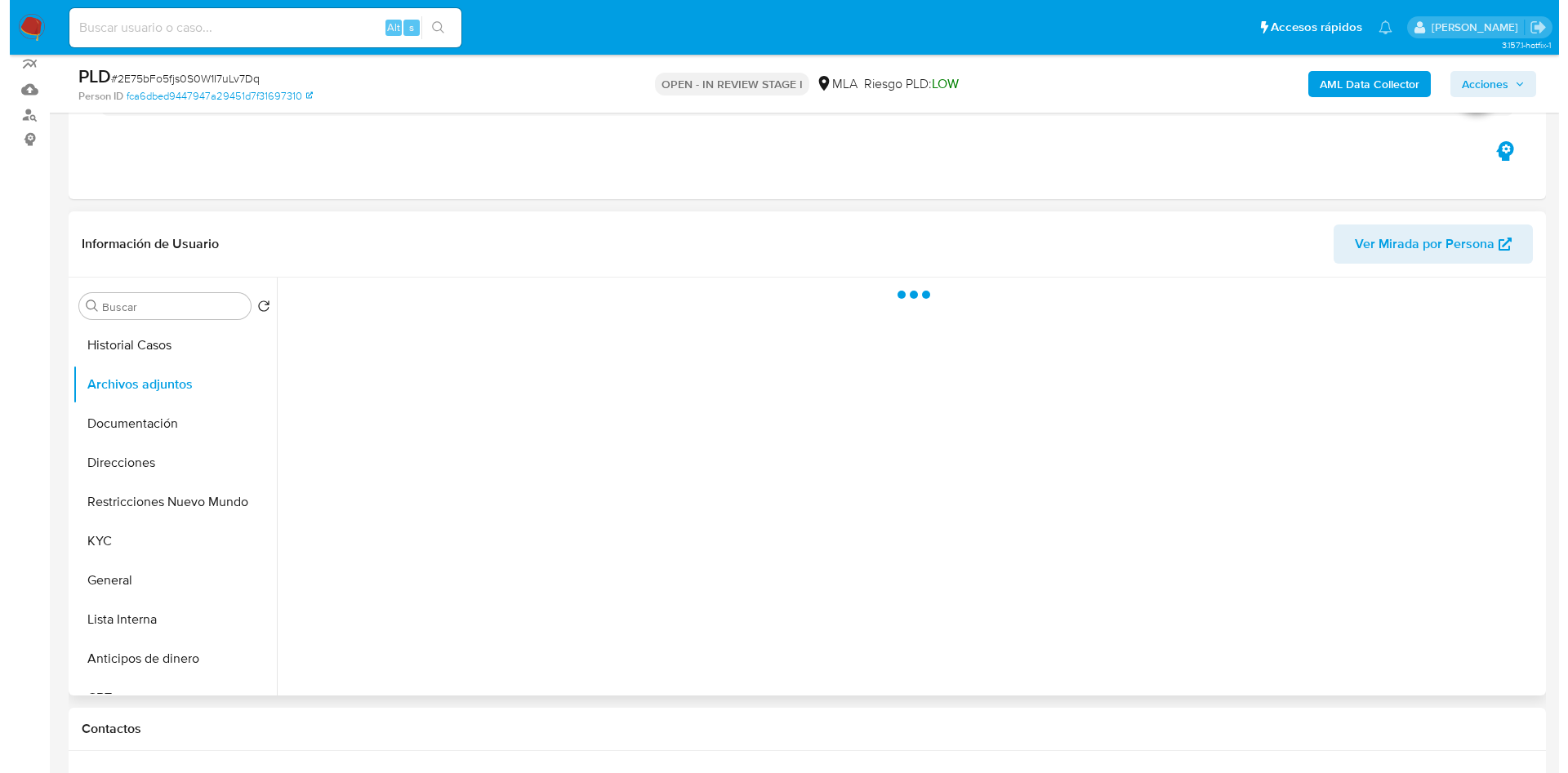
scroll to position [122, 0]
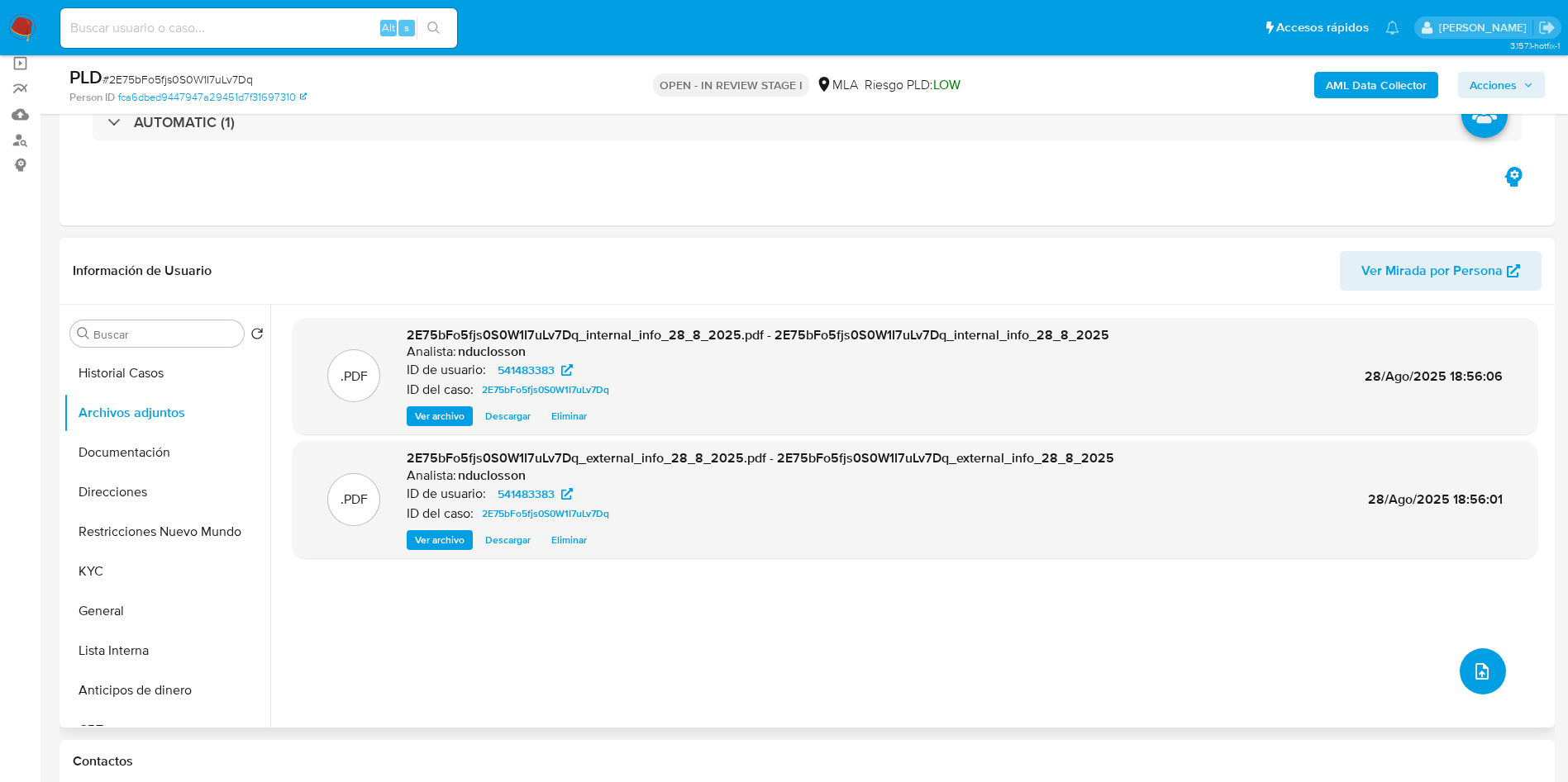
click at [1487, 679] on button "upload-file" at bounding box center [1482, 671] width 46 height 46
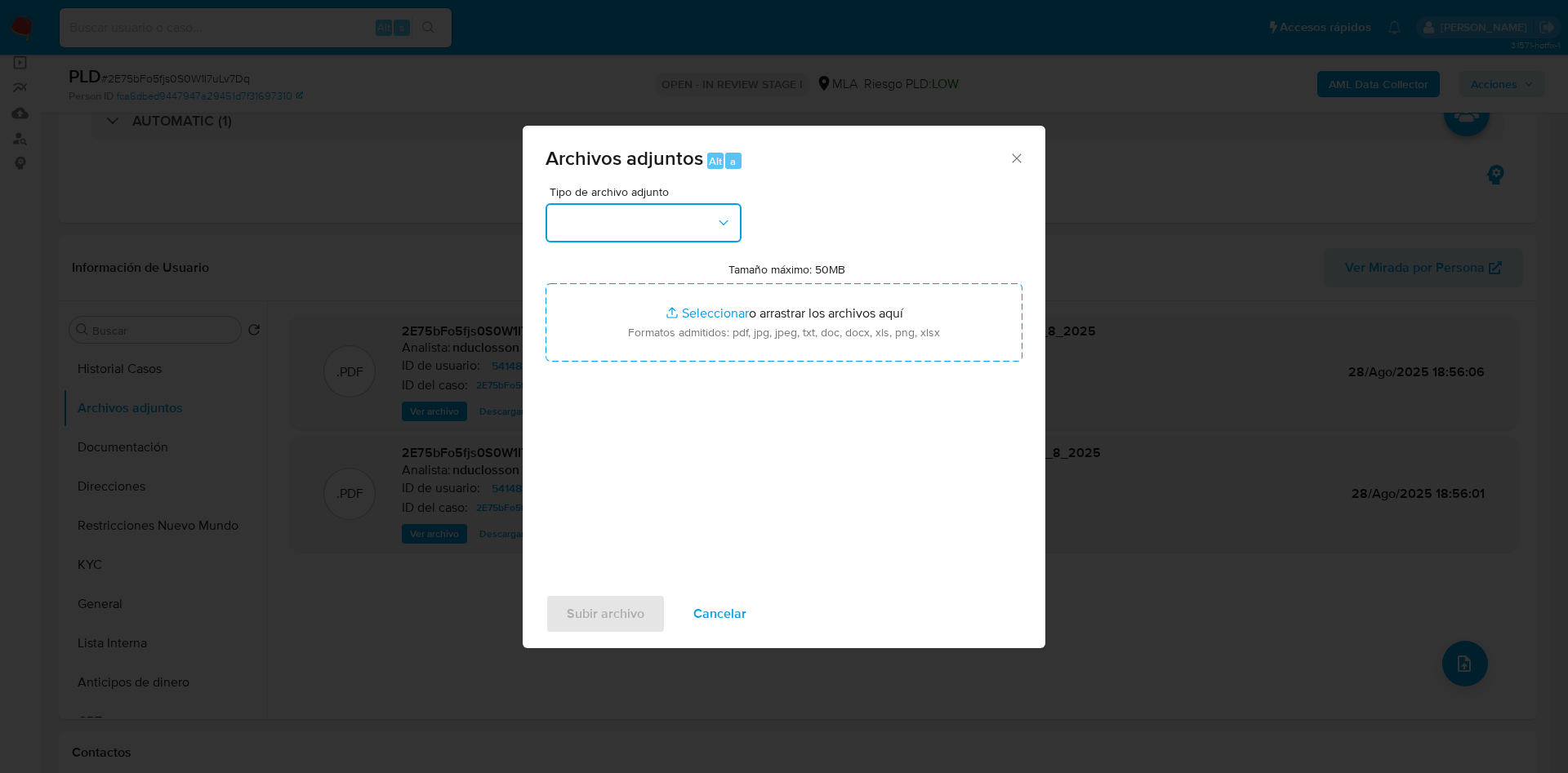
click at [600, 216] on button "button" at bounding box center [643, 223] width 196 height 39
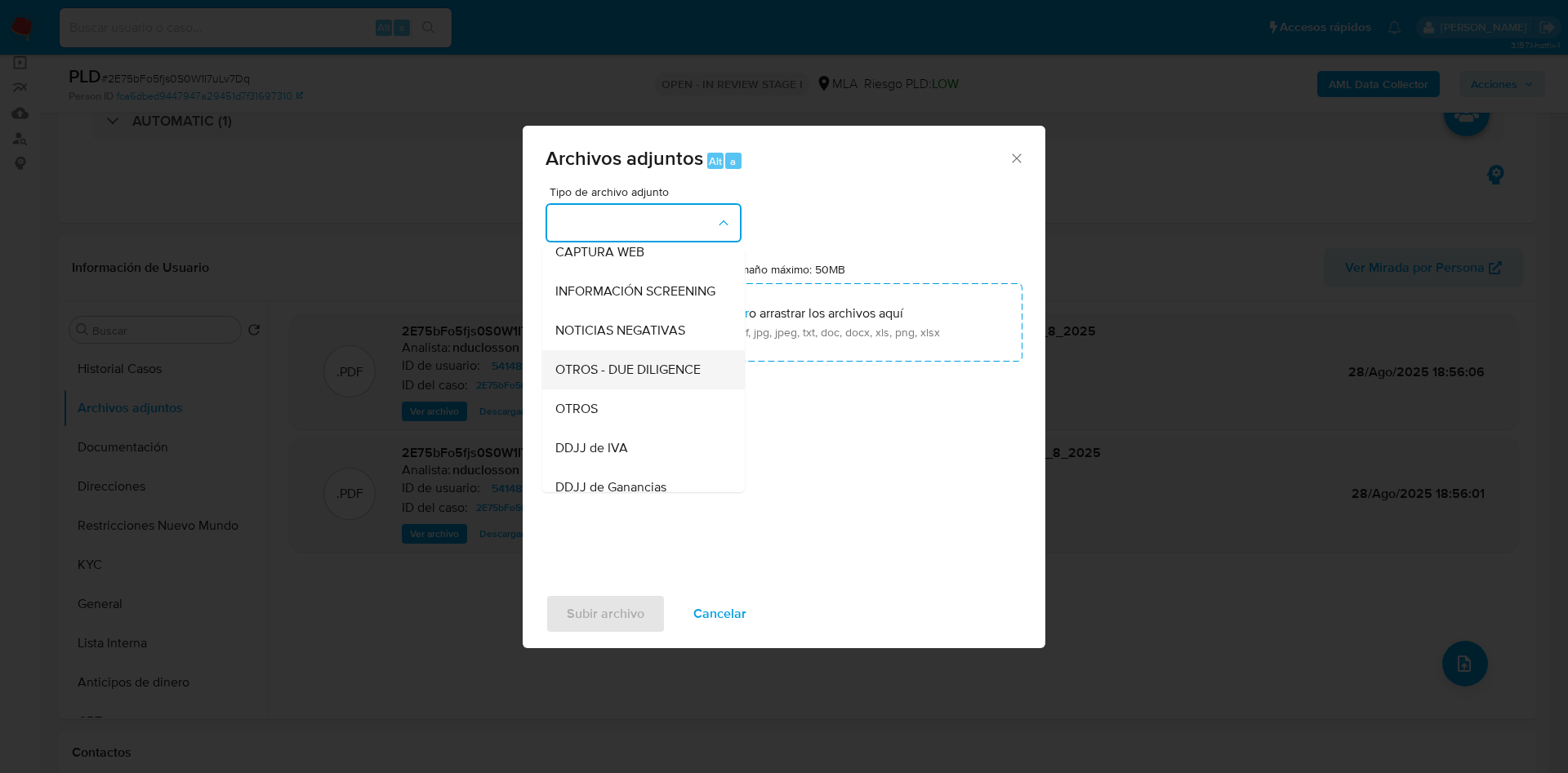
scroll to position [207, 0]
click at [616, 393] on div "OTROS" at bounding box center [638, 373] width 167 height 39
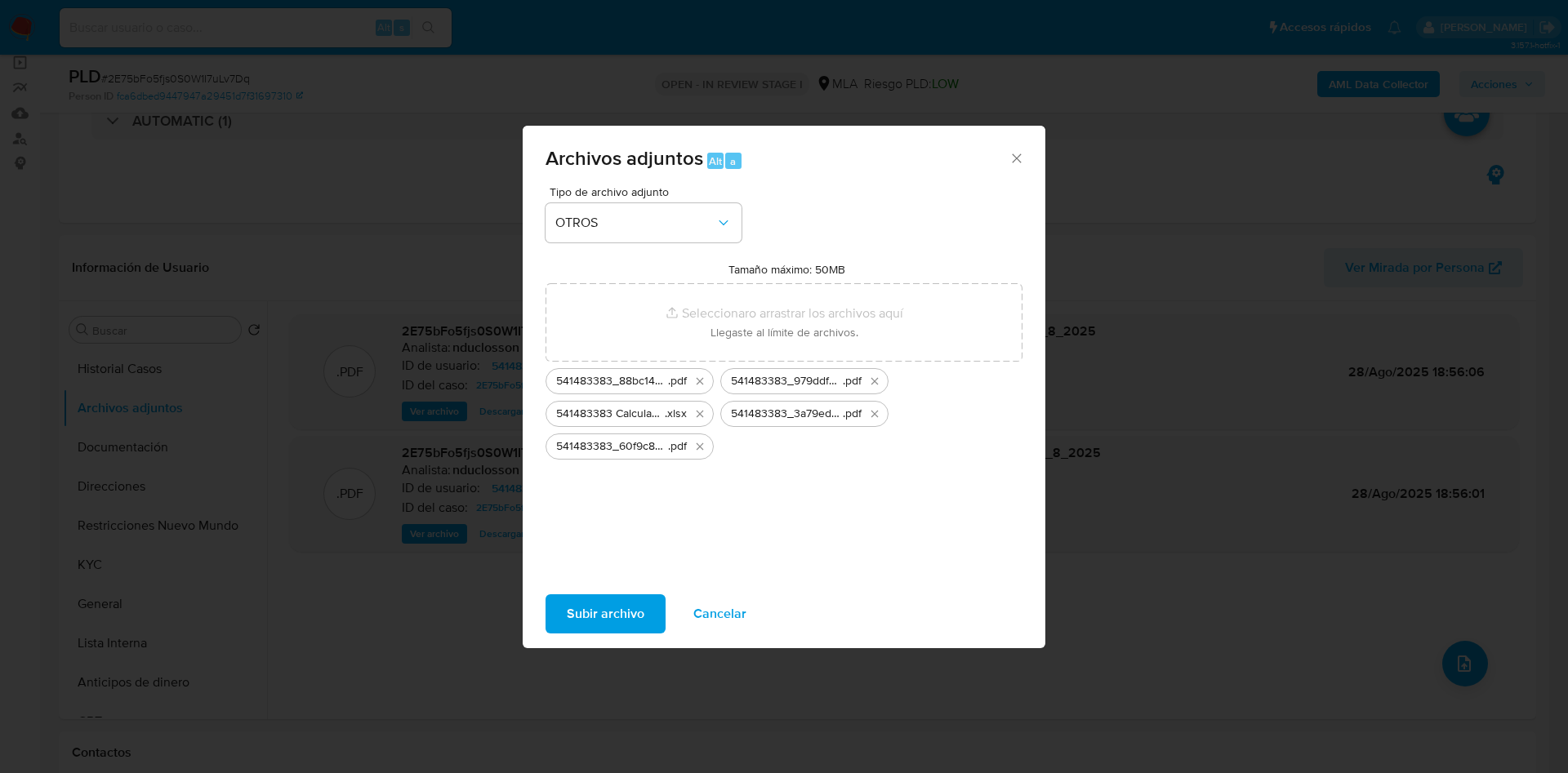
click at [610, 617] on span "Subir archivo" at bounding box center [605, 614] width 78 height 36
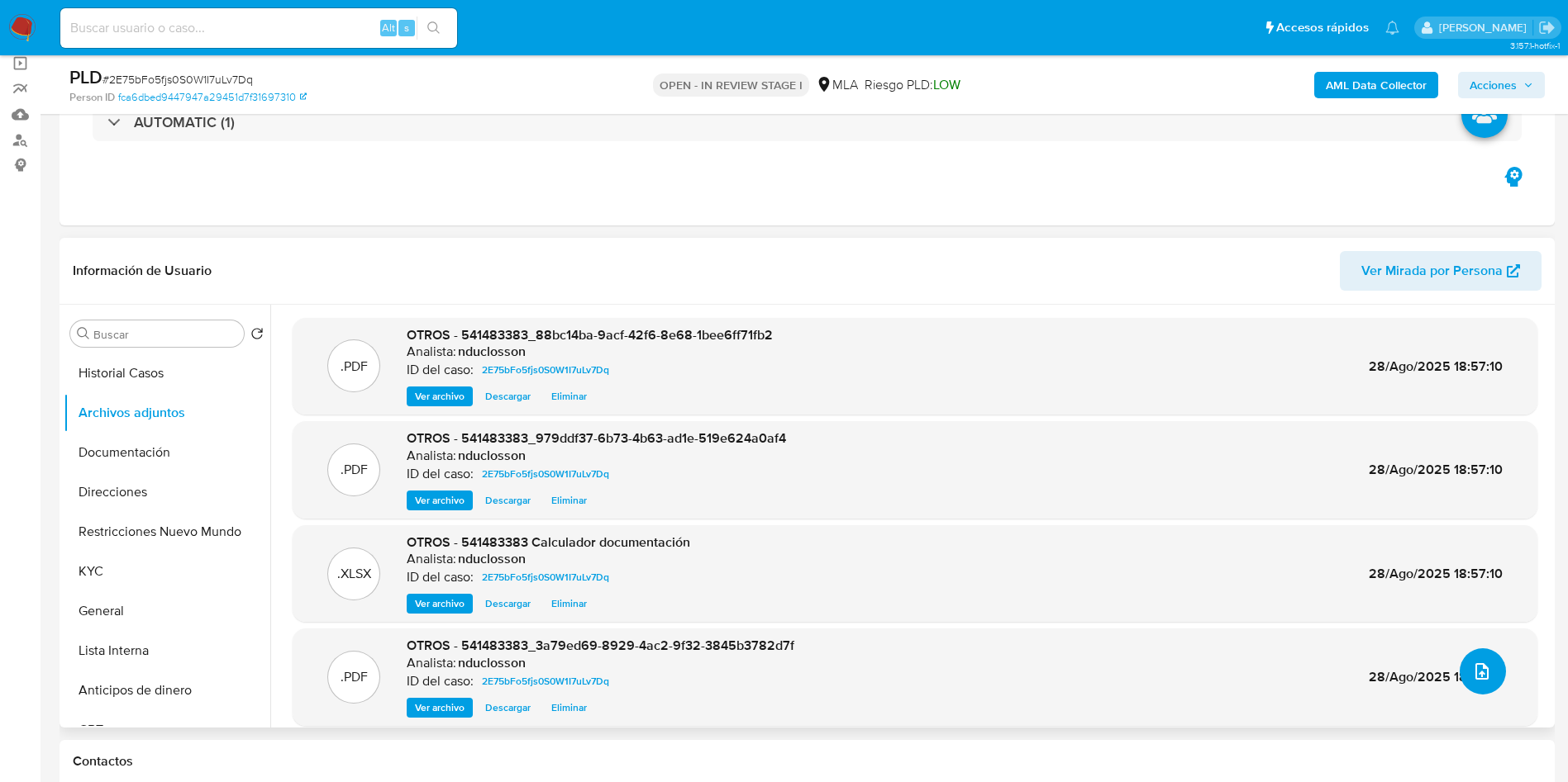
click at [1475, 666] on icon "upload-file" at bounding box center [1481, 672] width 20 height 20
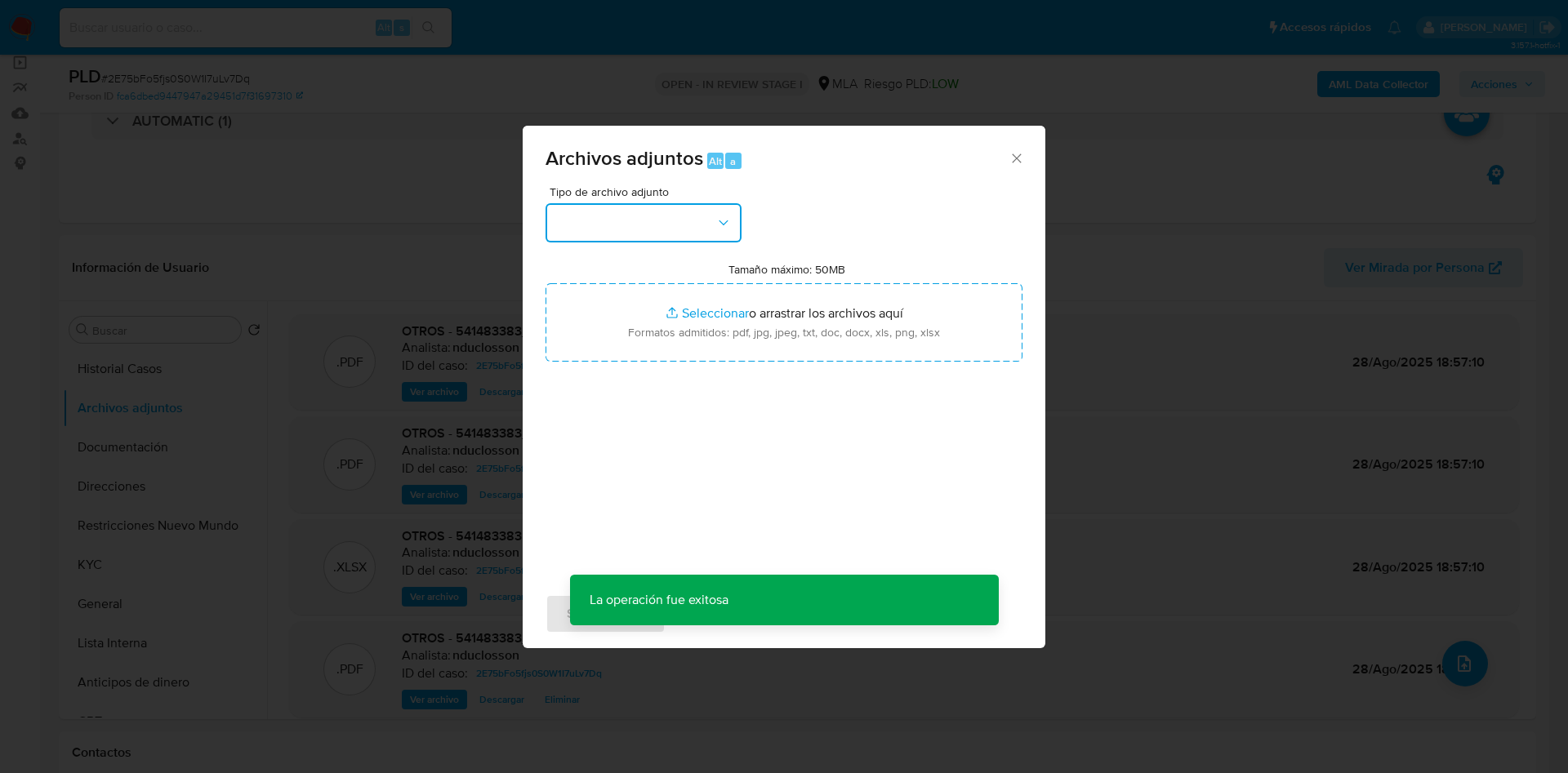
click at [702, 224] on button "button" at bounding box center [643, 223] width 196 height 39
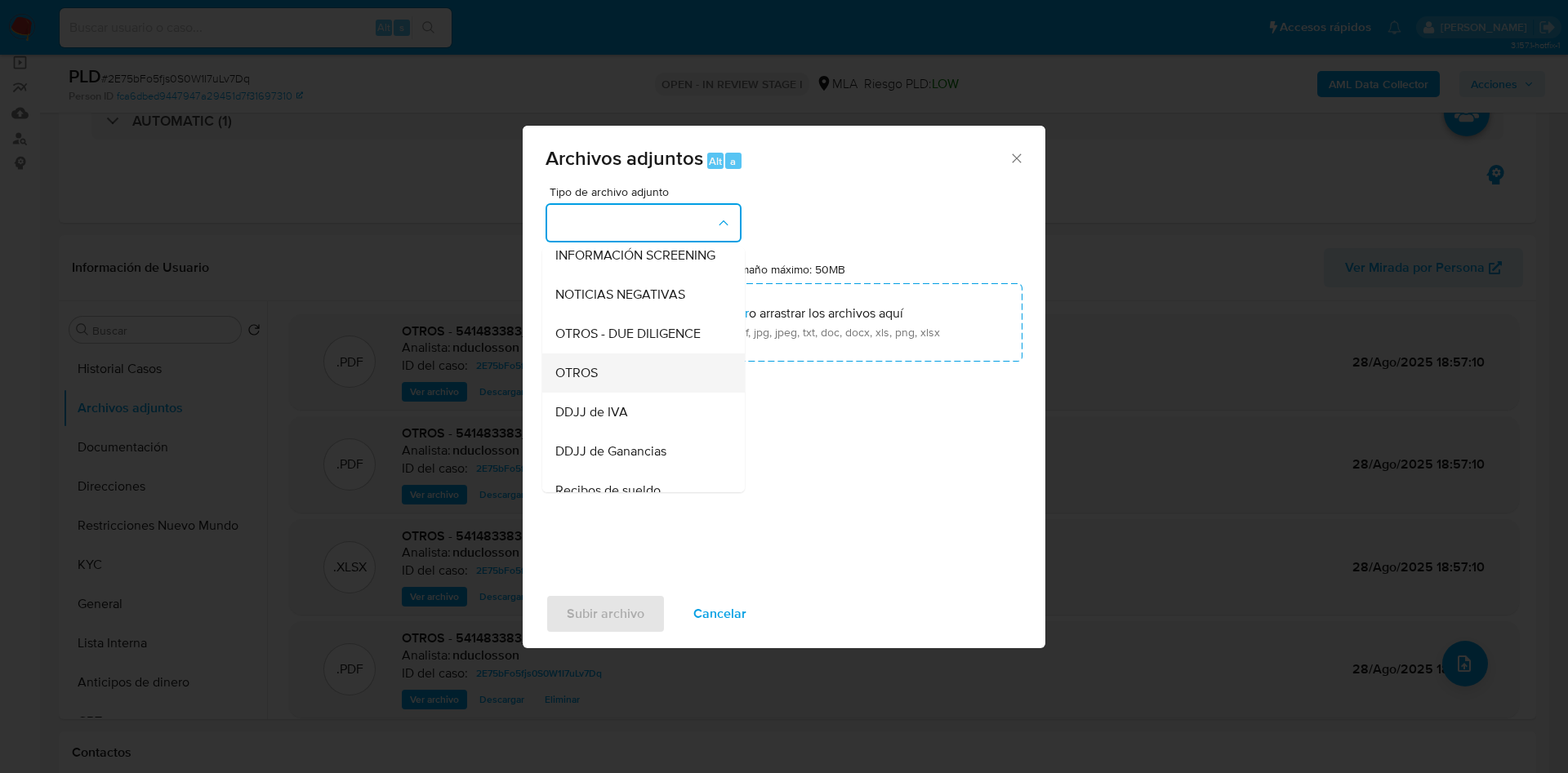
click at [587, 381] on span "OTROS" at bounding box center [577, 373] width 43 height 16
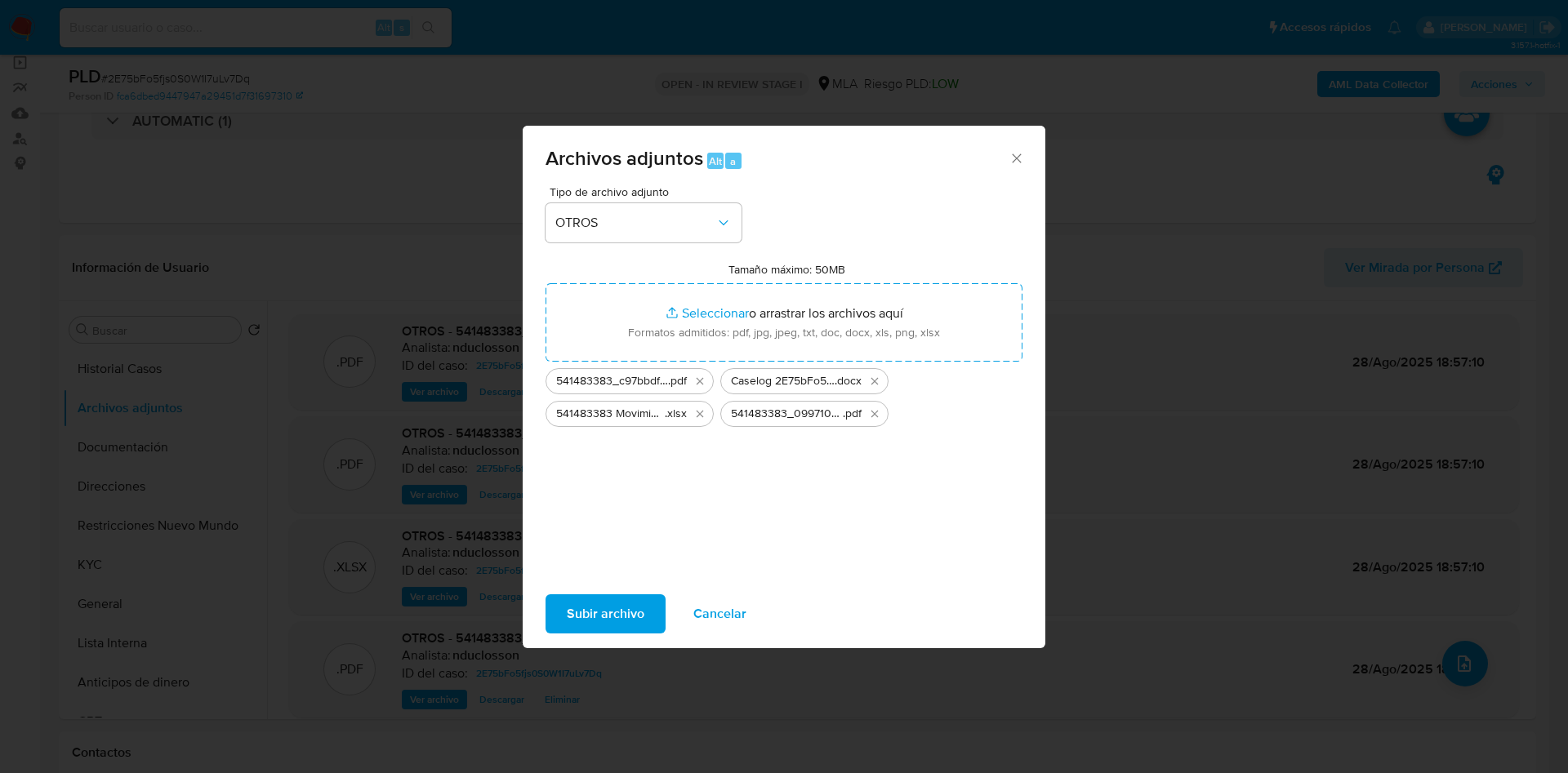
click at [655, 617] on button "Subir archivo" at bounding box center [605, 614] width 120 height 39
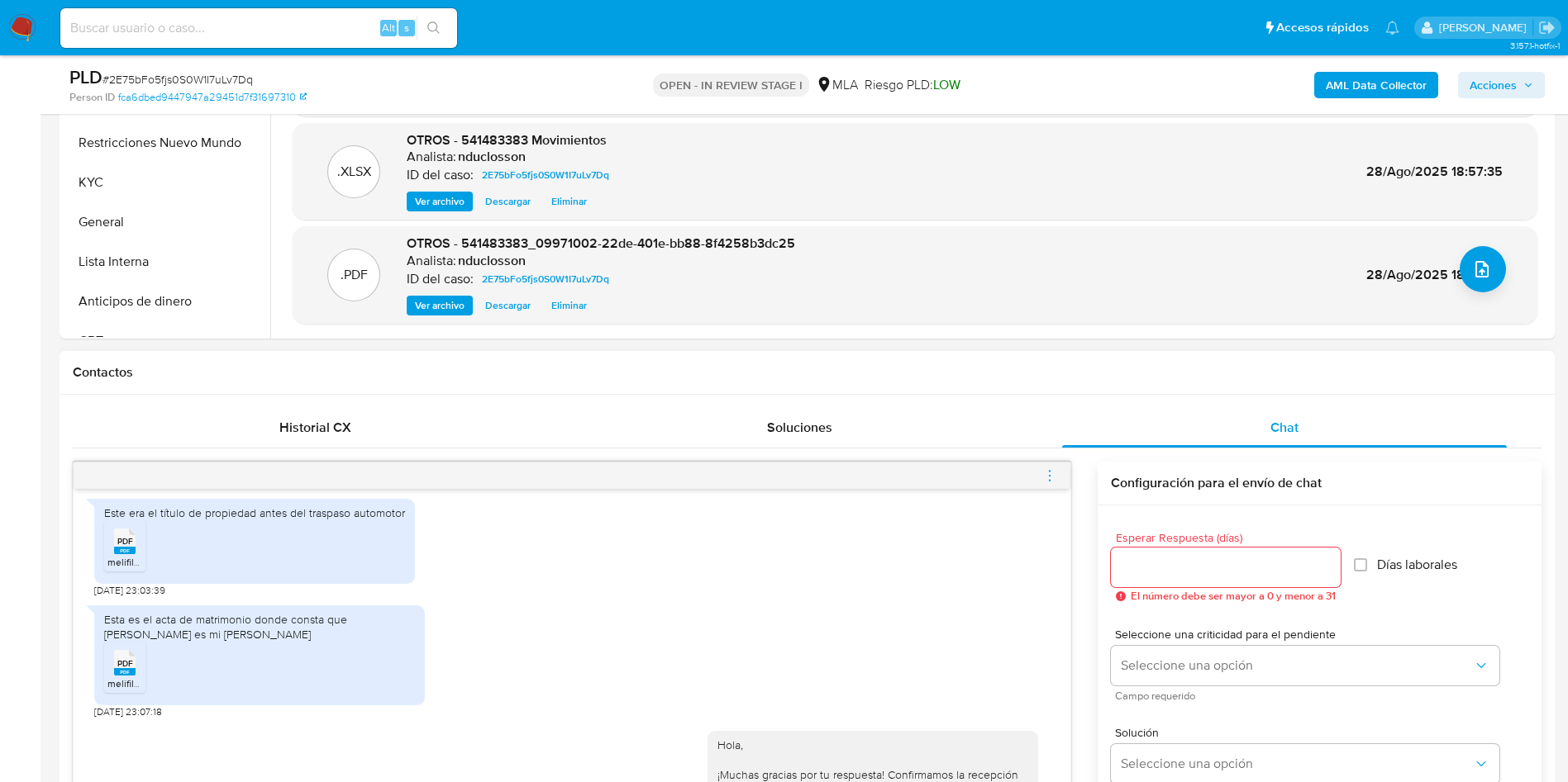
scroll to position [619, 0]
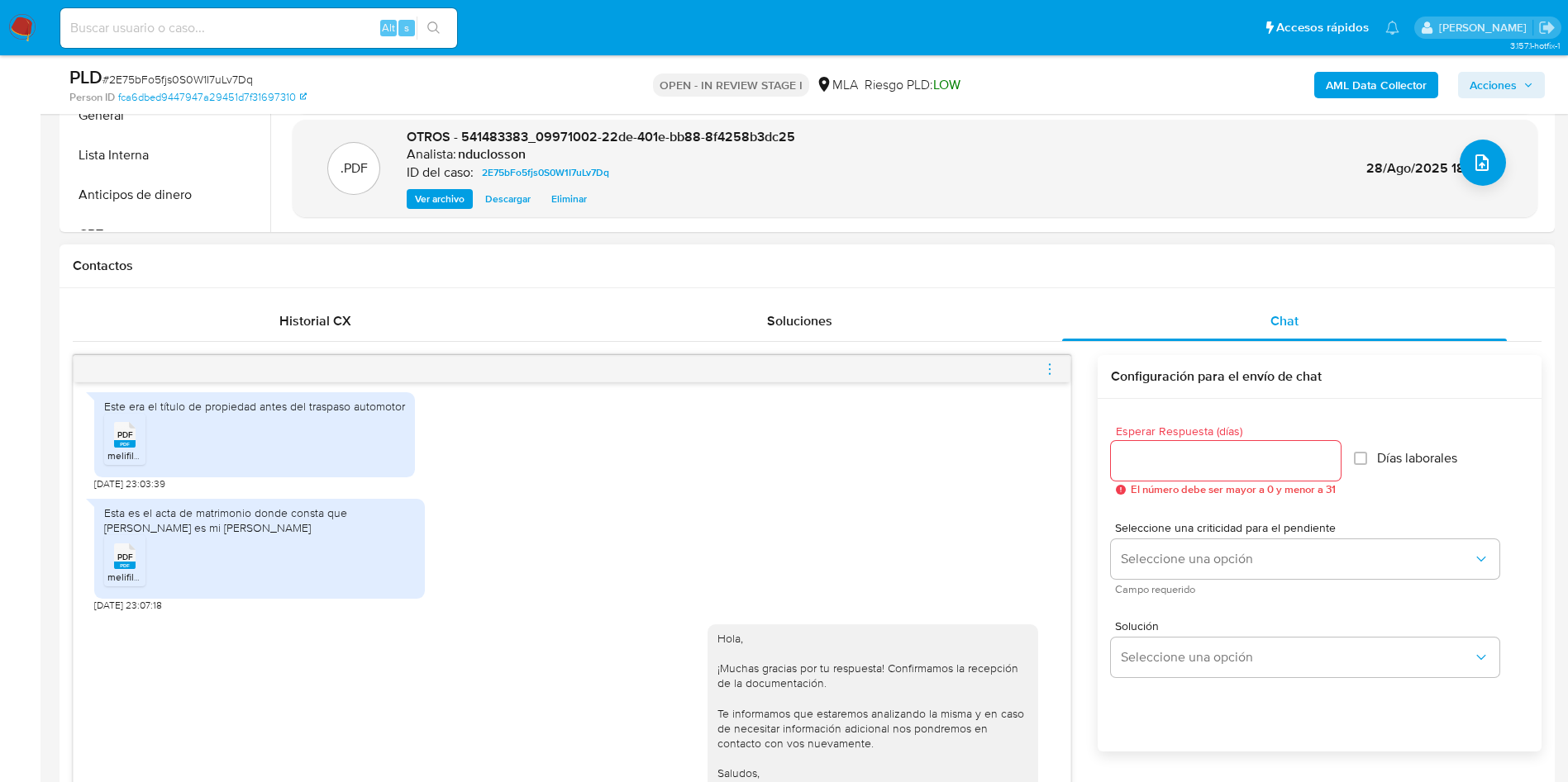
click at [1050, 368] on icon "menu-action" at bounding box center [1050, 368] width 2 height 2
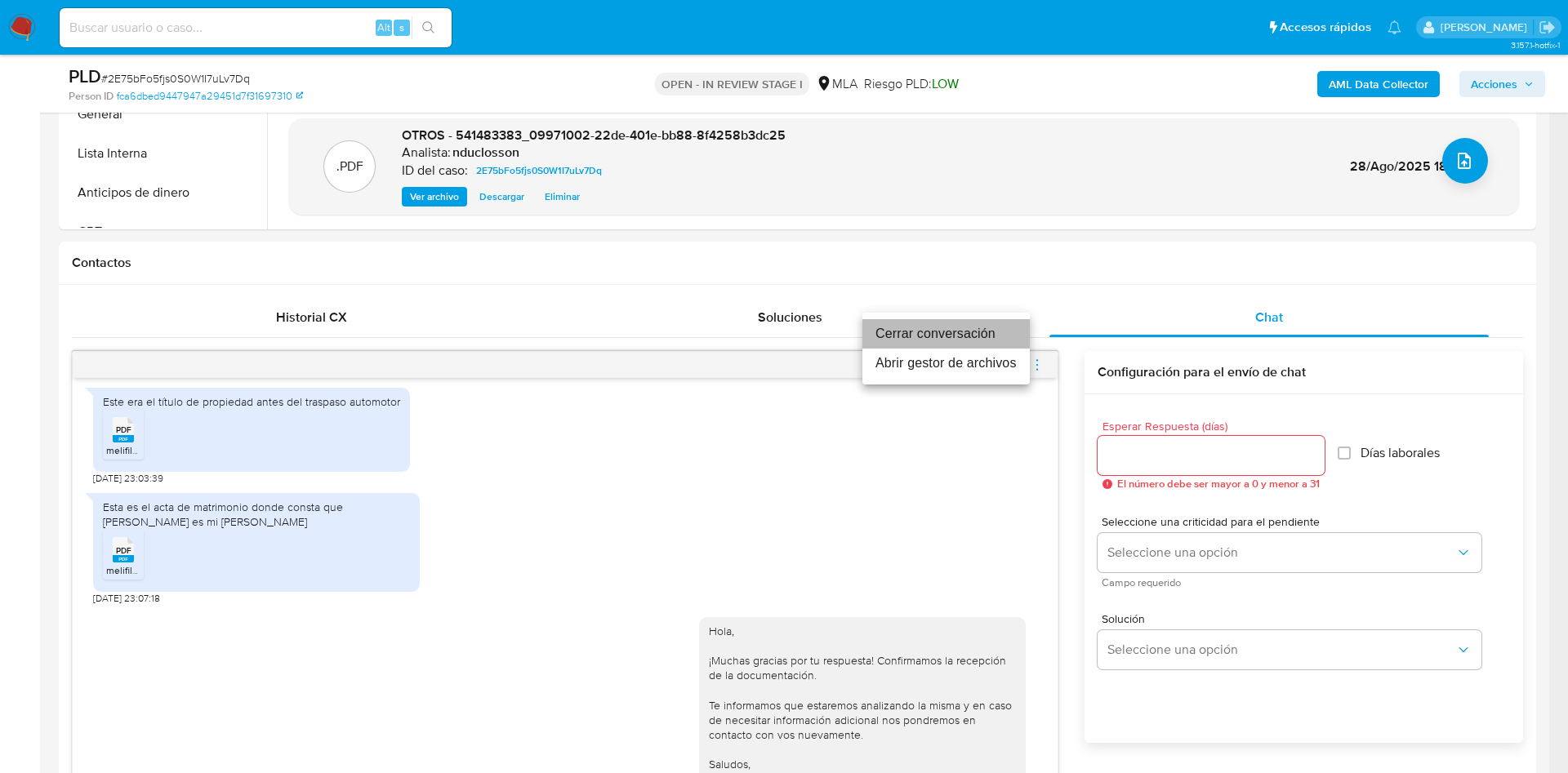
click at [904, 333] on li "Cerrar conversación" at bounding box center [946, 334] width 168 height 29
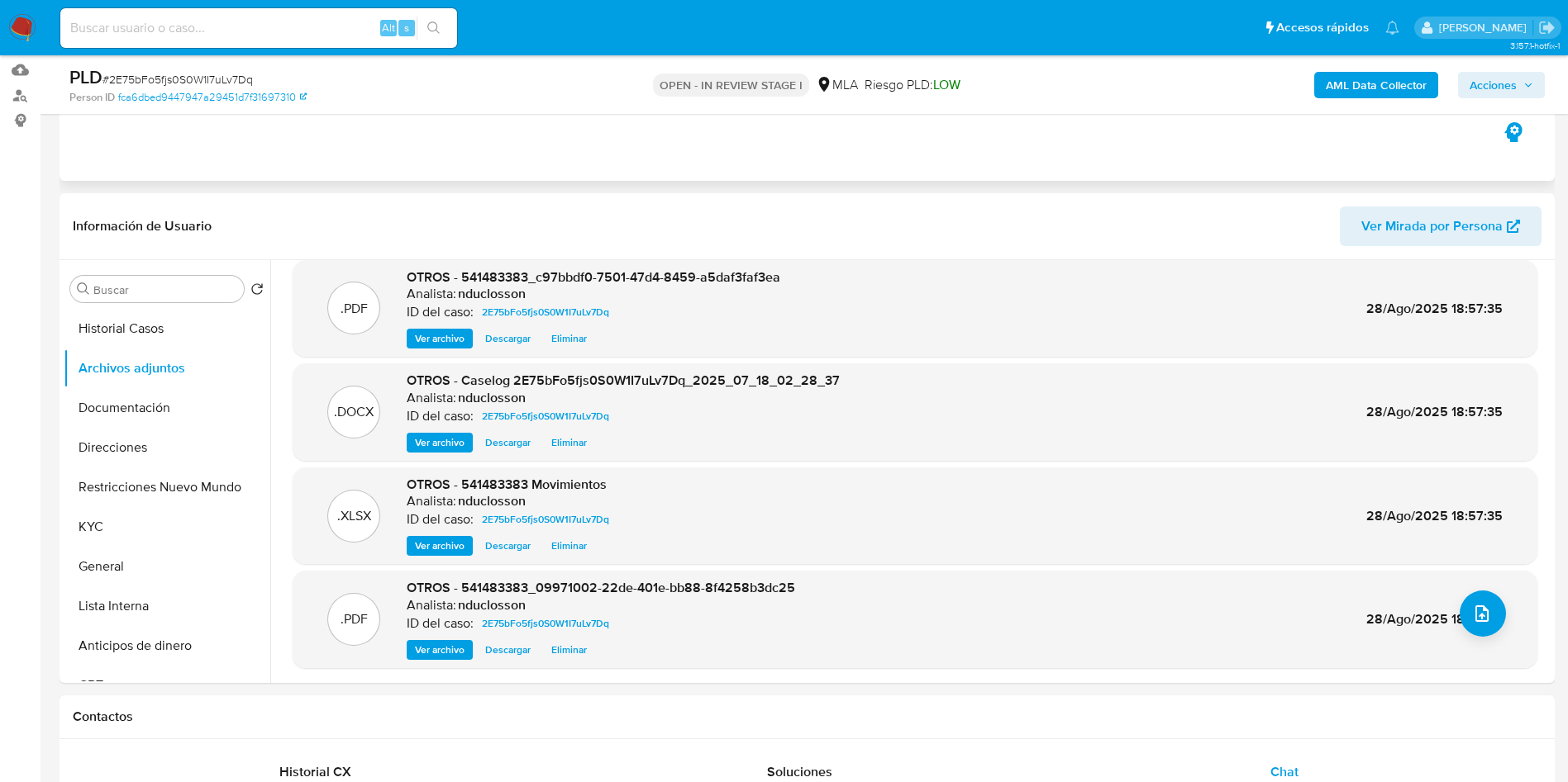
scroll to position [0, 0]
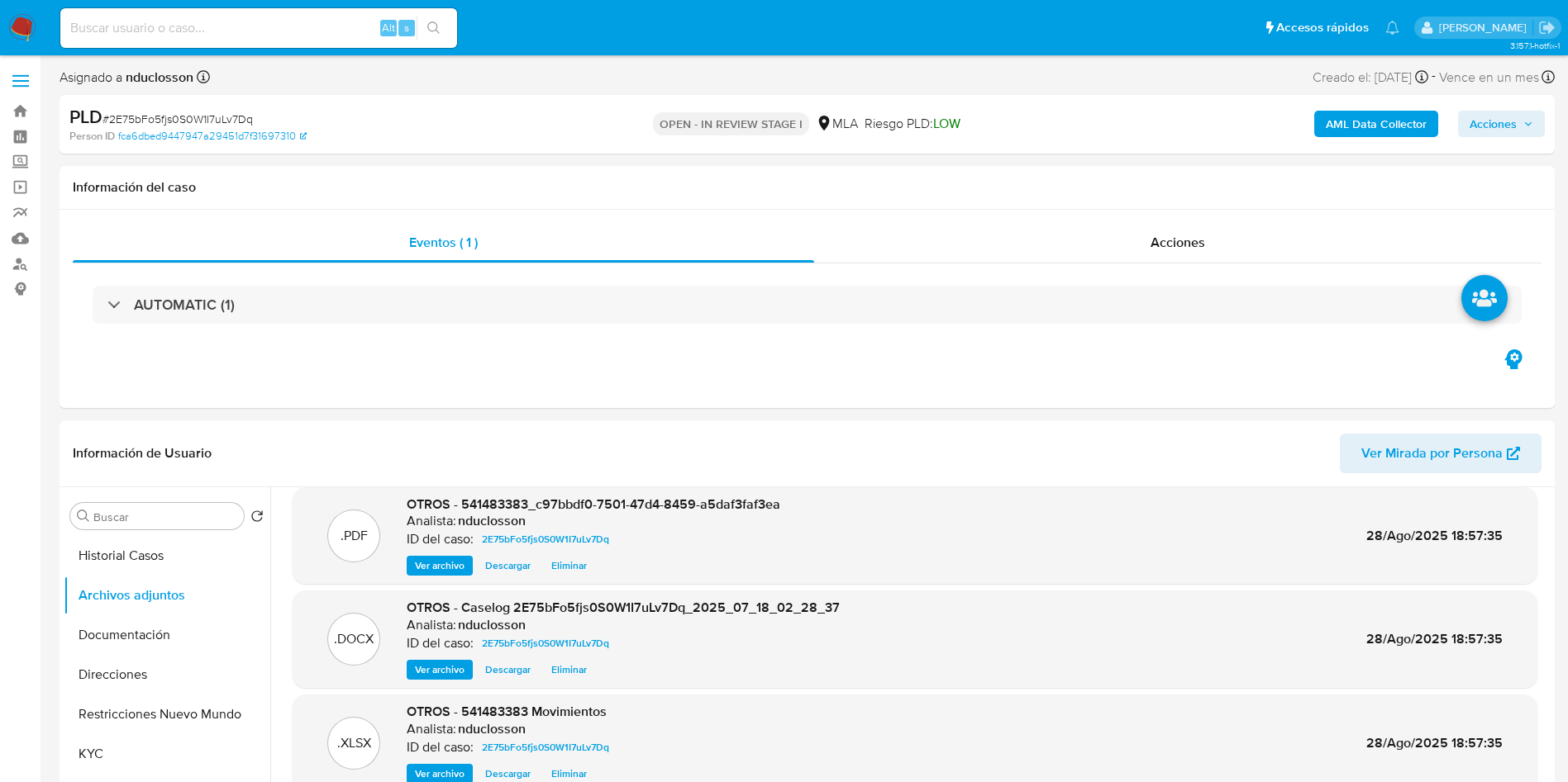
click at [1496, 118] on span "Acciones" at bounding box center [1493, 124] width 47 height 26
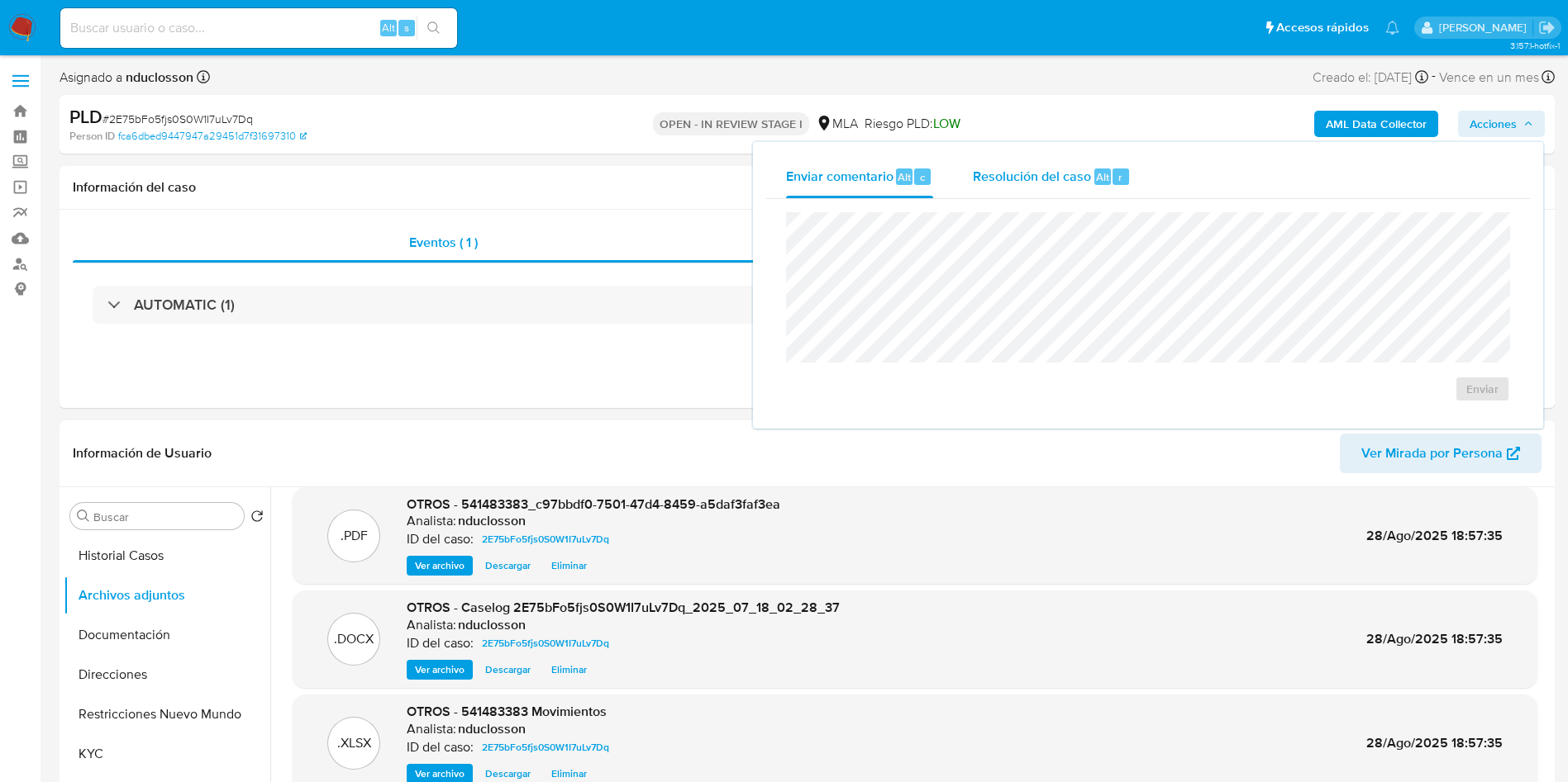
click at [991, 182] on span "Resolución del caso" at bounding box center [1031, 176] width 118 height 19
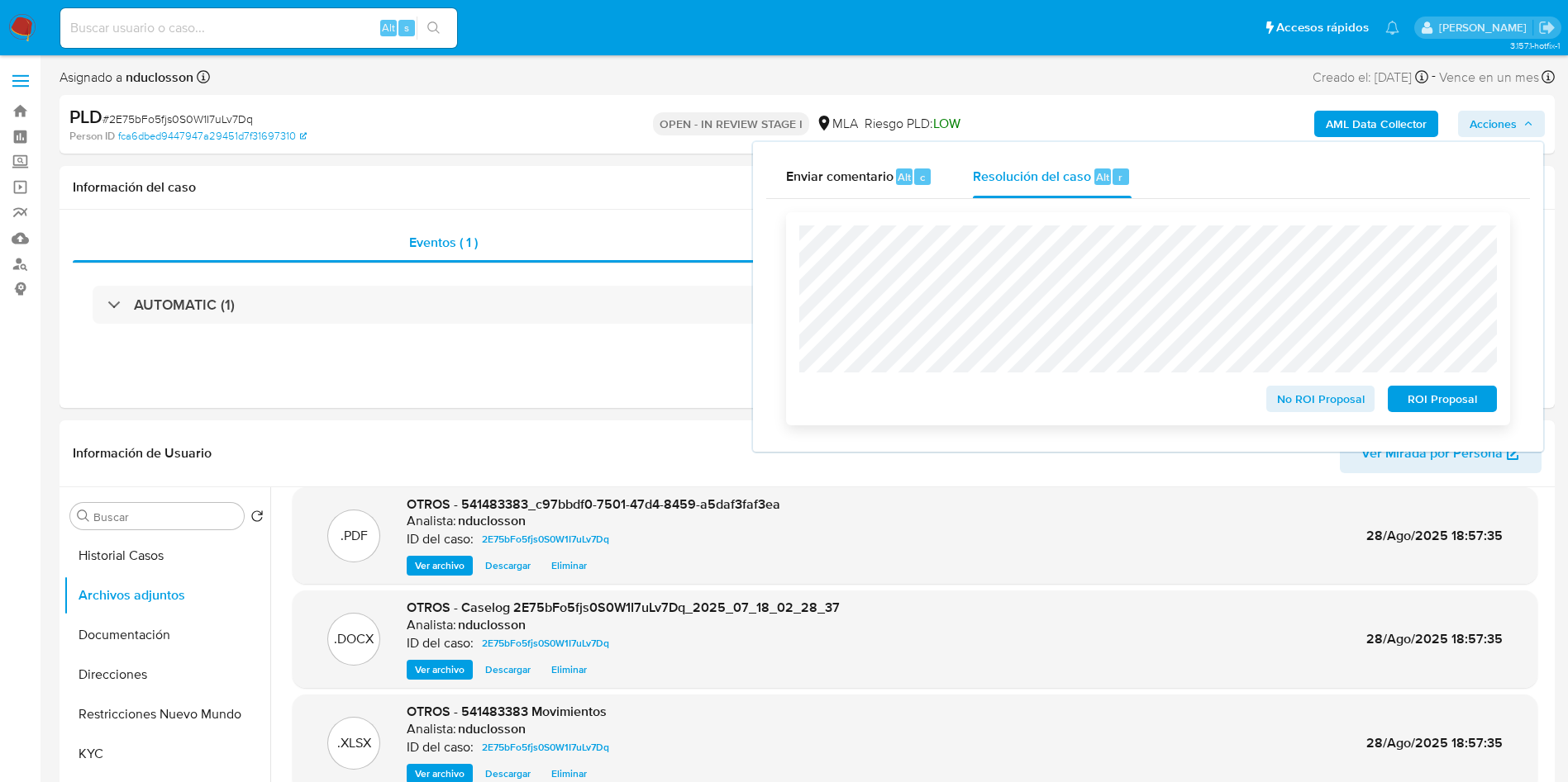
click at [1273, 409] on button "No ROI Proposal" at bounding box center [1321, 398] width 109 height 26
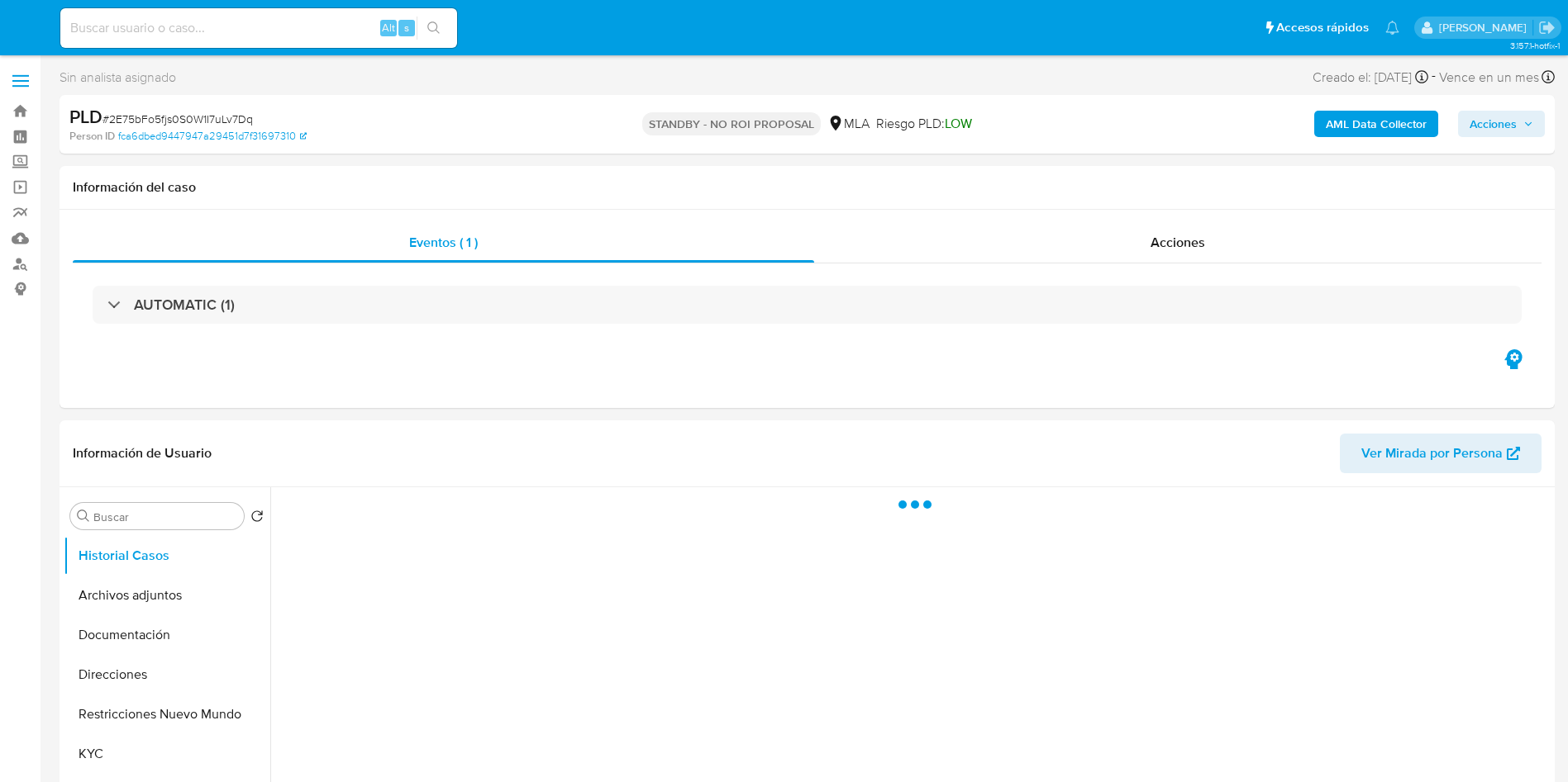
select select "10"
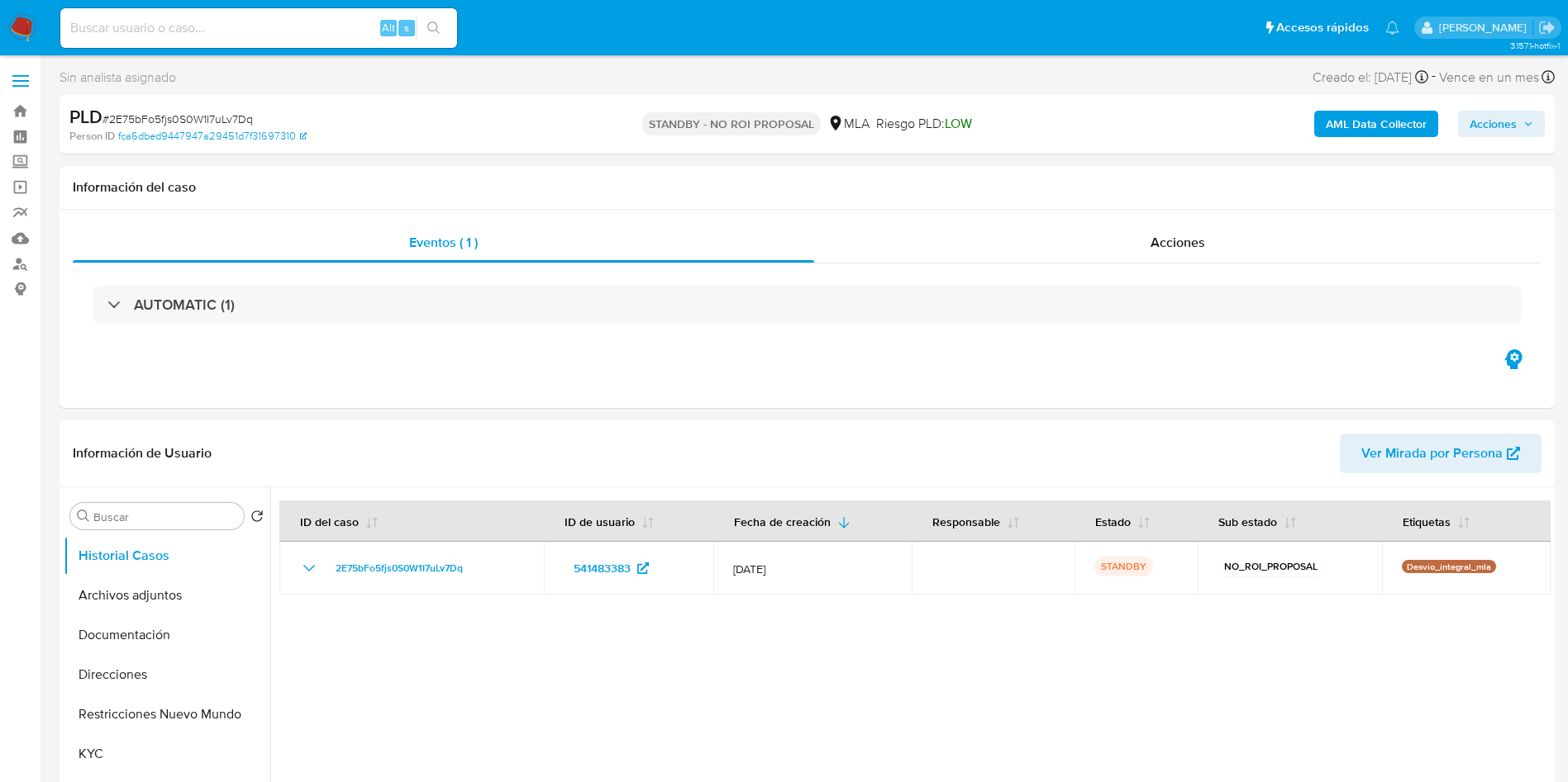
click at [160, 28] on input at bounding box center [258, 28] width 397 height 22
paste input "vcdlHq3llbua1FwRlpwWjTql"
type input "vcdlHq3llbua1FwRlpwWjTql"
click at [444, 33] on button "search-icon" at bounding box center [434, 28] width 34 height 23
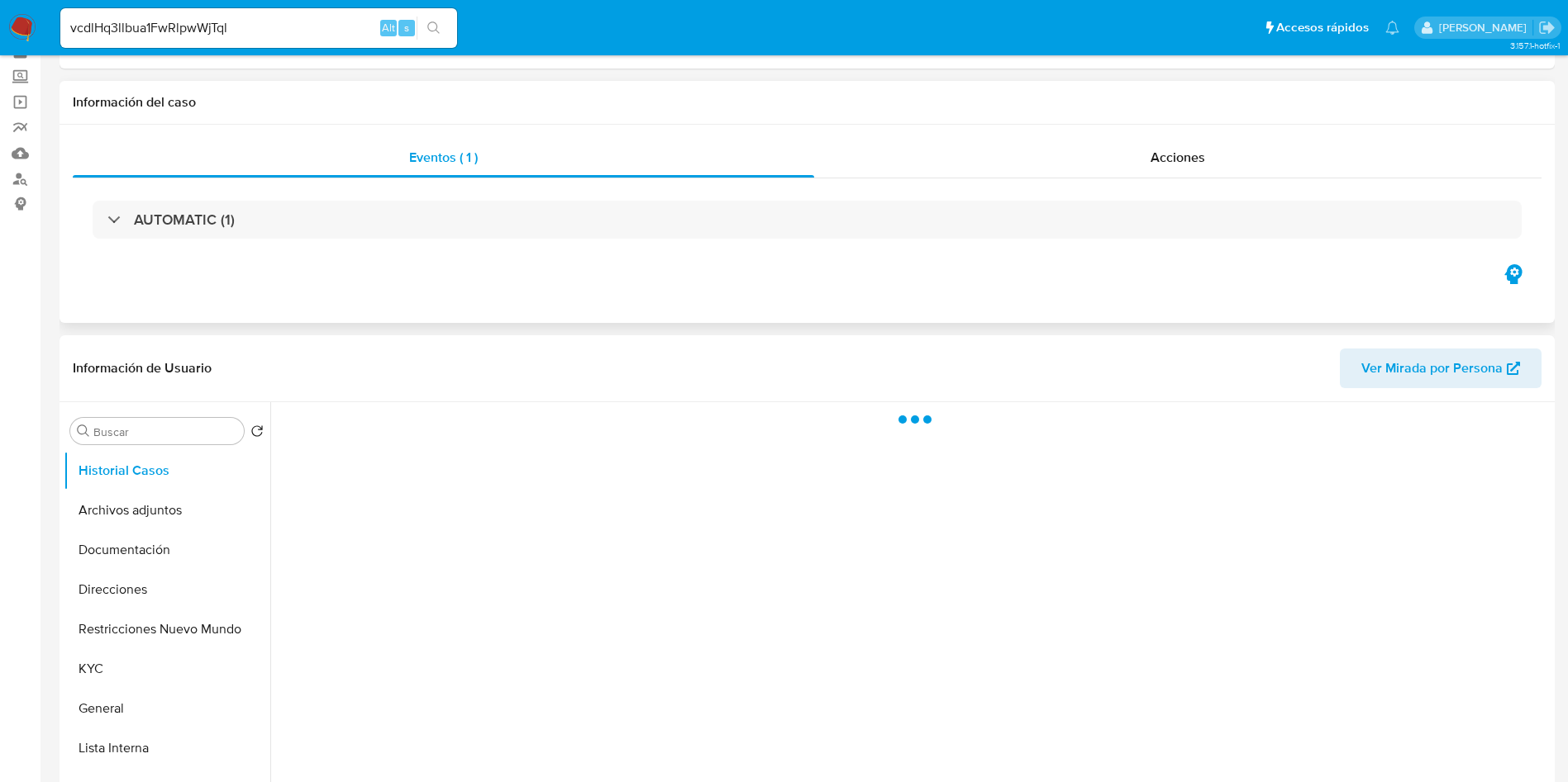
scroll to position [124, 0]
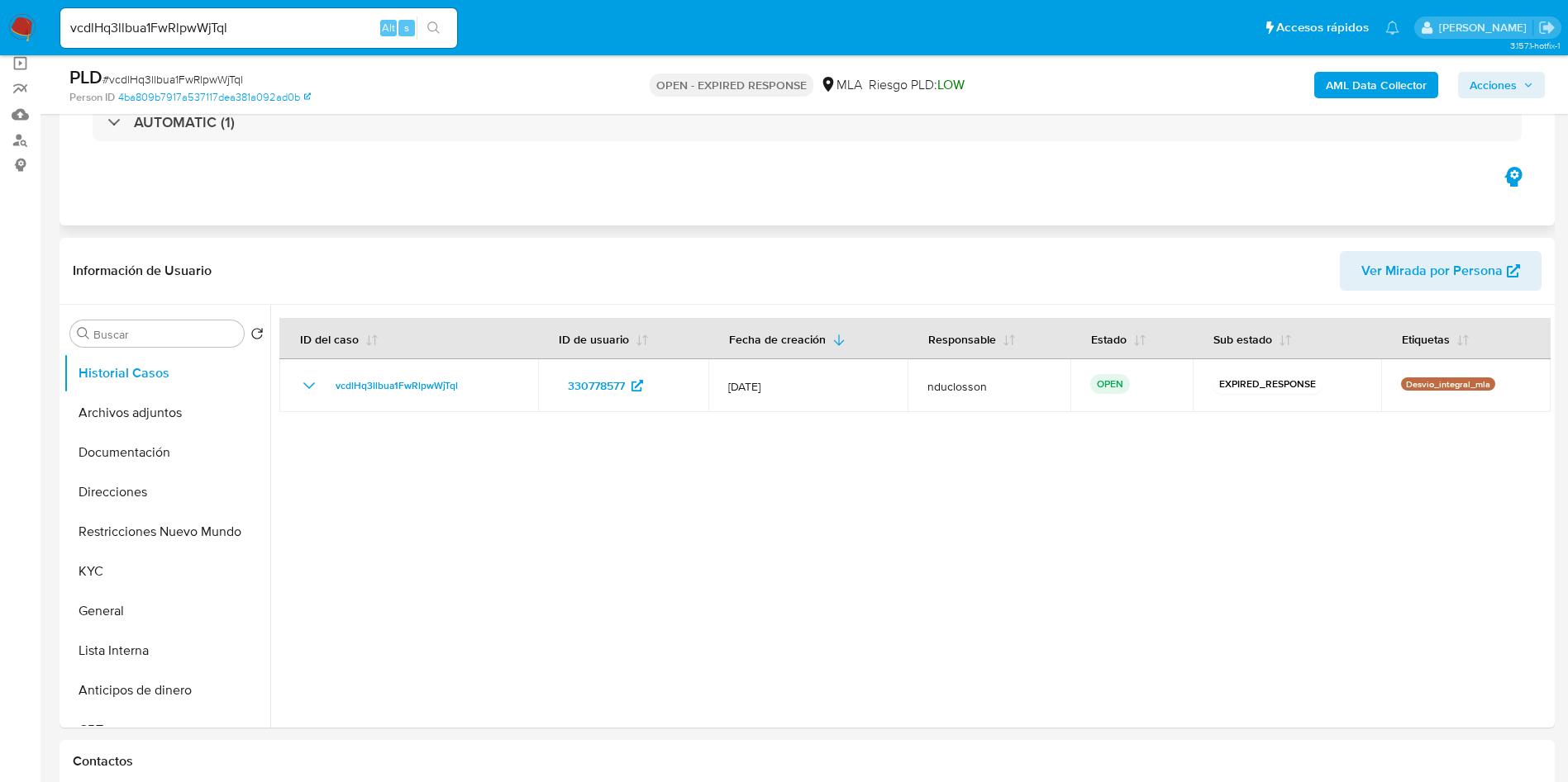
select select "10"
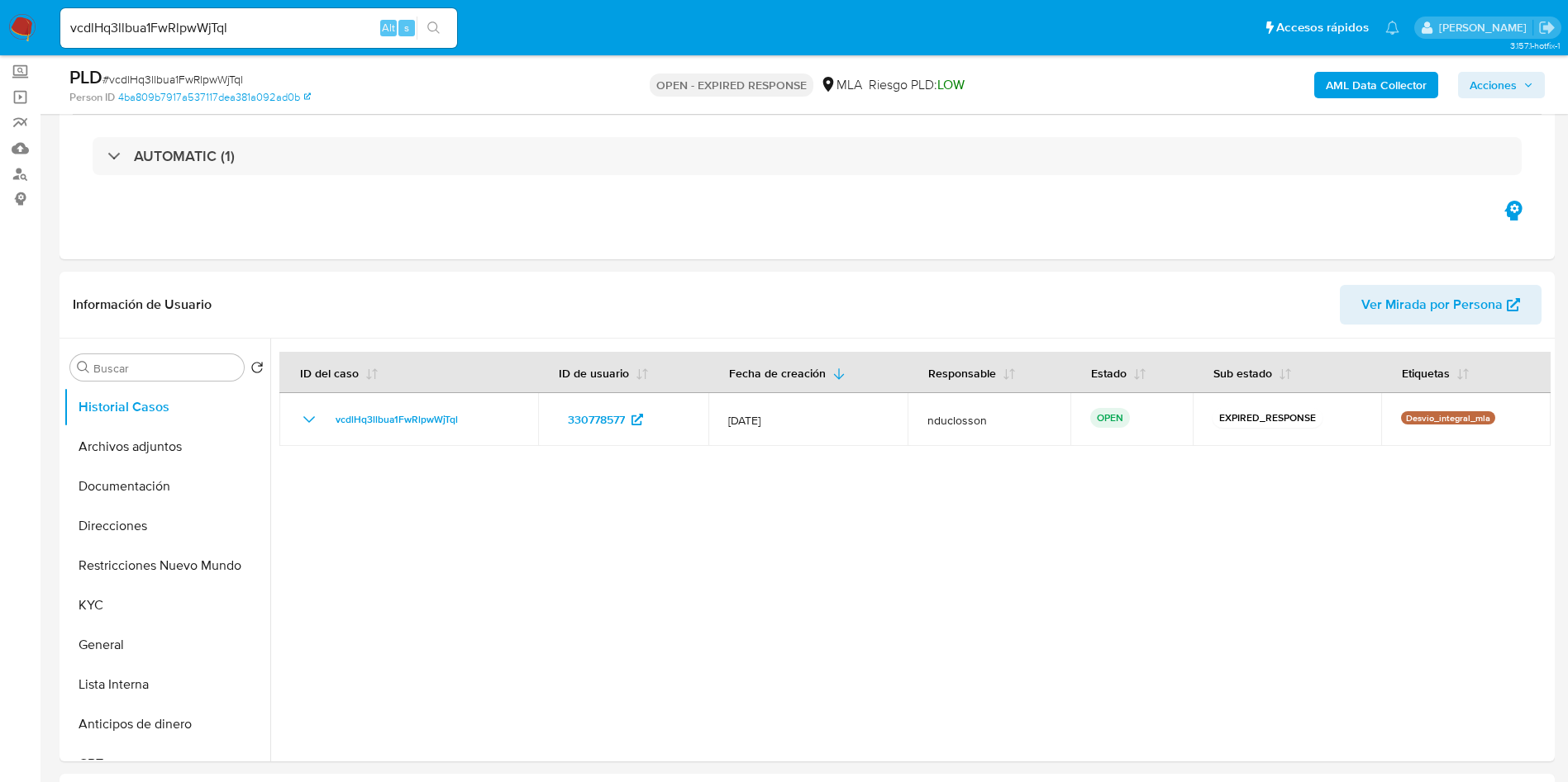
scroll to position [0, 0]
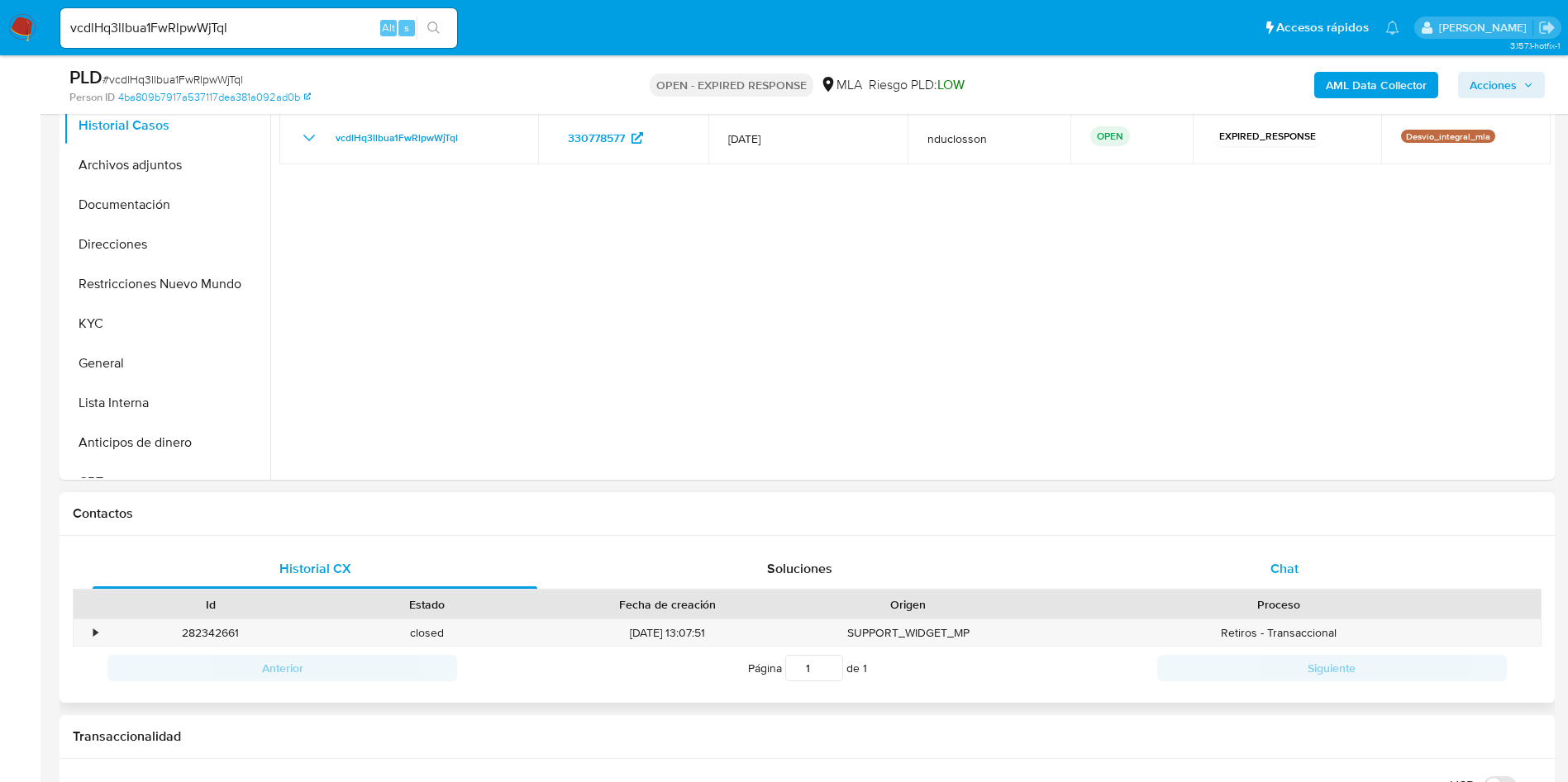
click at [1293, 588] on div "Chat" at bounding box center [1284, 569] width 444 height 40
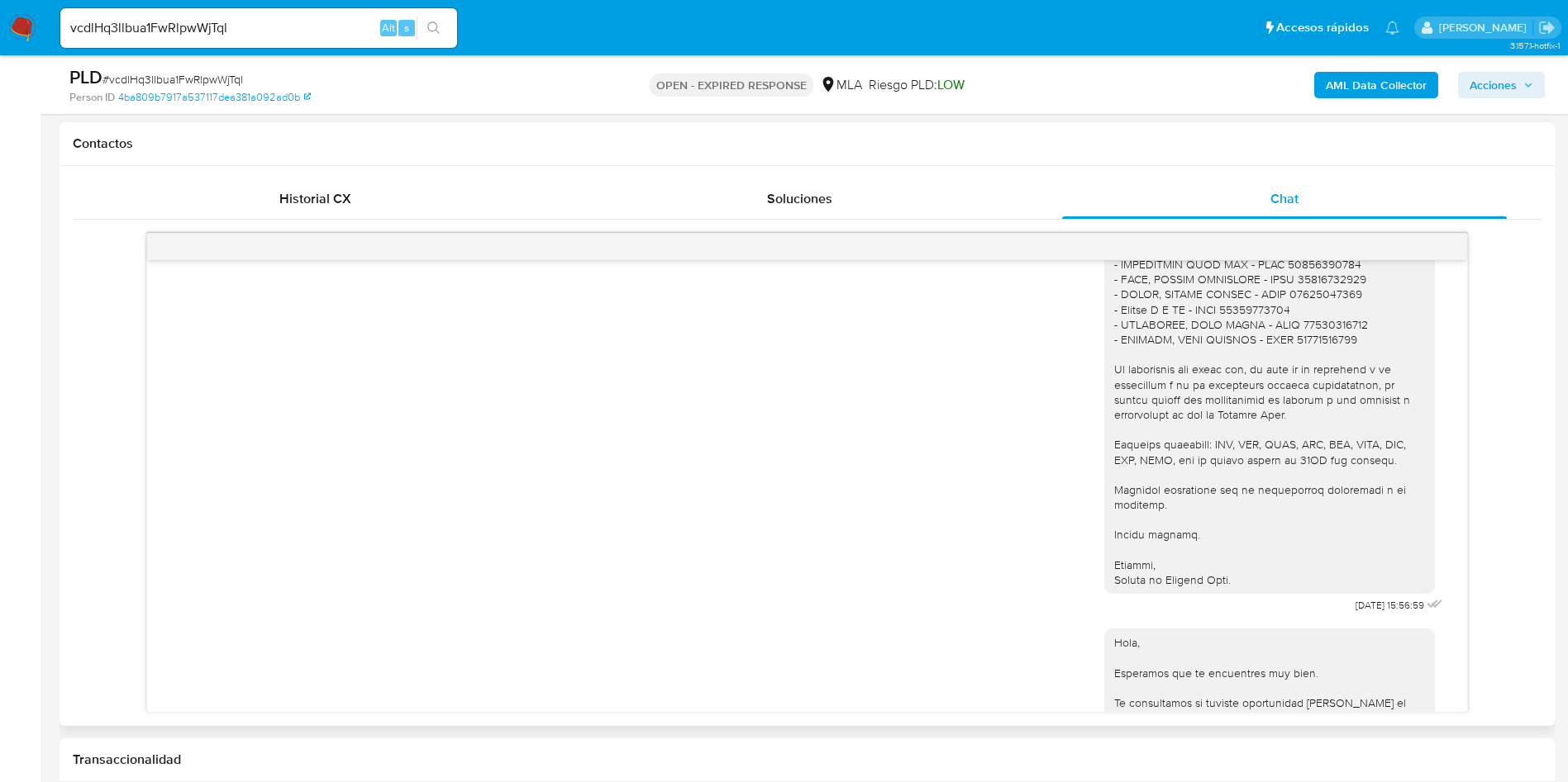
scroll to position [496, 0]
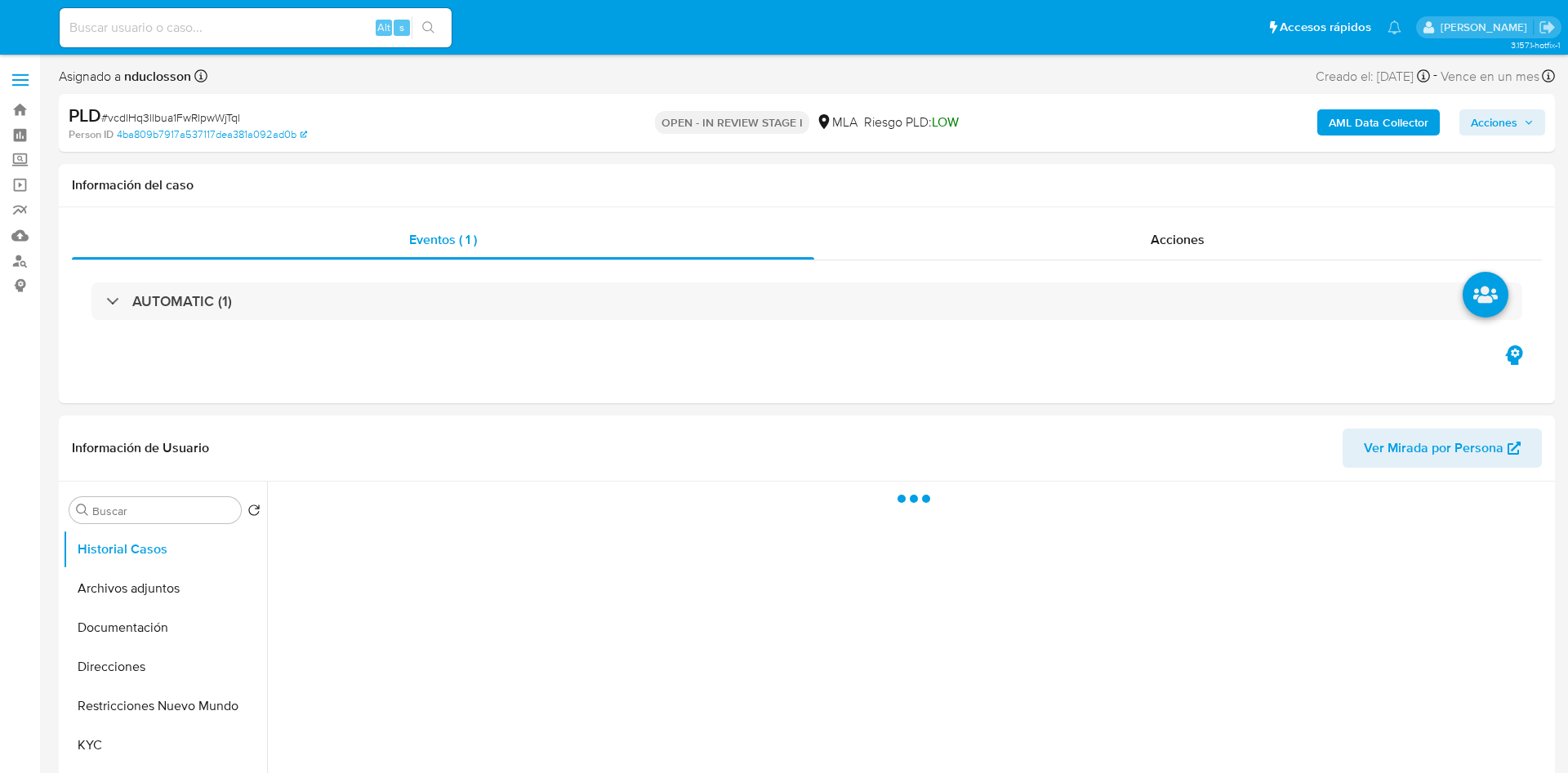
select select "10"
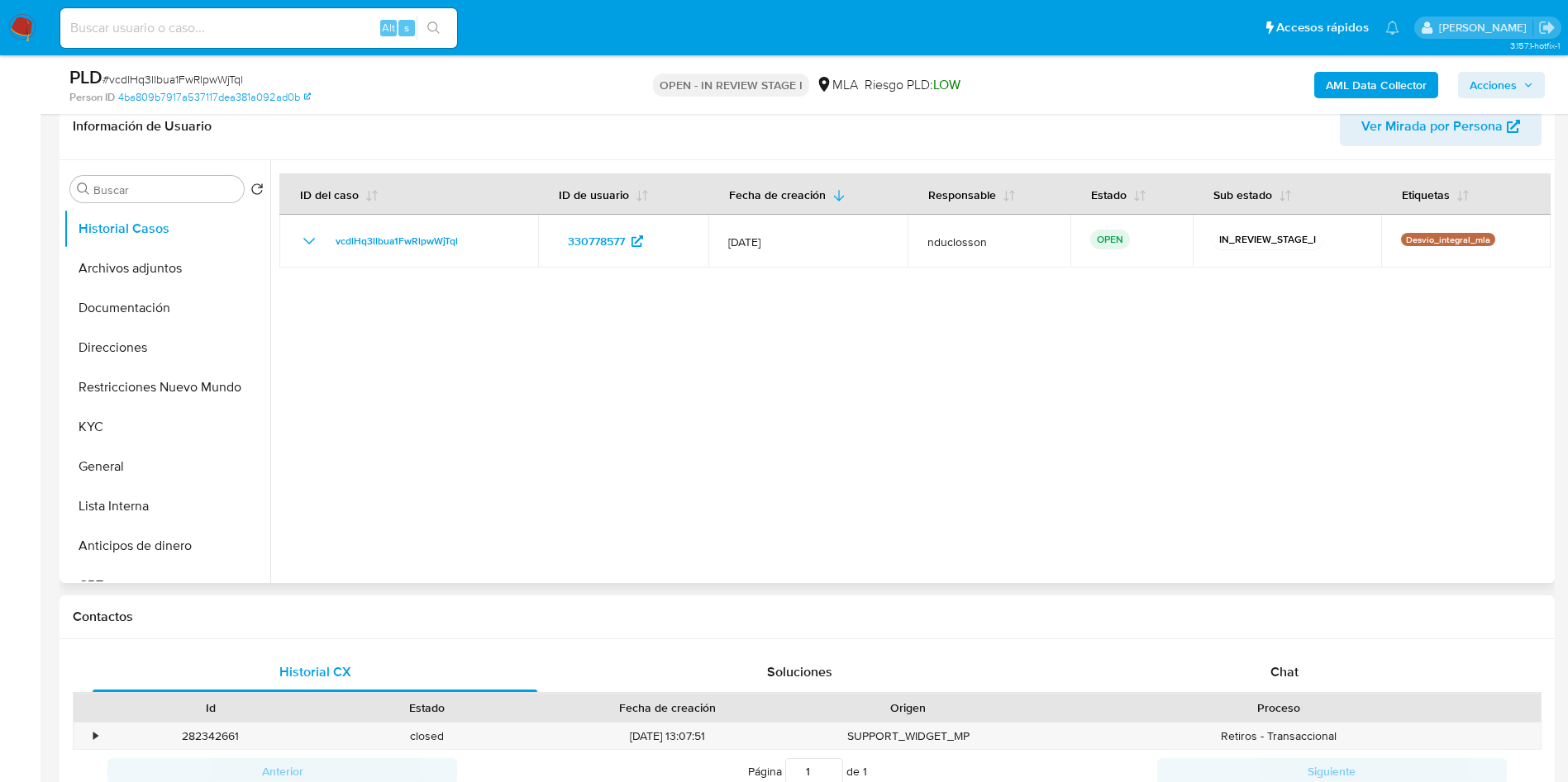
scroll to position [619, 0]
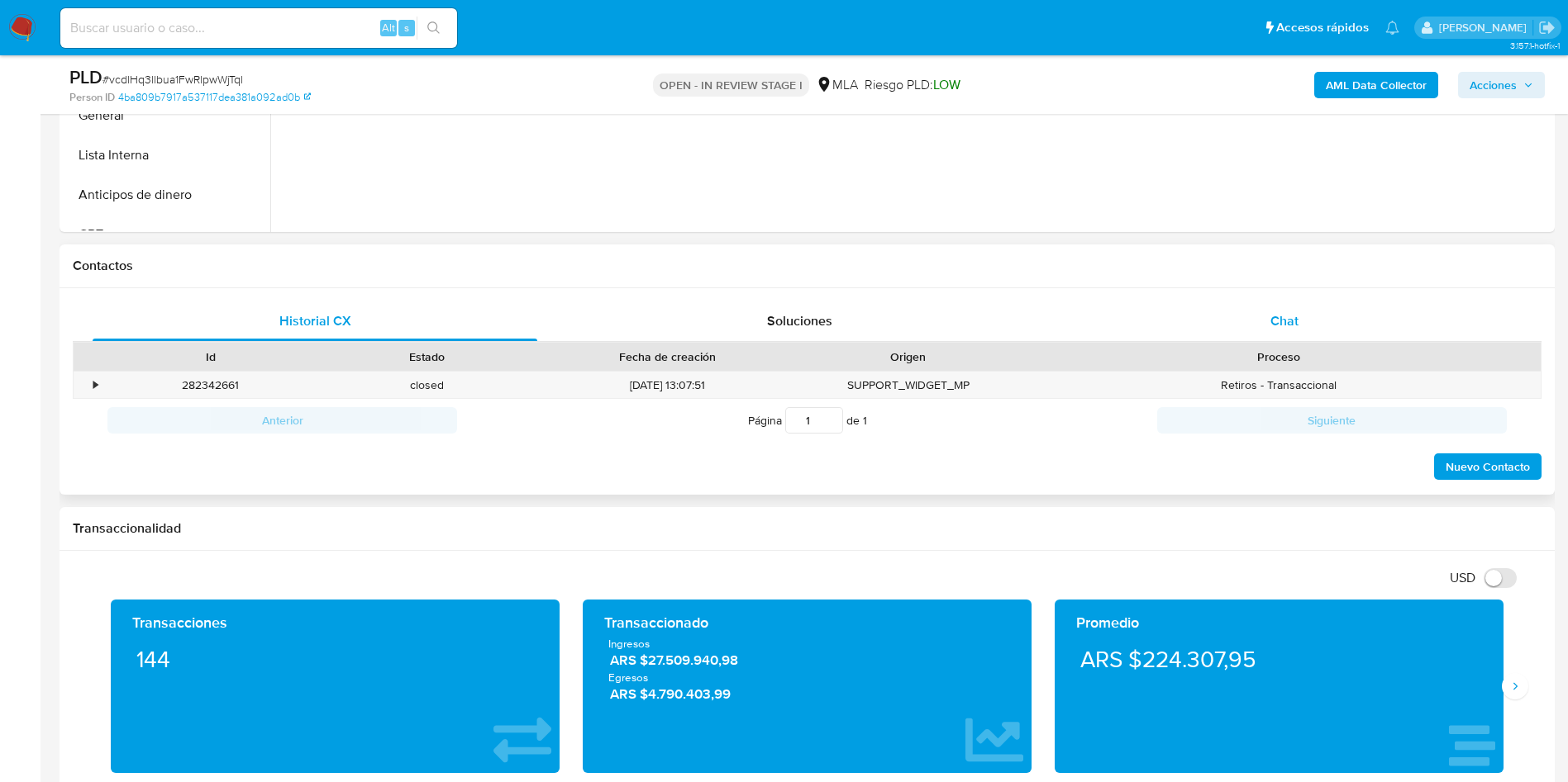
click at [1277, 303] on div "Chat" at bounding box center [1284, 321] width 444 height 40
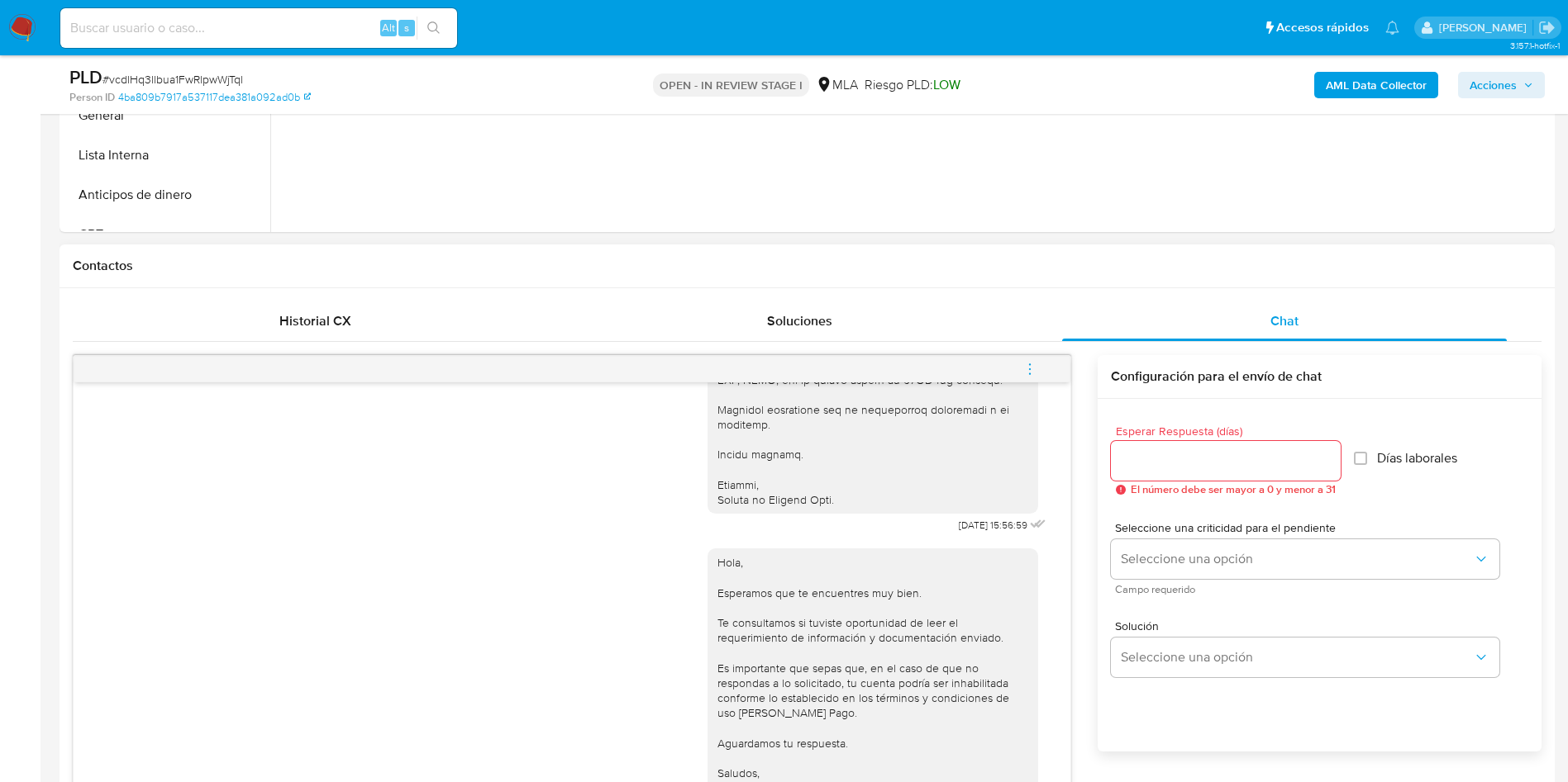
click at [1038, 363] on button "menu-action" at bounding box center [1030, 369] width 54 height 40
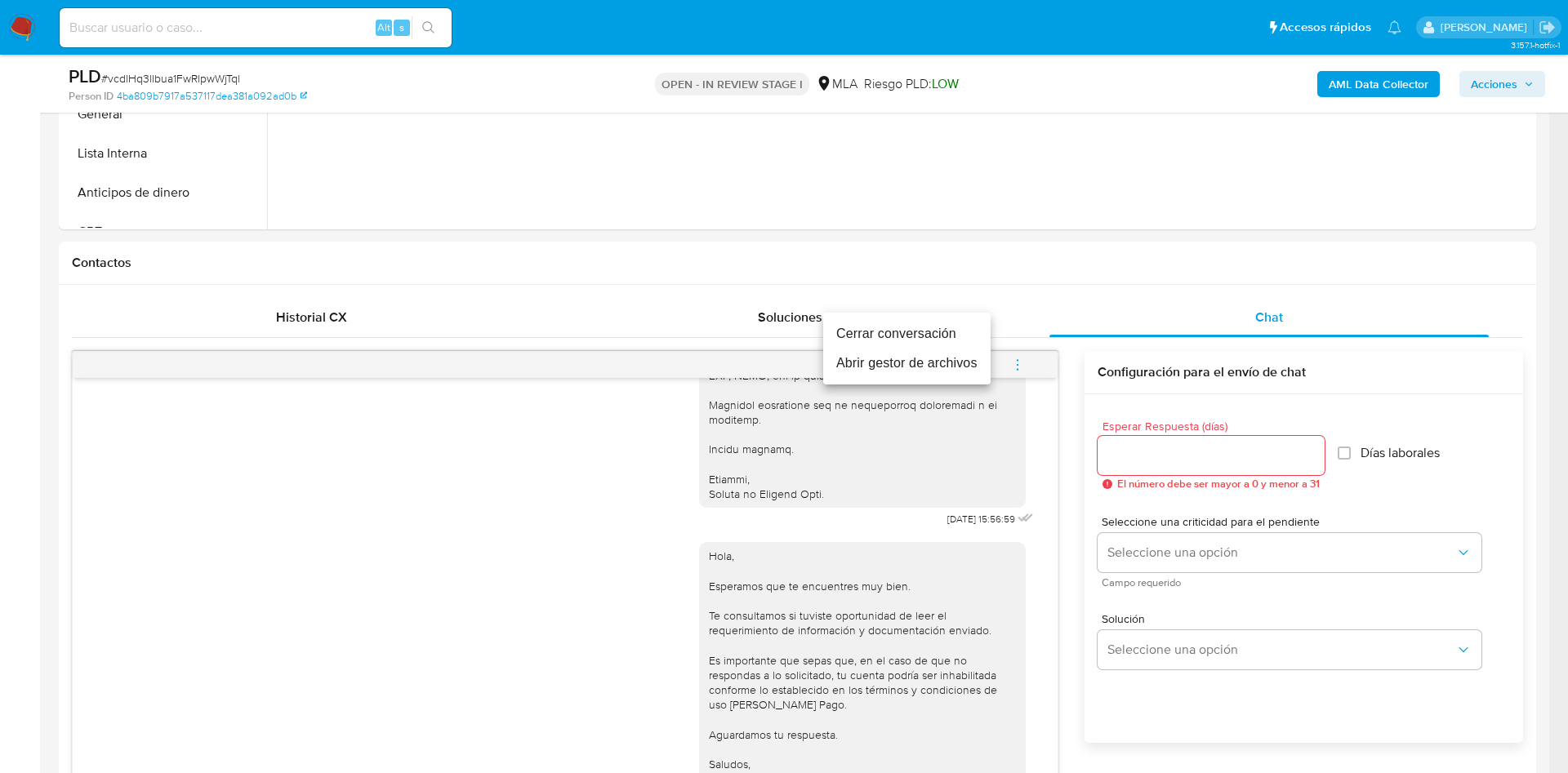
click at [871, 331] on li "Cerrar conversación" at bounding box center [907, 334] width 168 height 29
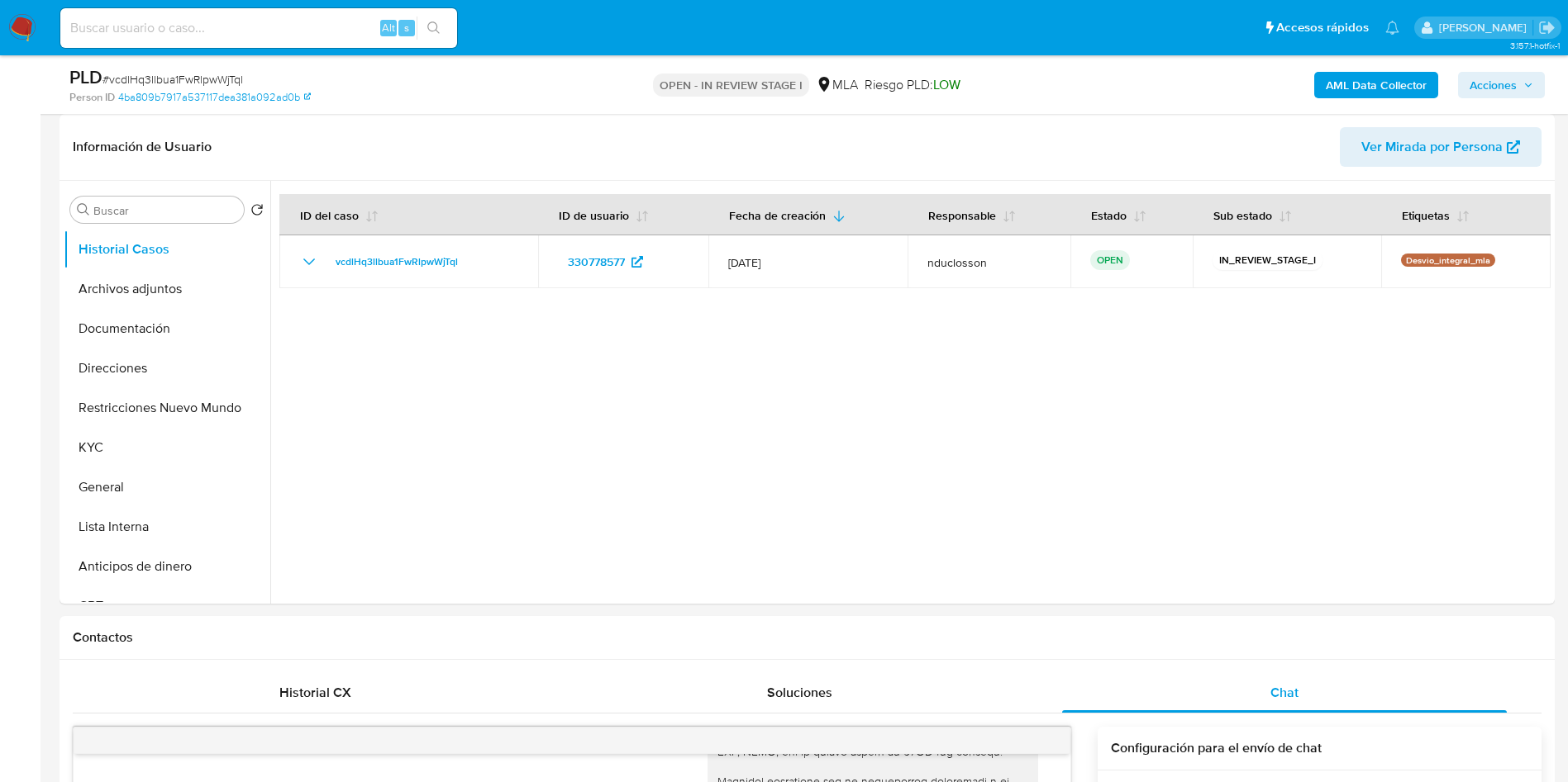
scroll to position [0, 0]
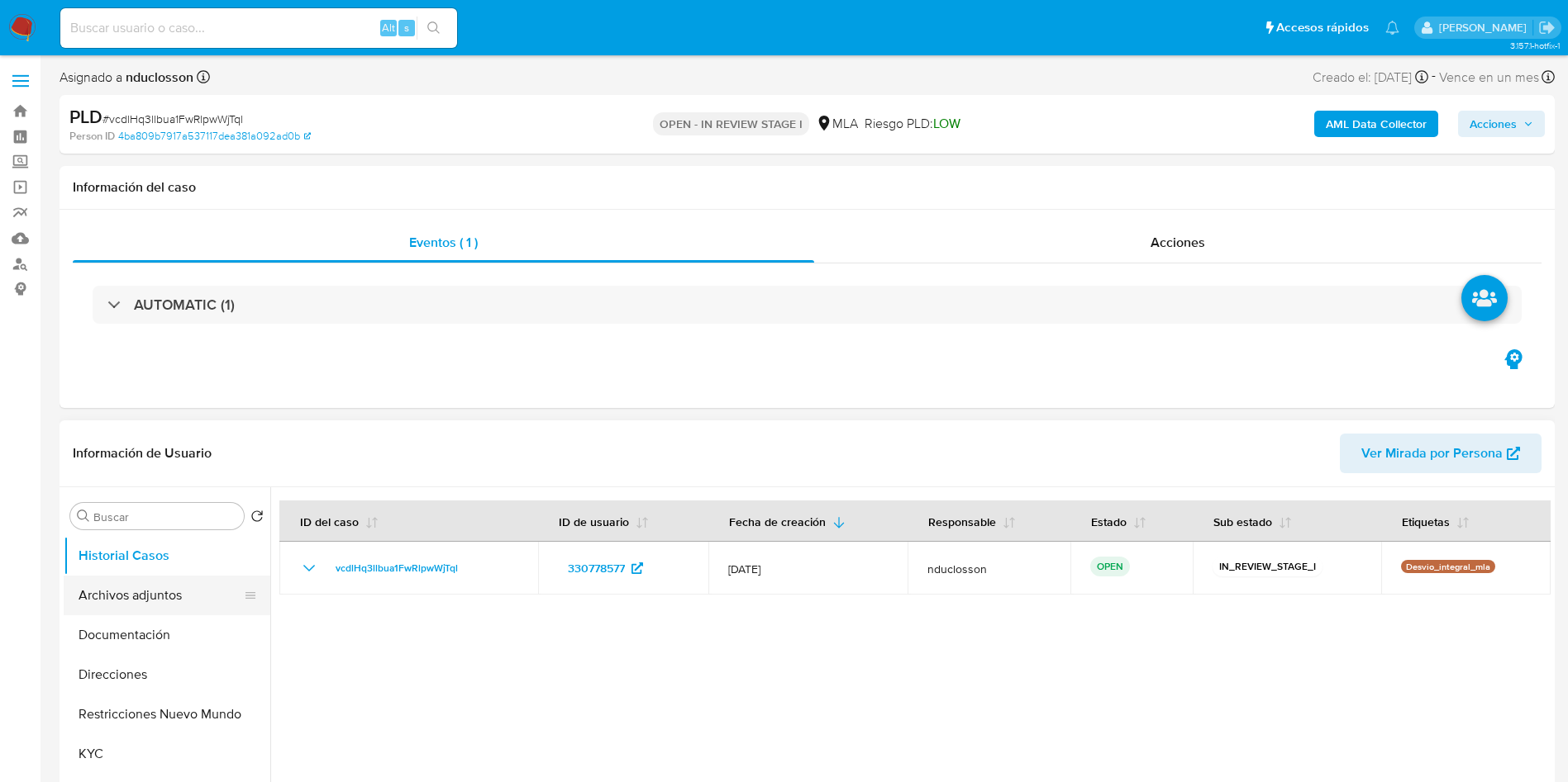
click at [148, 582] on button "Archivos adjuntos" at bounding box center [160, 596] width 193 height 40
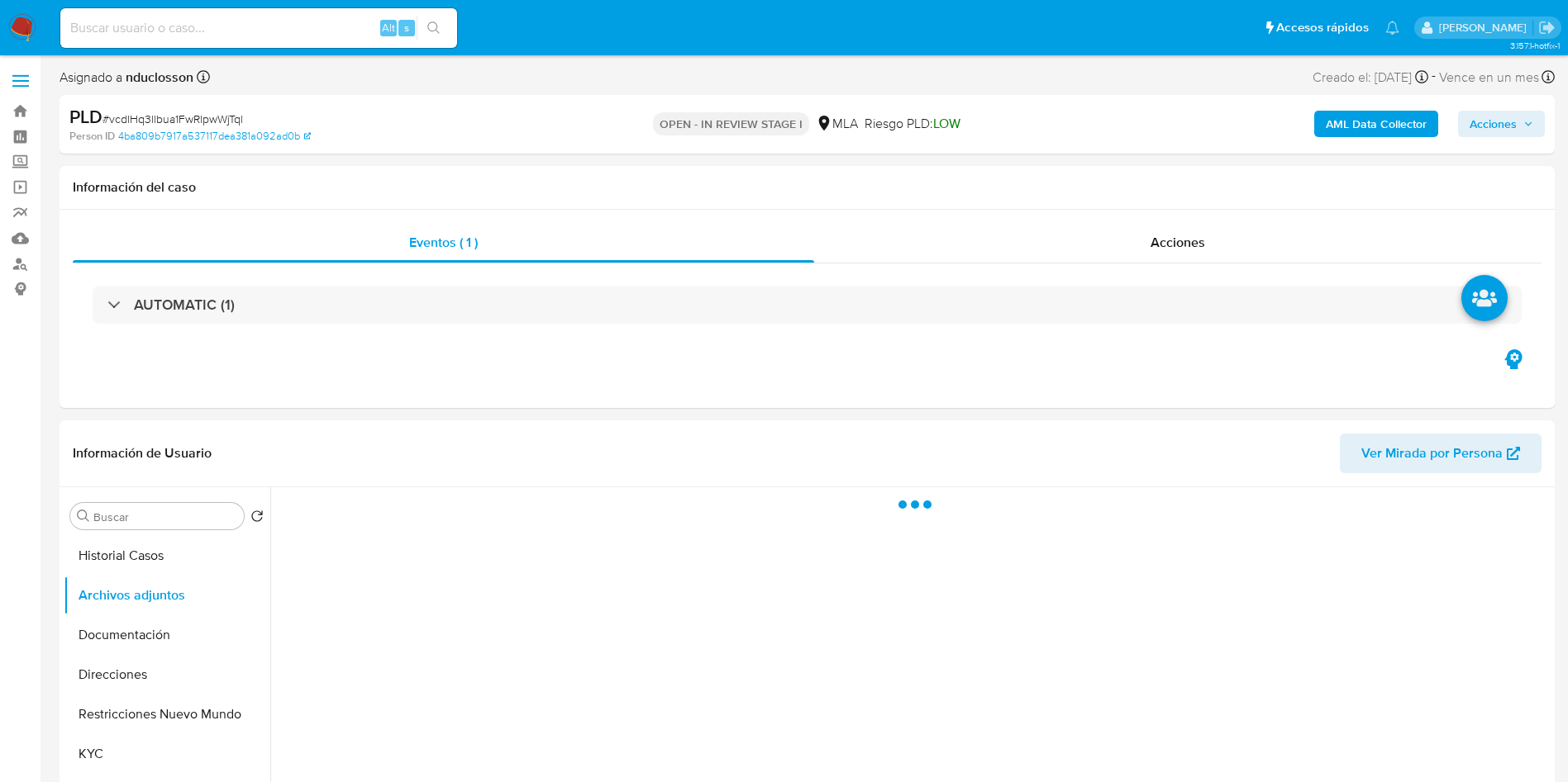
click at [1394, 118] on b "AML Data Collector" at bounding box center [1377, 124] width 101 height 26
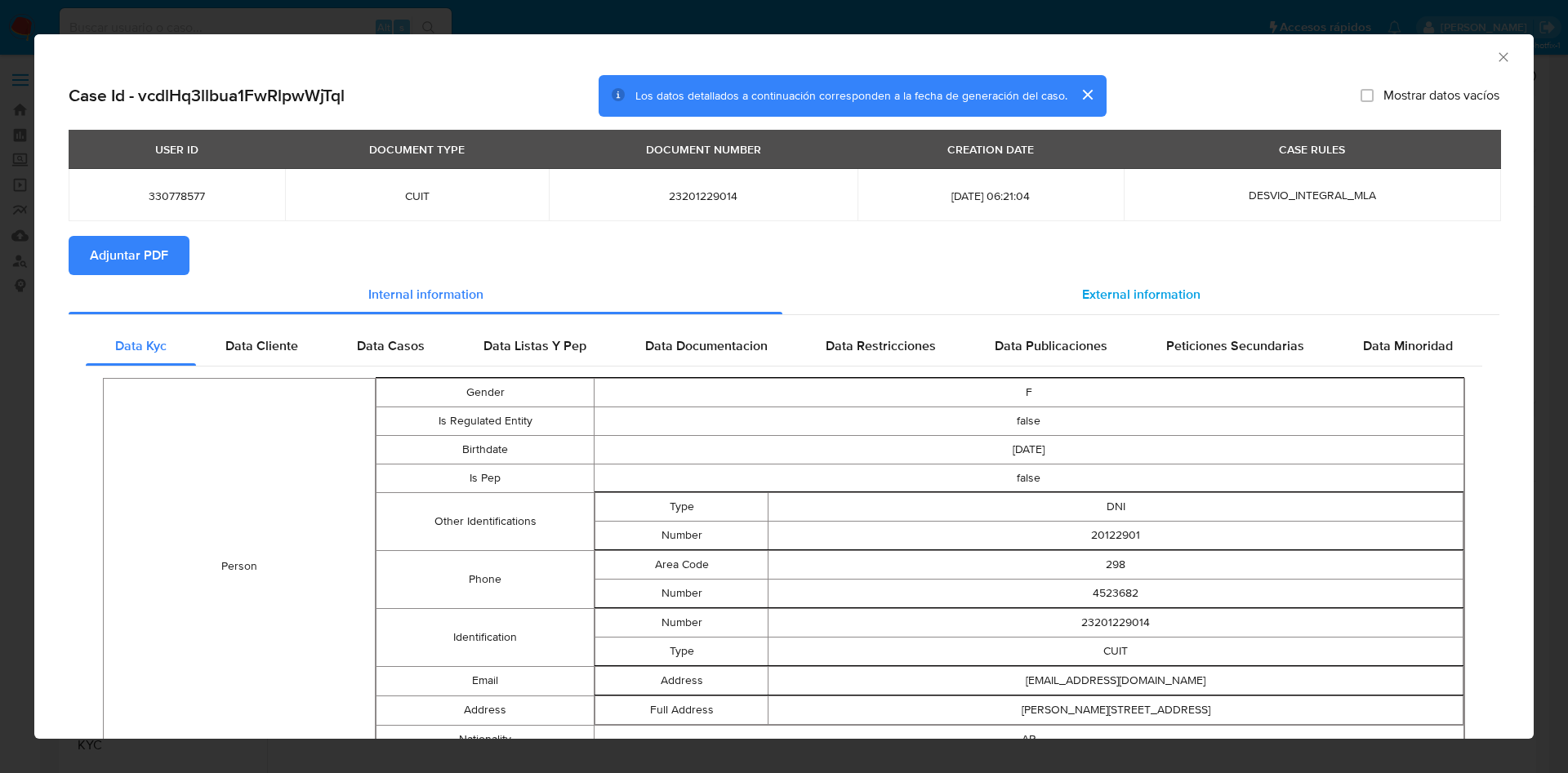
click at [1000, 281] on div "External information" at bounding box center [1140, 295] width 717 height 39
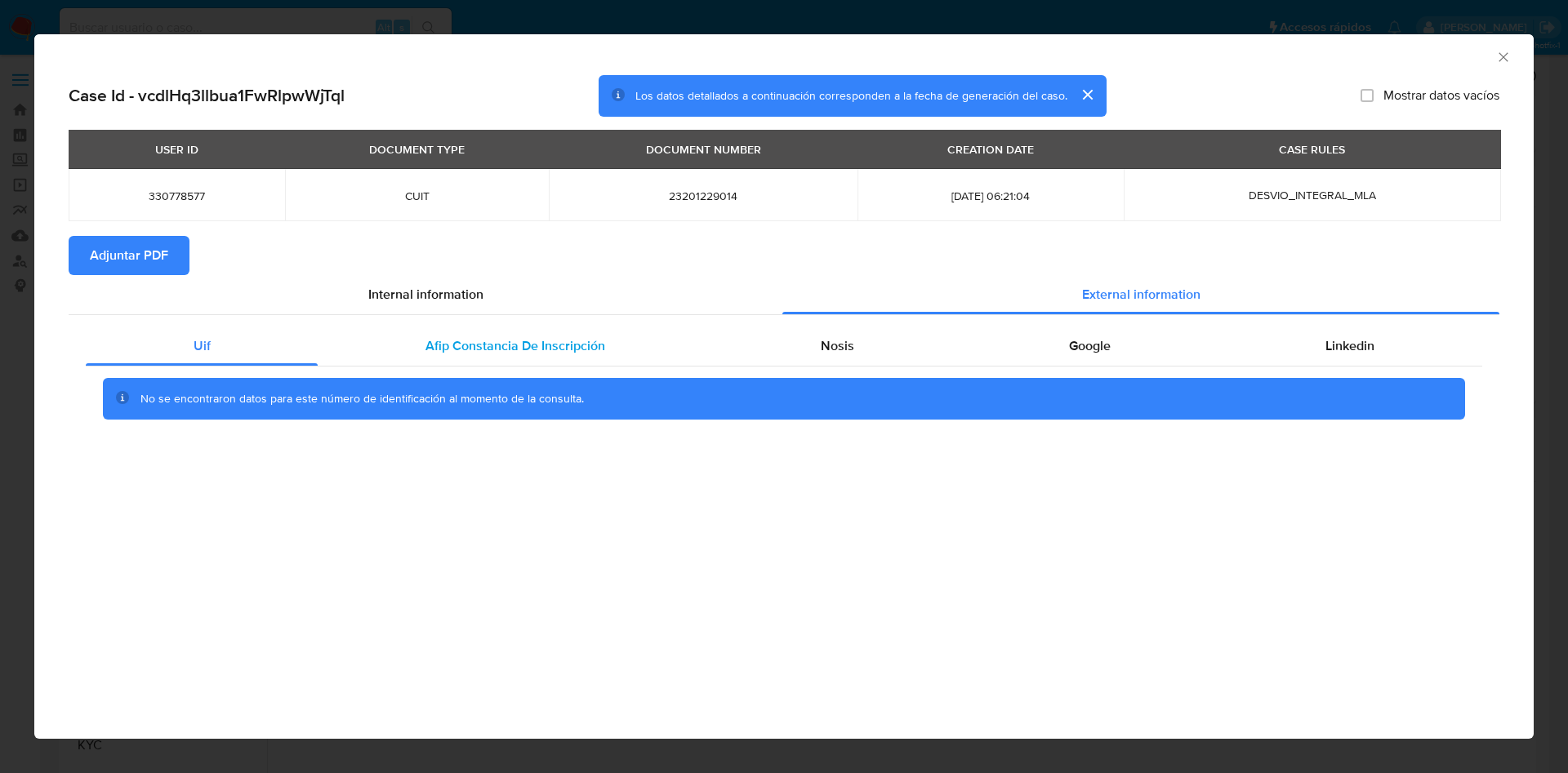
click at [487, 337] on span "Afip Constancia De Inscripción" at bounding box center [515, 345] width 179 height 19
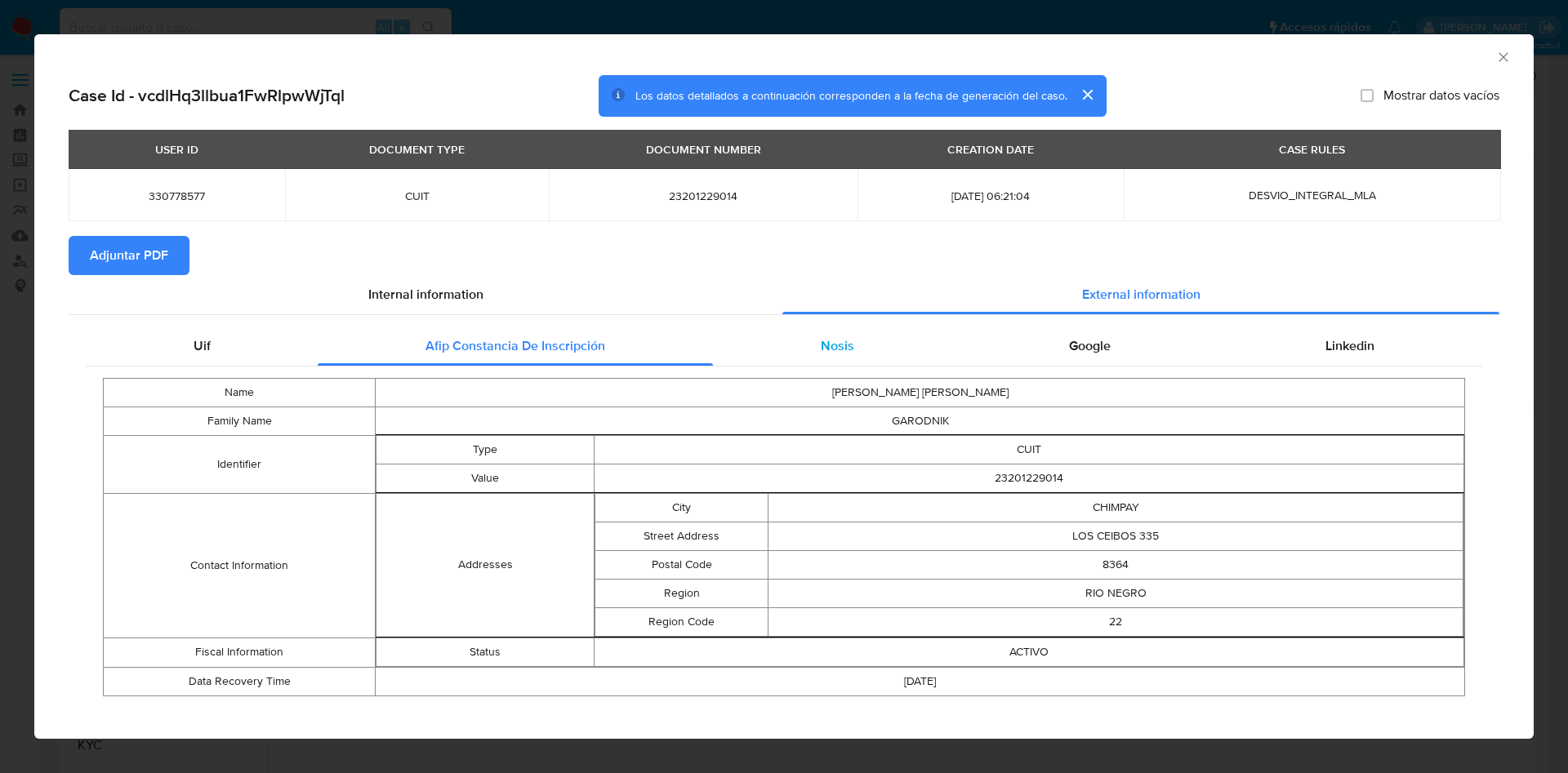
click at [802, 346] on div "Nosis" at bounding box center [837, 346] width 248 height 39
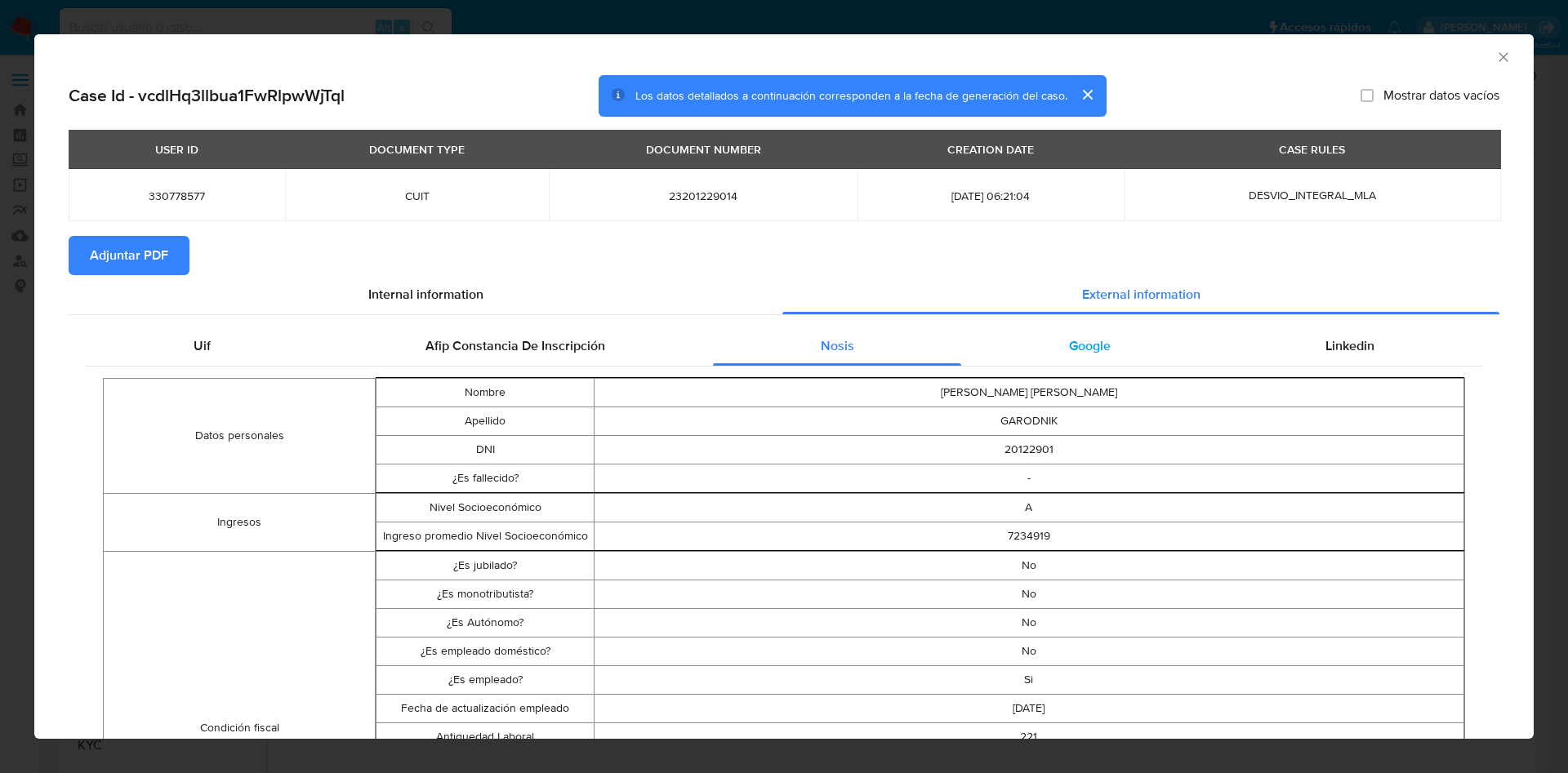
click at [1070, 337] on span "Google" at bounding box center [1090, 345] width 42 height 19
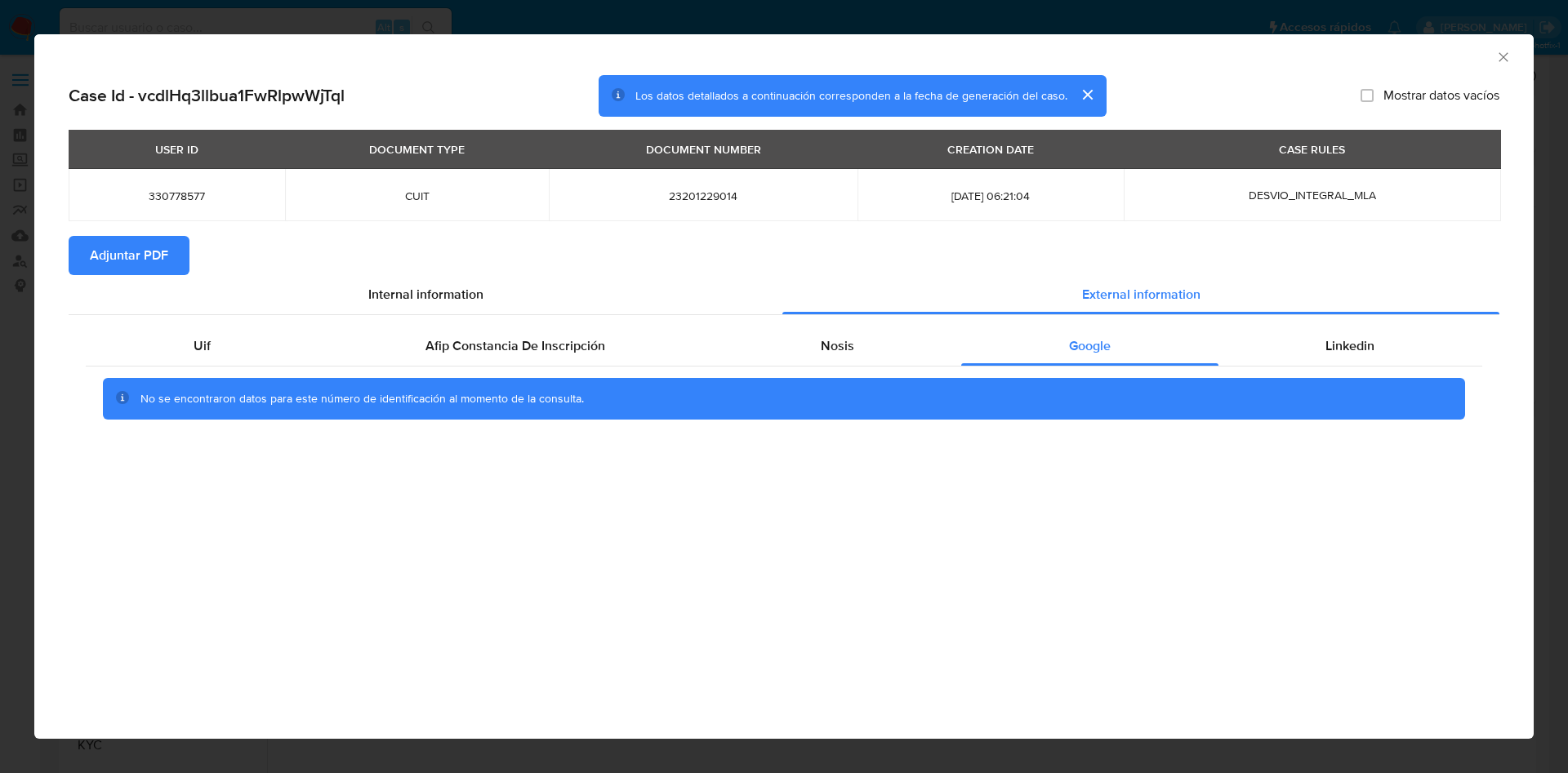
click at [1302, 371] on div "No se encontraron datos para este número de identificación al momento de la con…" at bounding box center [784, 399] width 1397 height 65
click at [1302, 351] on div "Linkedin" at bounding box center [1350, 346] width 264 height 39
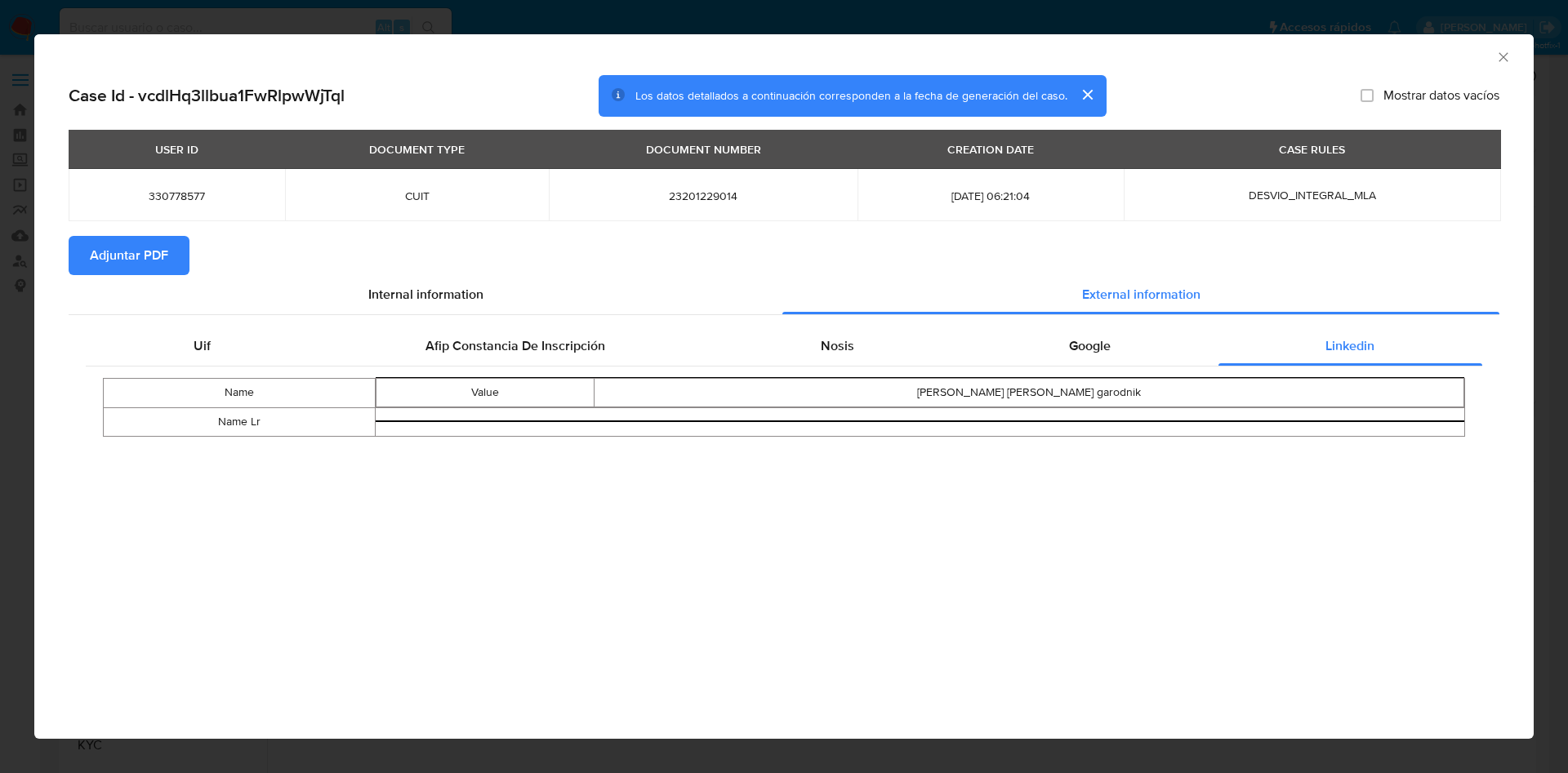
click at [135, 248] on span "Adjuntar PDF" at bounding box center [129, 255] width 79 height 36
click at [1506, 53] on icon "Cerrar ventana" at bounding box center [1503, 57] width 16 height 16
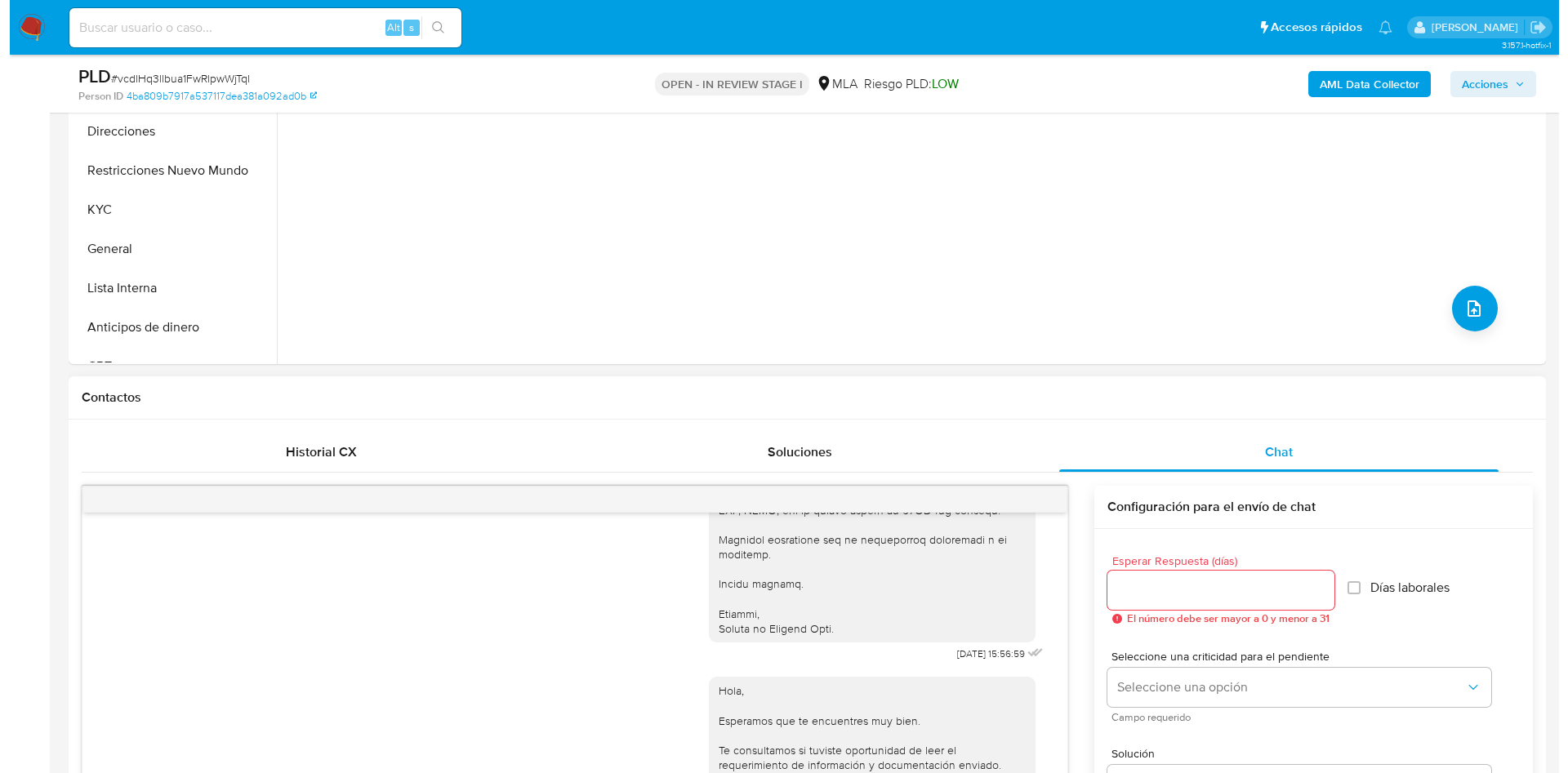
scroll to position [490, 0]
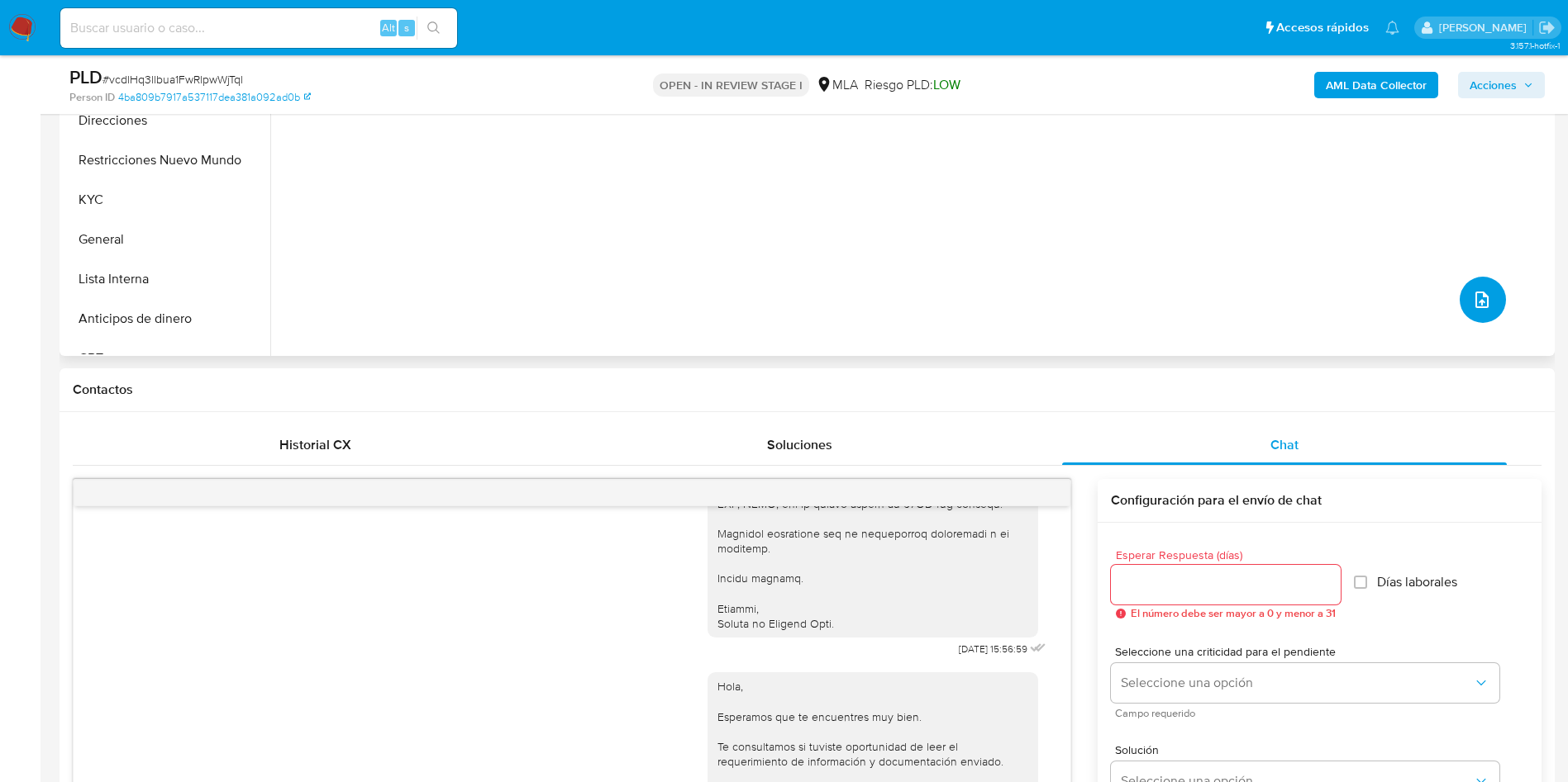
click at [1491, 314] on button "upload-file" at bounding box center [1482, 299] width 46 height 46
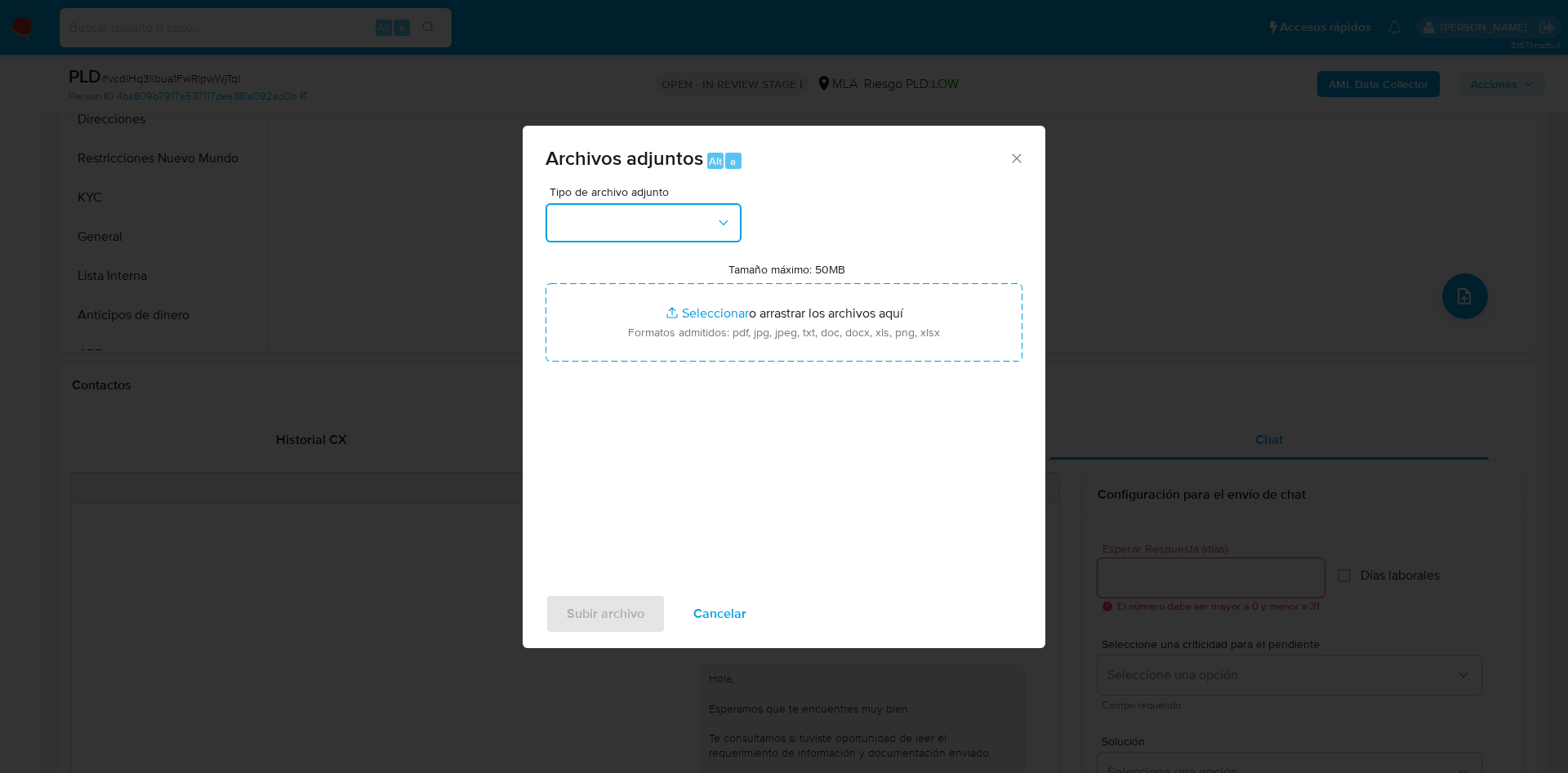
click at [579, 212] on button "button" at bounding box center [643, 223] width 196 height 39
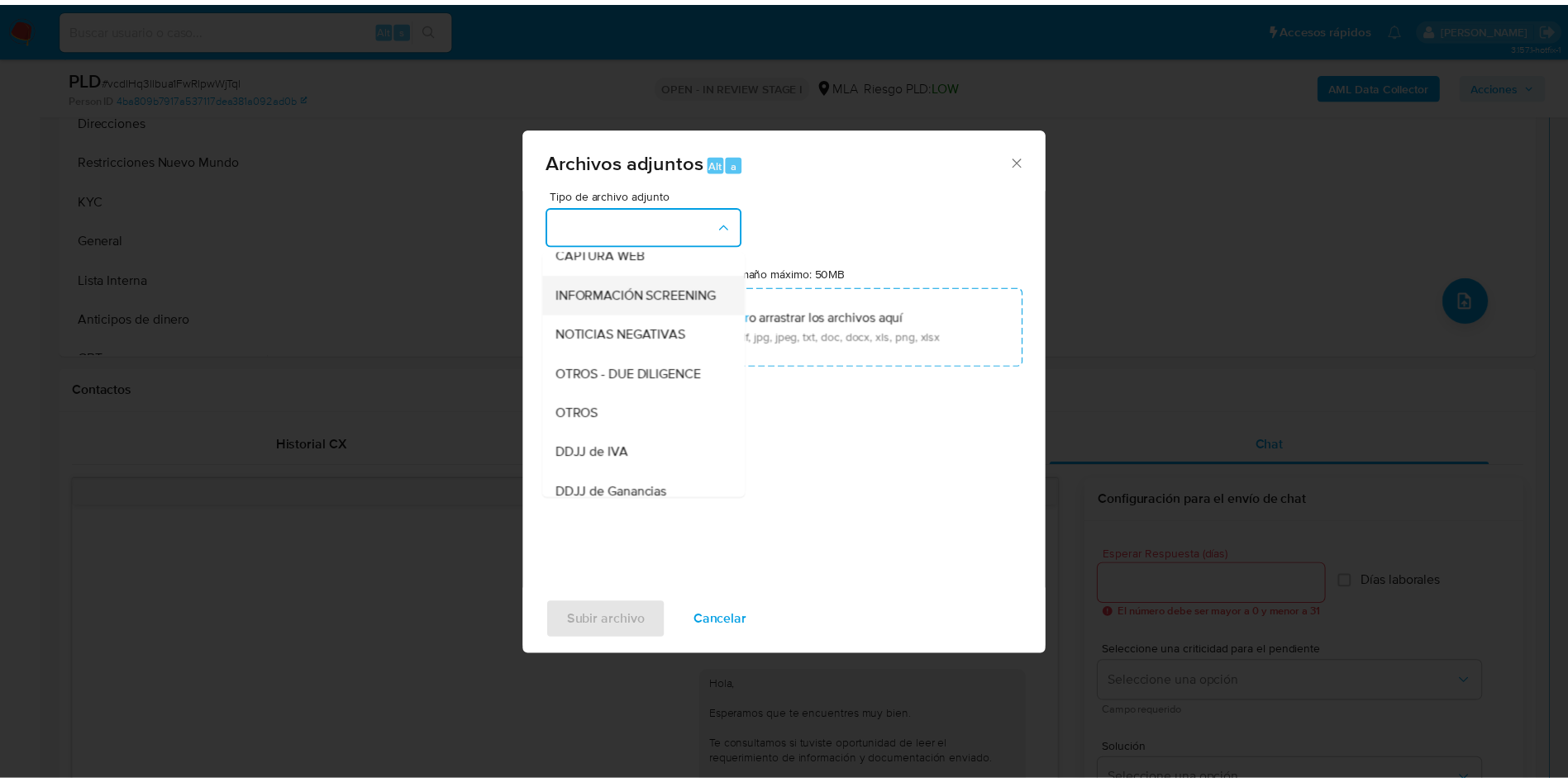
scroll to position [209, 0]
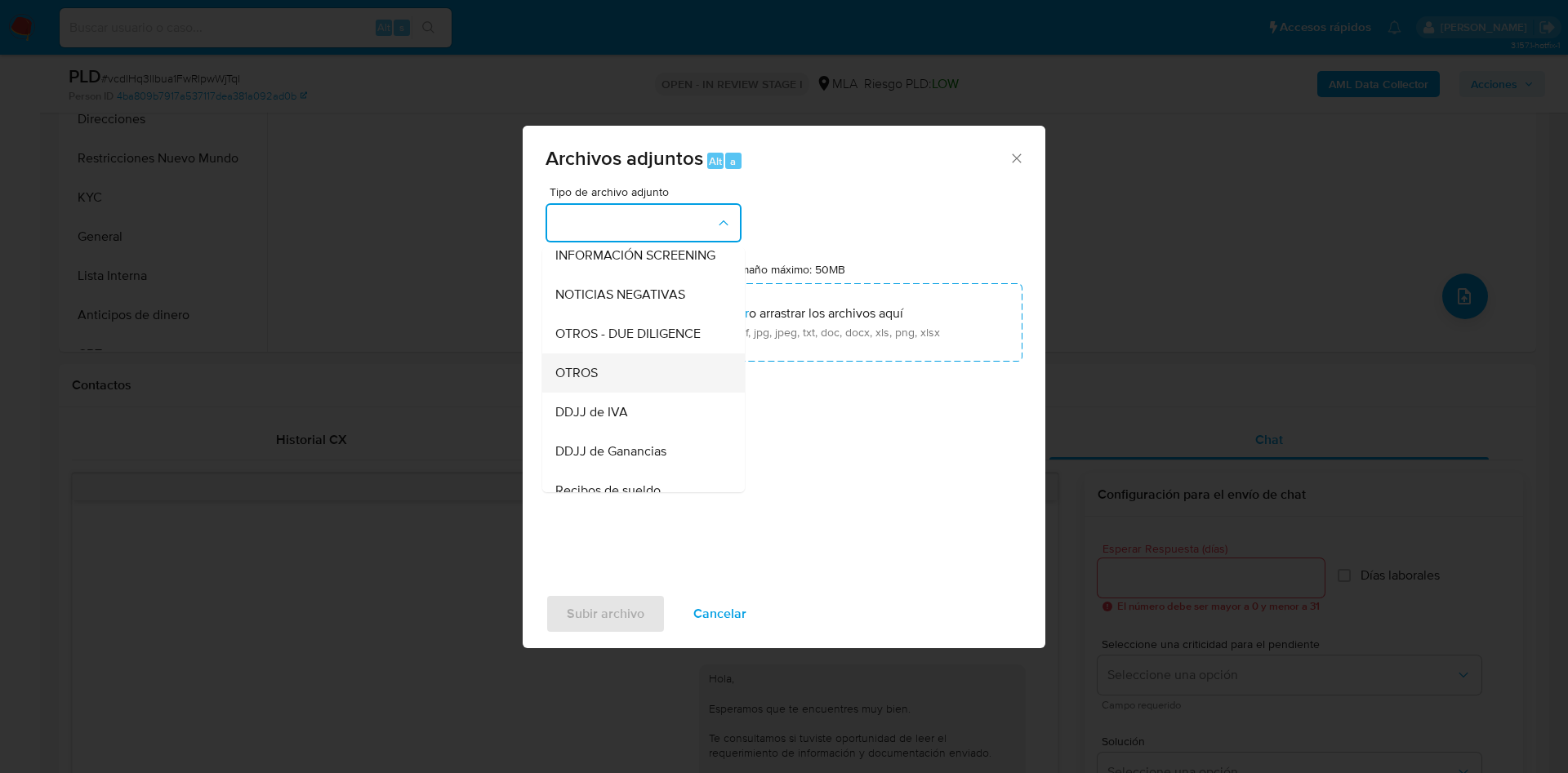
click at [610, 386] on div "OTROS" at bounding box center [638, 373] width 167 height 39
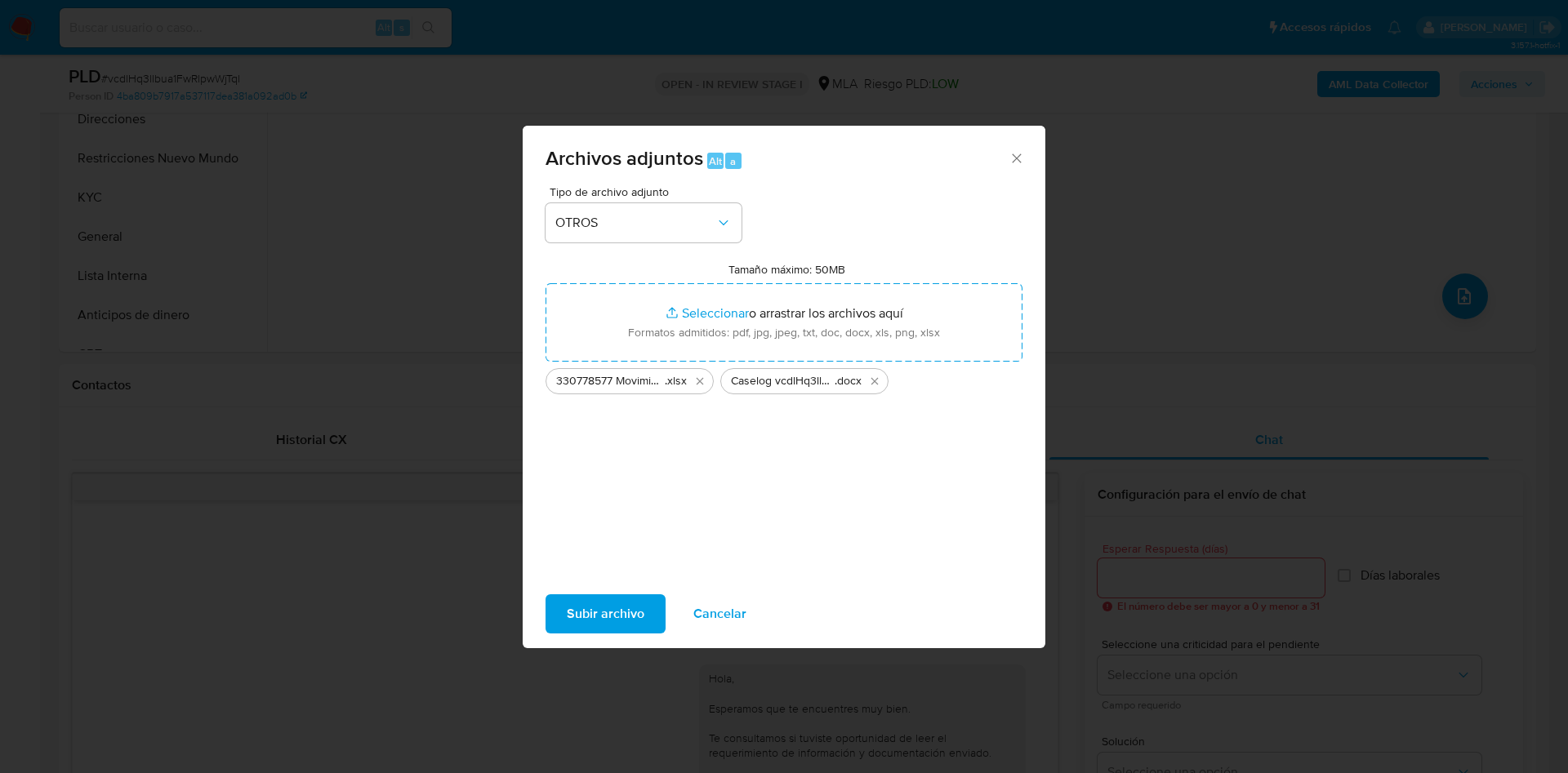
click at [590, 613] on span "Subir archivo" at bounding box center [605, 614] width 78 height 36
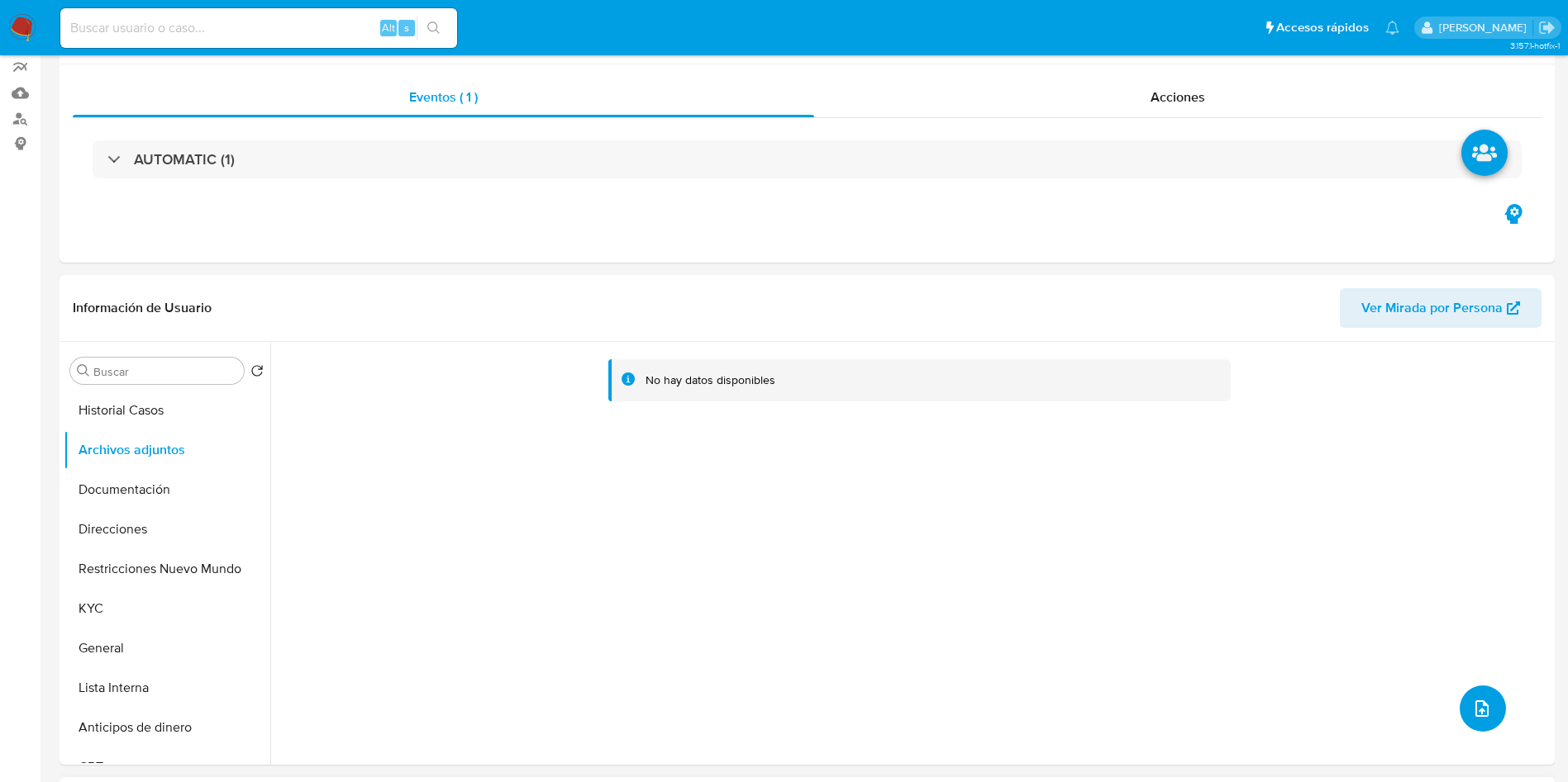
scroll to position [0, 0]
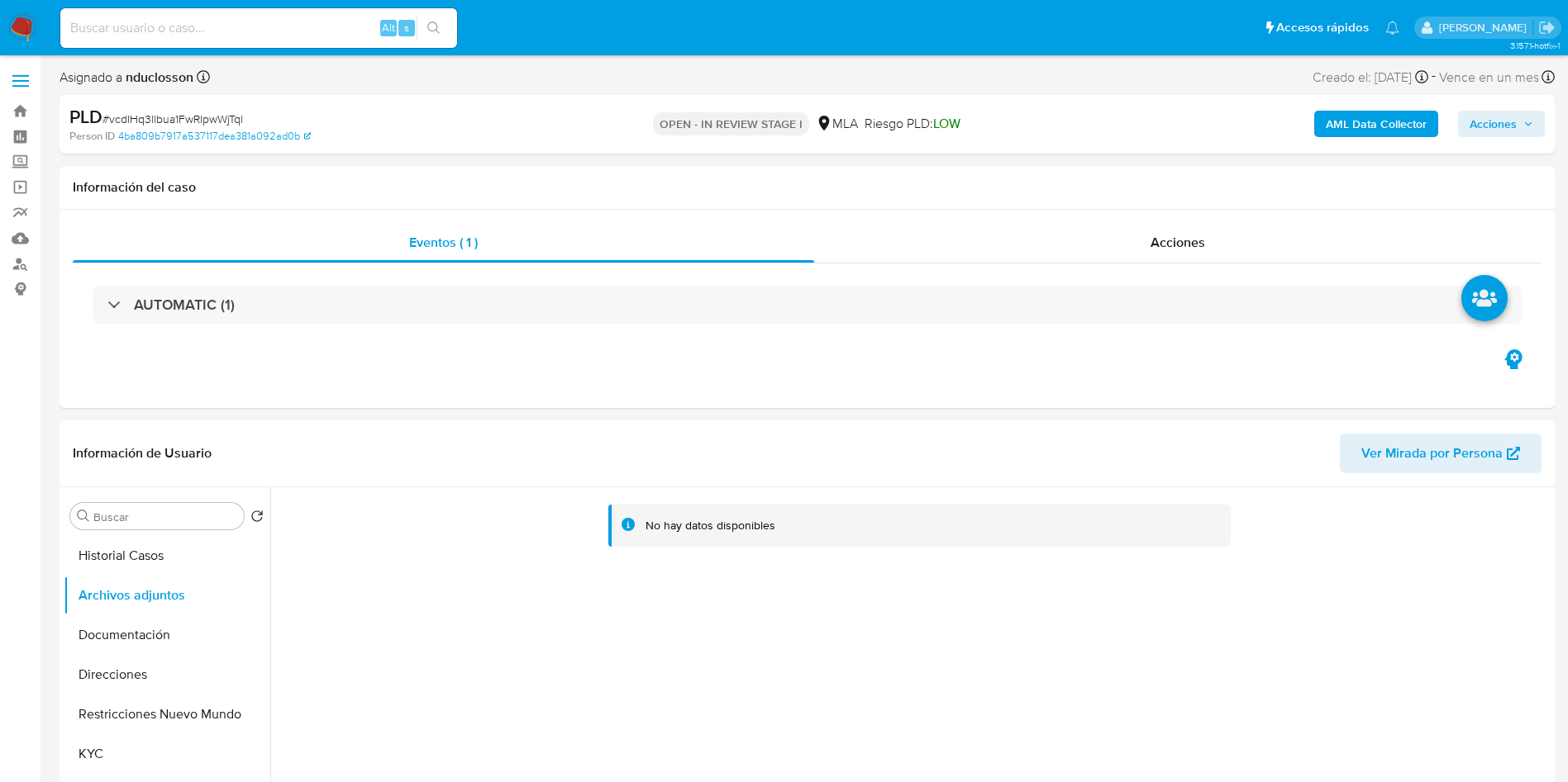
click at [151, 36] on input at bounding box center [258, 28] width 397 height 22
paste input "8zLgBNaLD2R4hE8YBZ9YOFub"
type input "8zLgBNaLD2R4hE8YBZ9YOFub"
click at [434, 36] on button "search-icon" at bounding box center [434, 28] width 34 height 23
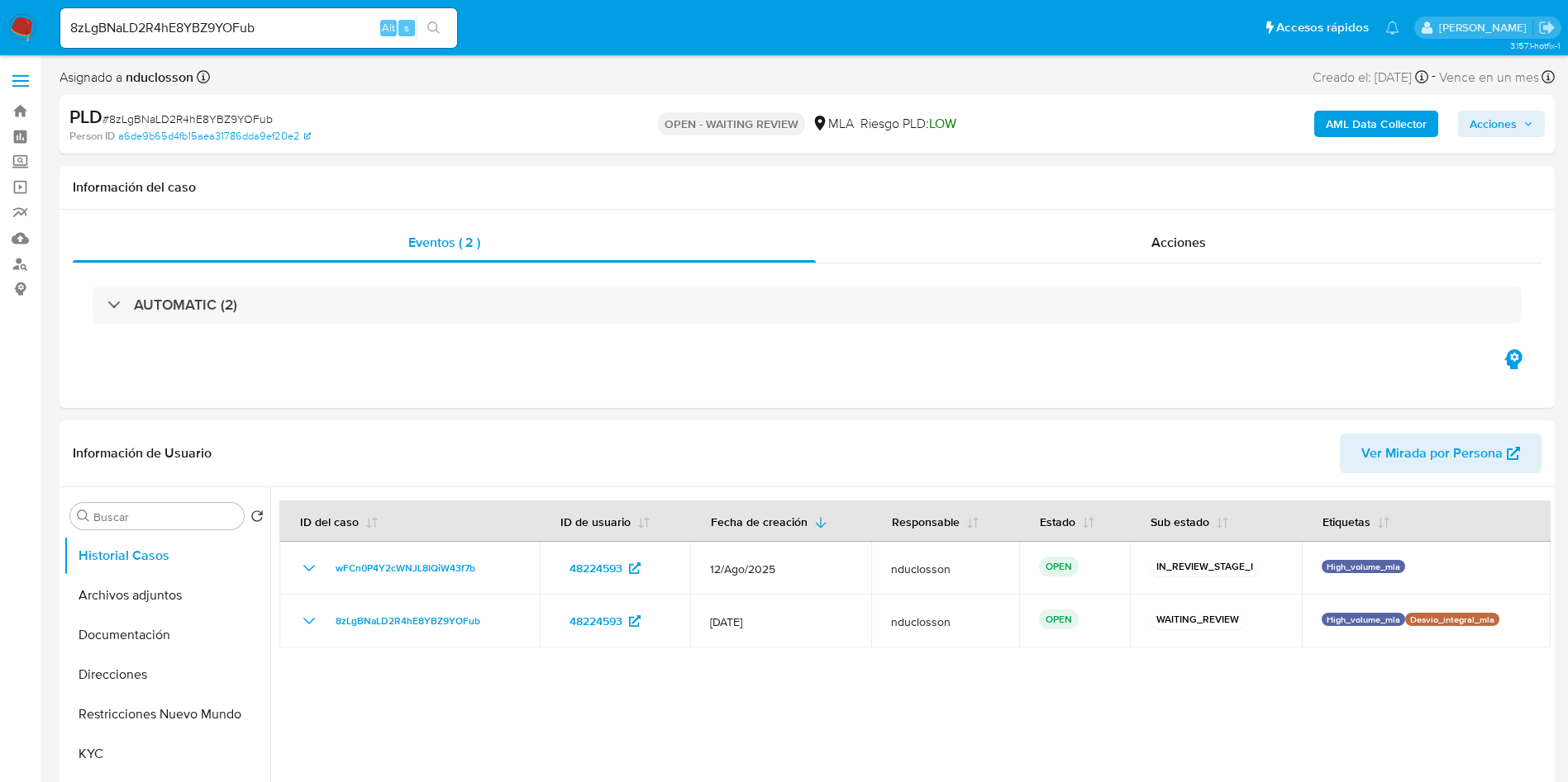
select select "10"
